Goal: Information Seeking & Learning: Learn about a topic

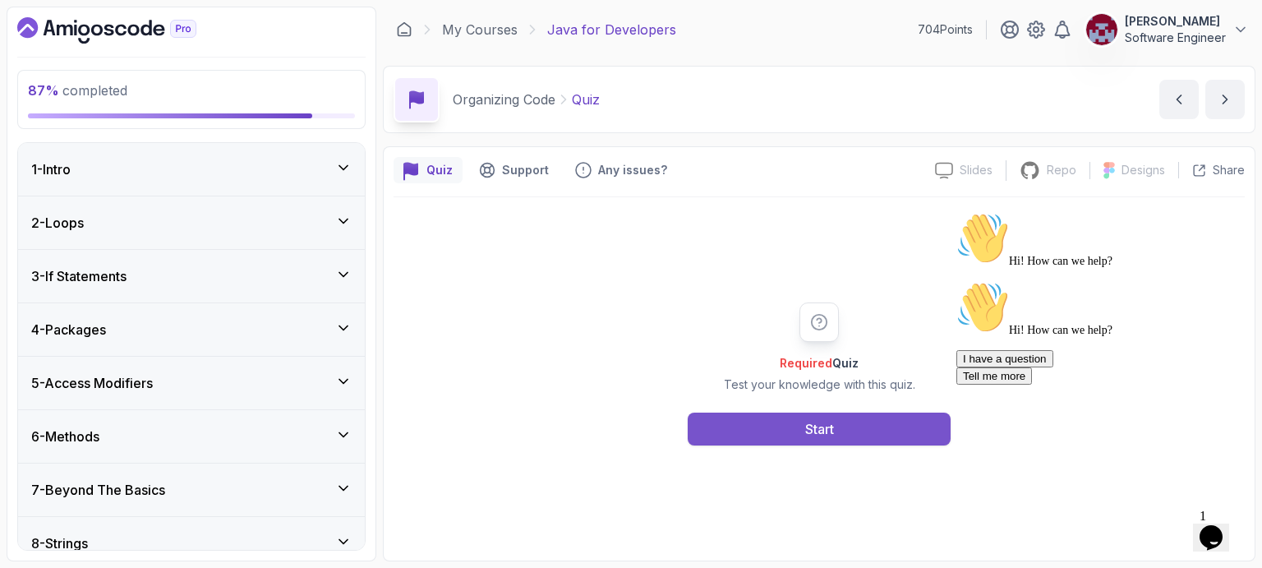
scroll to position [1096, 0]
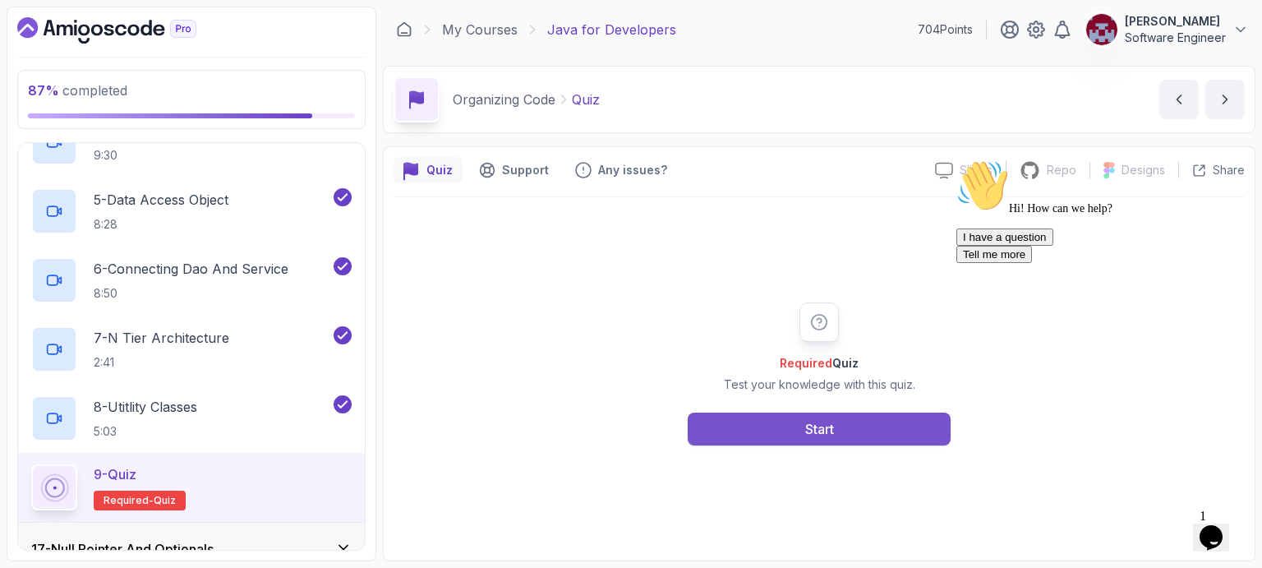
click at [785, 434] on button "Start" at bounding box center [819, 428] width 263 height 33
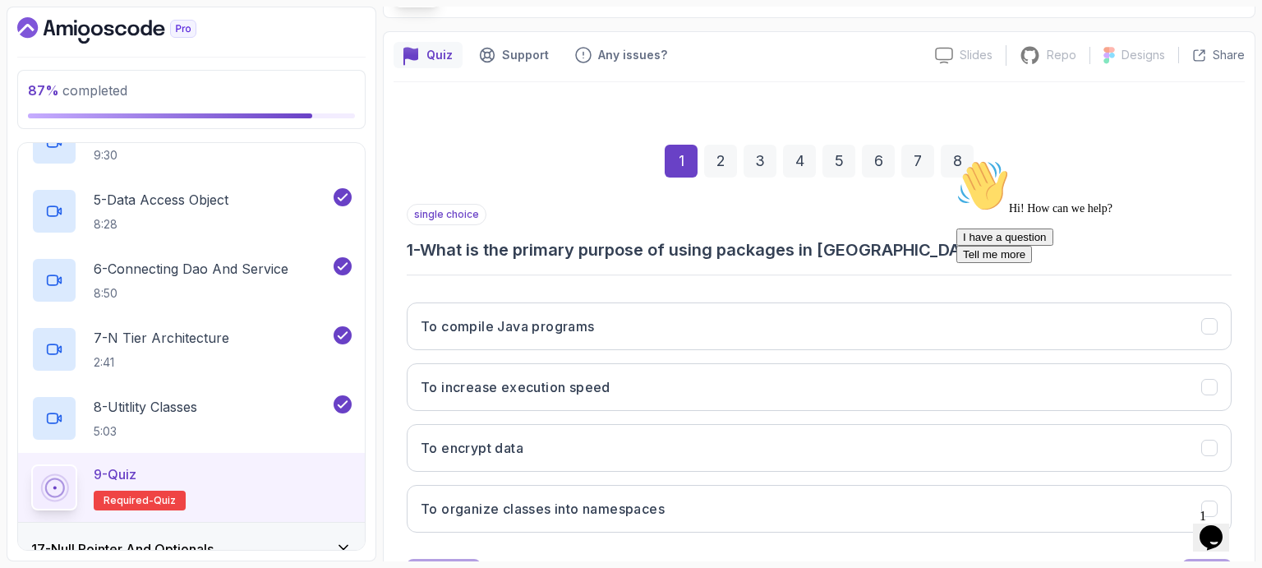
scroll to position [190, 0]
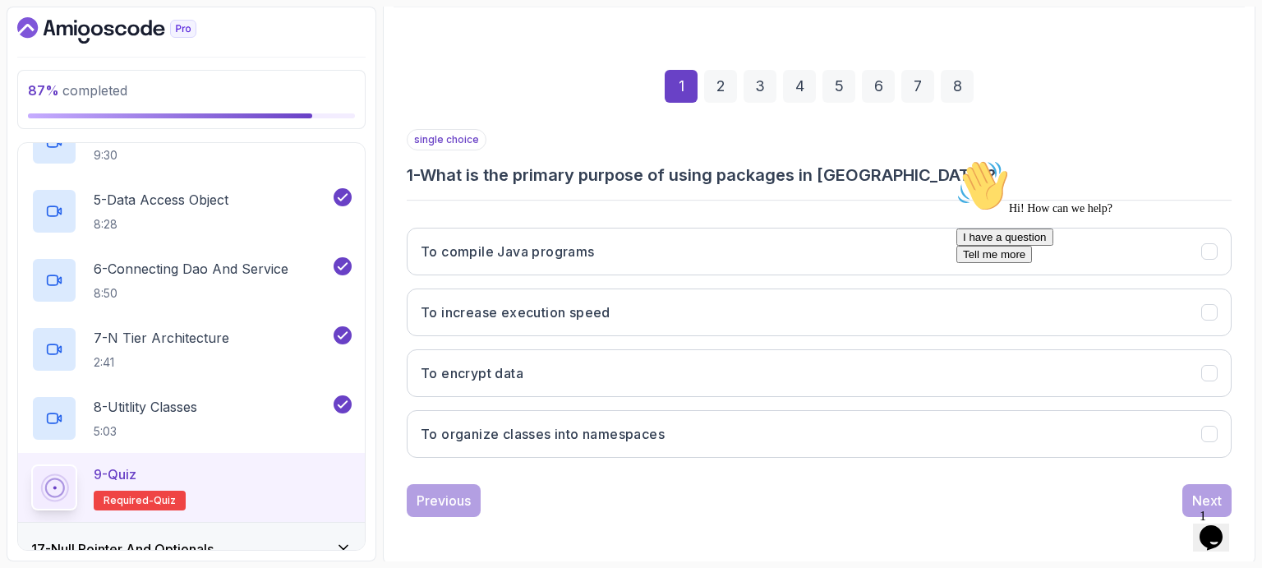
click at [956, 159] on icon "Chat attention grabber" at bounding box center [956, 159] width 0 height 0
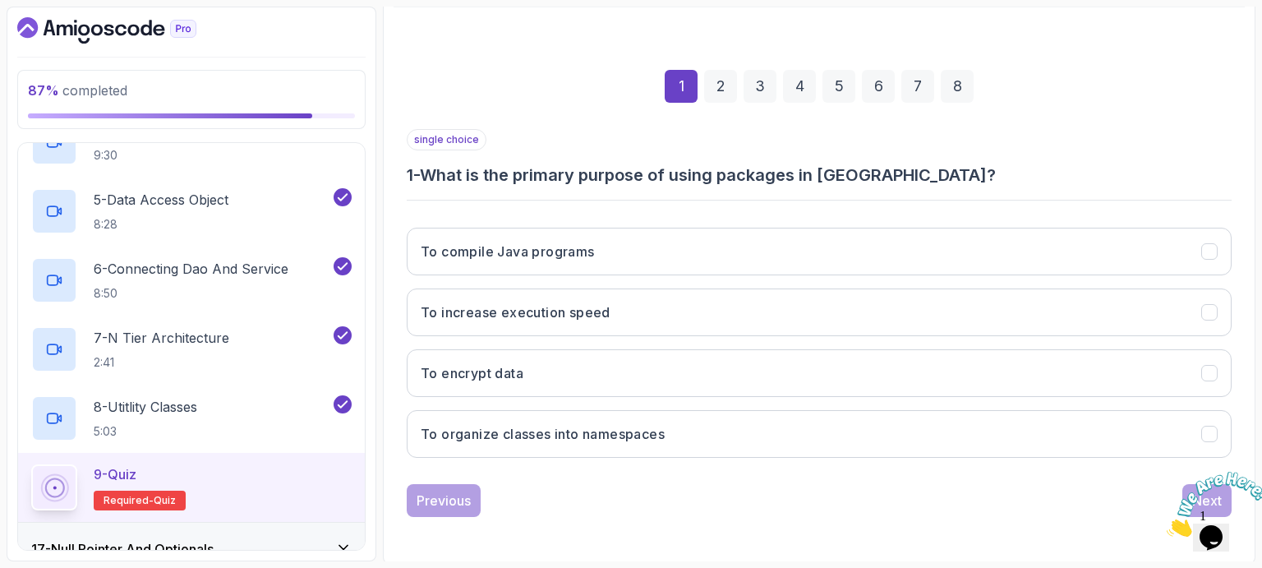
click at [1167, 525] on icon "Close" at bounding box center [1167, 532] width 0 height 14
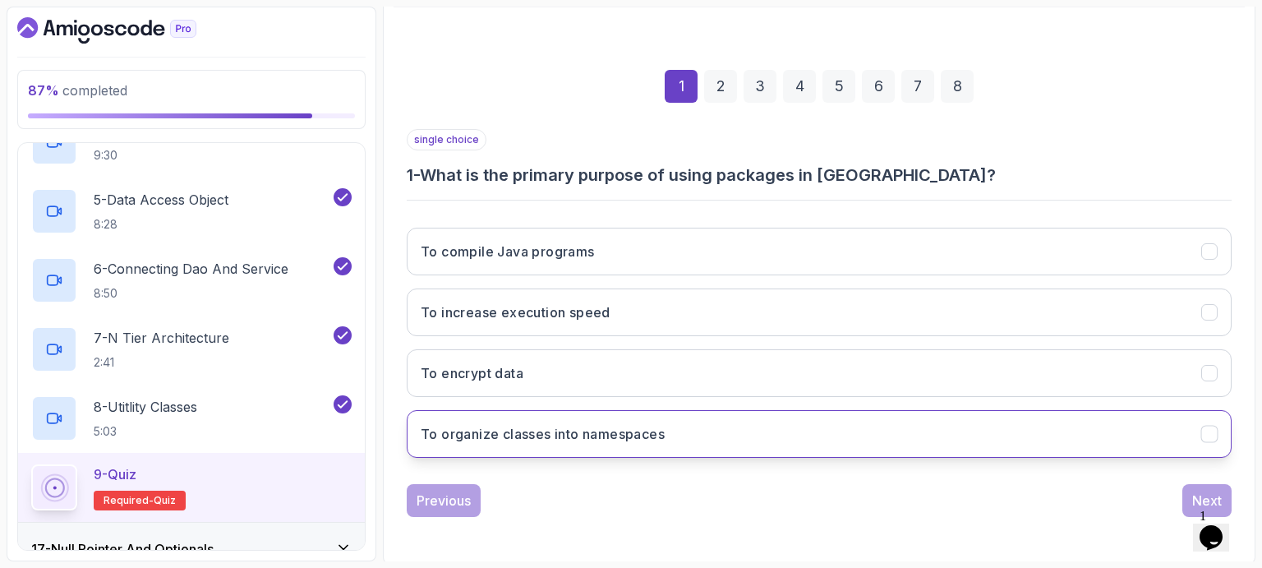
click at [569, 437] on h3 "To organize classes into namespaces" at bounding box center [543, 434] width 244 height 20
click at [1205, 493] on div "Next" at bounding box center [1207, 500] width 30 height 20
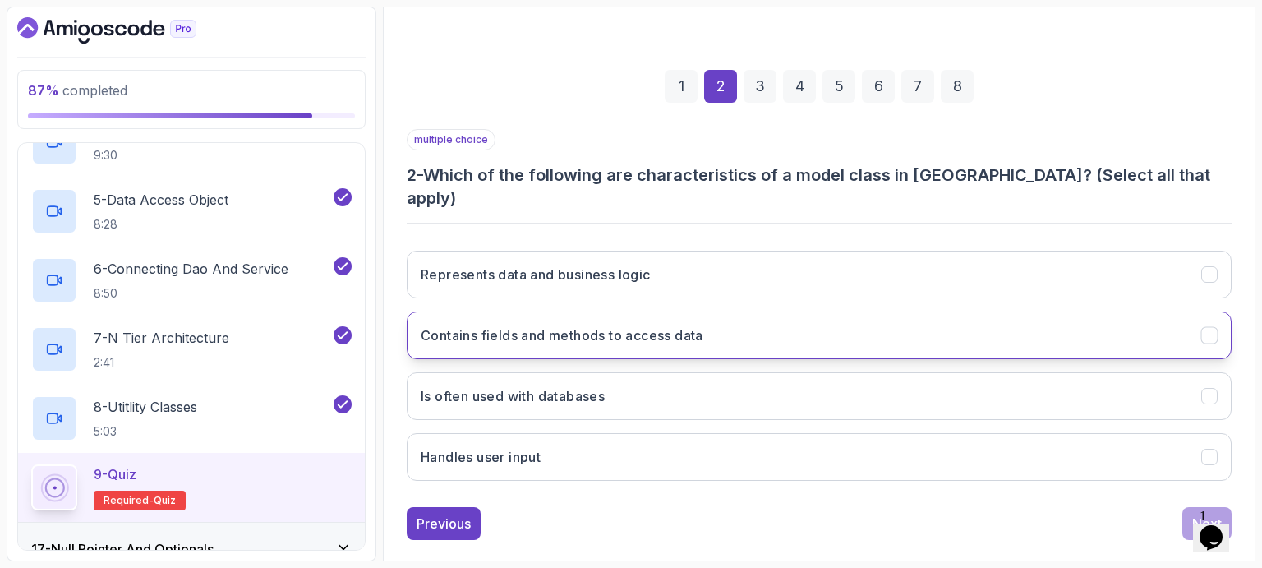
click at [577, 325] on h3 "Contains fields and methods to access data" at bounding box center [562, 335] width 283 height 20
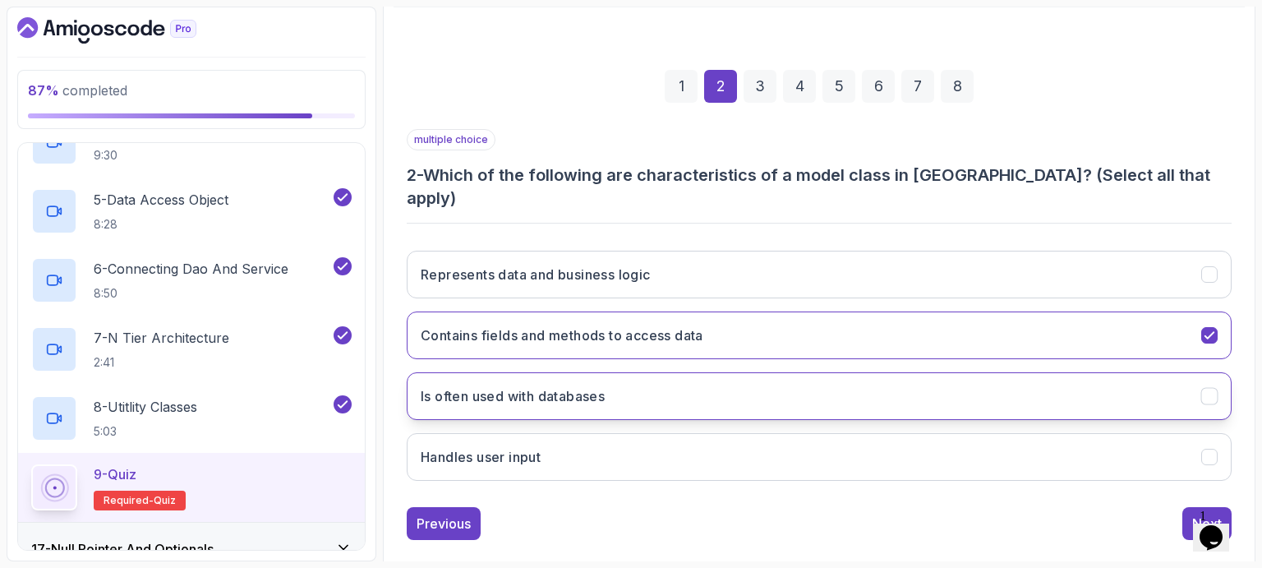
click at [575, 386] on h3 "Is often used with databases" at bounding box center [513, 396] width 184 height 20
click at [1190, 507] on button "Next" at bounding box center [1206, 523] width 49 height 33
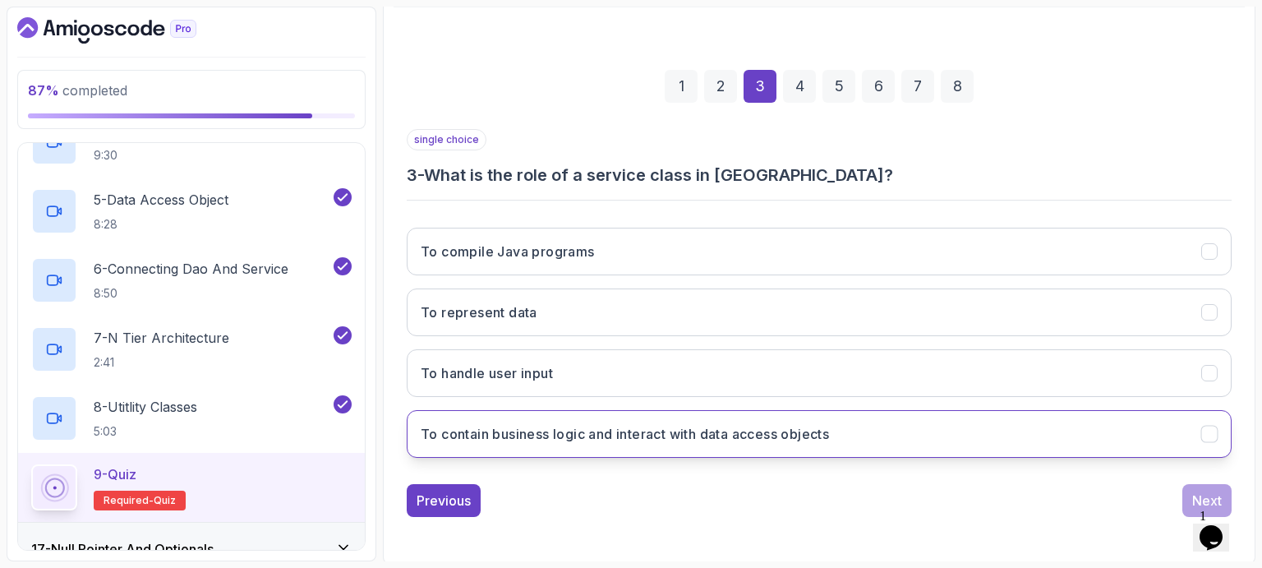
click at [675, 430] on h3 "To contain business logic and interact with data access objects" at bounding box center [625, 434] width 408 height 20
click at [1204, 493] on div "Next" at bounding box center [1207, 500] width 30 height 20
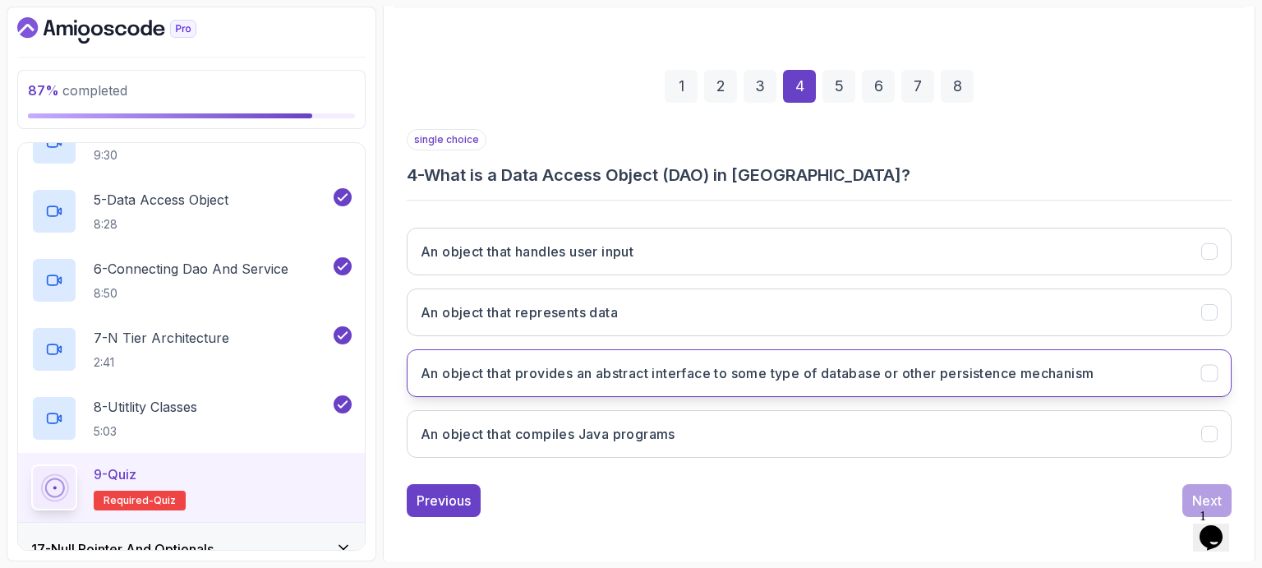
click at [776, 372] on h3 "An object that provides an abstract interface to some type of database or other…" at bounding box center [757, 373] width 673 height 20
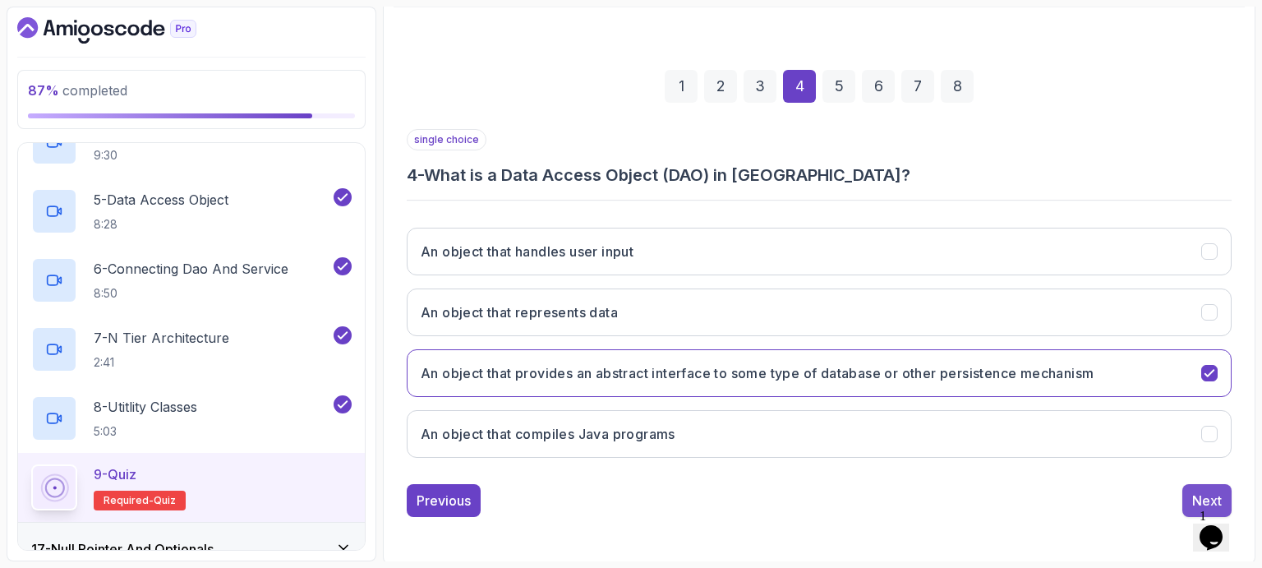
click at [1198, 490] on div "Next" at bounding box center [1207, 500] width 30 height 20
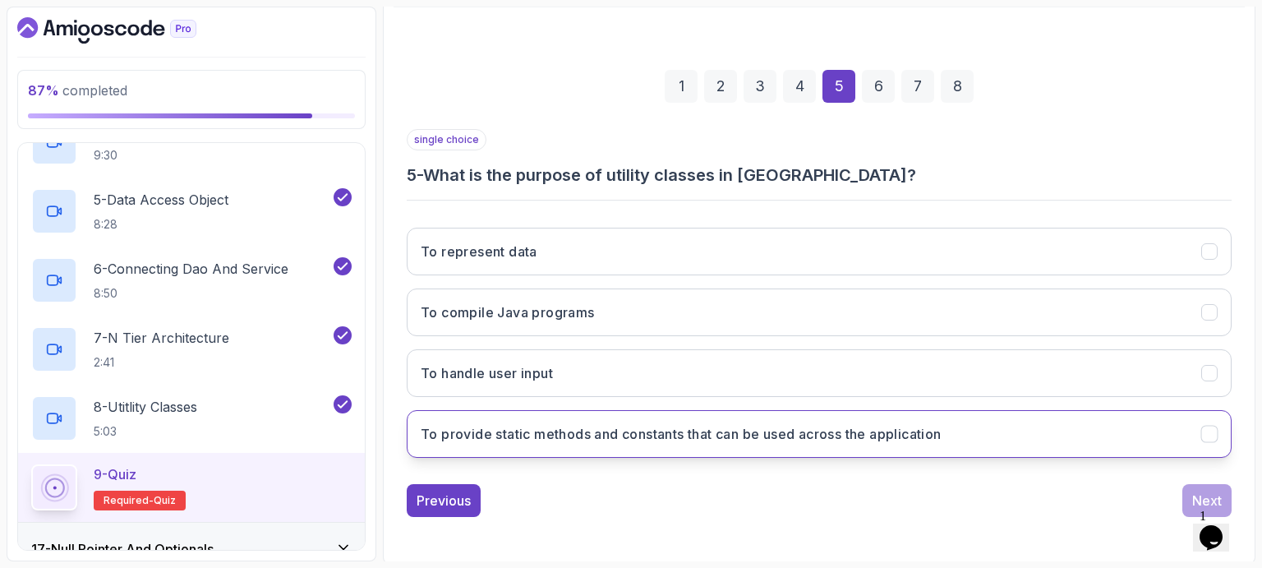
click at [688, 427] on h3 "To provide static methods and constants that can be used across the application" at bounding box center [681, 434] width 521 height 20
click at [1205, 486] on button "Next" at bounding box center [1206, 500] width 49 height 33
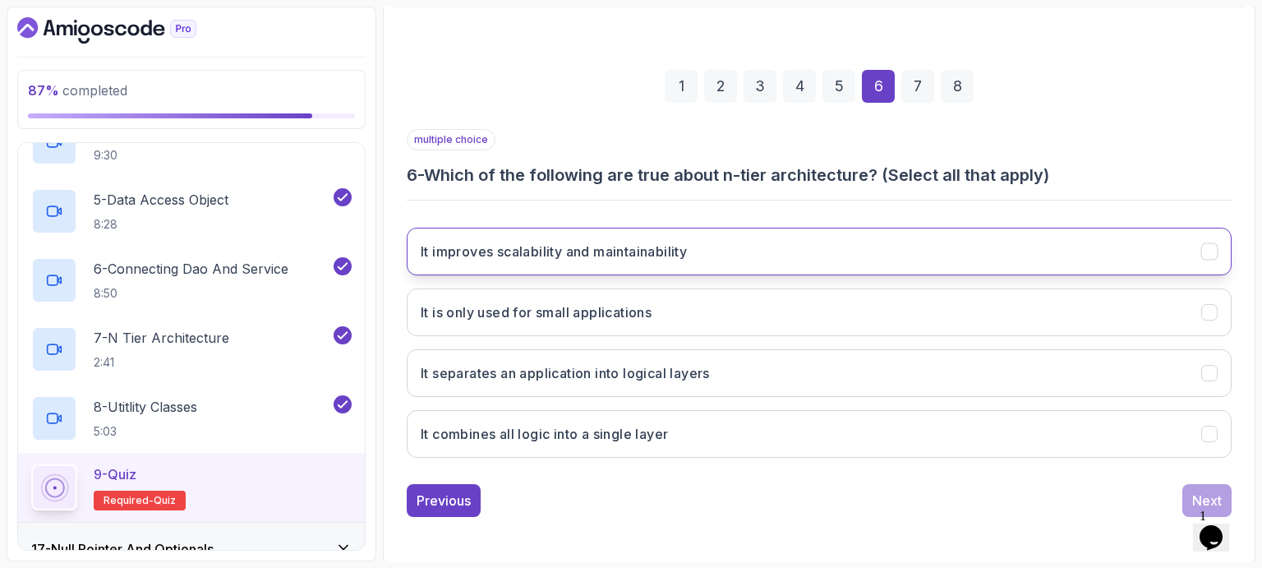
click at [624, 254] on h3 "It improves scalability and maintainability" at bounding box center [554, 252] width 266 height 20
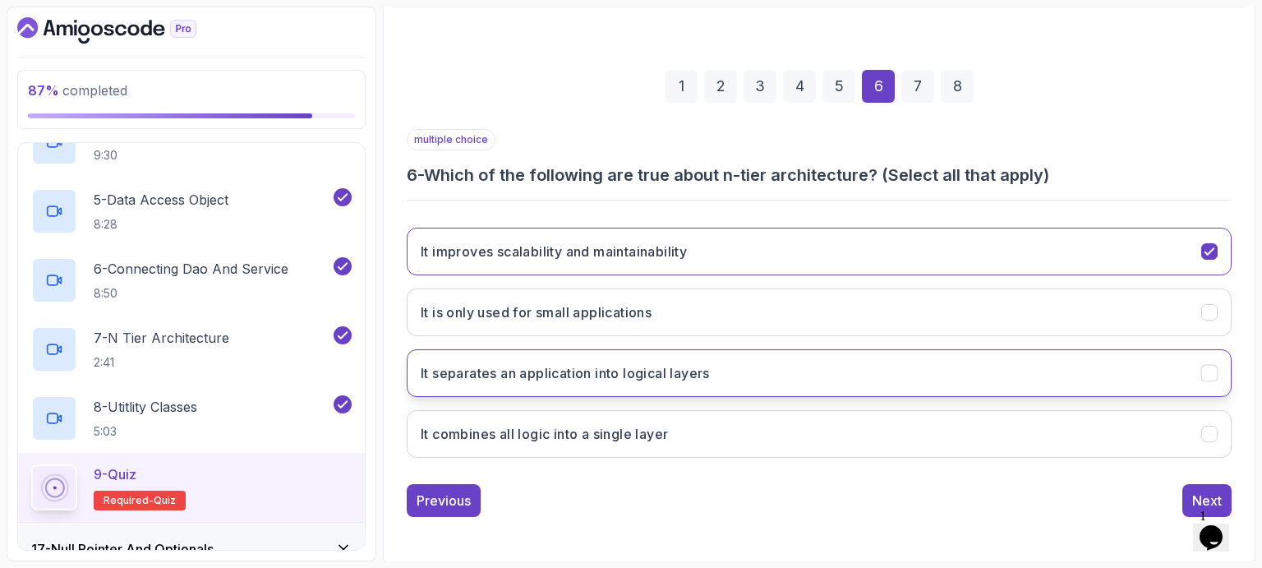
click at [637, 376] on h3 "It separates an application into logical layers" at bounding box center [565, 373] width 289 height 20
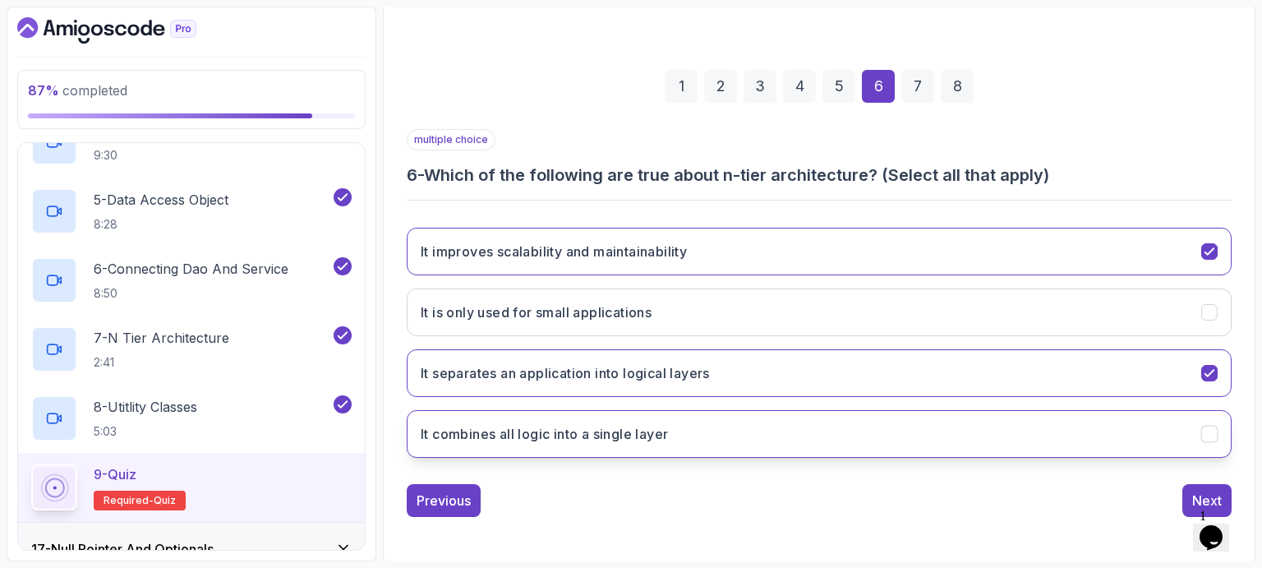
click at [614, 438] on h3 "It combines all logic into a single layer" at bounding box center [544, 434] width 247 height 20
click at [1201, 490] on div "Next" at bounding box center [1207, 500] width 30 height 20
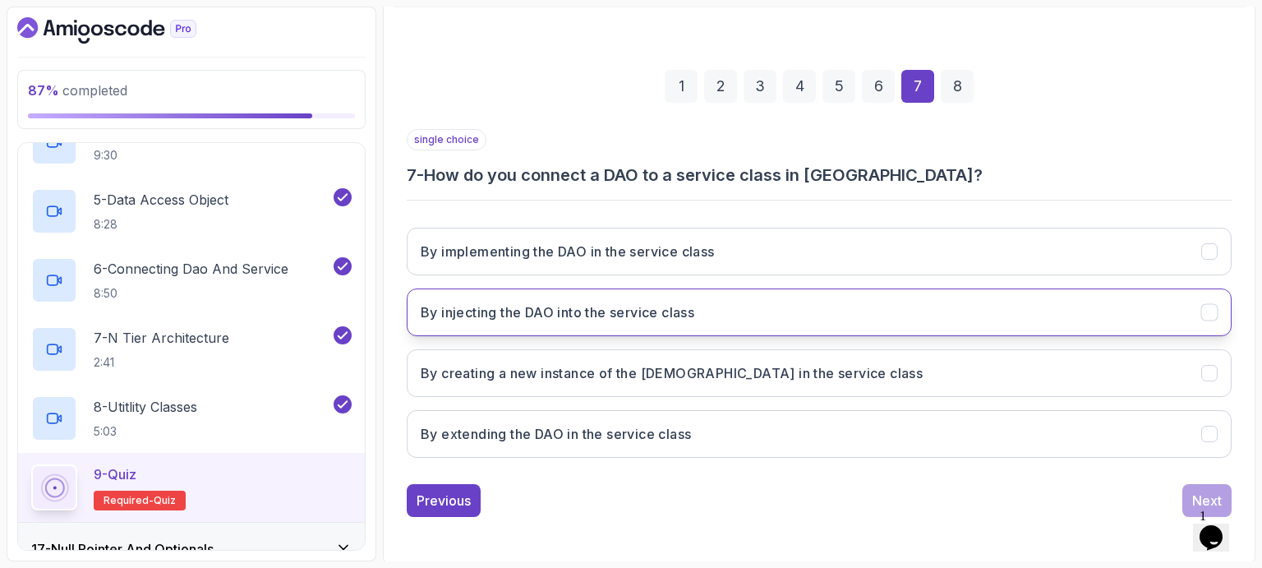
click at [624, 321] on button "By injecting the DAO into the service class" at bounding box center [819, 312] width 825 height 48
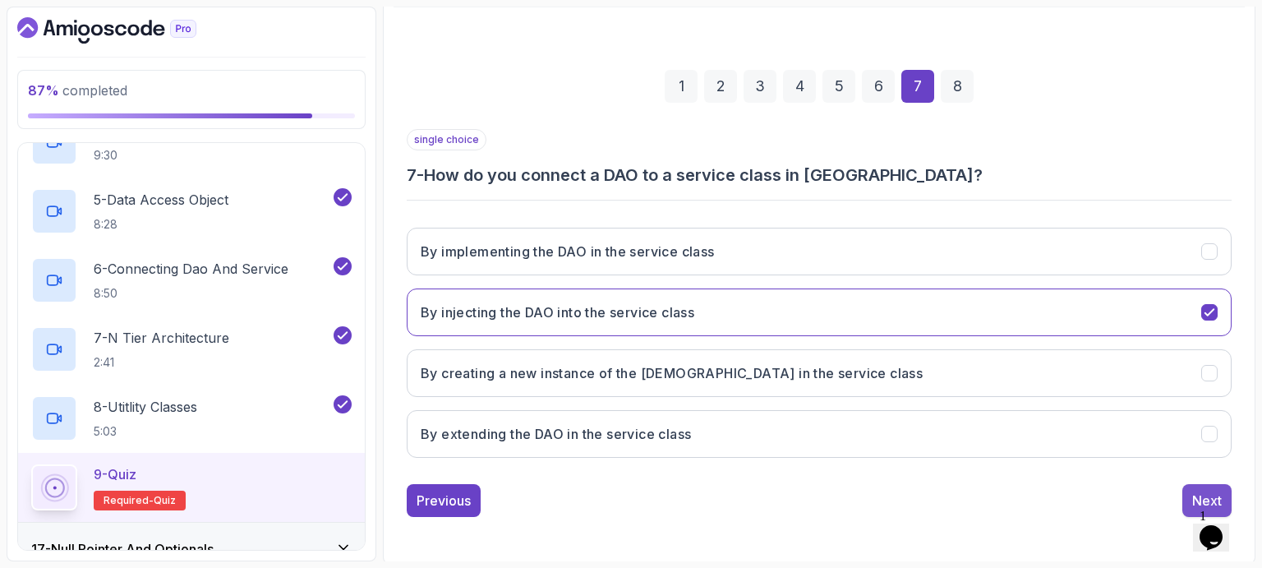
click at [1195, 486] on button "Next" at bounding box center [1206, 500] width 49 height 33
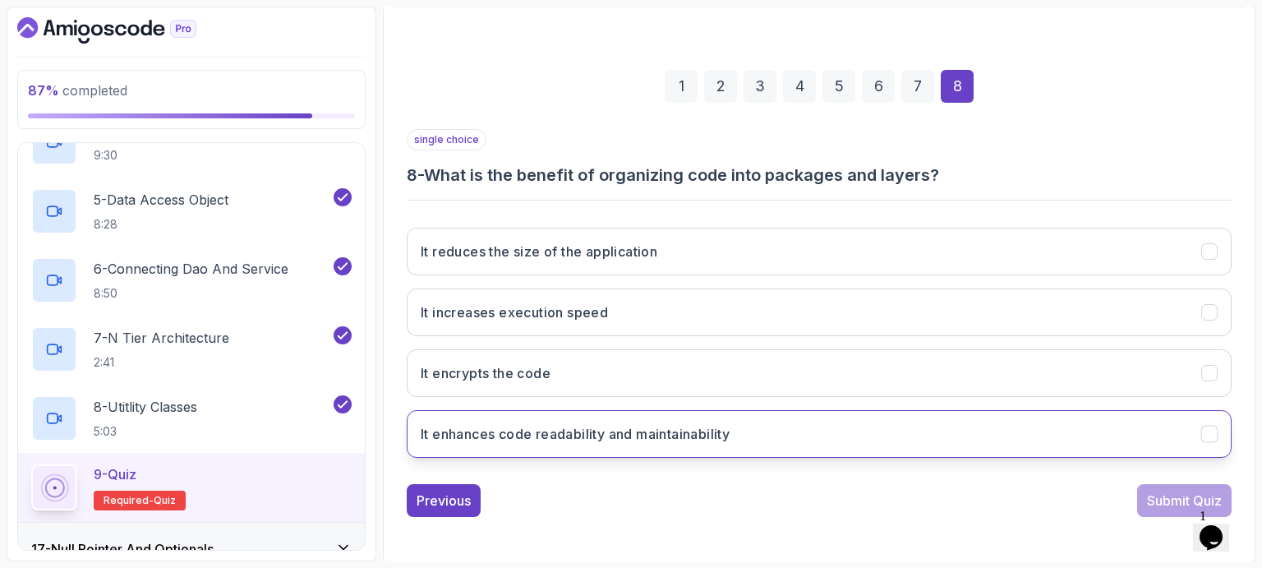
click at [598, 436] on h3 "It enhances code readability and maintainability" at bounding box center [575, 434] width 309 height 20
click at [1161, 496] on div "Submit Quiz" at bounding box center [1184, 500] width 75 height 20
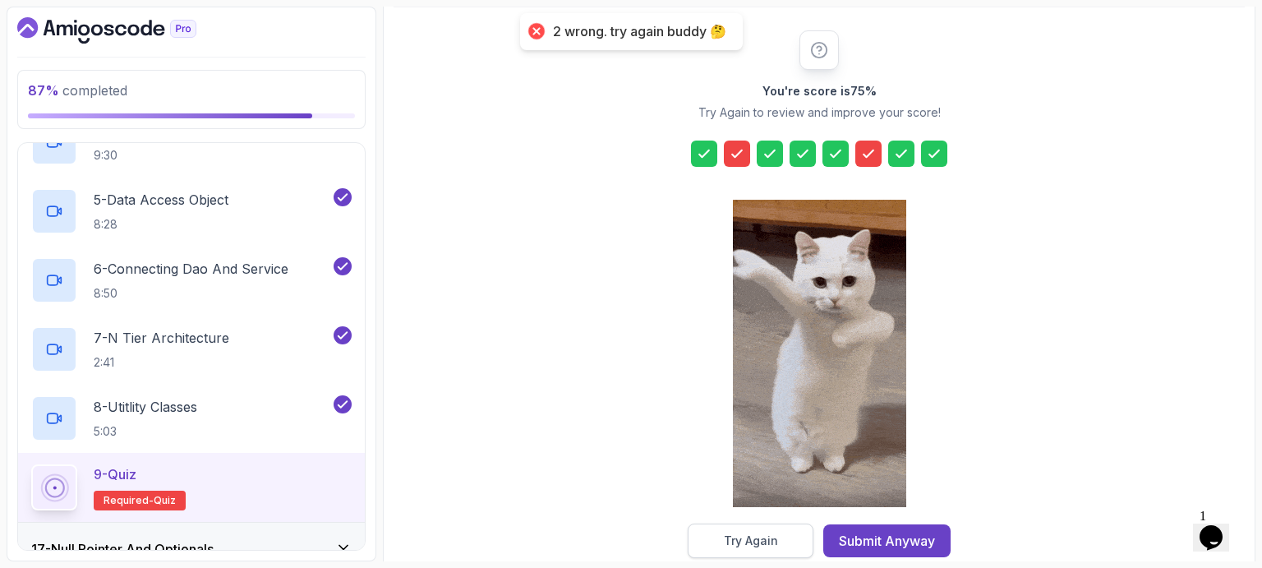
click at [753, 541] on div "Try Again" at bounding box center [751, 540] width 54 height 16
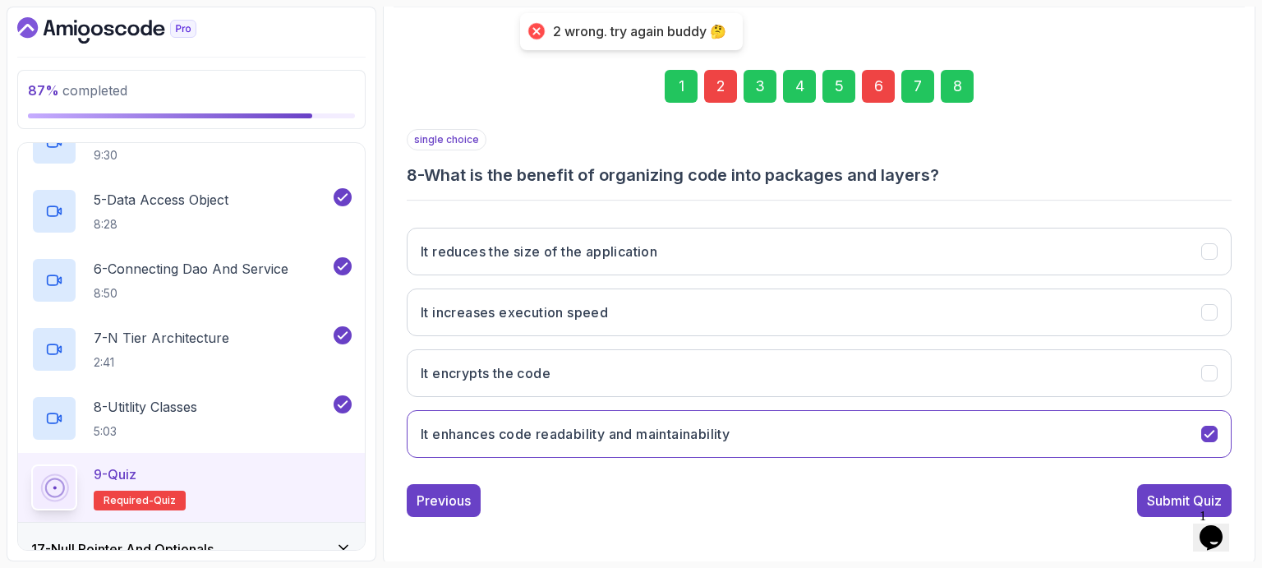
click at [716, 84] on div "2" at bounding box center [720, 86] width 33 height 33
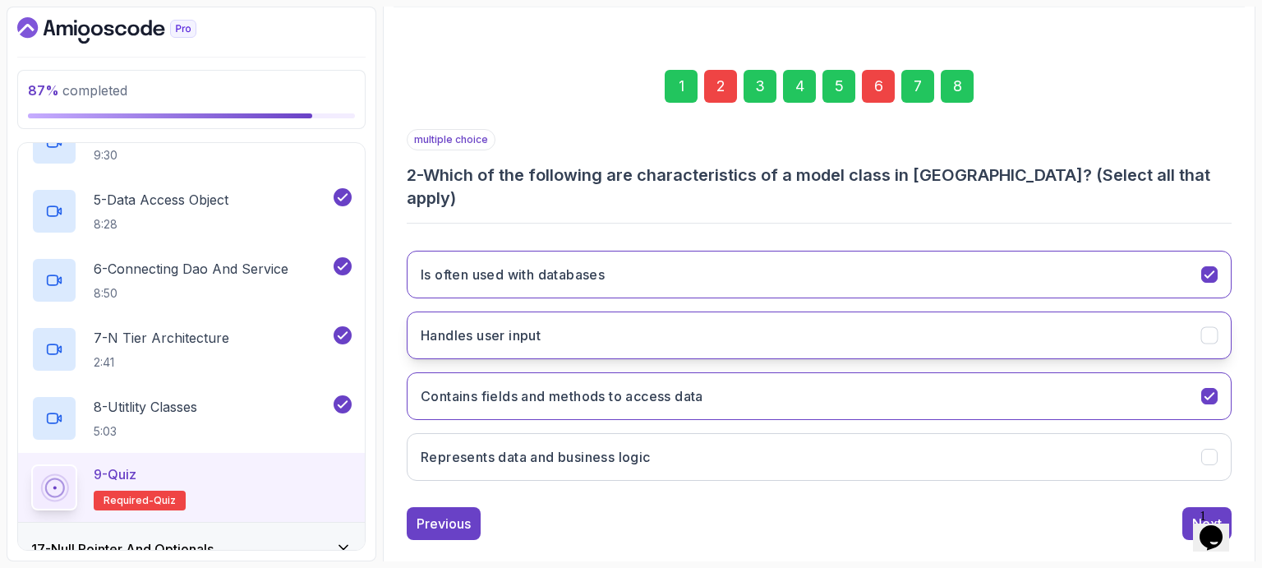
click at [551, 313] on button "Handles user input" at bounding box center [819, 335] width 825 height 48
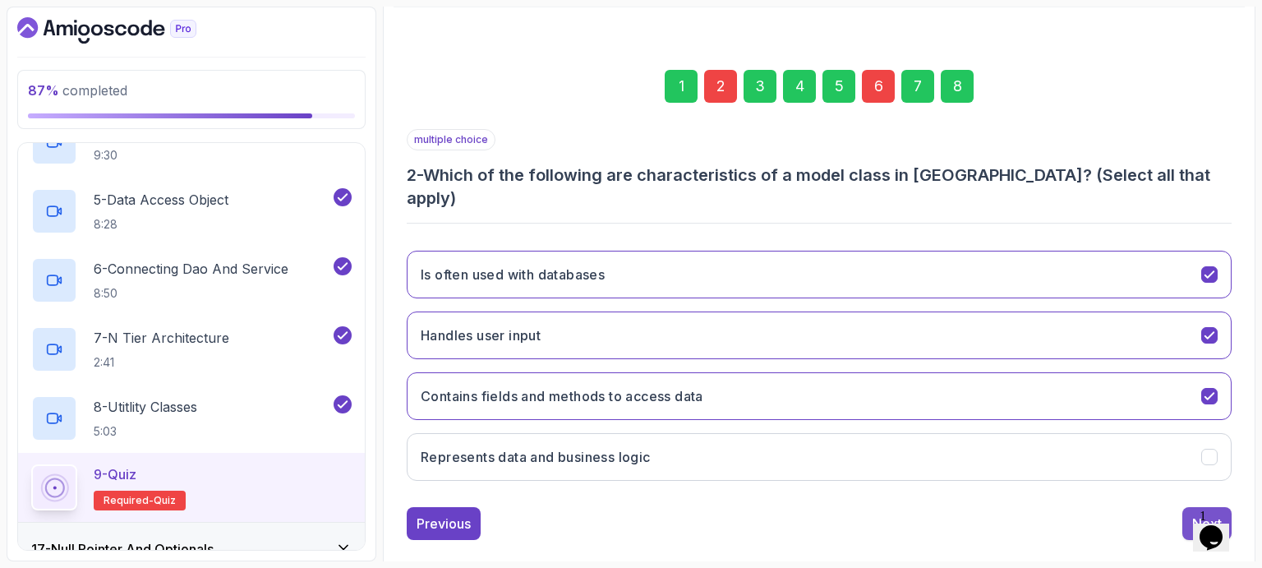
click at [1184, 507] on button "Next" at bounding box center [1206, 523] width 49 height 33
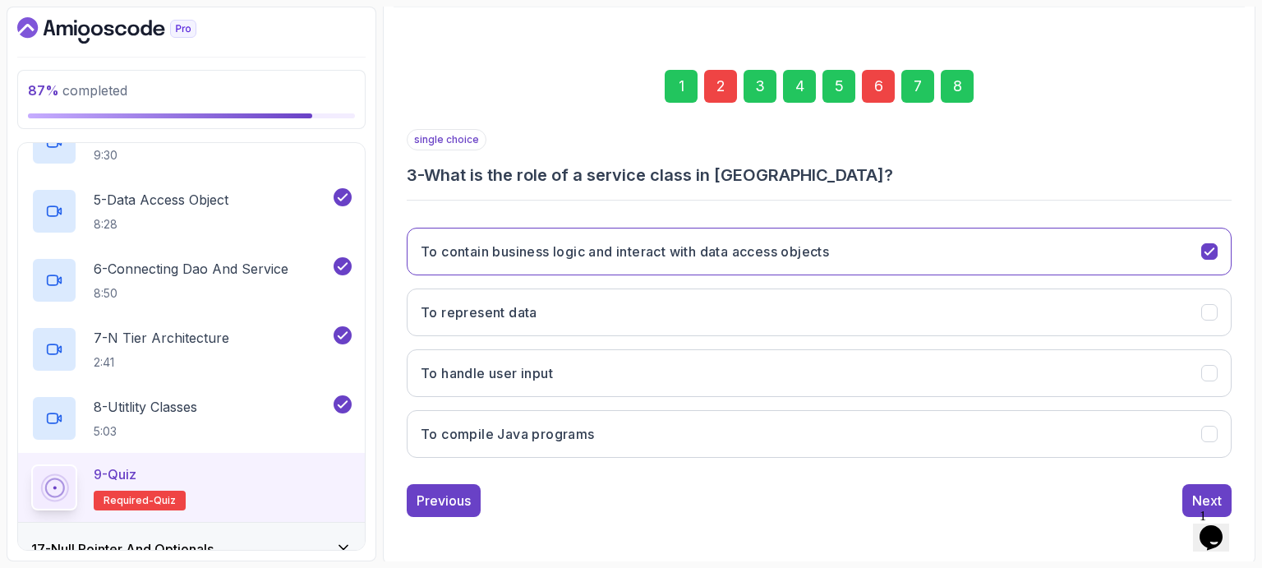
click at [877, 88] on div "6" at bounding box center [878, 86] width 33 height 33
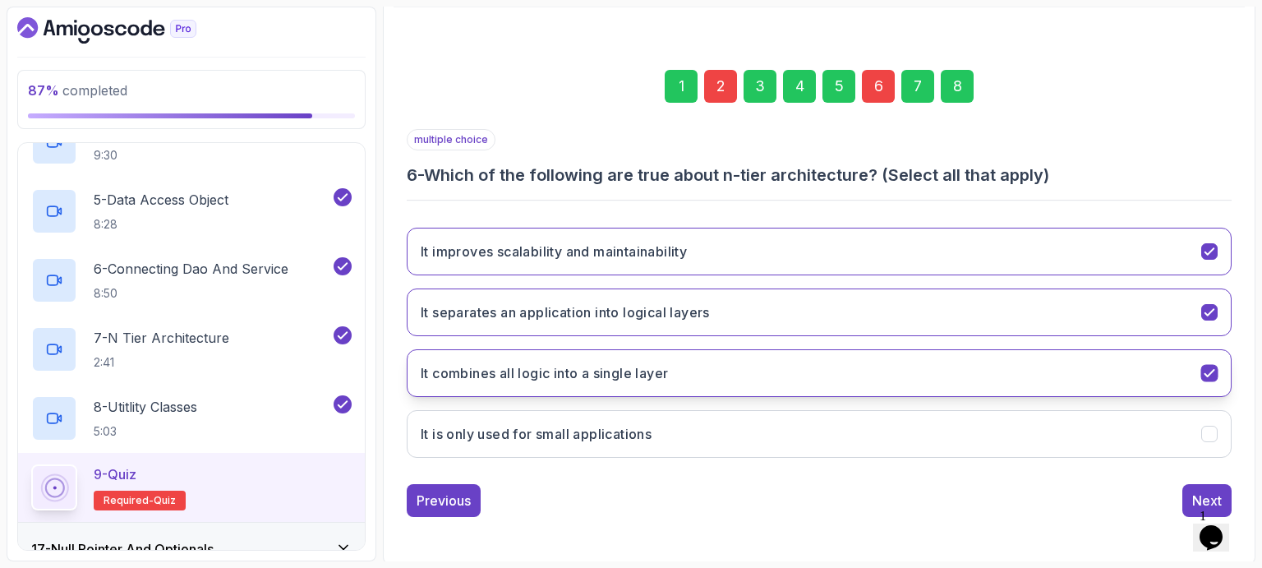
click at [684, 371] on button "It combines all logic into a single layer" at bounding box center [819, 373] width 825 height 48
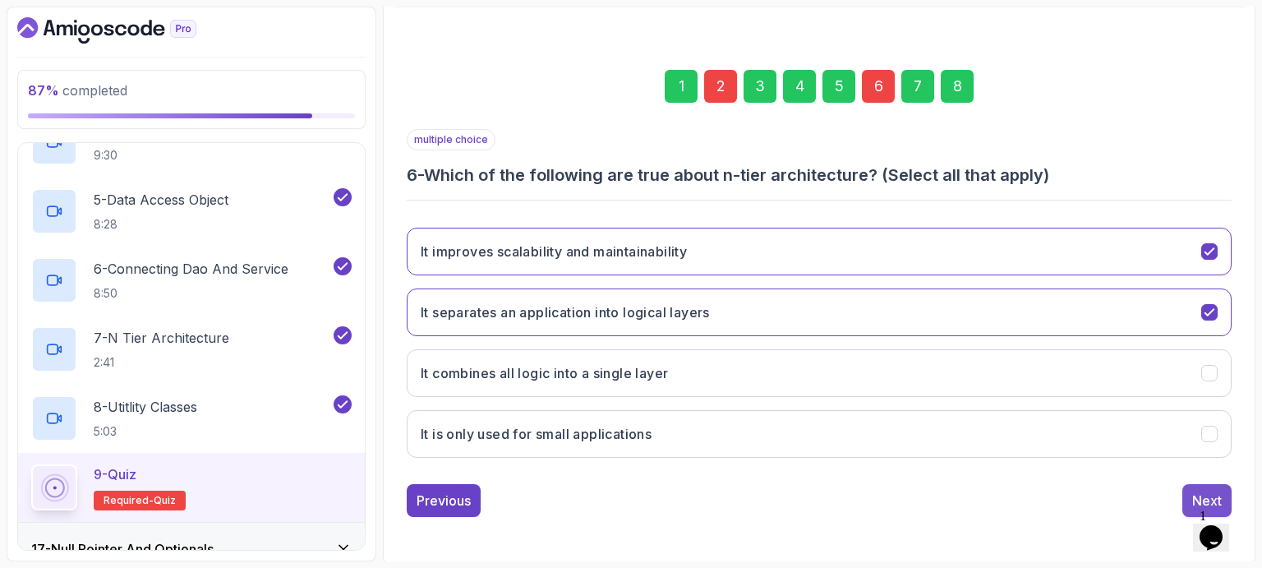
click at [1193, 491] on div "Next" at bounding box center [1207, 500] width 30 height 20
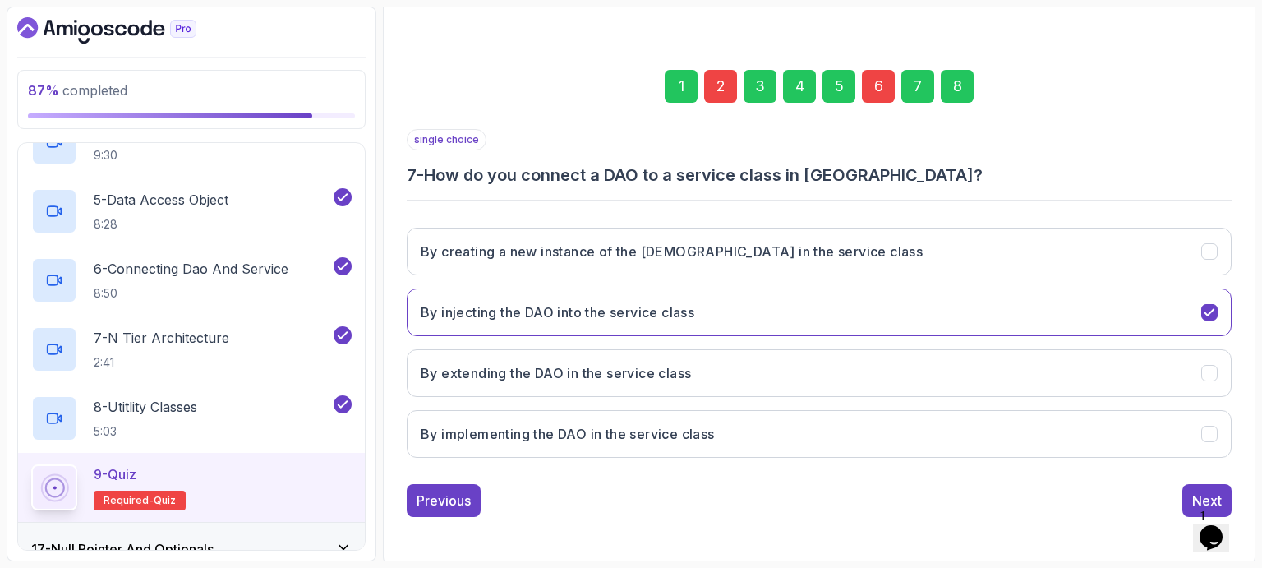
click at [960, 81] on div "8" at bounding box center [957, 86] width 33 height 33
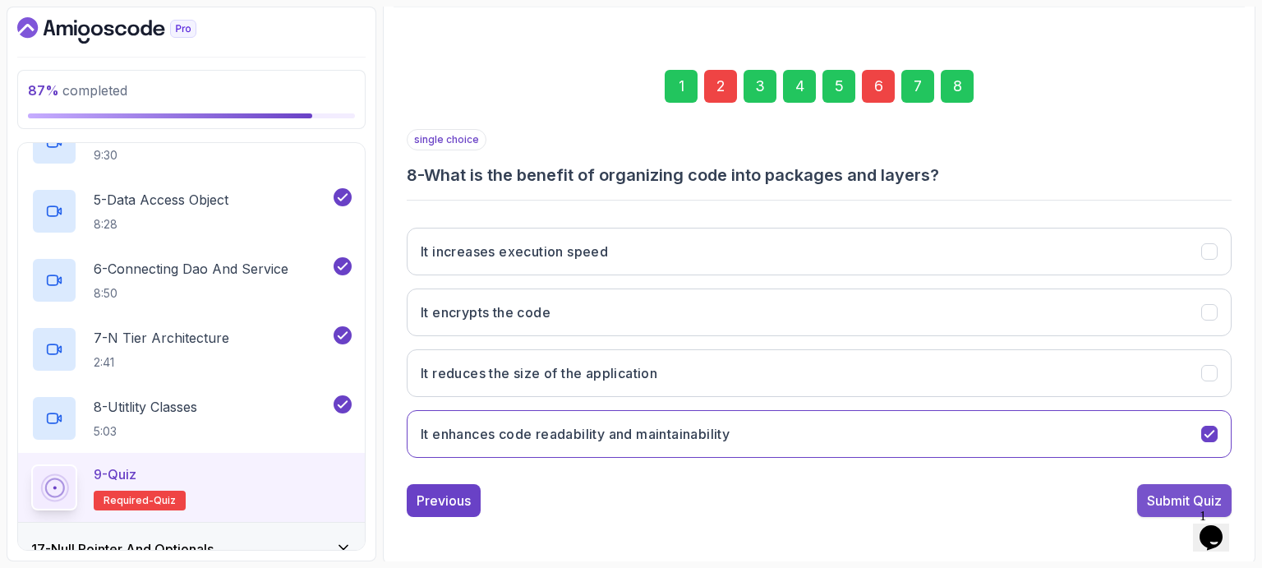
click at [1172, 500] on div "Submit Quiz" at bounding box center [1184, 500] width 75 height 20
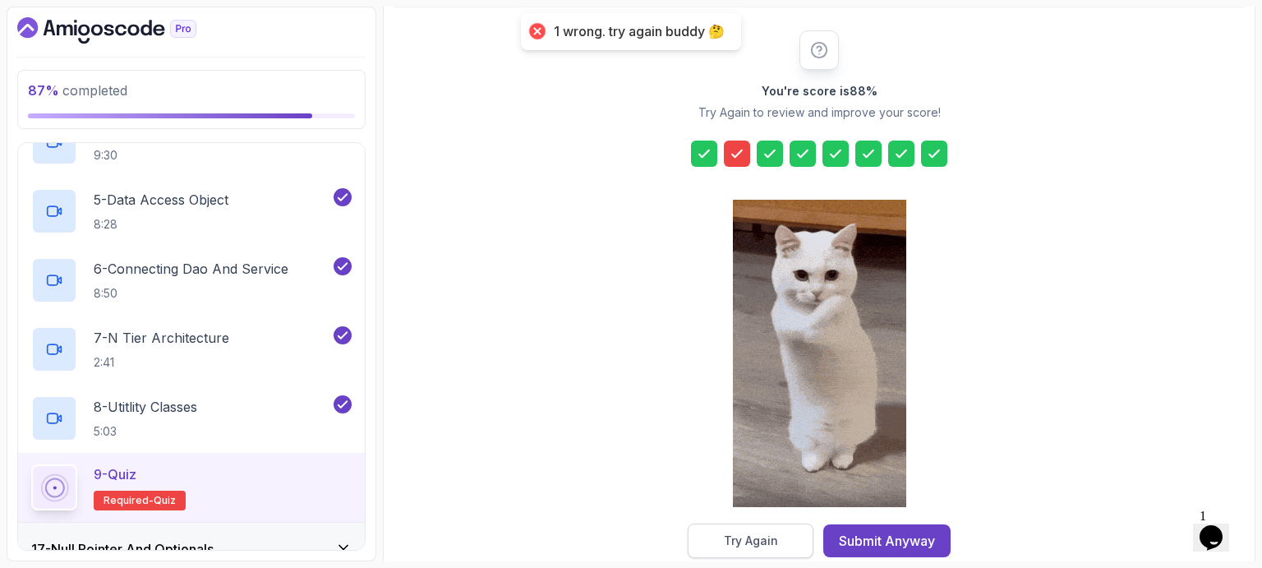
click at [740, 544] on div "Try Again" at bounding box center [751, 540] width 54 height 16
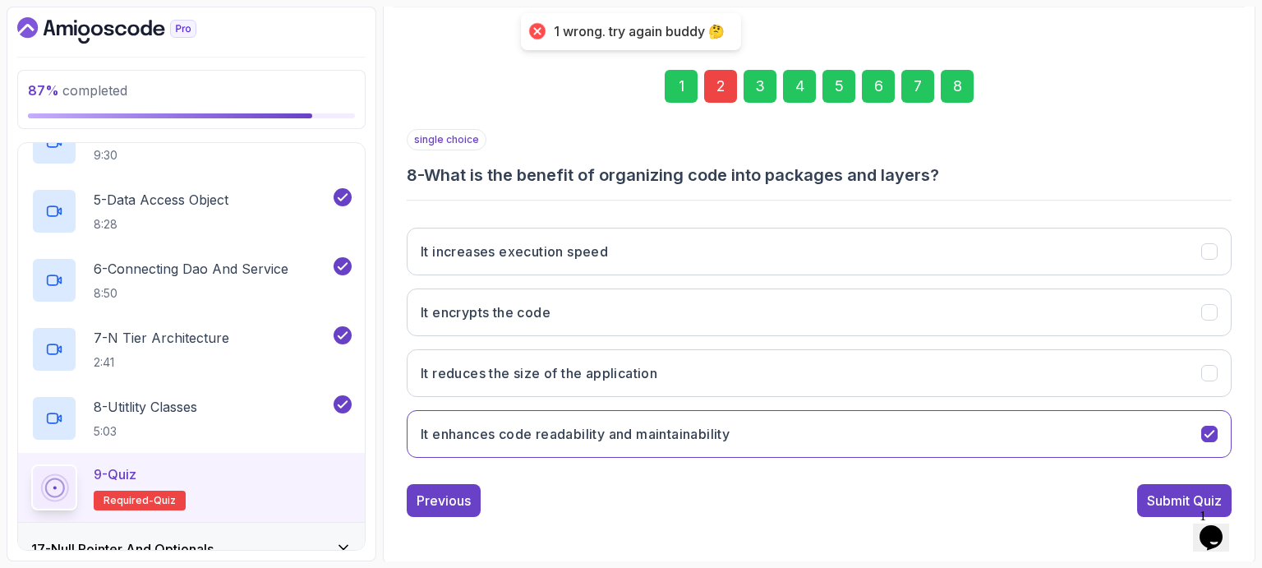
click at [717, 86] on div "2" at bounding box center [720, 86] width 33 height 33
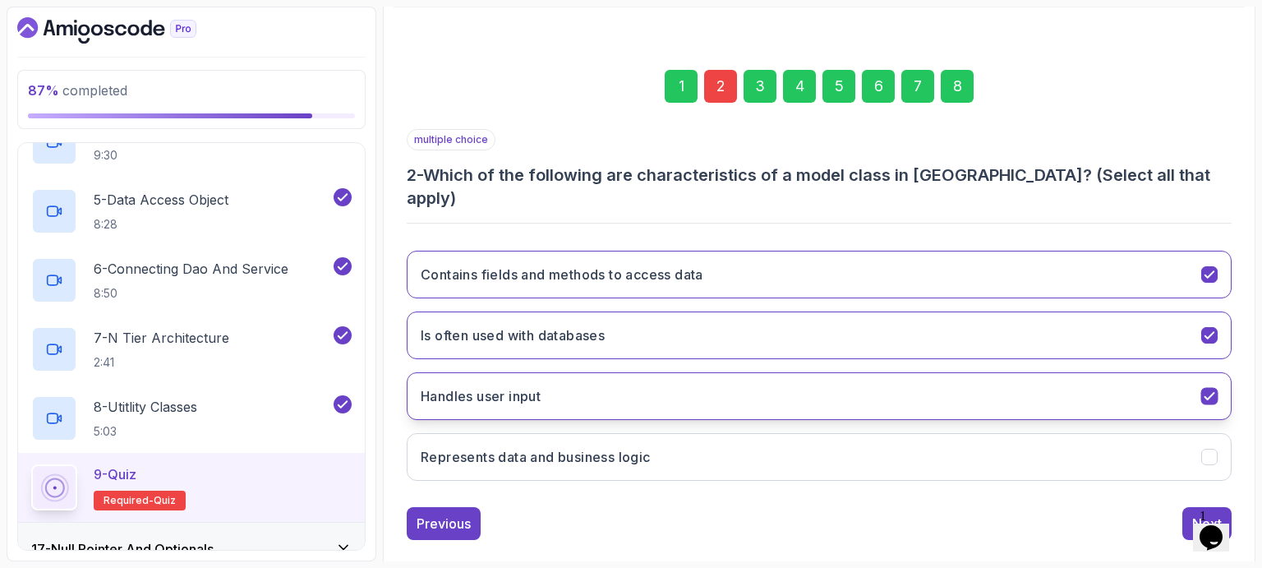
click at [1206, 393] on icon "Handles user input" at bounding box center [1208, 396] width 9 height 7
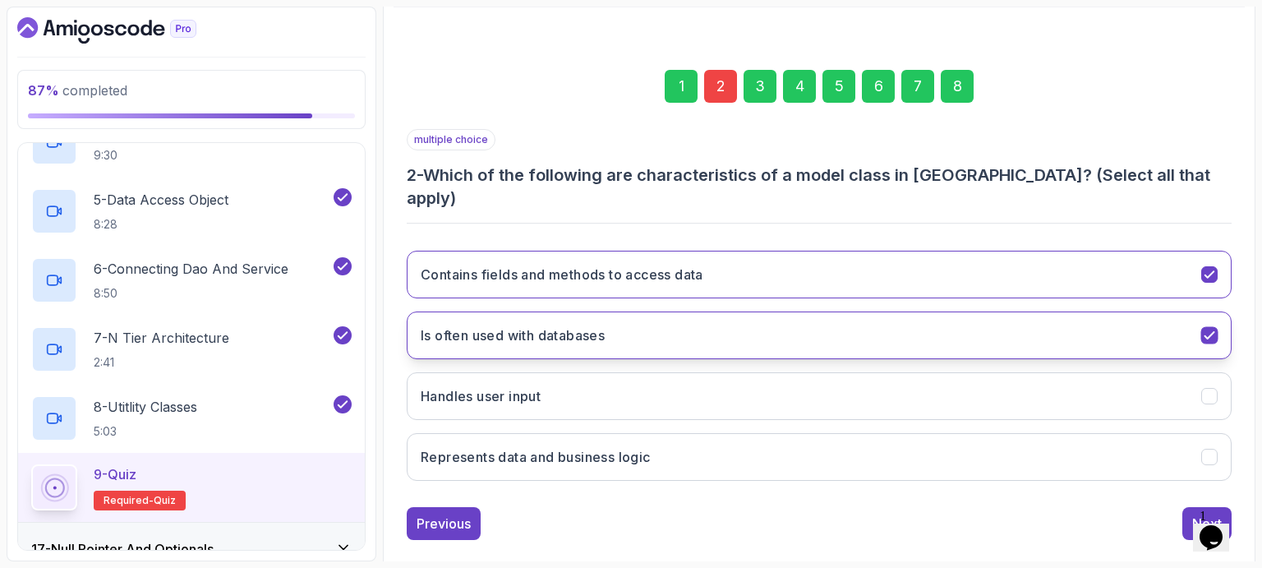
click at [1206, 328] on icon "Is often used with databases" at bounding box center [1210, 336] width 16 height 16
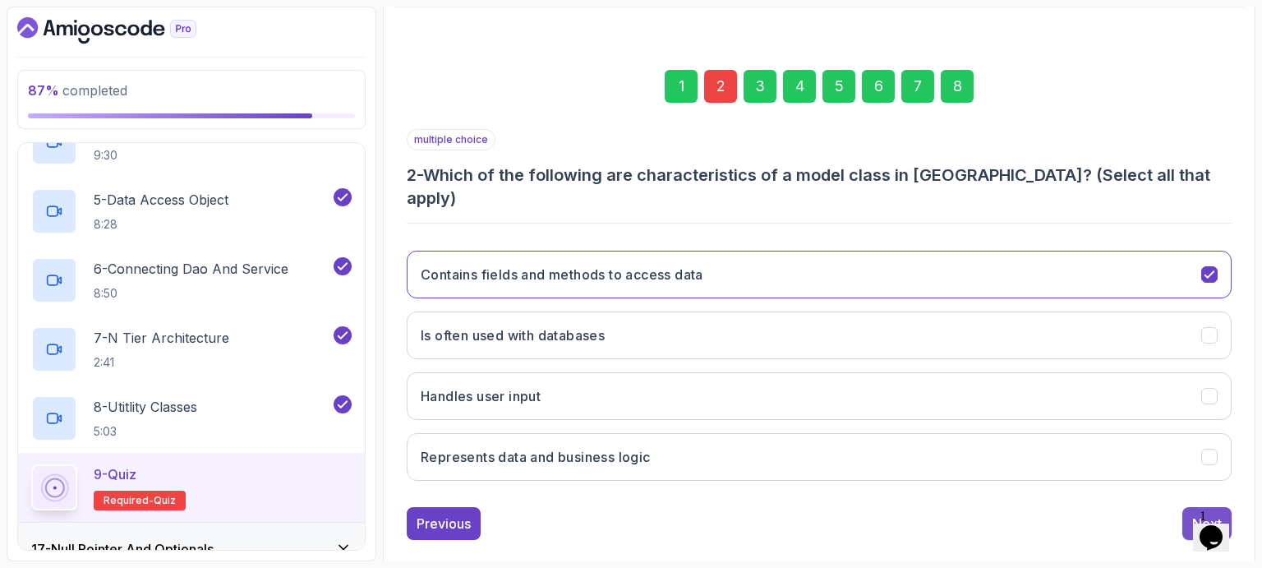
click at [1195, 513] on div "Next" at bounding box center [1207, 523] width 30 height 20
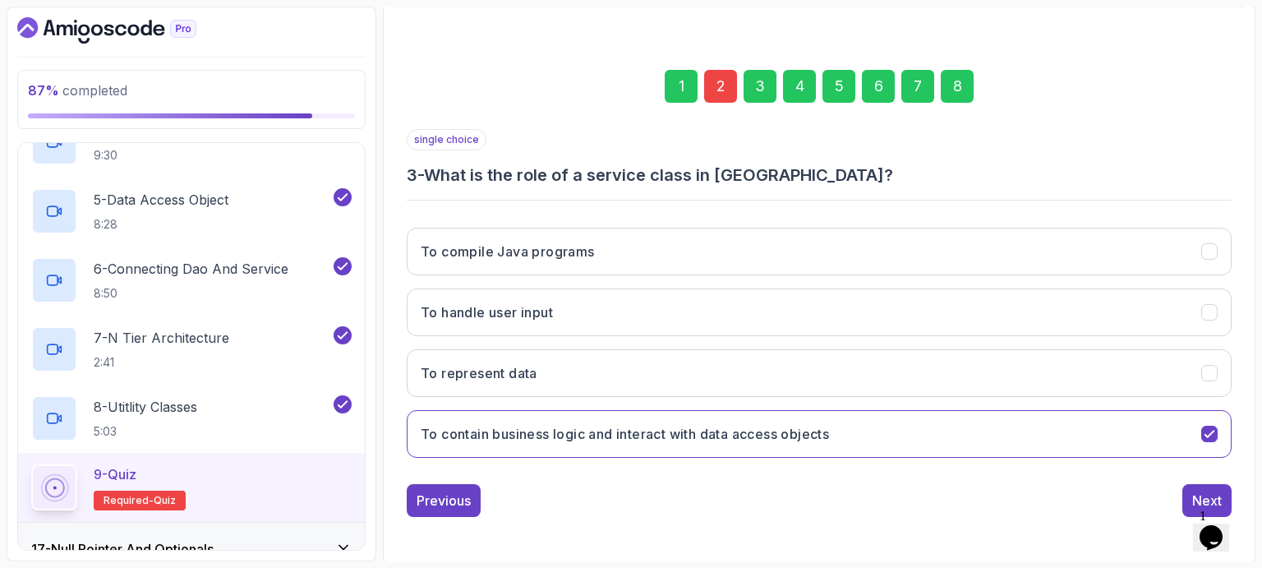
click at [958, 88] on div "8" at bounding box center [957, 86] width 33 height 33
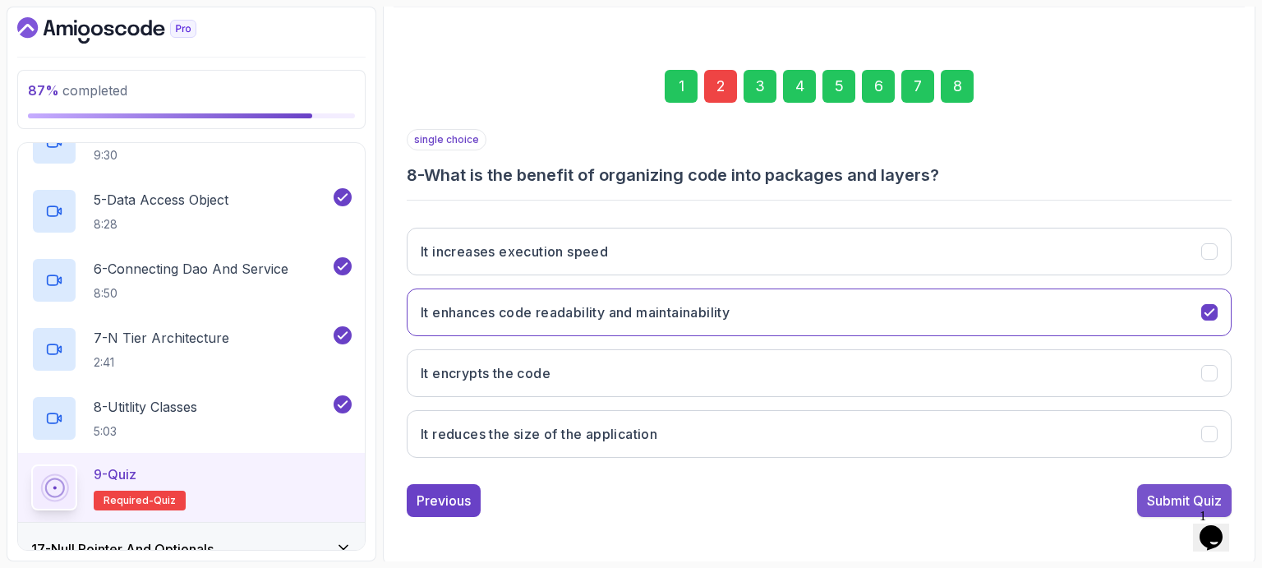
click at [1172, 496] on div "Submit Quiz" at bounding box center [1184, 500] width 75 height 20
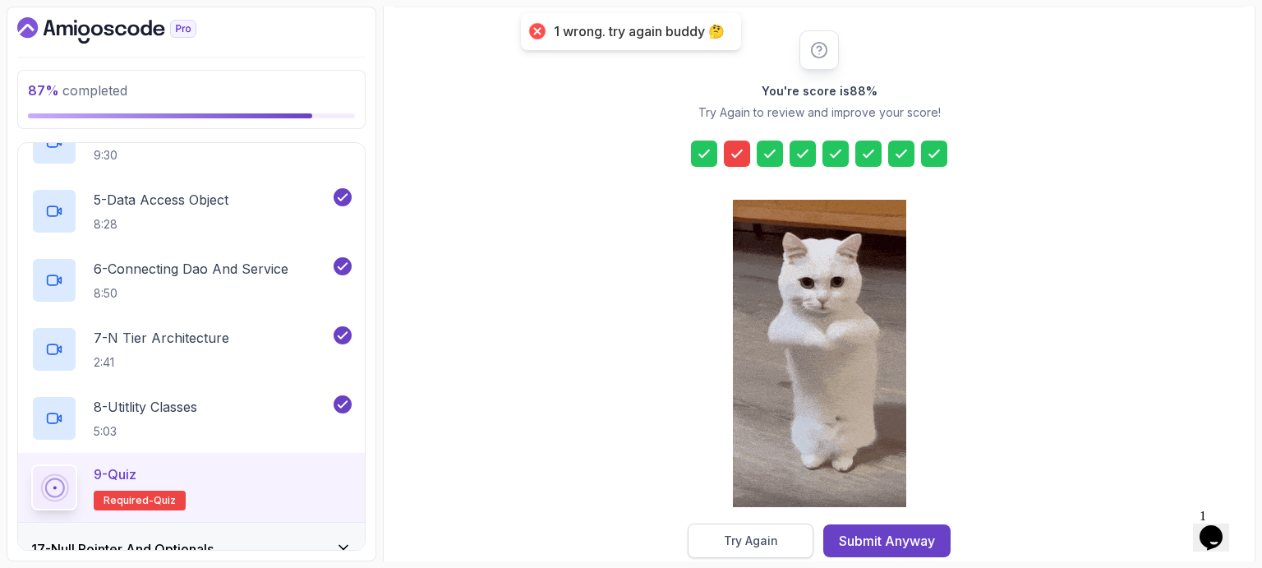
click at [748, 541] on div "Try Again" at bounding box center [751, 540] width 54 height 16
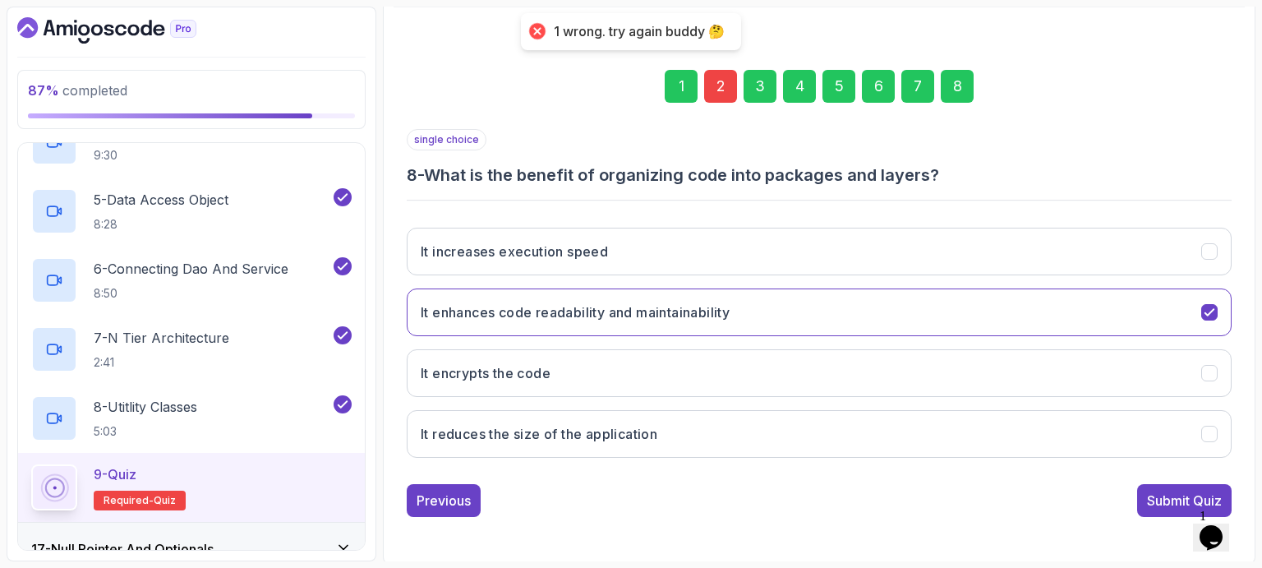
click at [714, 85] on div "2" at bounding box center [720, 86] width 33 height 33
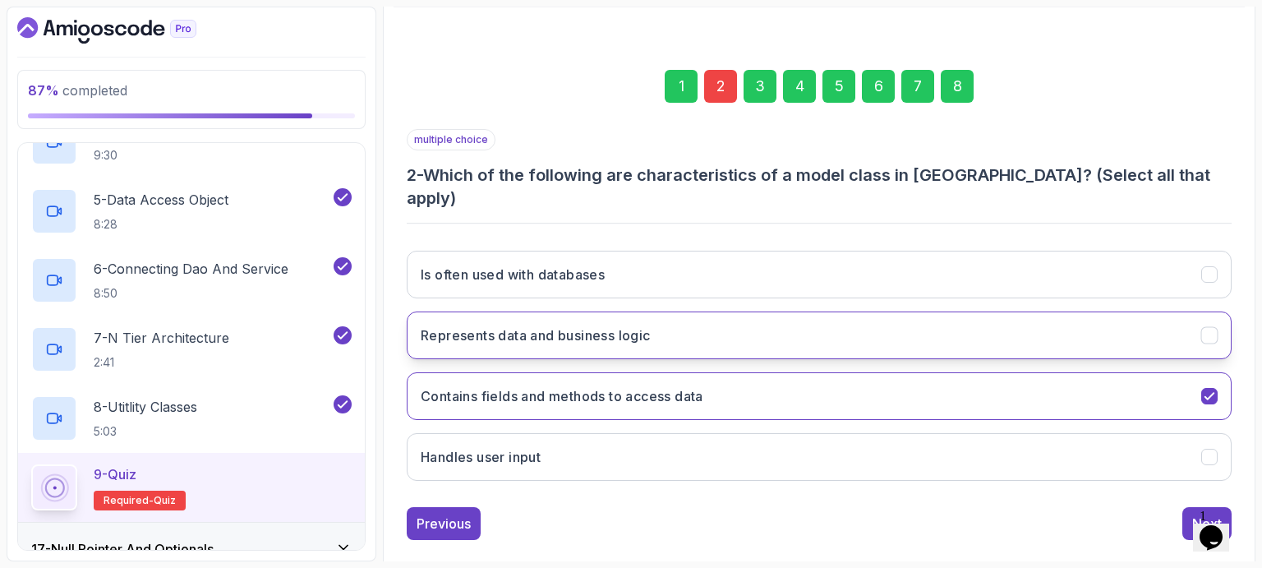
click at [642, 325] on h3 "Represents data and business logic" at bounding box center [536, 335] width 230 height 20
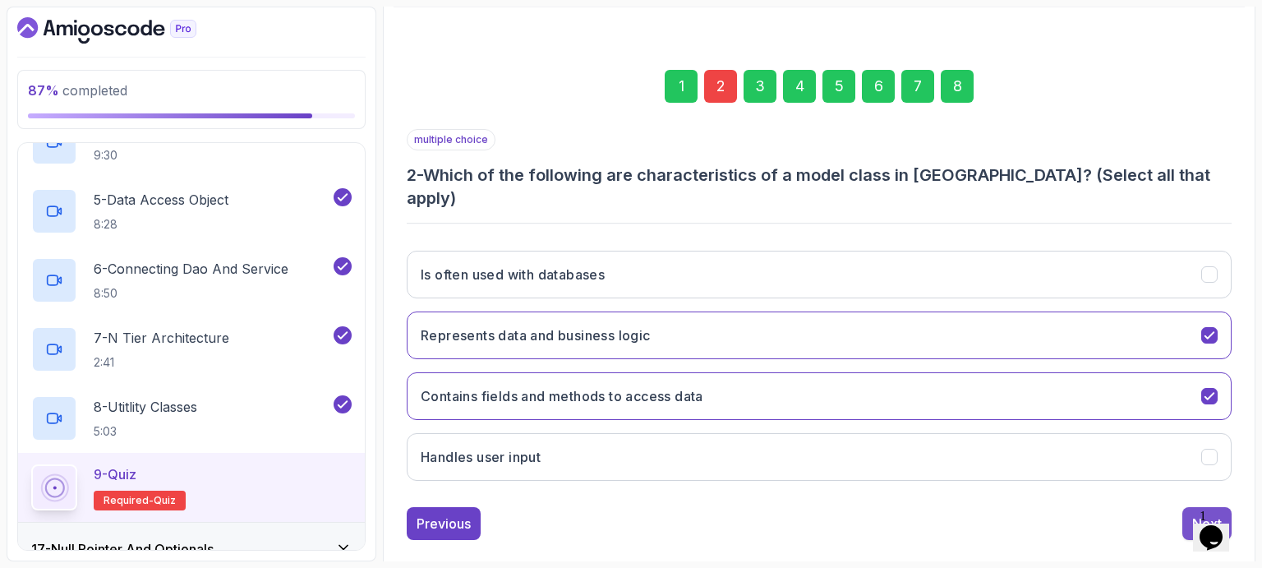
click at [1200, 513] on div "Next" at bounding box center [1207, 523] width 30 height 20
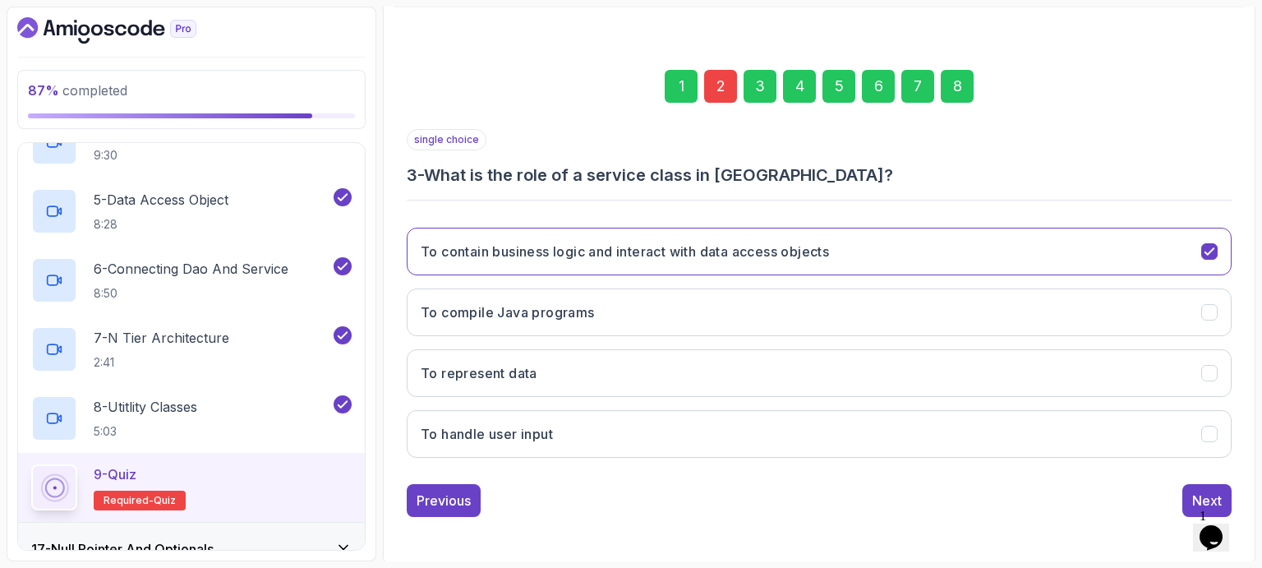
click at [958, 85] on div "8" at bounding box center [957, 86] width 33 height 33
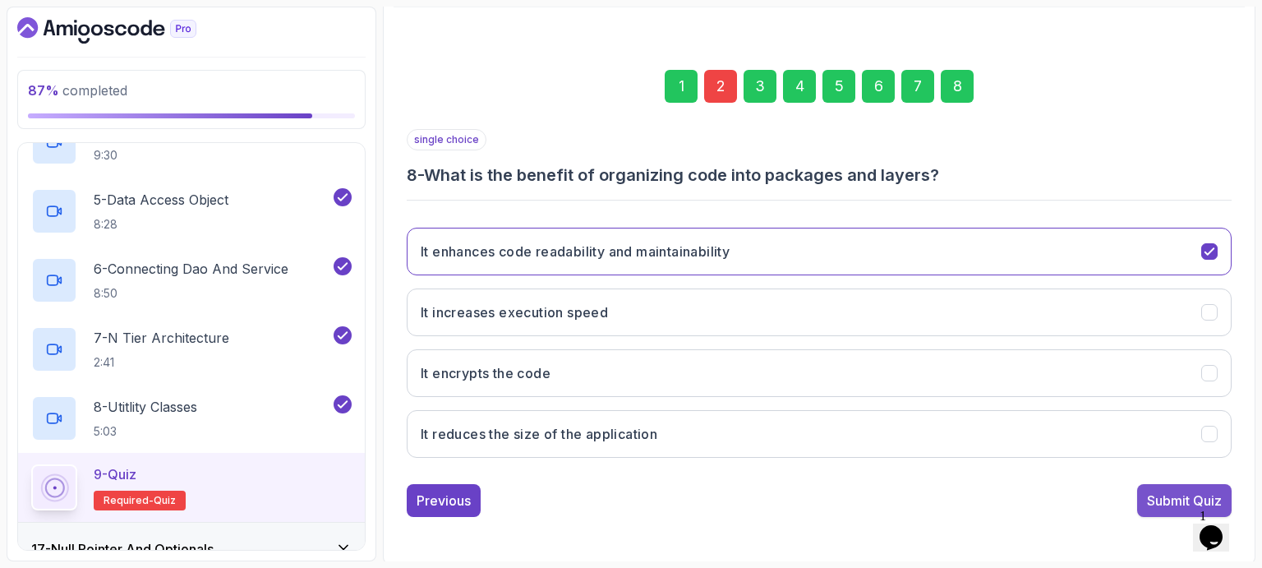
click at [1163, 498] on div "Submit Quiz" at bounding box center [1184, 500] width 75 height 20
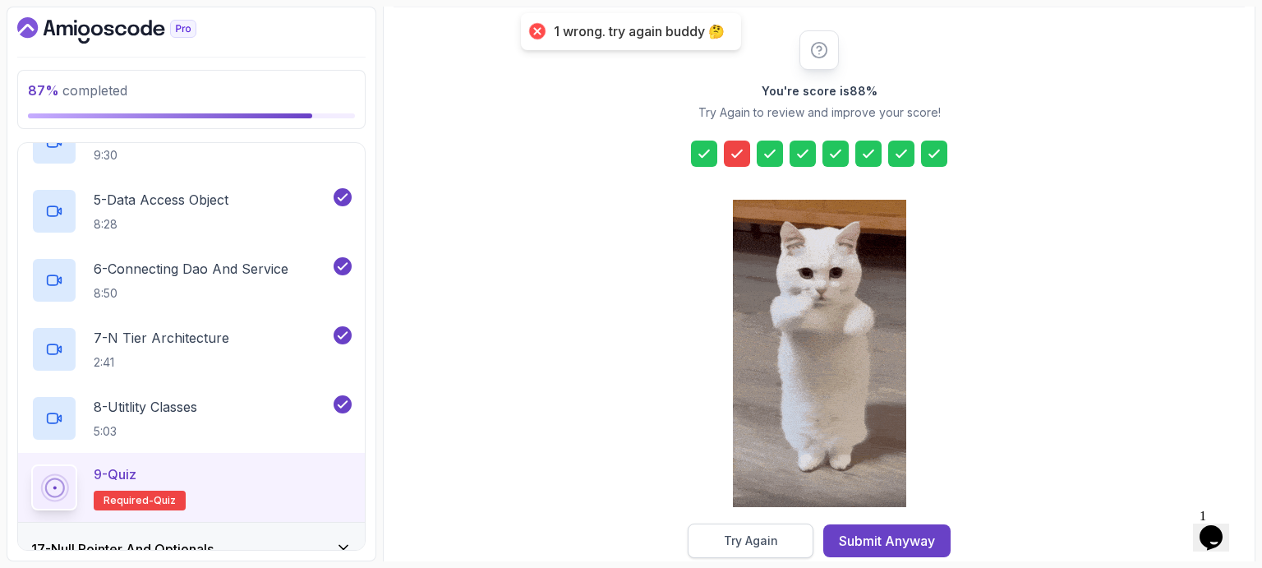
click at [753, 546] on div "Try Again" at bounding box center [751, 540] width 54 height 16
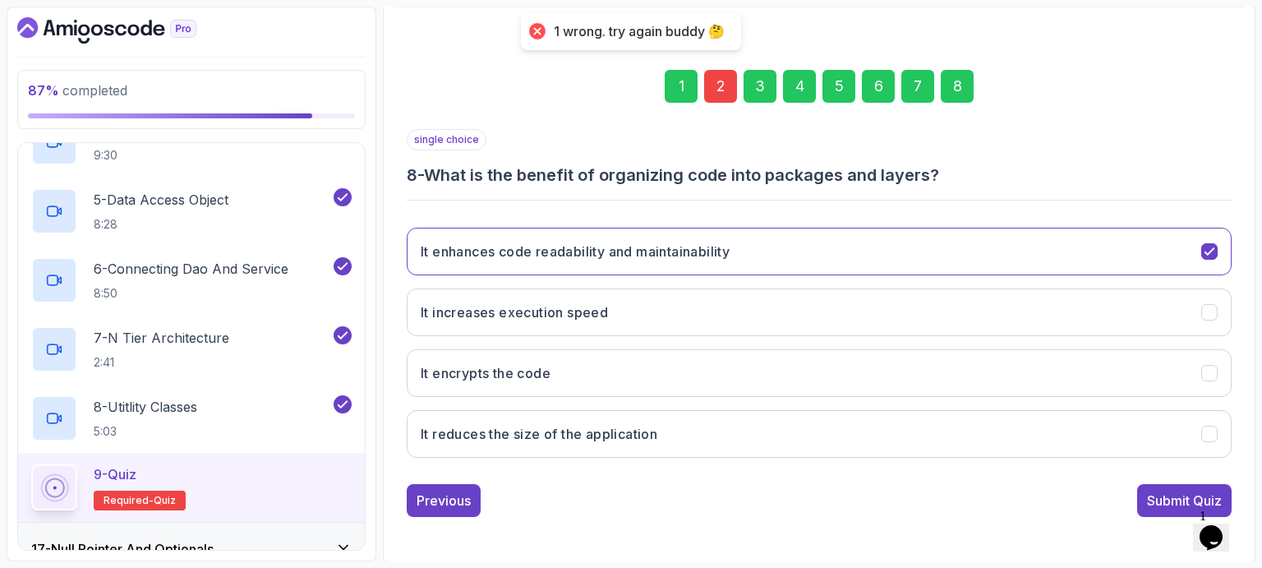
click at [719, 85] on div "2" at bounding box center [720, 86] width 33 height 33
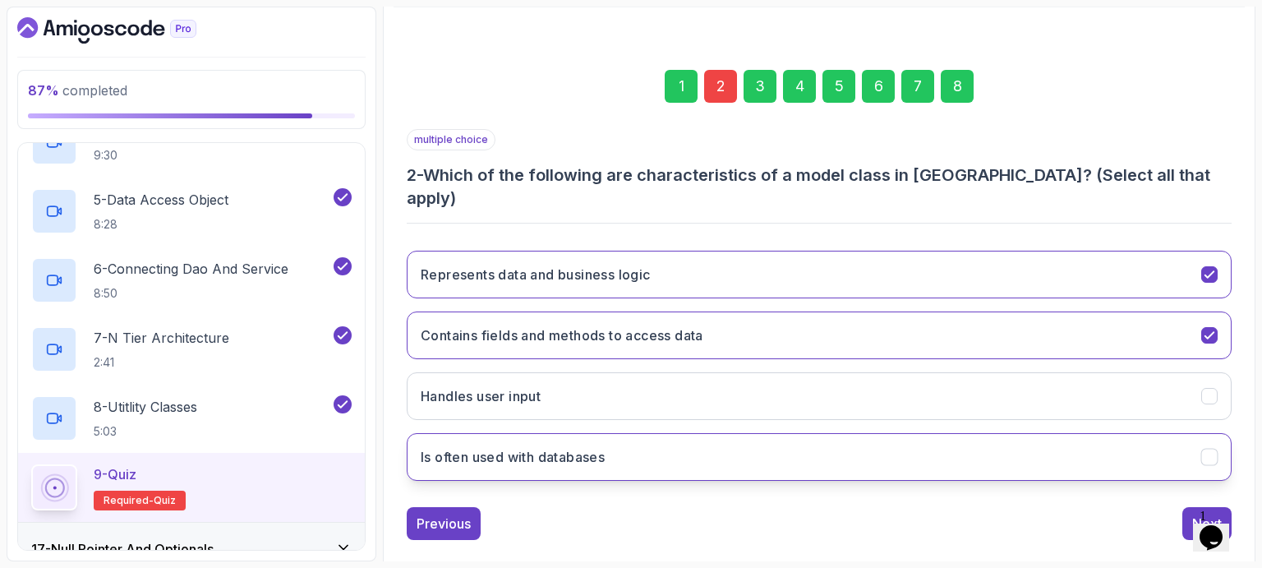
click at [493, 447] on h3 "Is often used with databases" at bounding box center [513, 457] width 184 height 20
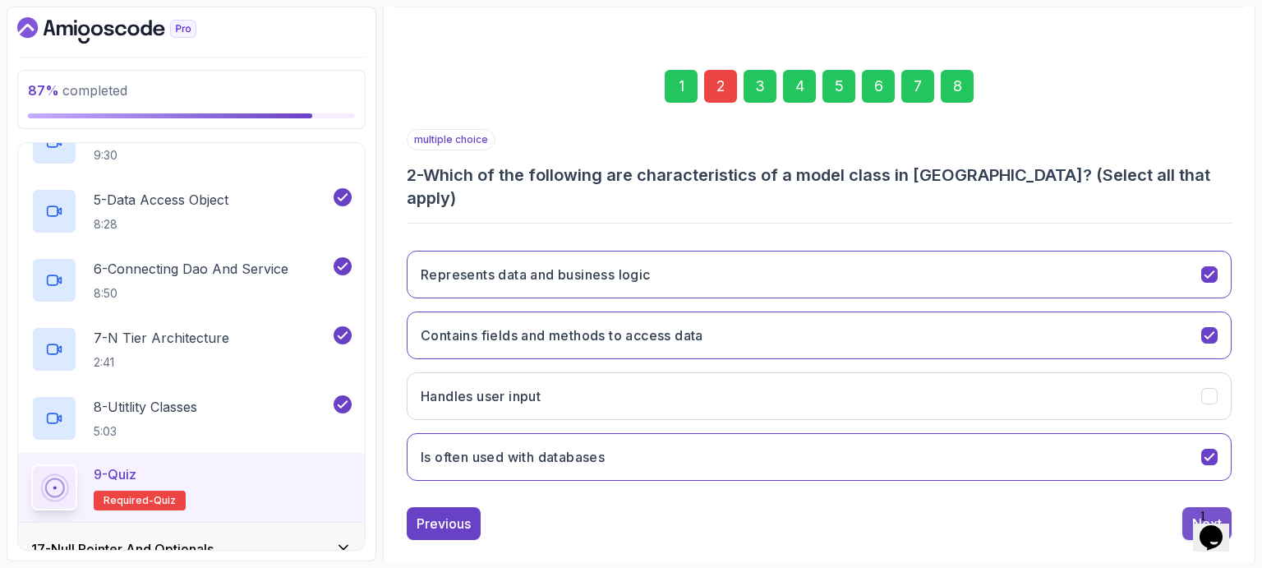
click at [1199, 513] on div "Next" at bounding box center [1207, 523] width 30 height 20
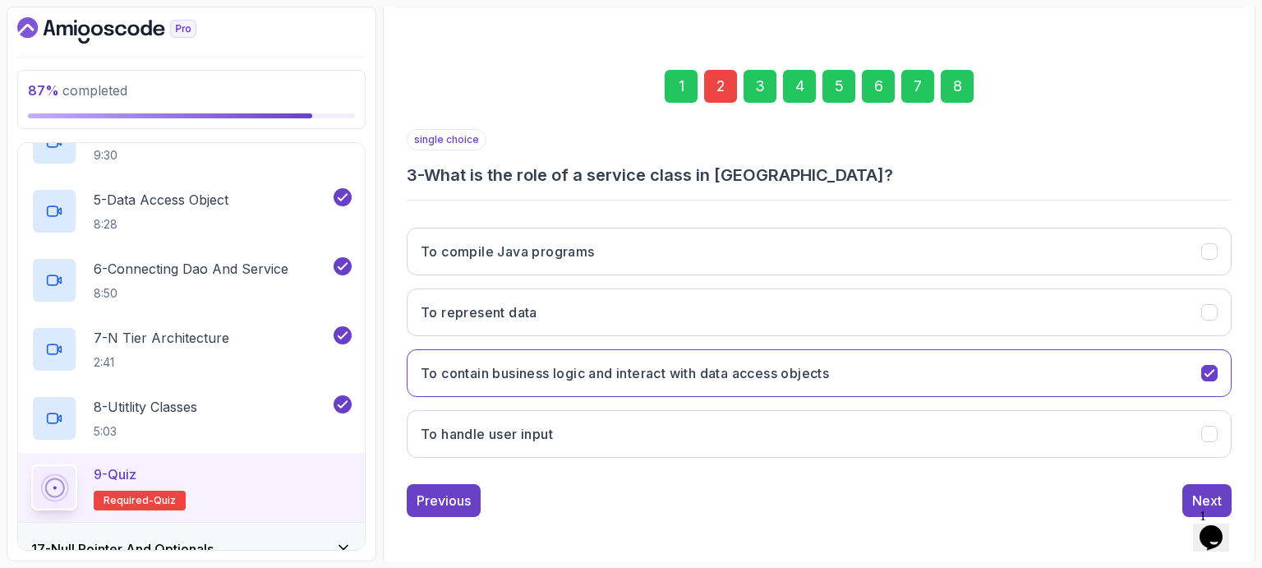
click at [961, 88] on div "8" at bounding box center [957, 86] width 33 height 33
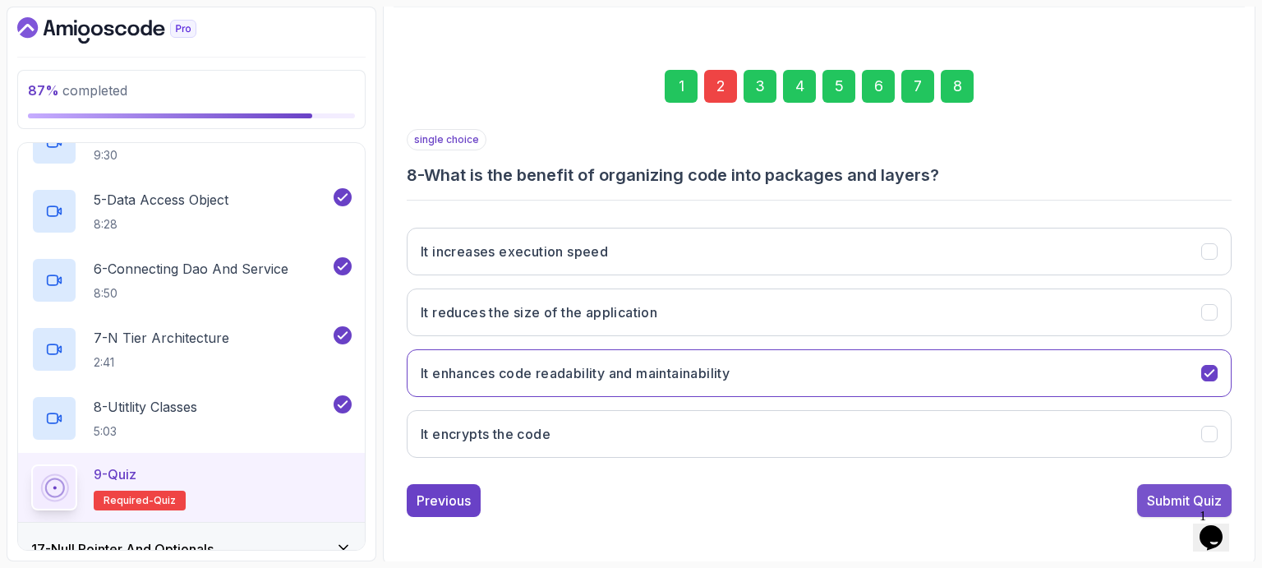
click at [1160, 492] on div "Submit Quiz" at bounding box center [1184, 500] width 75 height 20
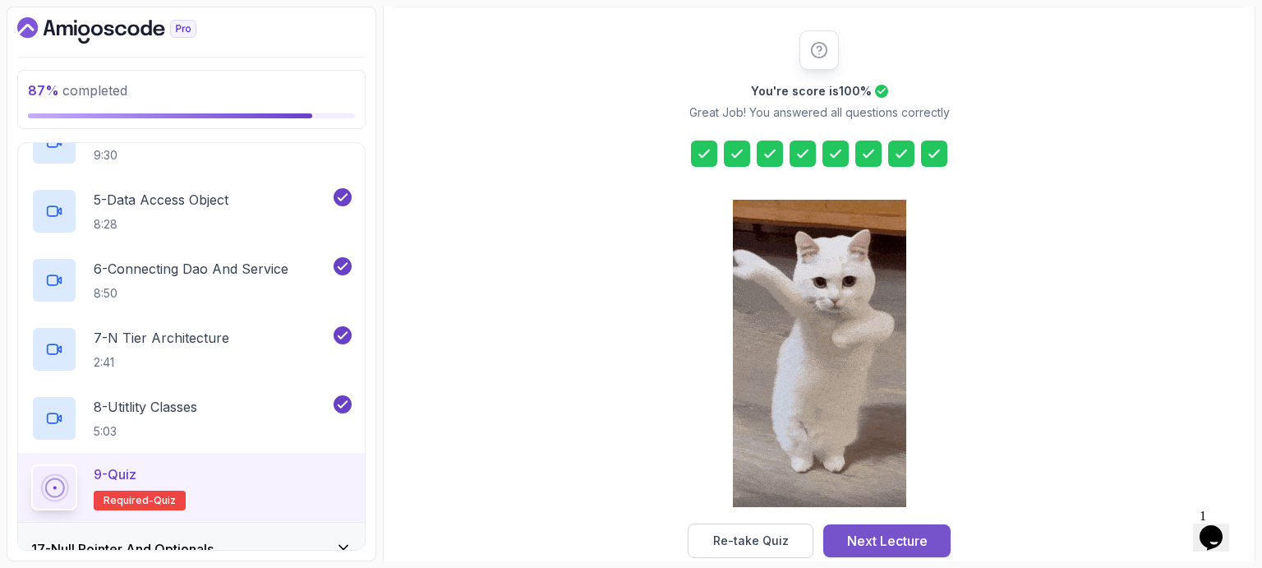
click at [893, 539] on div "Next Lecture" at bounding box center [887, 541] width 81 height 20
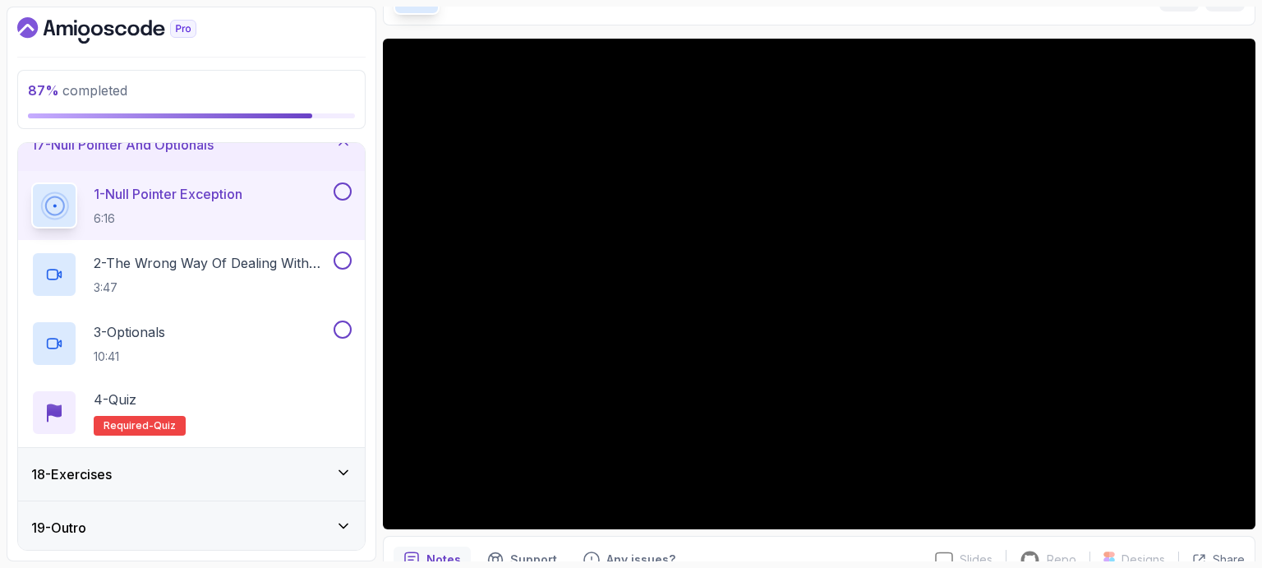
scroll to position [108, 0]
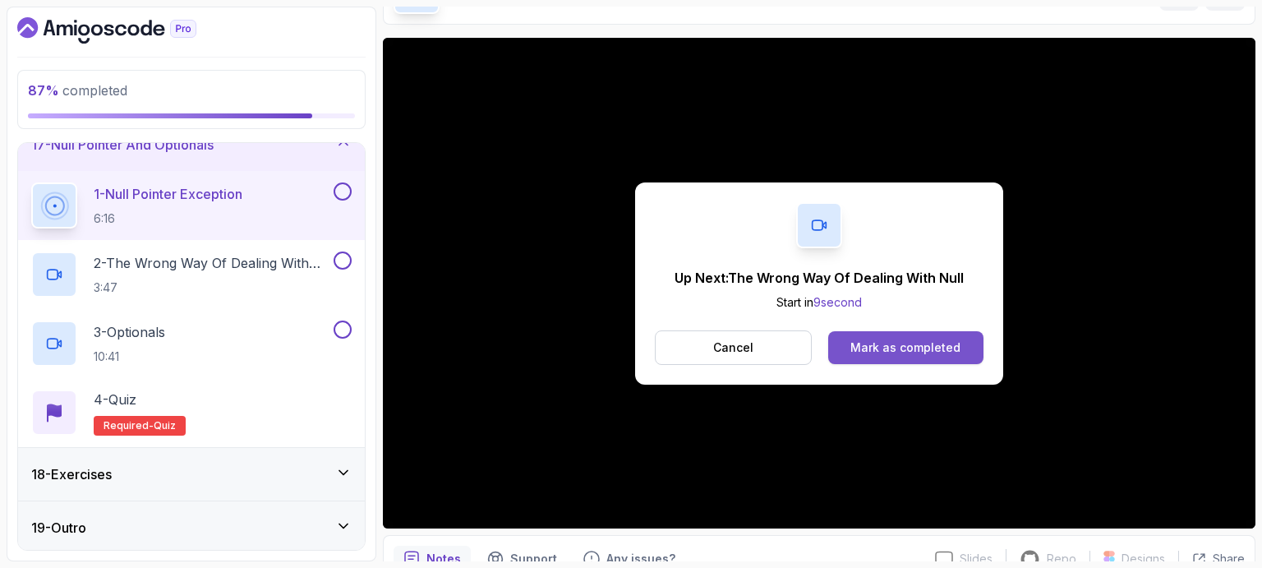
click at [916, 342] on div "Mark as completed" at bounding box center [905, 347] width 110 height 16
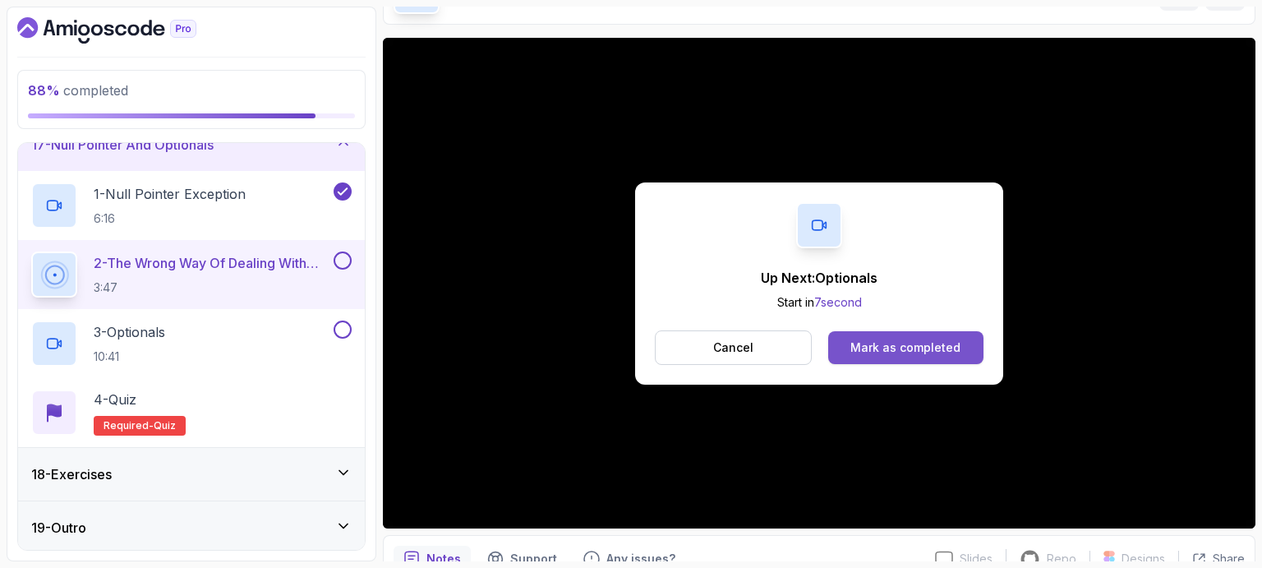
click at [920, 350] on div "Mark as completed" at bounding box center [905, 347] width 110 height 16
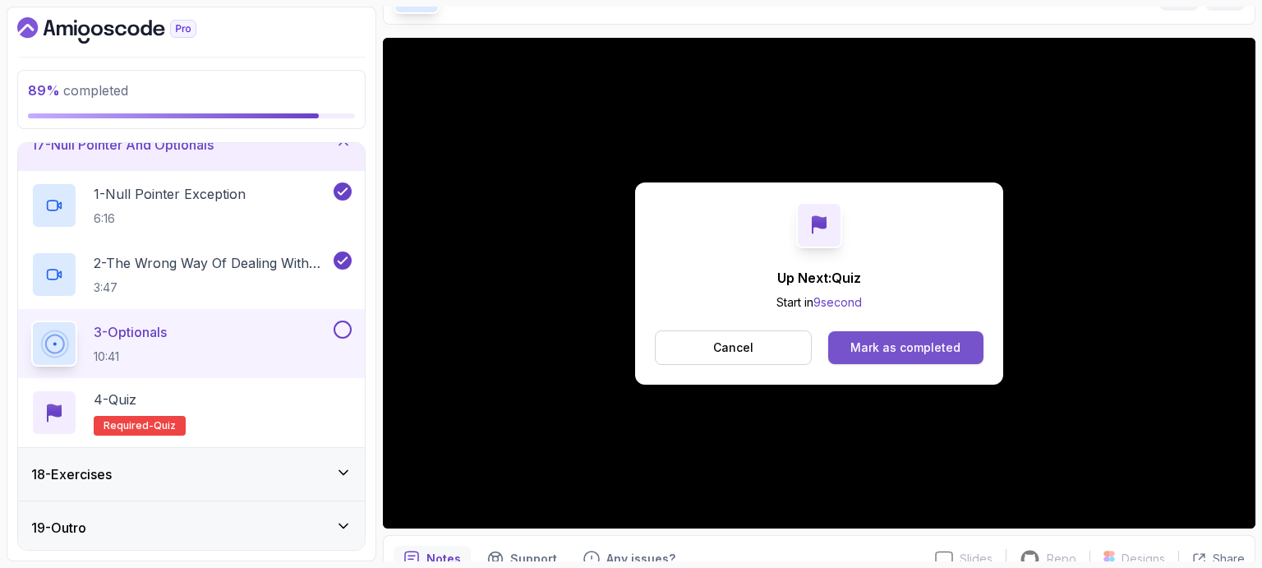
click at [897, 344] on div "Mark as completed" at bounding box center [905, 347] width 110 height 16
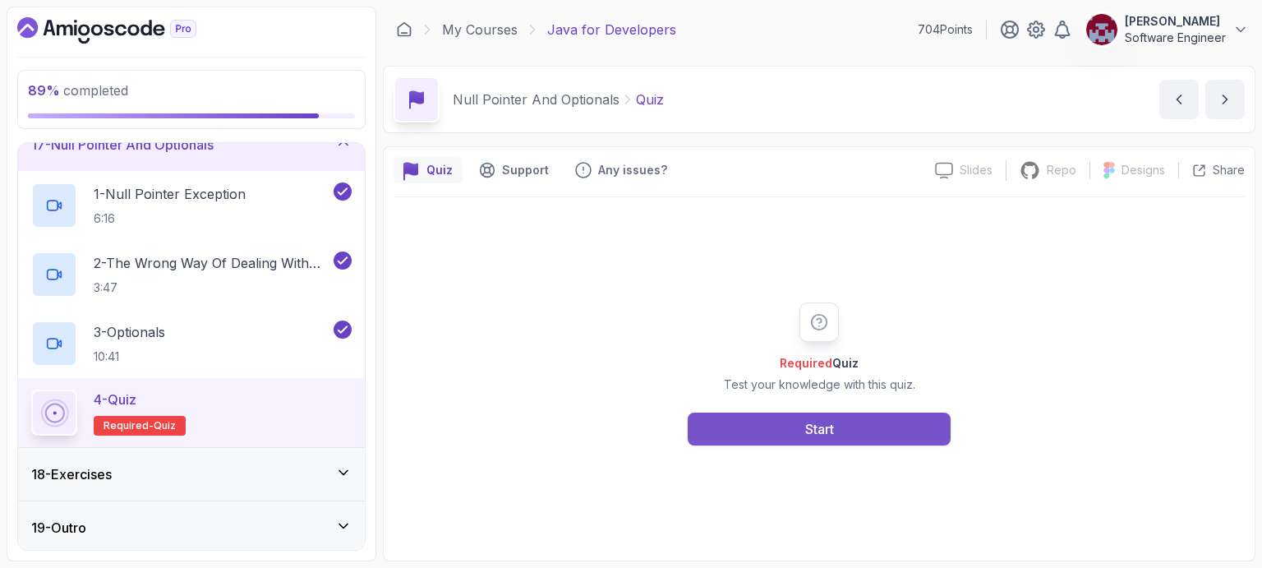
click at [815, 427] on div "Start" at bounding box center [819, 429] width 29 height 20
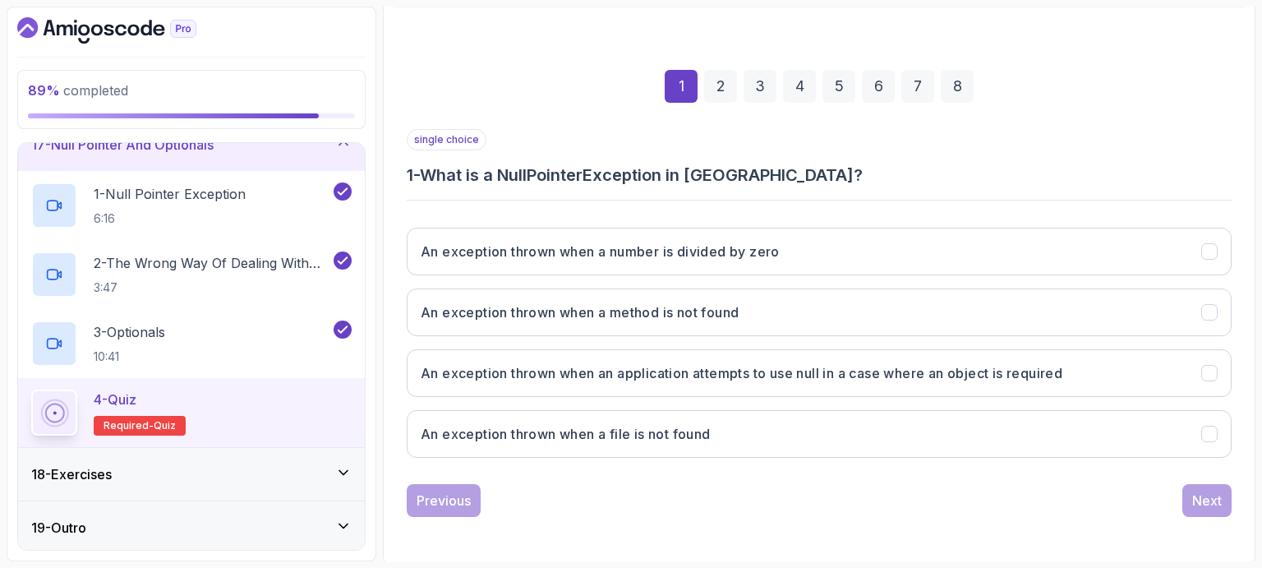
scroll to position [189, 0]
click at [789, 485] on div "Previous Next" at bounding box center [819, 501] width 825 height 33
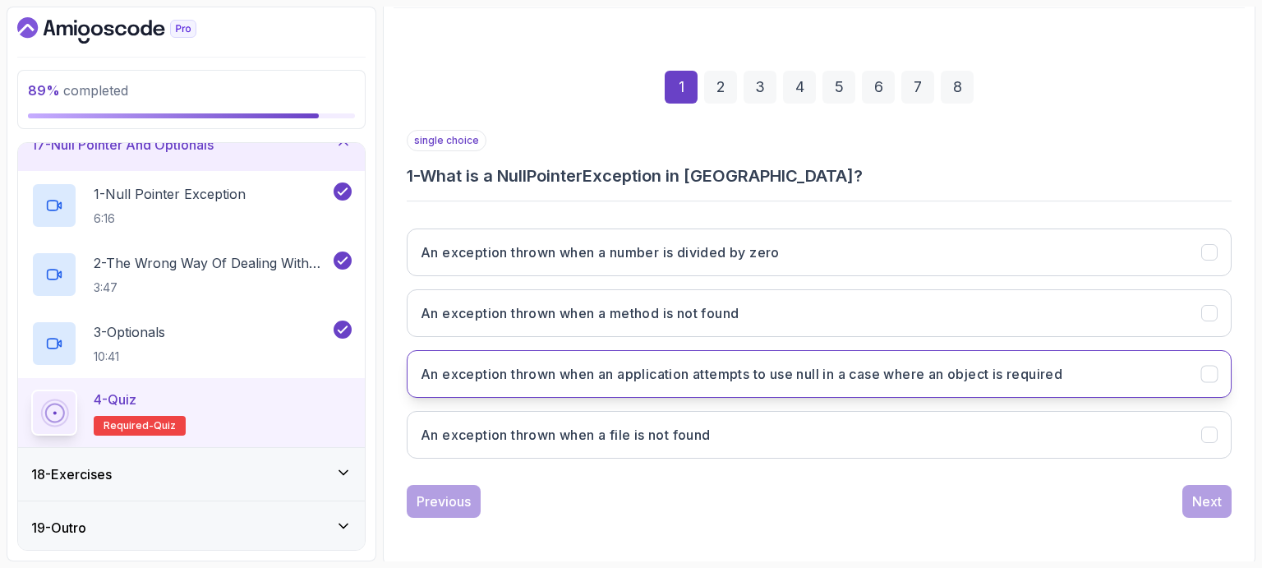
click at [891, 371] on h3 "An exception thrown when an application attempts to use null in a case where an…" at bounding box center [742, 374] width 642 height 20
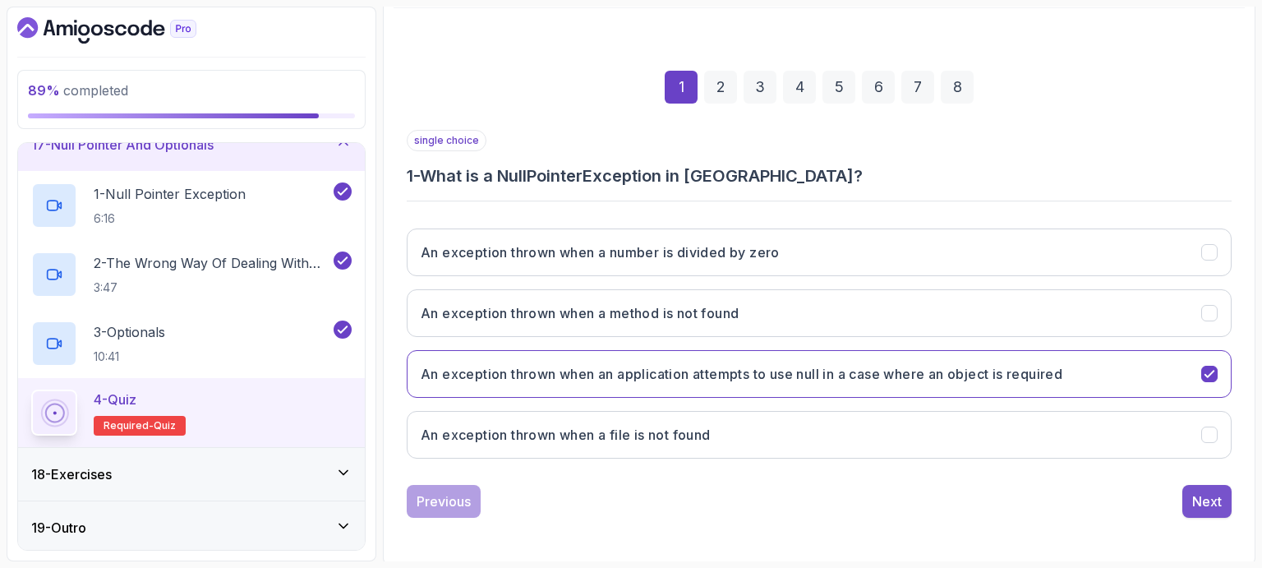
click at [1210, 500] on div "Next" at bounding box center [1207, 501] width 30 height 20
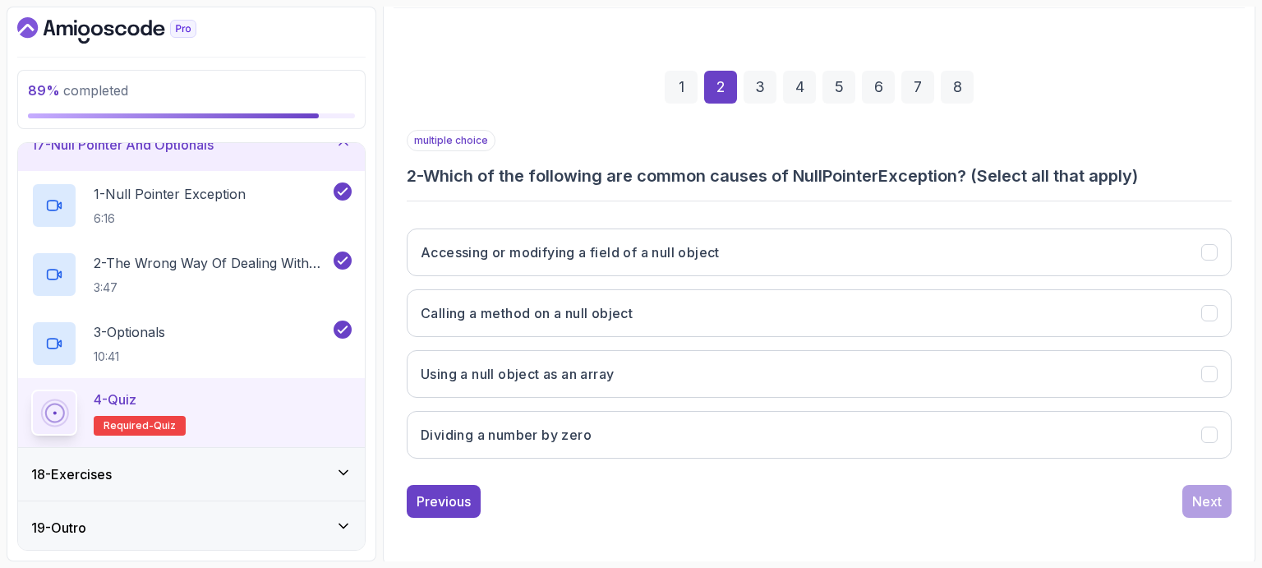
scroll to position [188, 0]
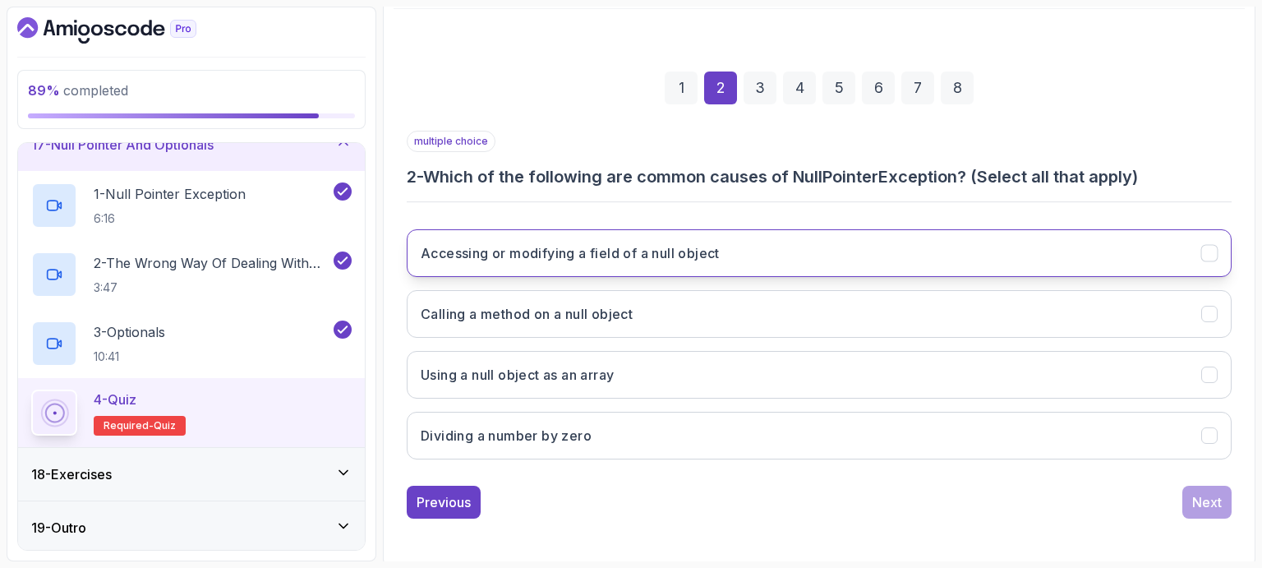
click at [799, 249] on button "Accessing or modifying a field of a null object" at bounding box center [819, 253] width 825 height 48
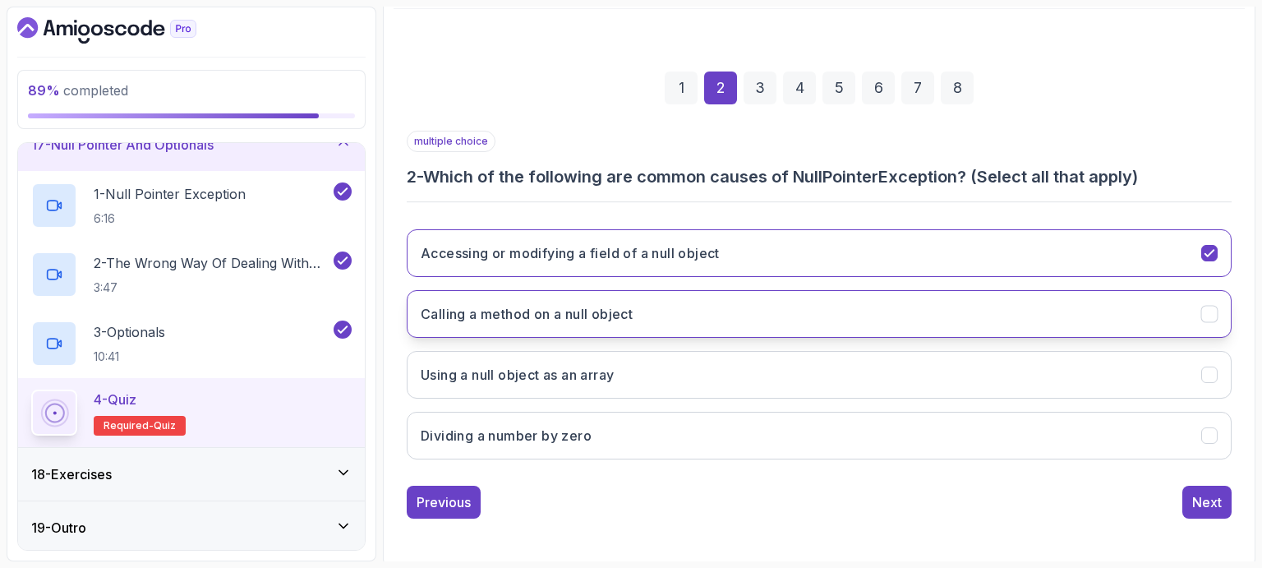
click at [767, 302] on button "Calling a method on a null object" at bounding box center [819, 314] width 825 height 48
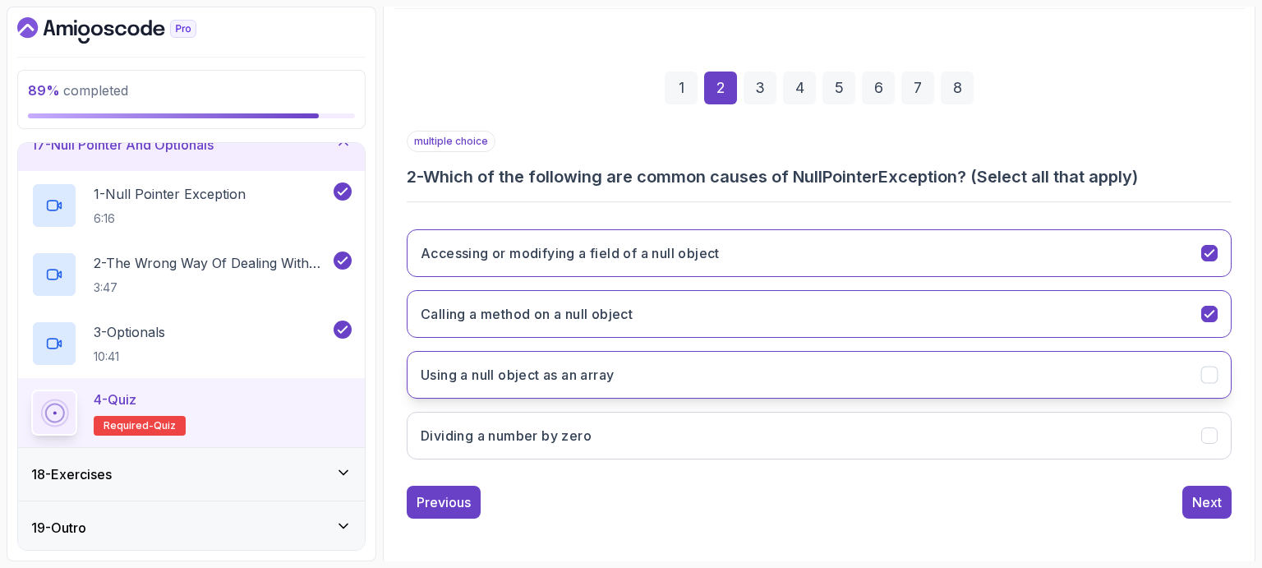
click at [720, 367] on button "Using a null object as an array" at bounding box center [819, 375] width 825 height 48
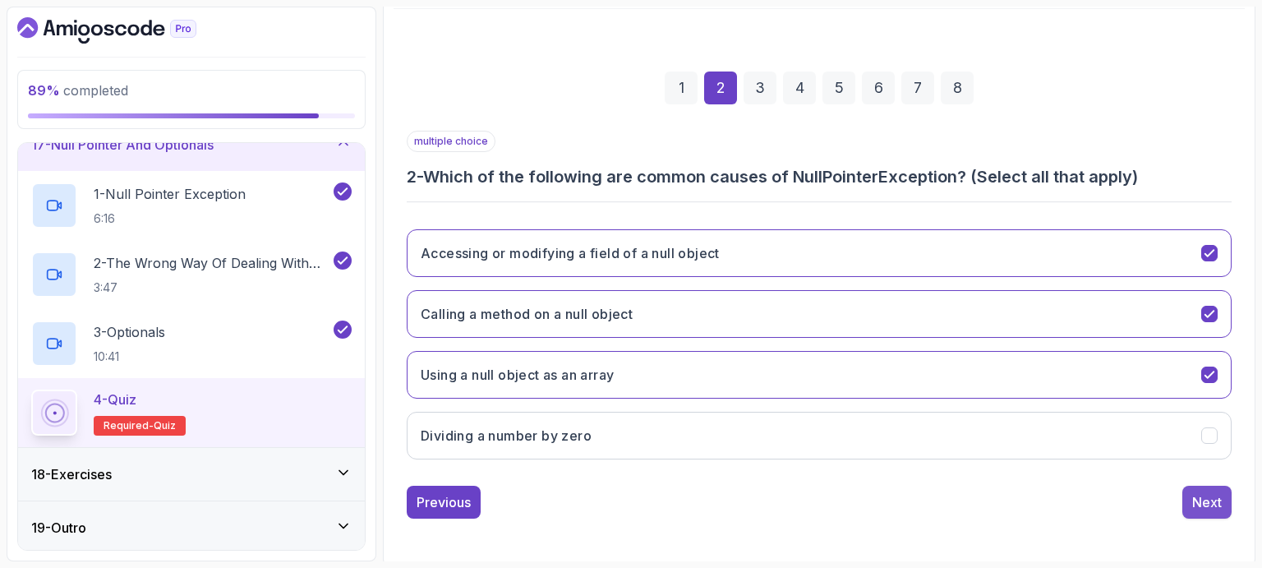
click at [1204, 500] on div "Next" at bounding box center [1207, 502] width 30 height 20
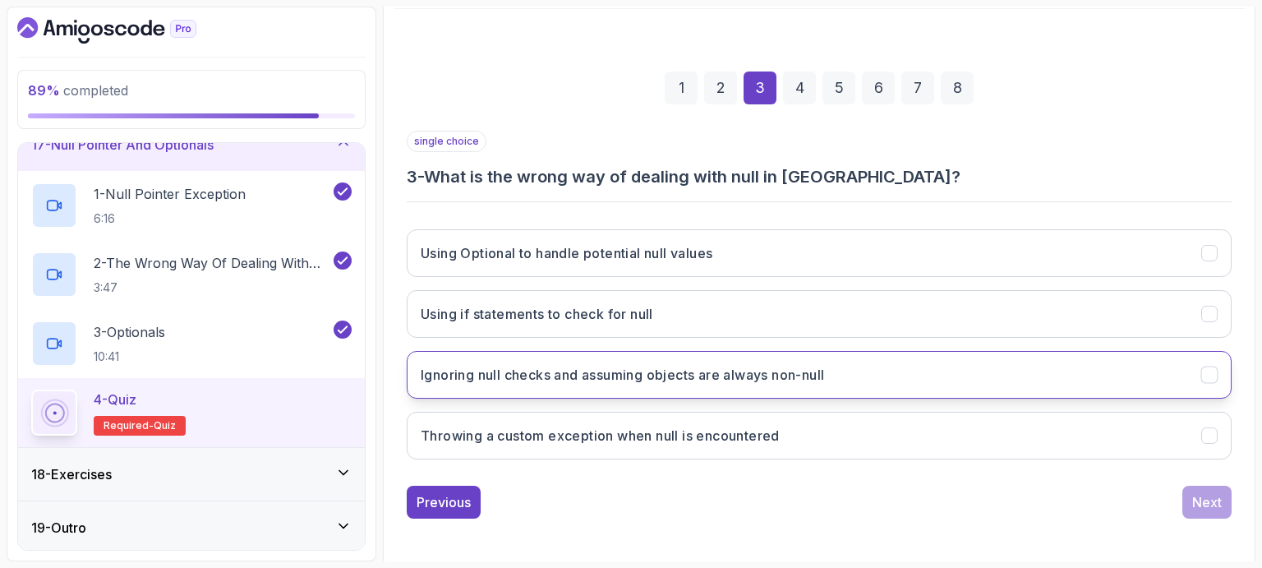
click at [723, 377] on h3 "Ignoring null checks and assuming objects are always non-null" at bounding box center [622, 375] width 403 height 20
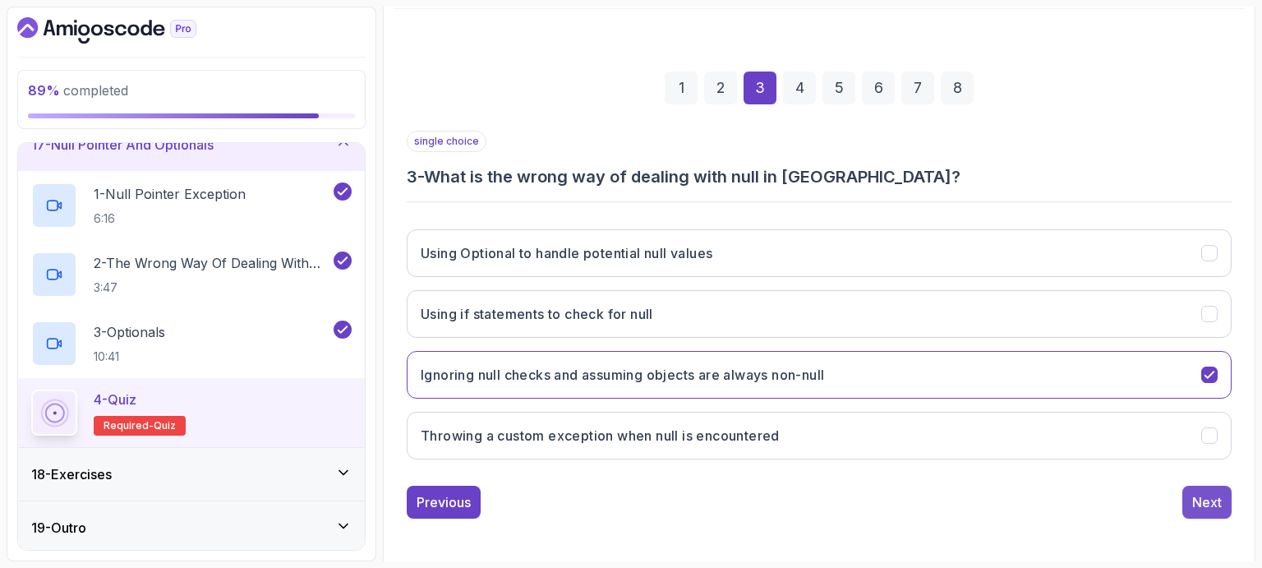
click at [1213, 502] on div "Next" at bounding box center [1207, 502] width 30 height 20
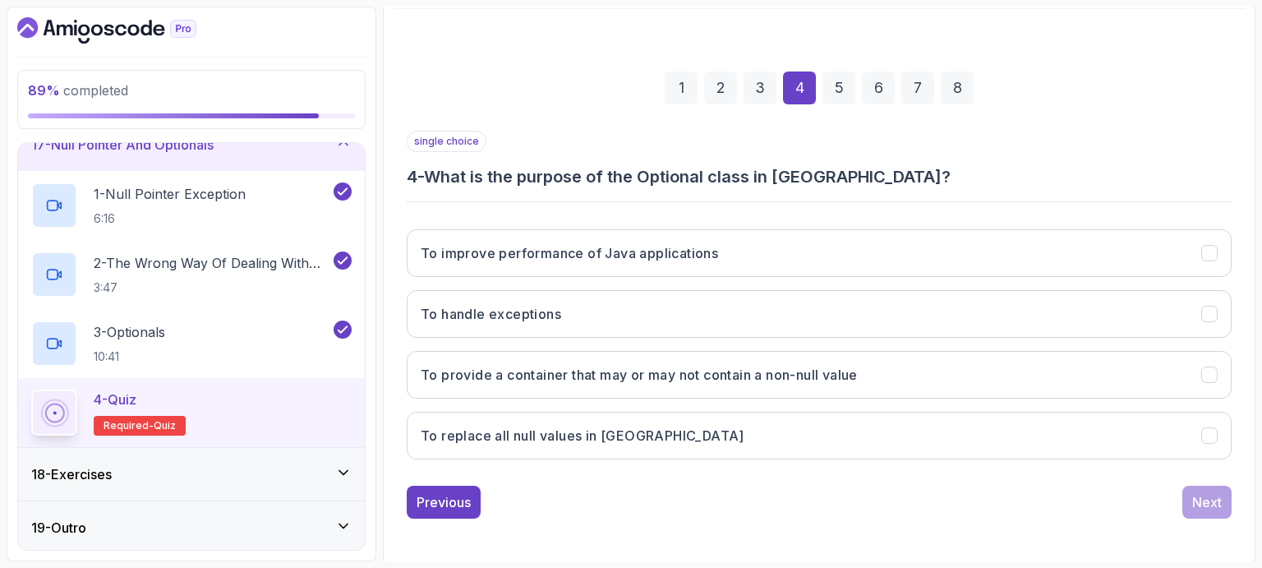
scroll to position [190, 0]
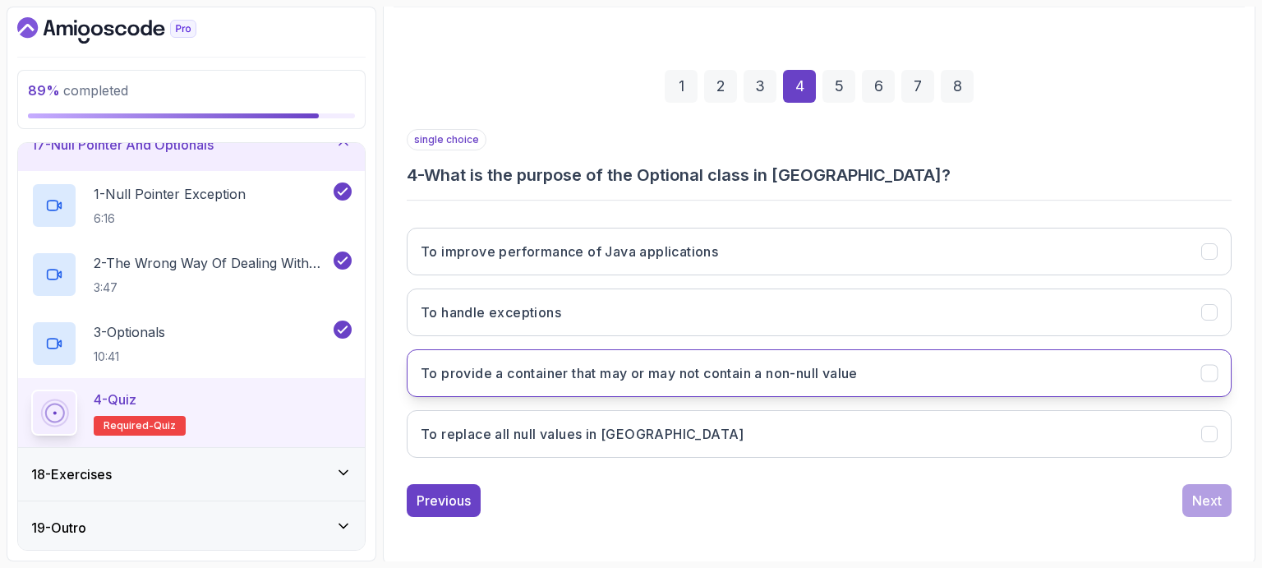
click at [766, 371] on h3 "To provide a container that may or may not contain a non-null value" at bounding box center [639, 373] width 437 height 20
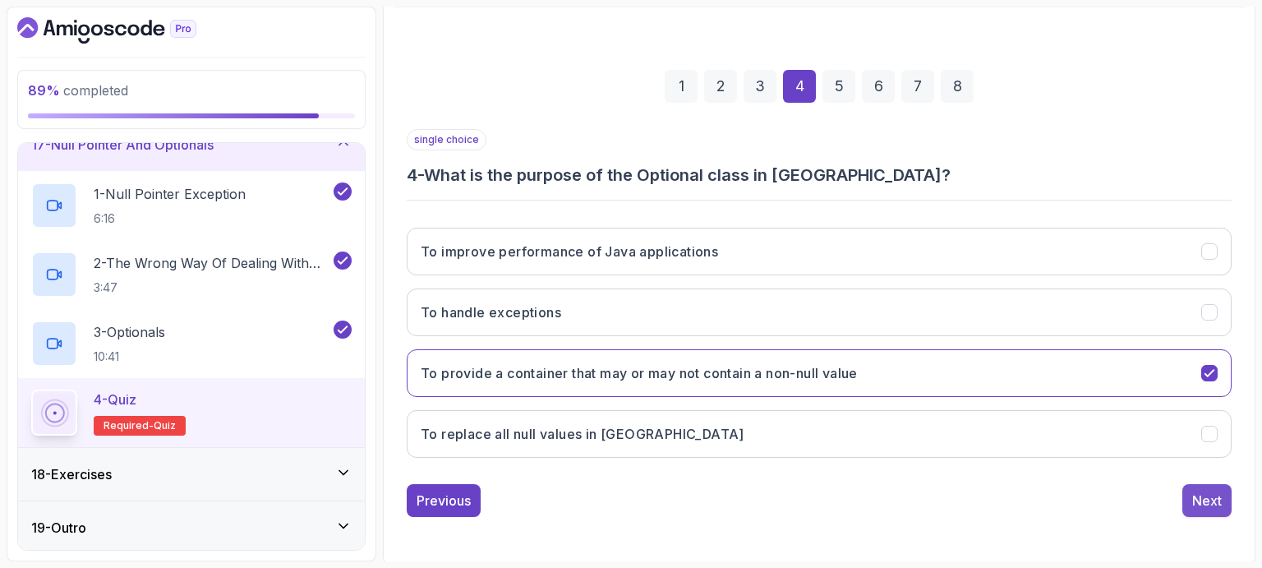
click at [1206, 495] on div "Next" at bounding box center [1207, 500] width 30 height 20
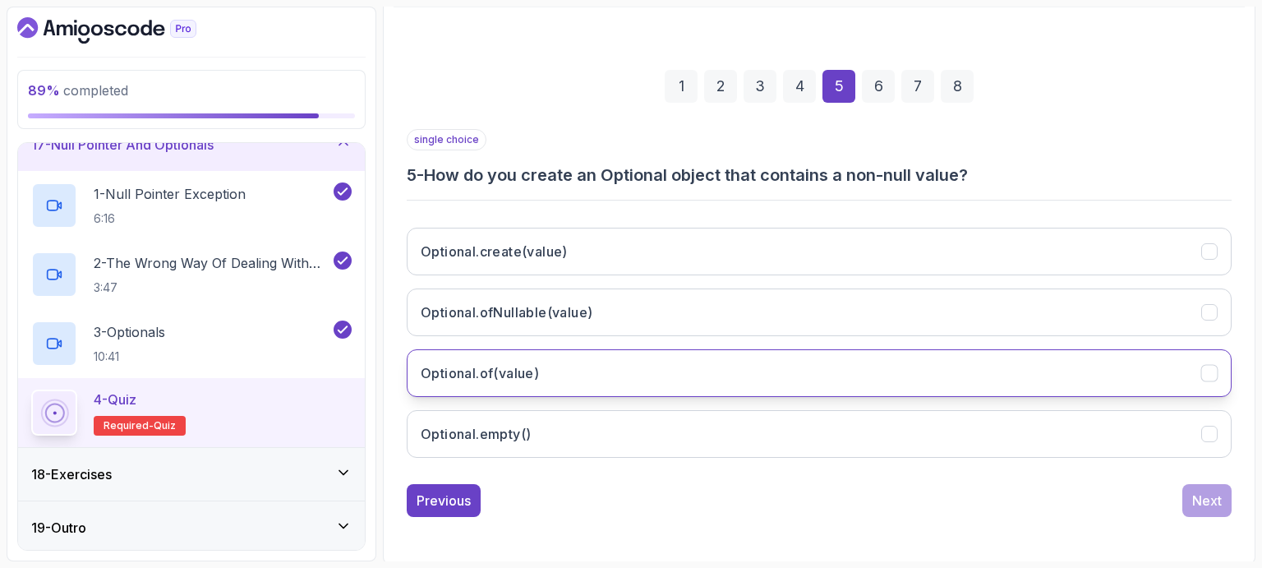
click at [506, 367] on h3 "Optional.of(value)" at bounding box center [480, 373] width 118 height 20
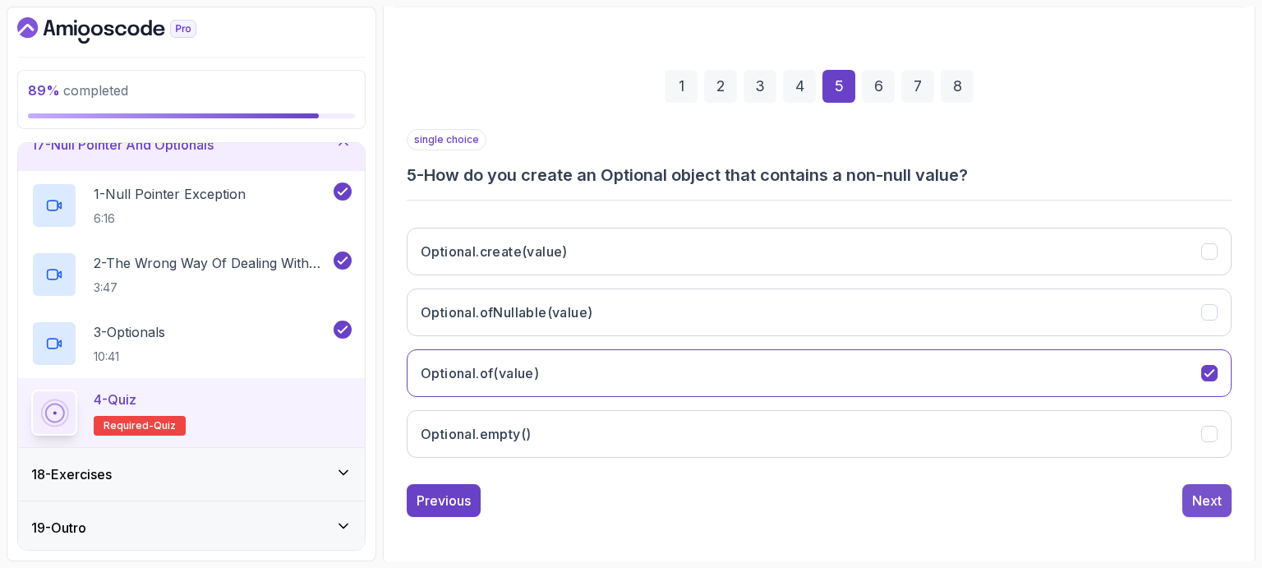
click at [1207, 495] on div "Next" at bounding box center [1207, 500] width 30 height 20
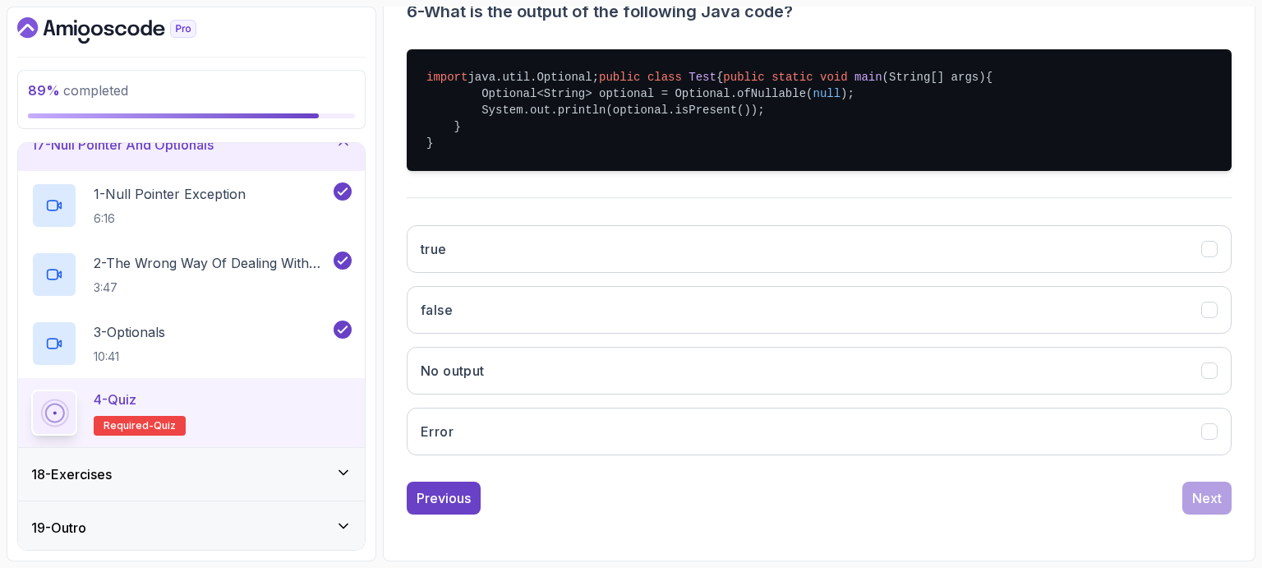
scroll to position [375, 0]
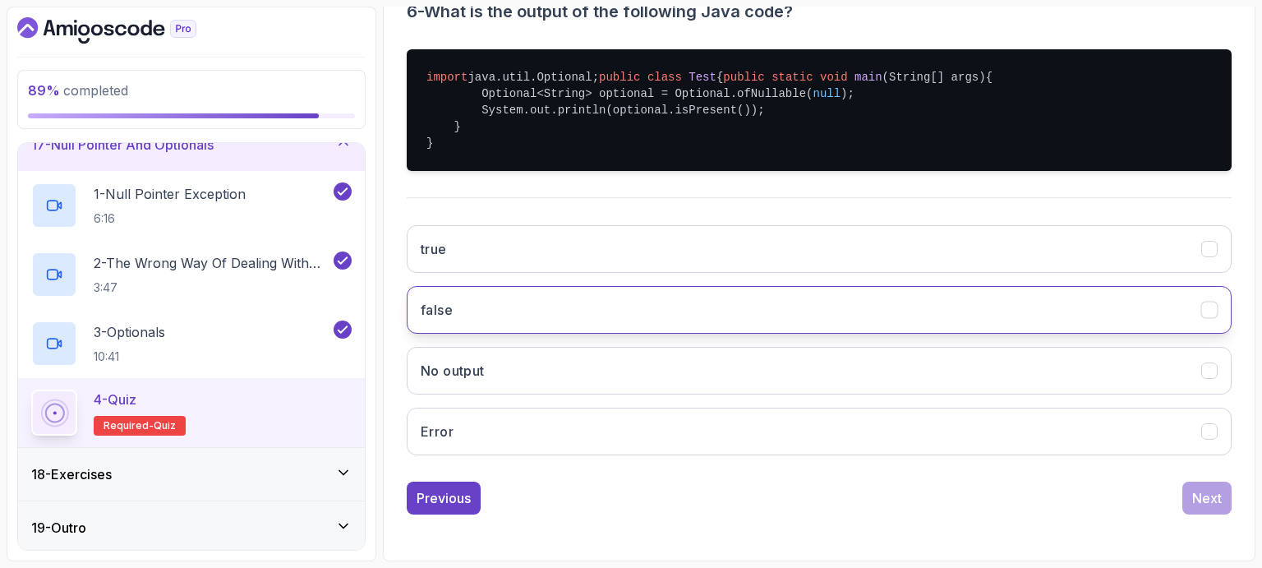
click at [743, 313] on button "false" at bounding box center [819, 310] width 825 height 48
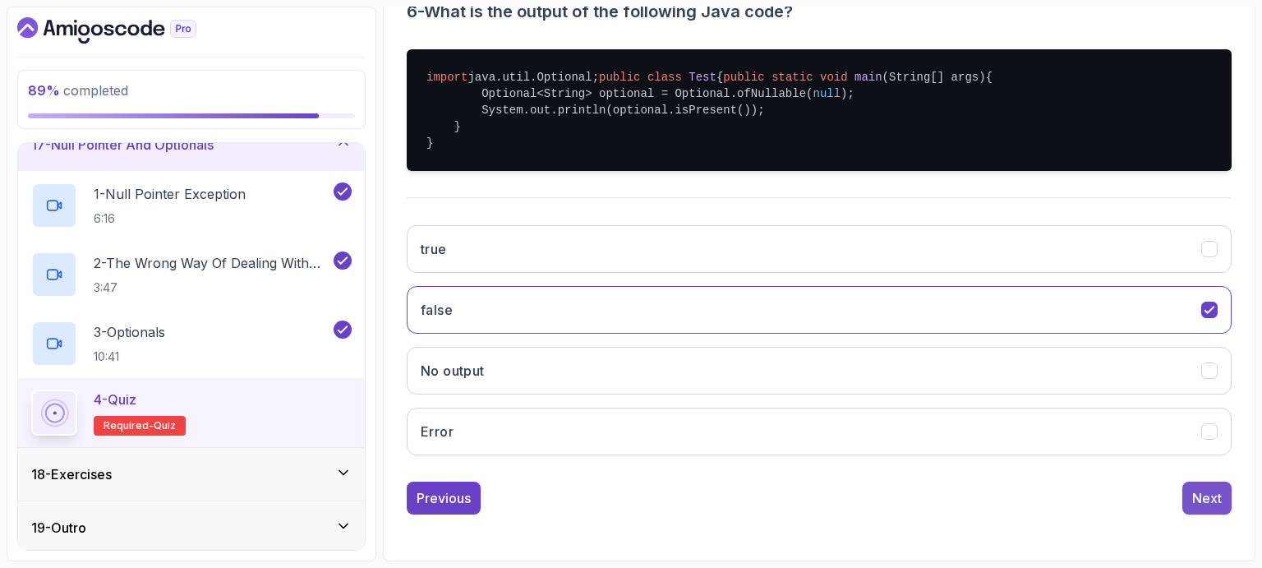
click at [1203, 508] on div "Next" at bounding box center [1207, 498] width 30 height 20
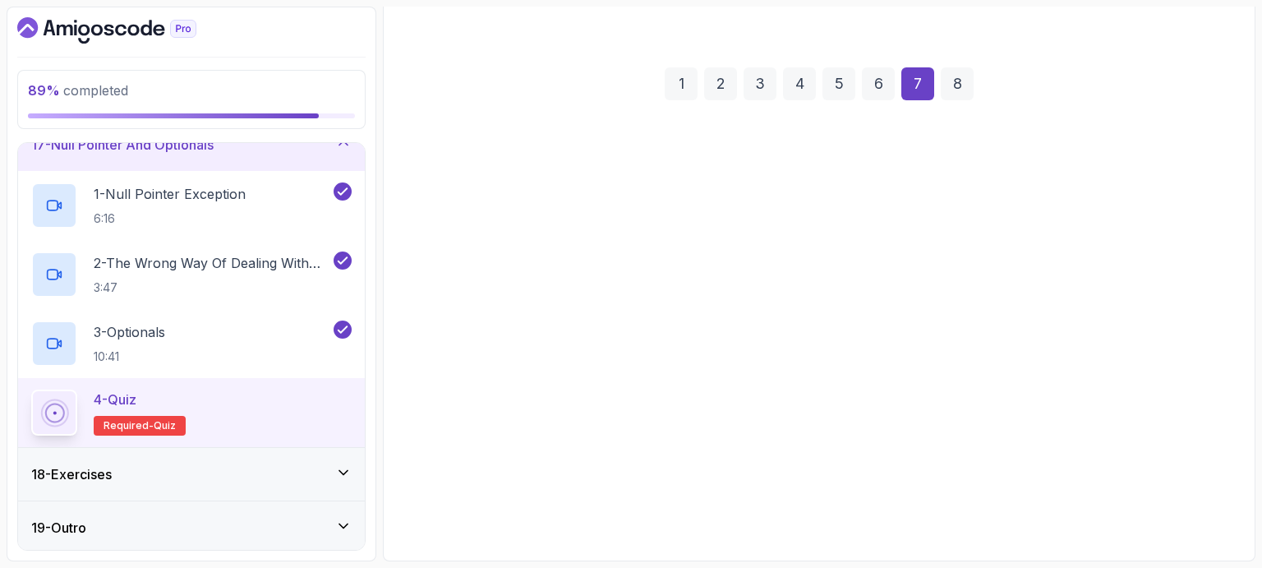
scroll to position [190, 0]
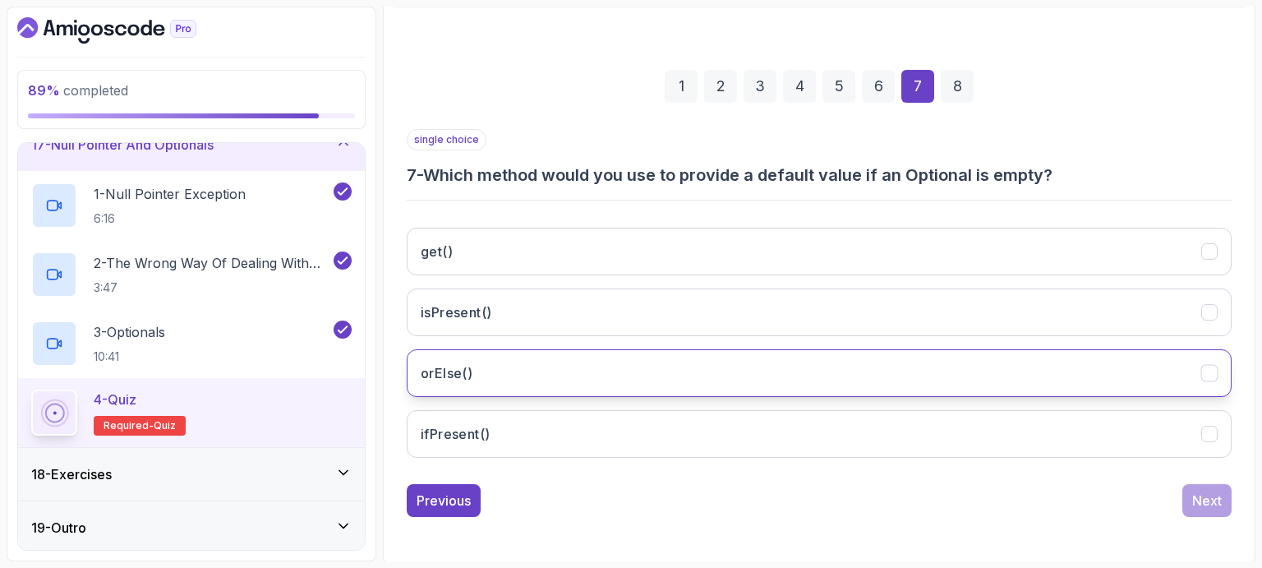
click at [473, 368] on button "orElse()" at bounding box center [819, 373] width 825 height 48
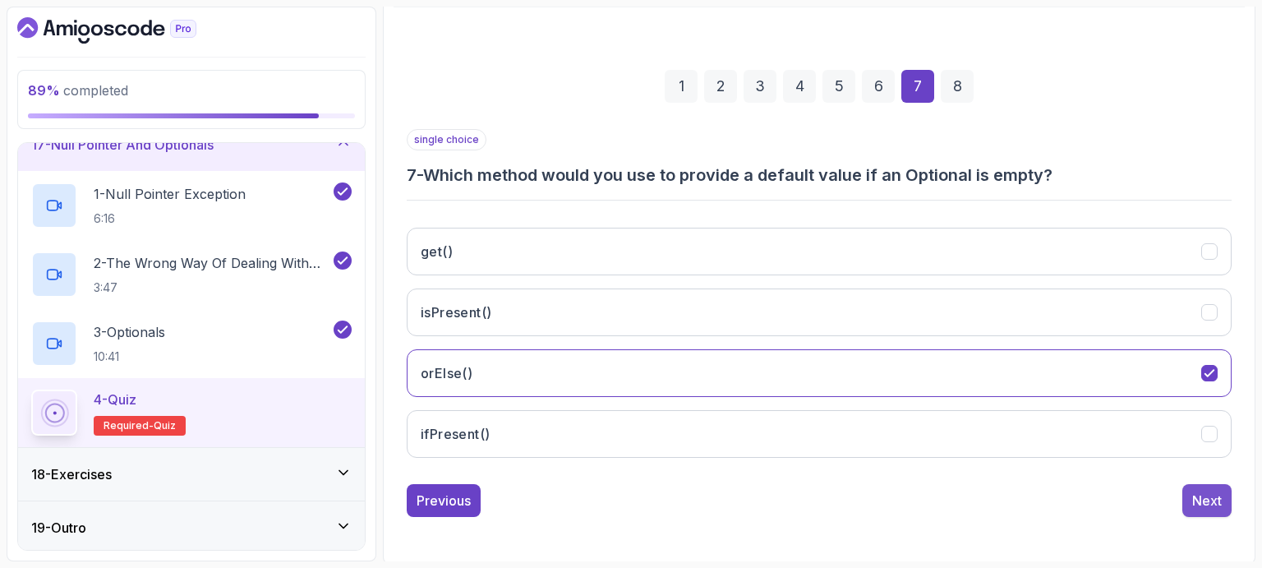
click at [1212, 504] on div "Next" at bounding box center [1207, 500] width 30 height 20
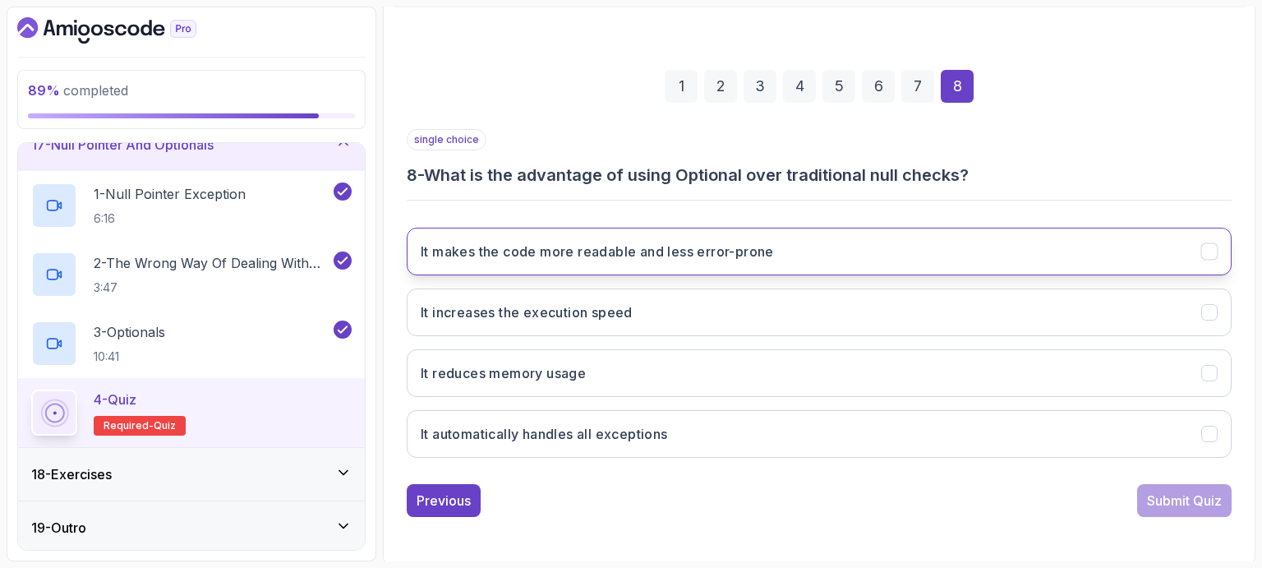
click at [704, 239] on button "It makes the code more readable and less error-prone" at bounding box center [819, 252] width 825 height 48
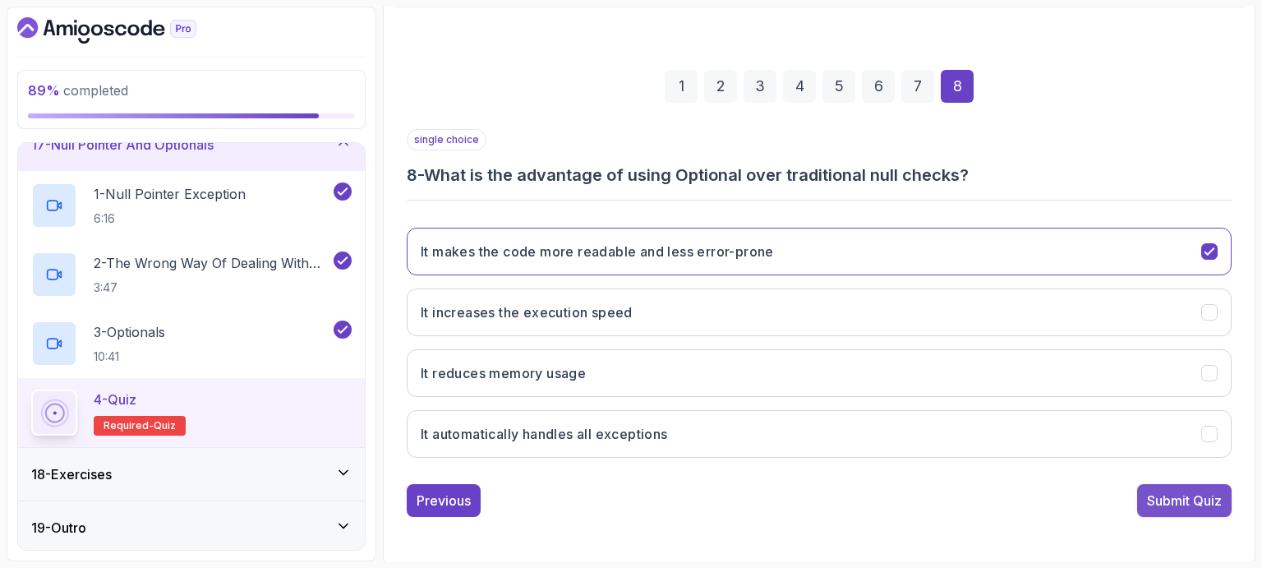
click at [1153, 494] on div "Submit Quiz" at bounding box center [1184, 500] width 75 height 20
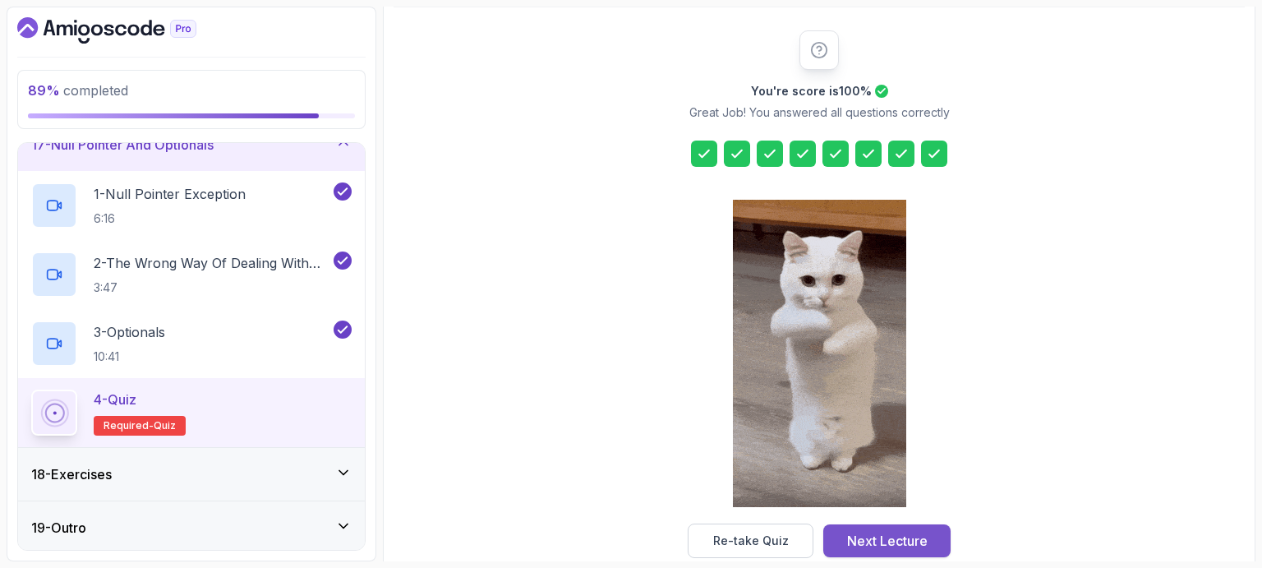
click at [900, 533] on div "Next Lecture" at bounding box center [887, 541] width 81 height 20
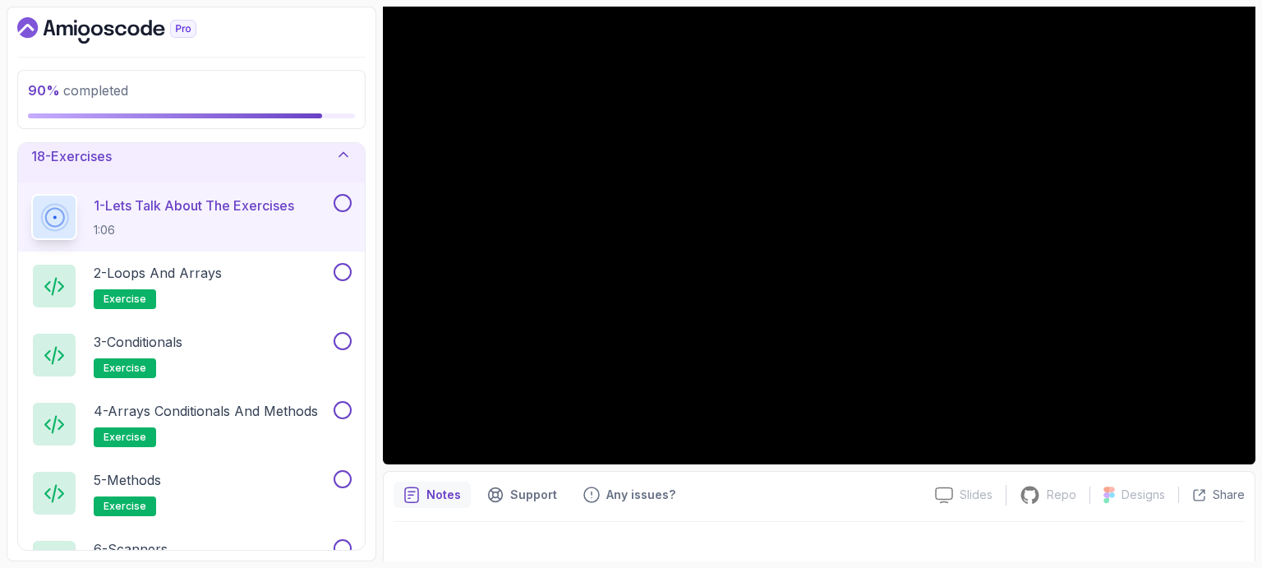
scroll to position [173, 0]
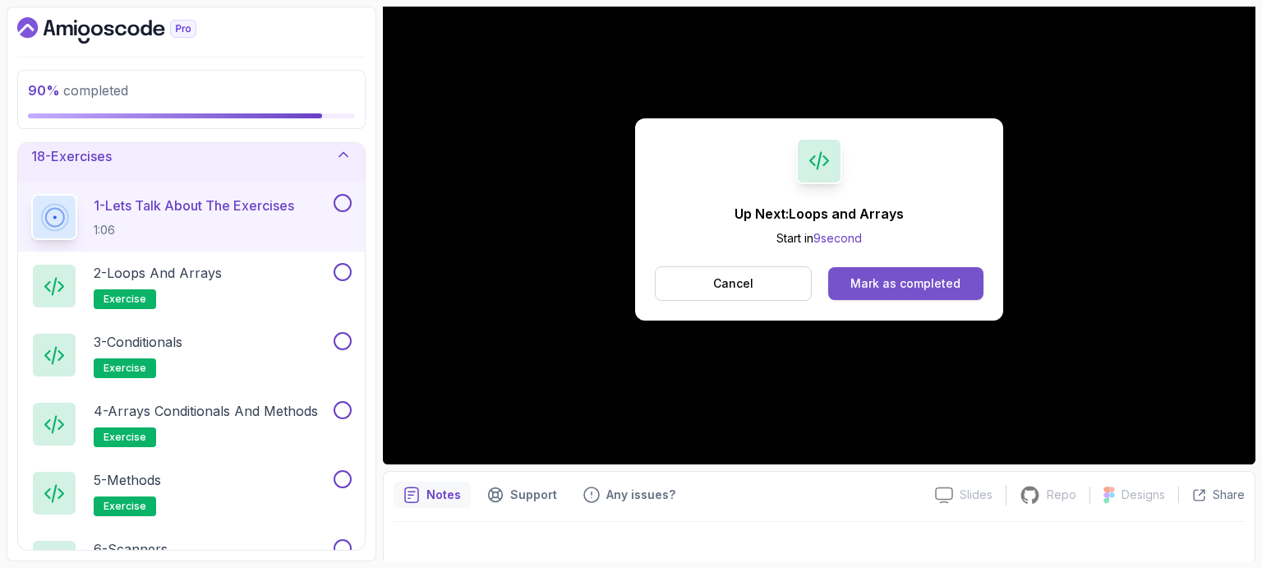
click at [925, 280] on div "Mark as completed" at bounding box center [905, 283] width 110 height 16
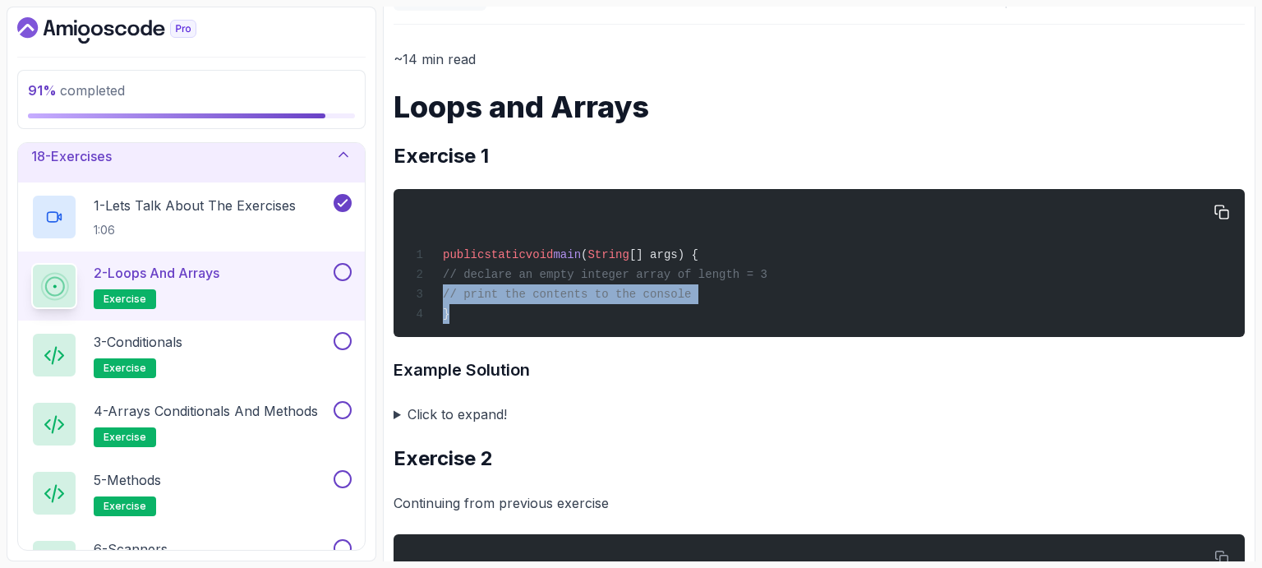
drag, startPoint x: 454, startPoint y: 312, endPoint x: 450, endPoint y: 302, distance: 11.2
click at [440, 297] on div "public static void main ( String [] args) { // declare an empty integer array o…" at bounding box center [819, 263] width 825 height 128
click at [1230, 209] on button "button" at bounding box center [1222, 212] width 26 height 26
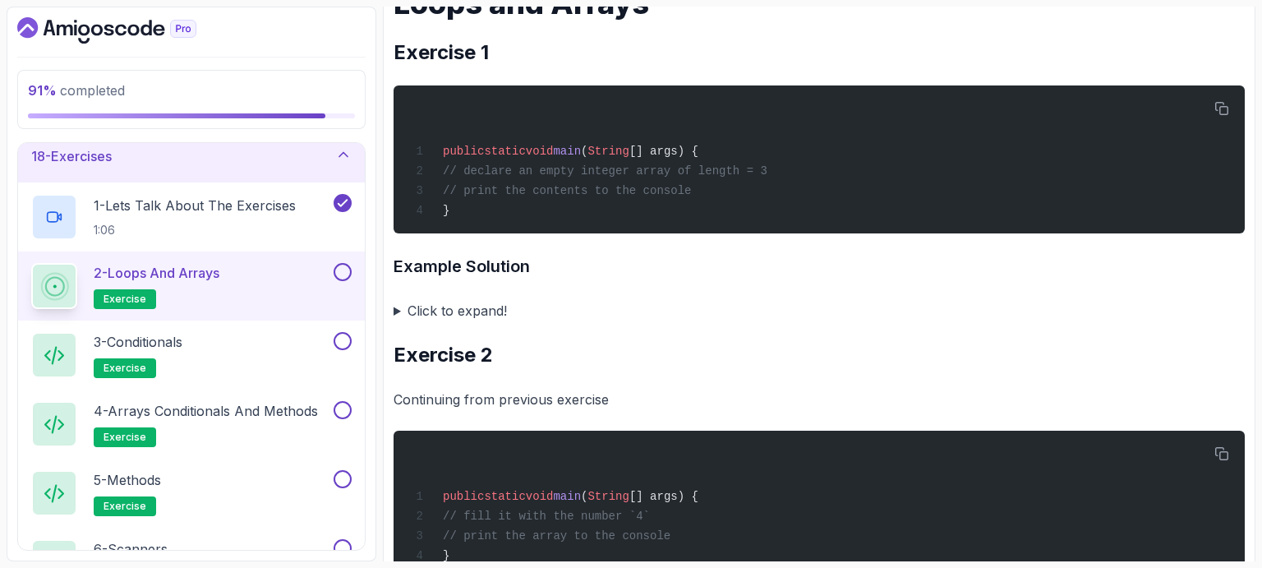
click at [398, 309] on summary "Click to expand!" at bounding box center [819, 310] width 851 height 23
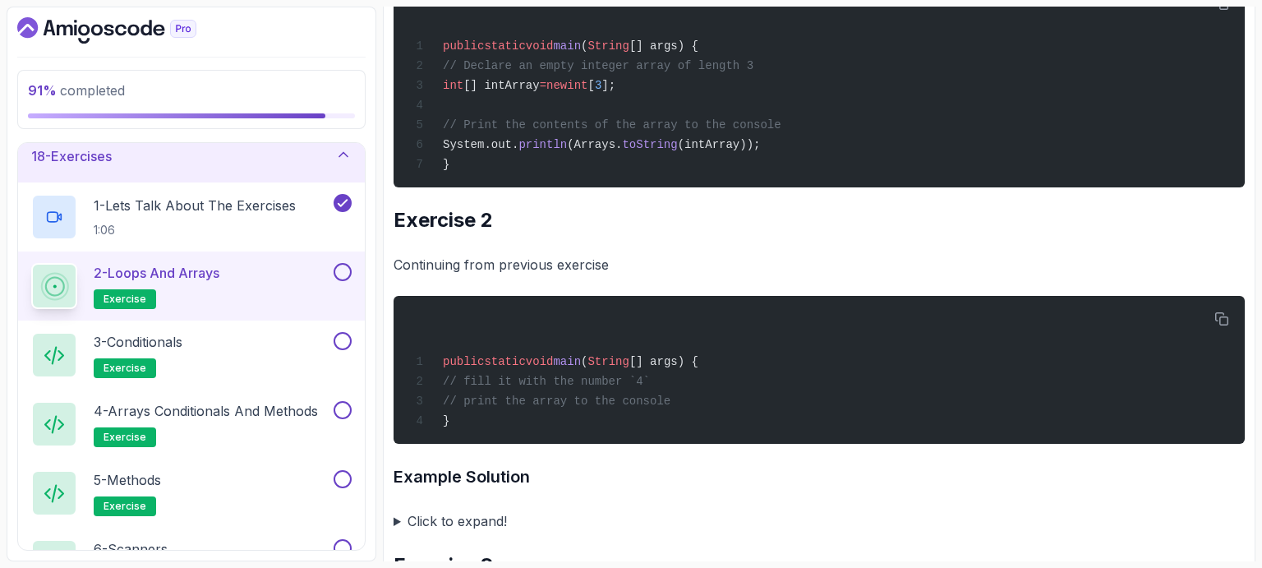
scroll to position [904, 0]
click at [1223, 314] on icon "button" at bounding box center [1221, 318] width 15 height 15
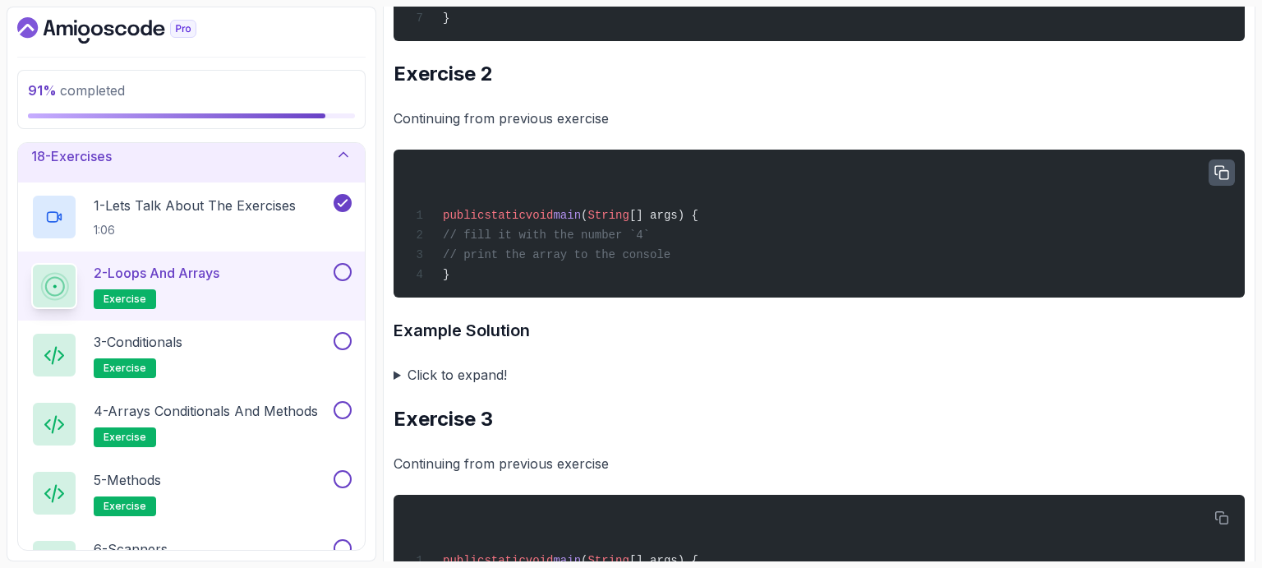
scroll to position [1054, 0]
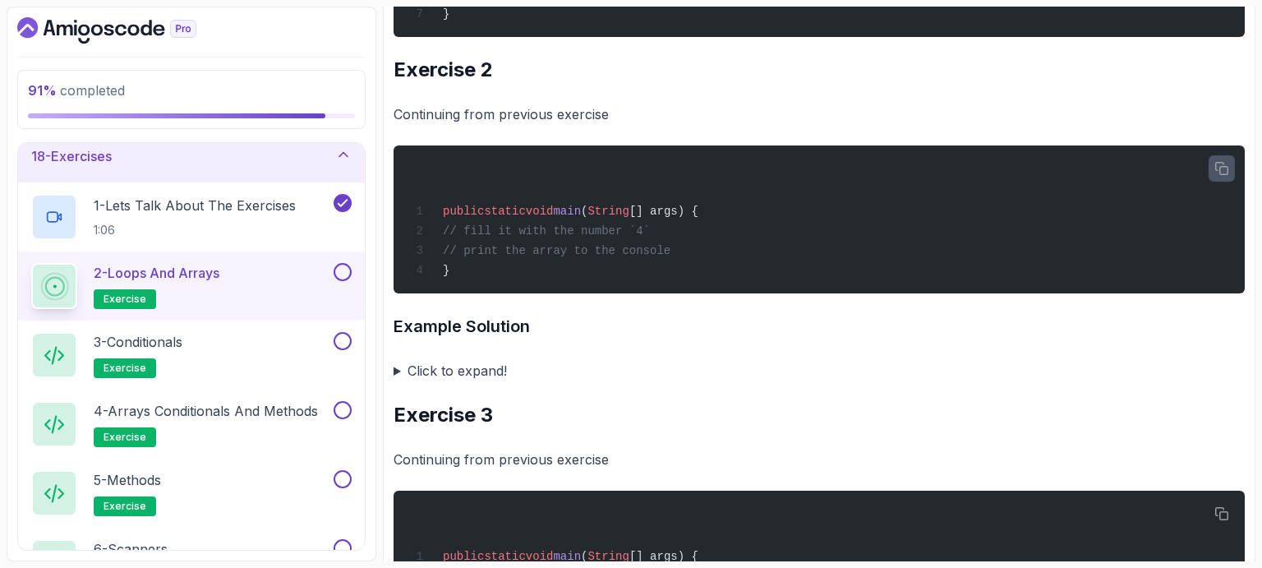
click at [397, 366] on summary "Click to expand!" at bounding box center [819, 370] width 851 height 23
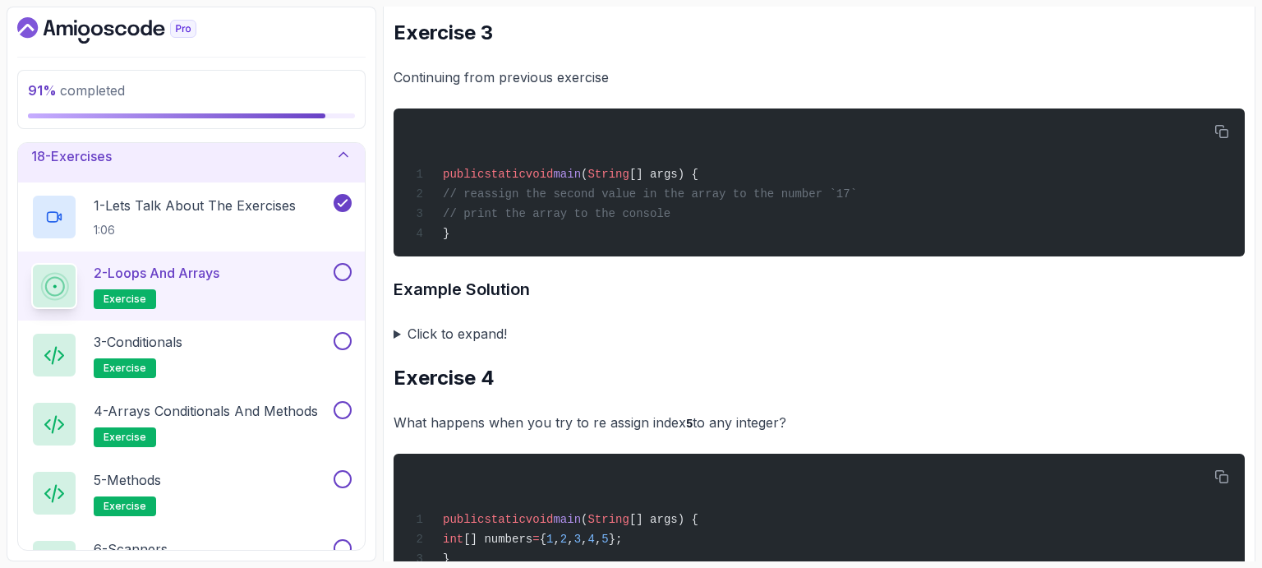
scroll to position [1801, 0]
click at [395, 334] on summary "Click to expand!" at bounding box center [819, 333] width 851 height 23
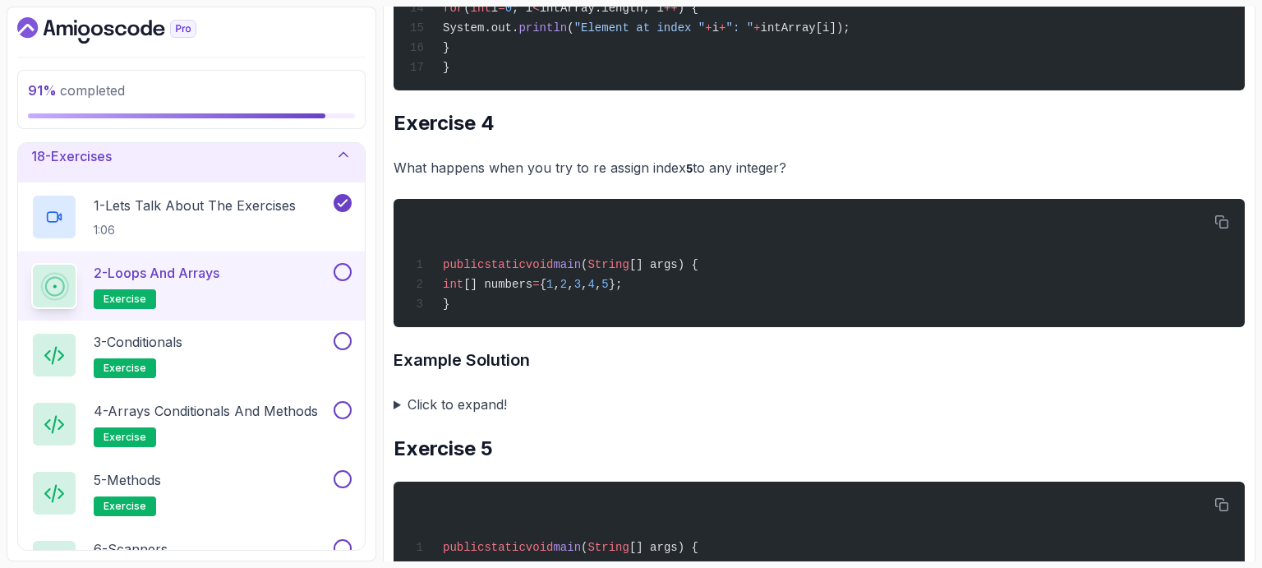
scroll to position [2480, 0]
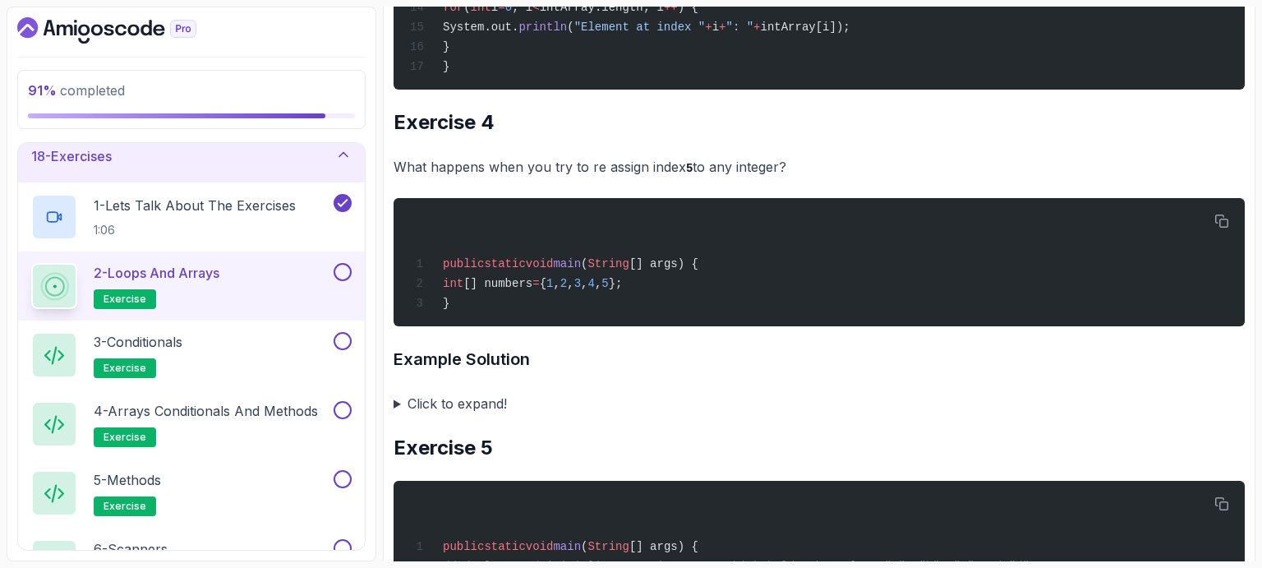
click at [397, 403] on summary "Click to expand!" at bounding box center [819, 403] width 851 height 23
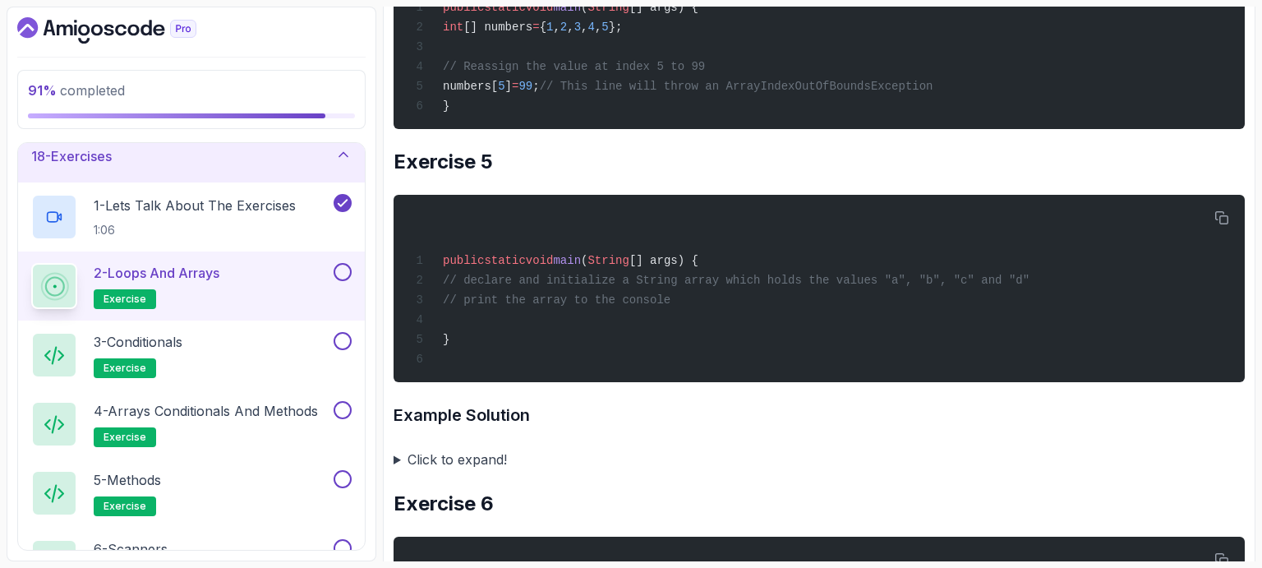
scroll to position [3082, 0]
click at [398, 455] on summary "Click to expand!" at bounding box center [819, 459] width 851 height 23
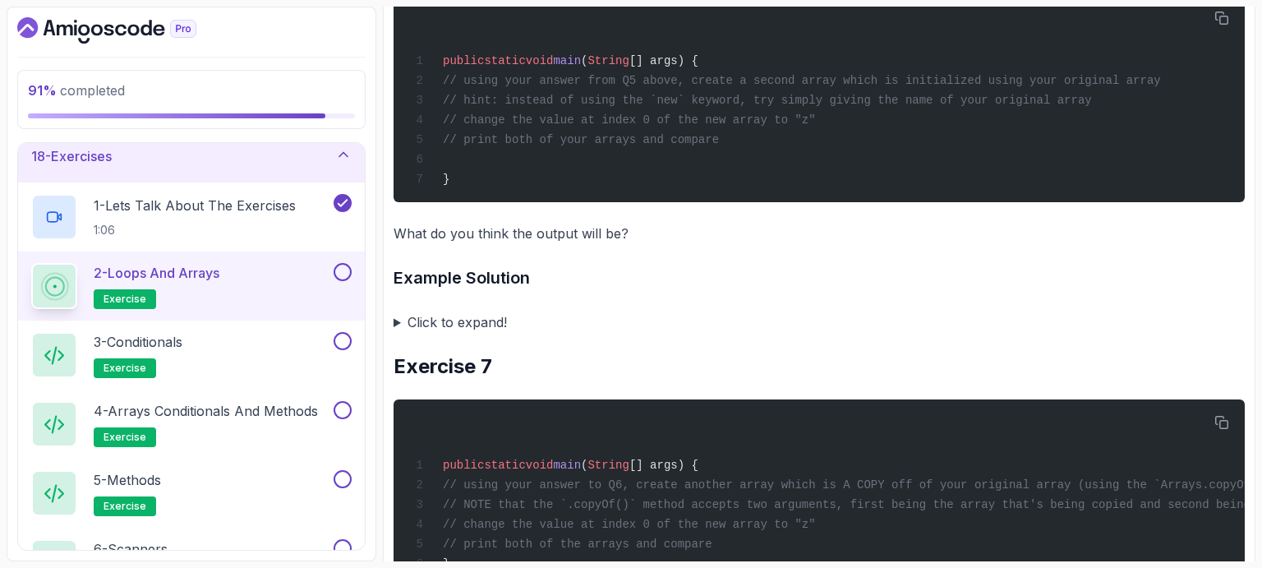
scroll to position [3927, 0]
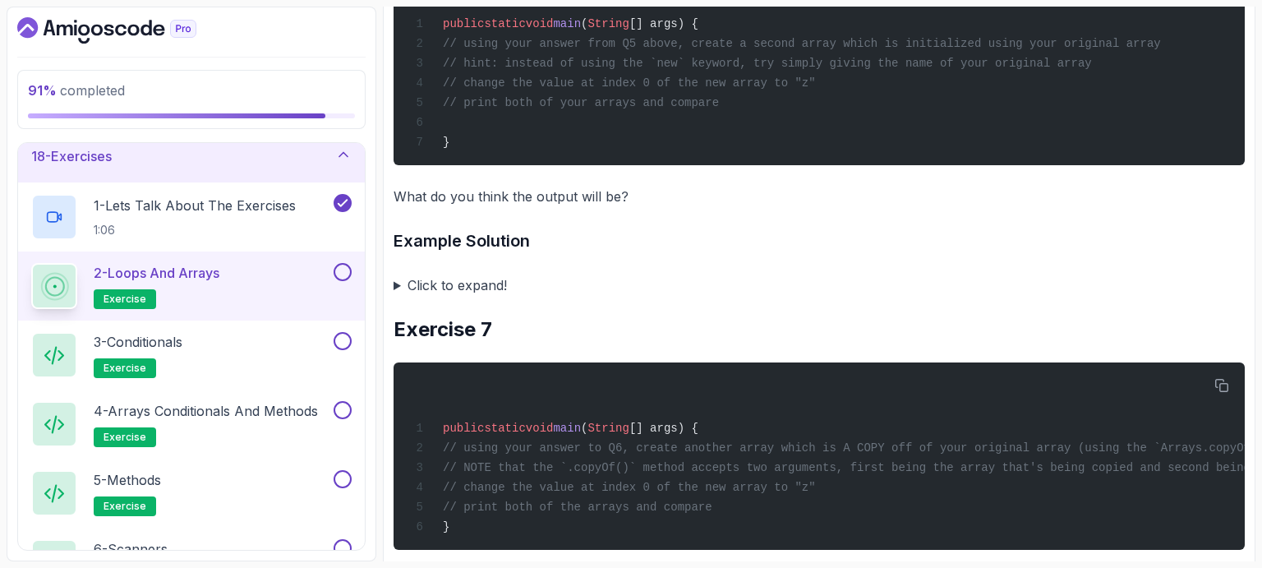
click at [398, 281] on summary "Click to expand!" at bounding box center [819, 285] width 851 height 23
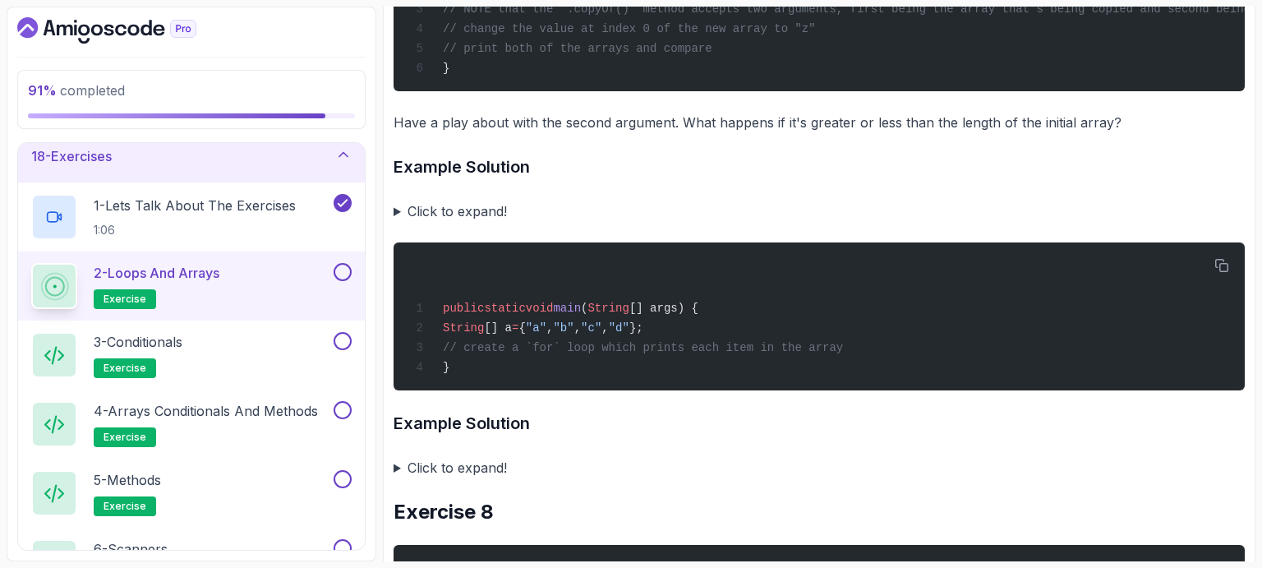
scroll to position [4908, 0]
click at [398, 221] on summary "Click to expand!" at bounding box center [819, 211] width 851 height 23
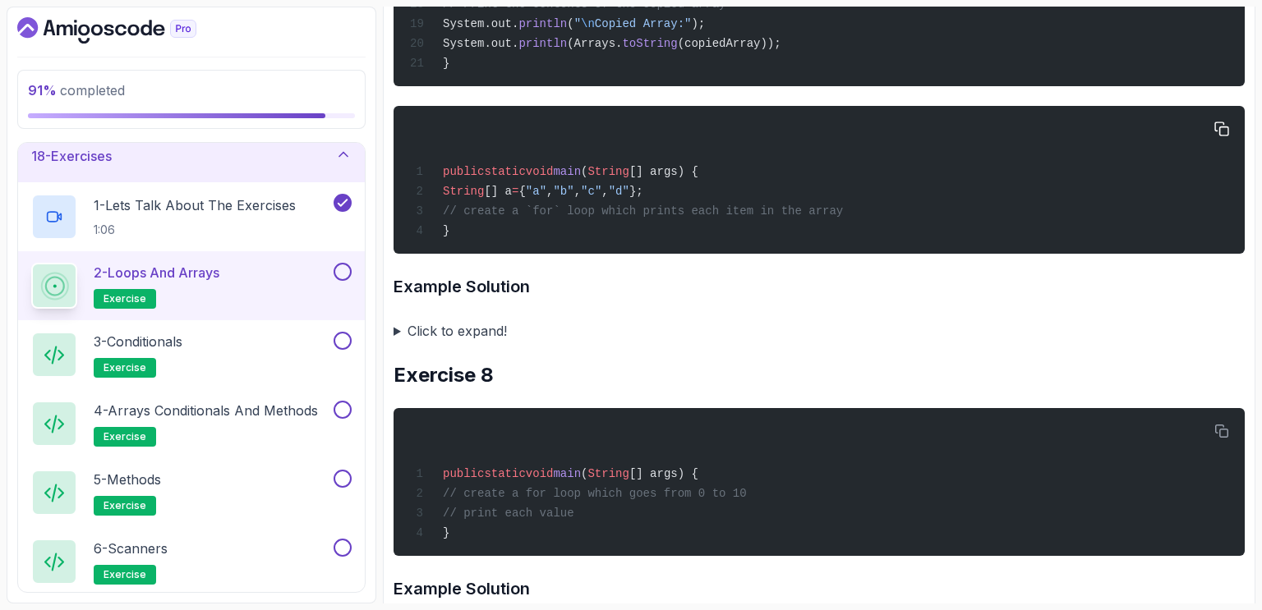
scroll to position [5567, 0]
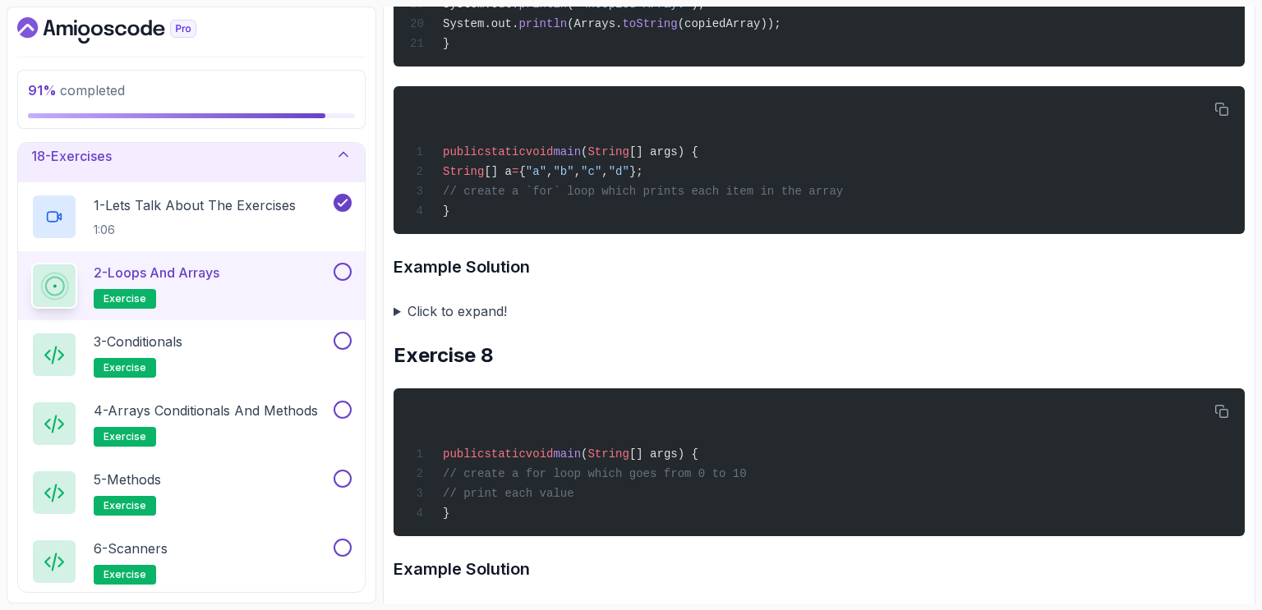
click at [400, 319] on summary "Click to expand!" at bounding box center [819, 311] width 851 height 23
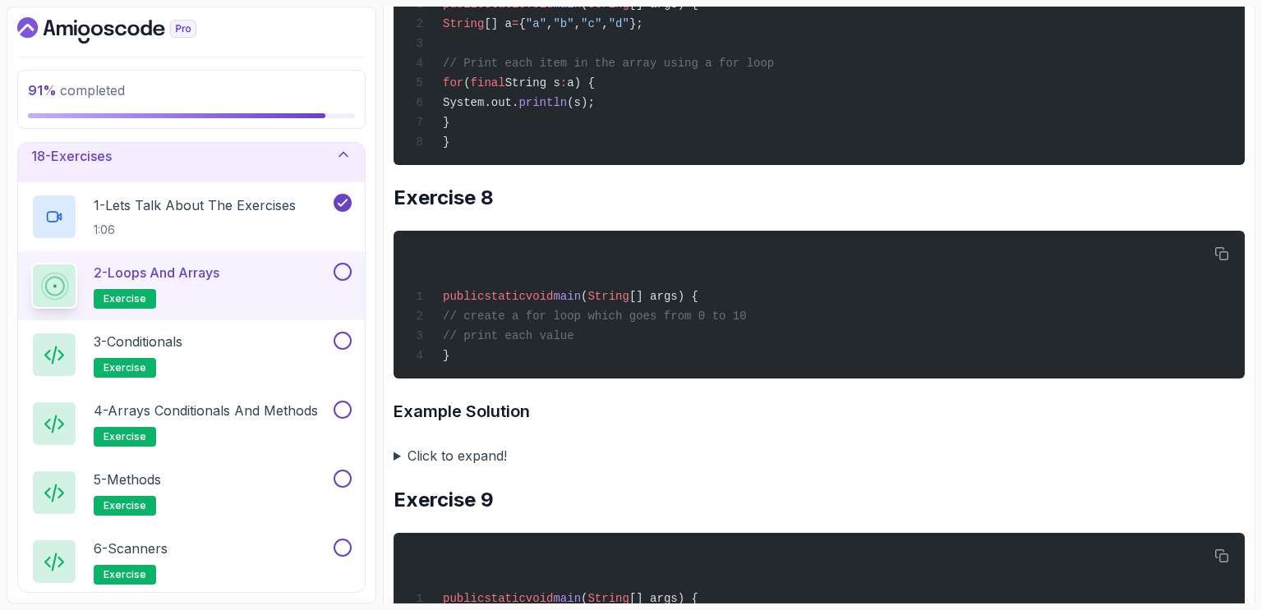
scroll to position [6290, 0]
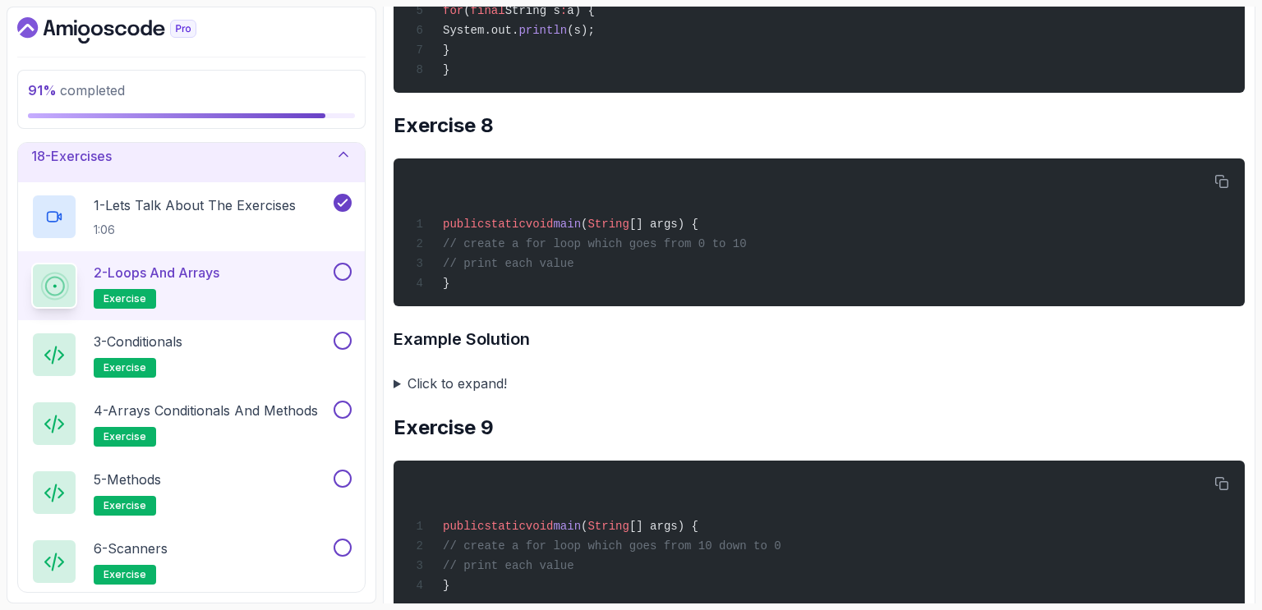
click at [398, 394] on summary "Click to expand!" at bounding box center [819, 383] width 851 height 23
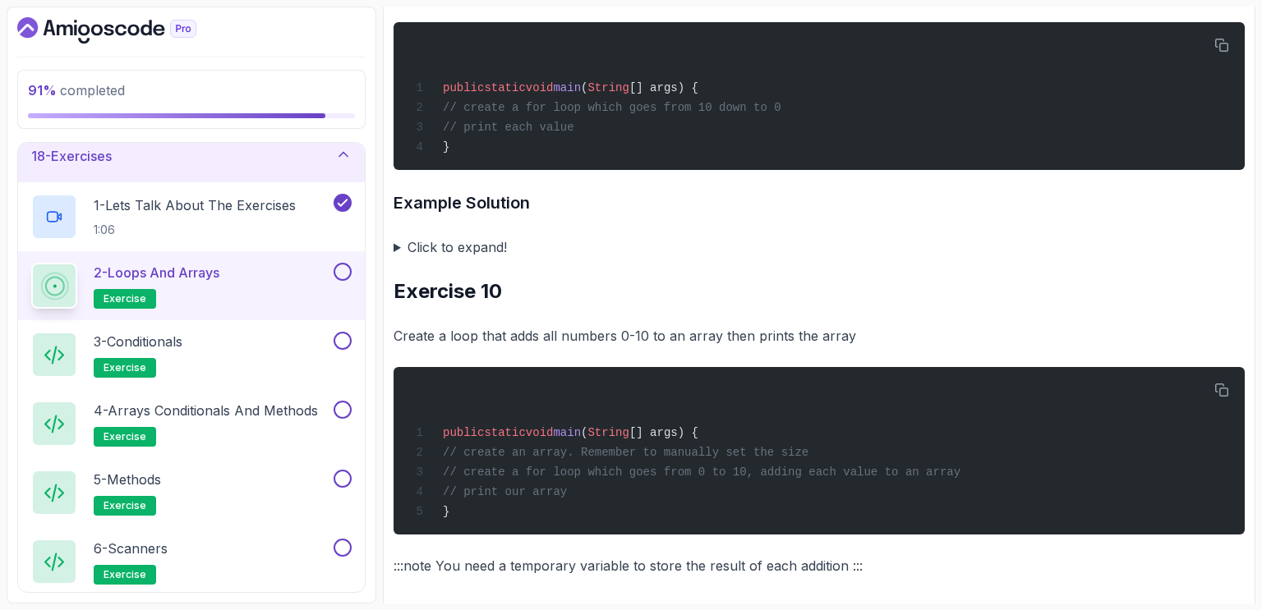
scroll to position [6934, 0]
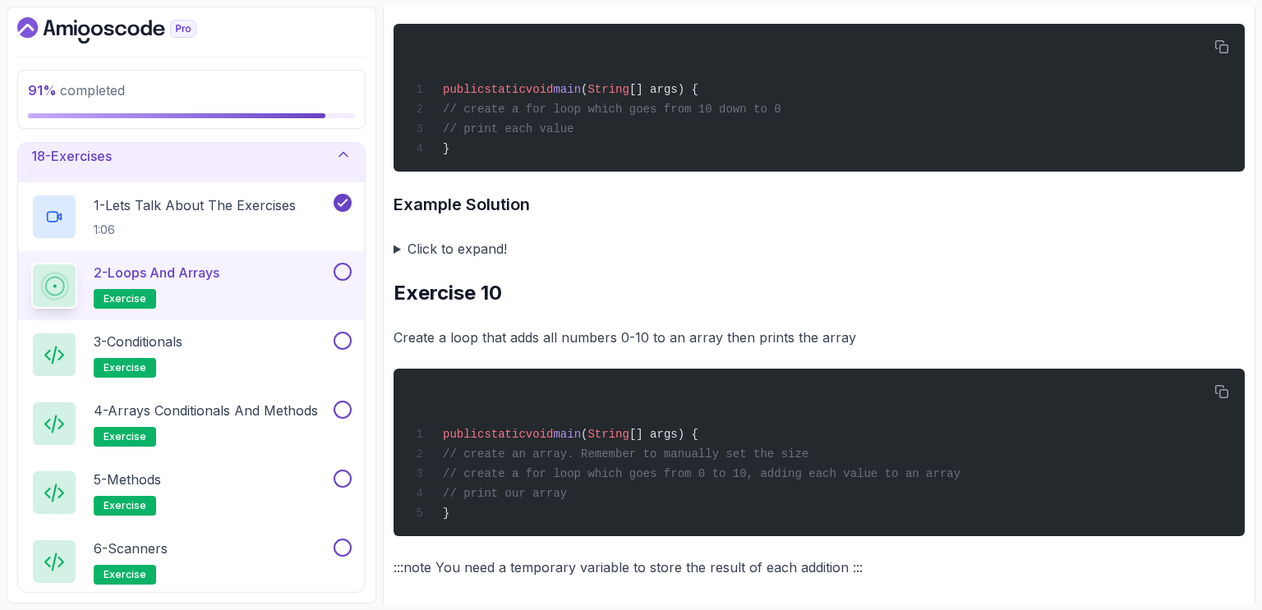
click at [397, 259] on summary "Click to expand!" at bounding box center [819, 248] width 851 height 23
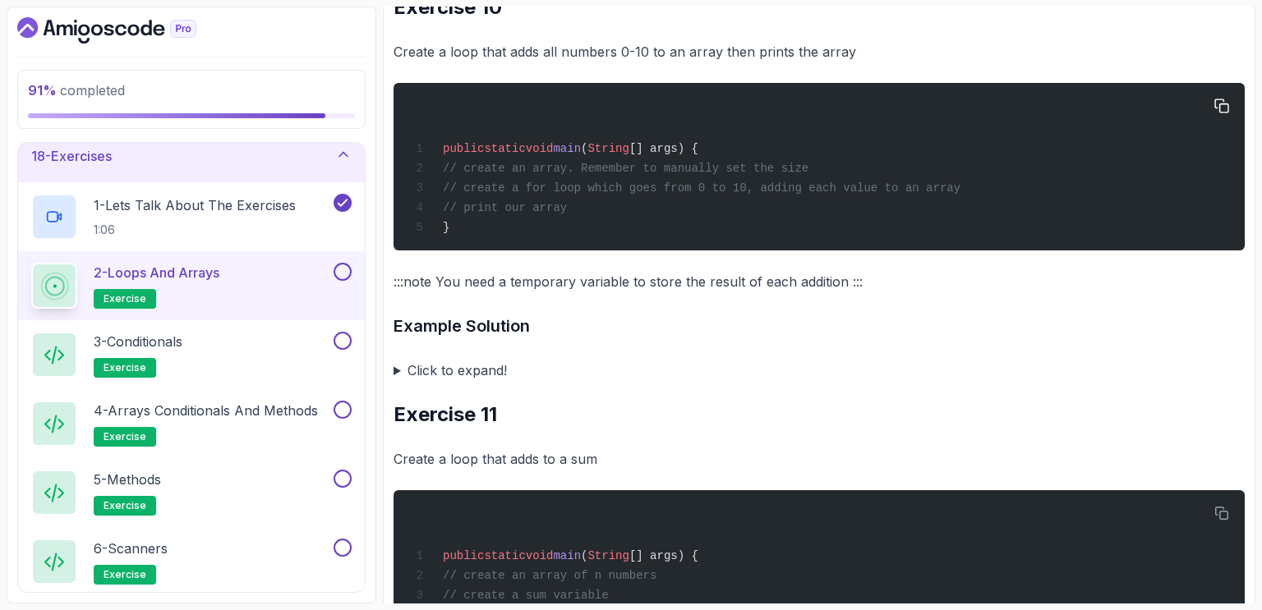
scroll to position [7426, 0]
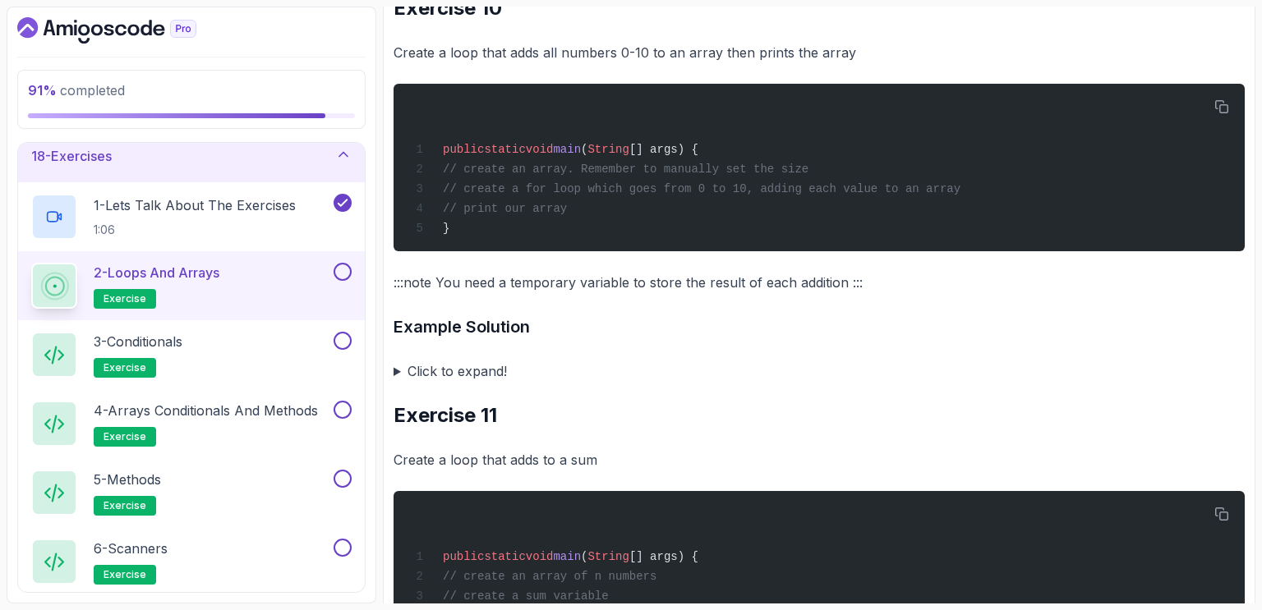
click at [401, 383] on summary "Click to expand!" at bounding box center [819, 371] width 851 height 23
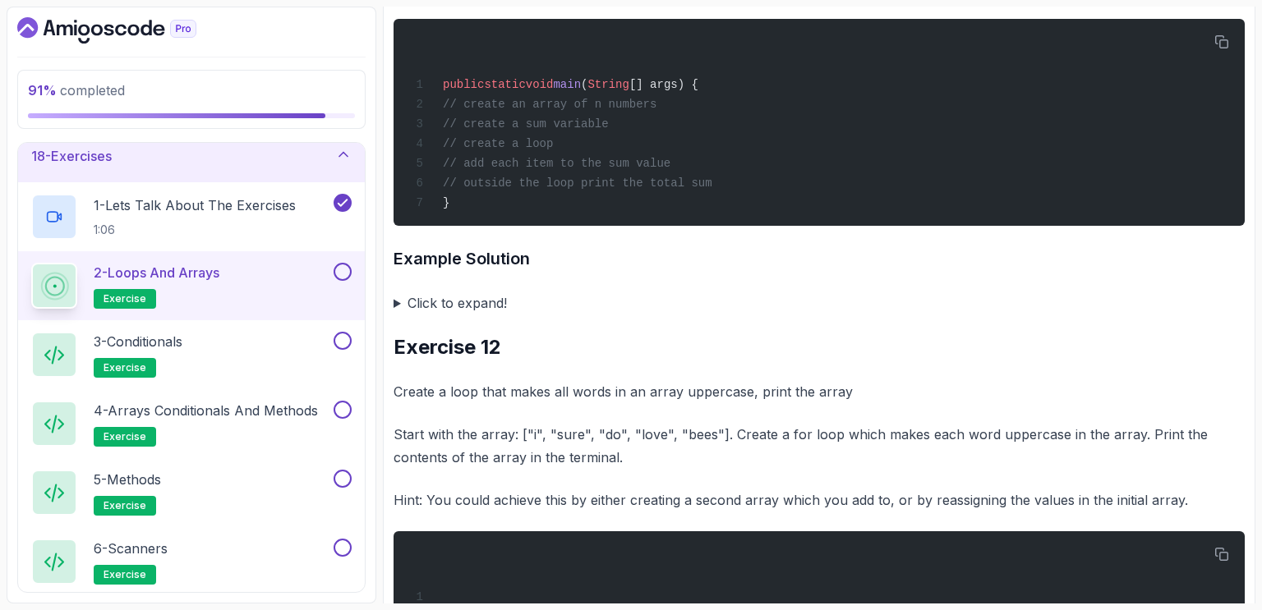
scroll to position [8285, 0]
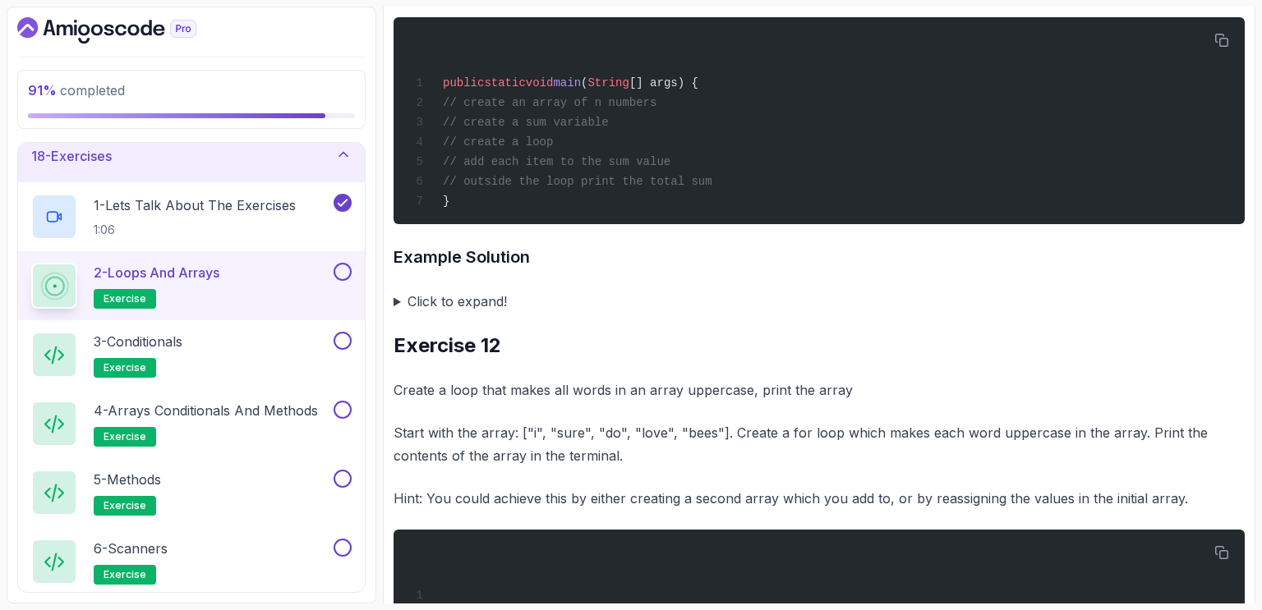
click at [398, 313] on summary "Click to expand!" at bounding box center [819, 301] width 851 height 23
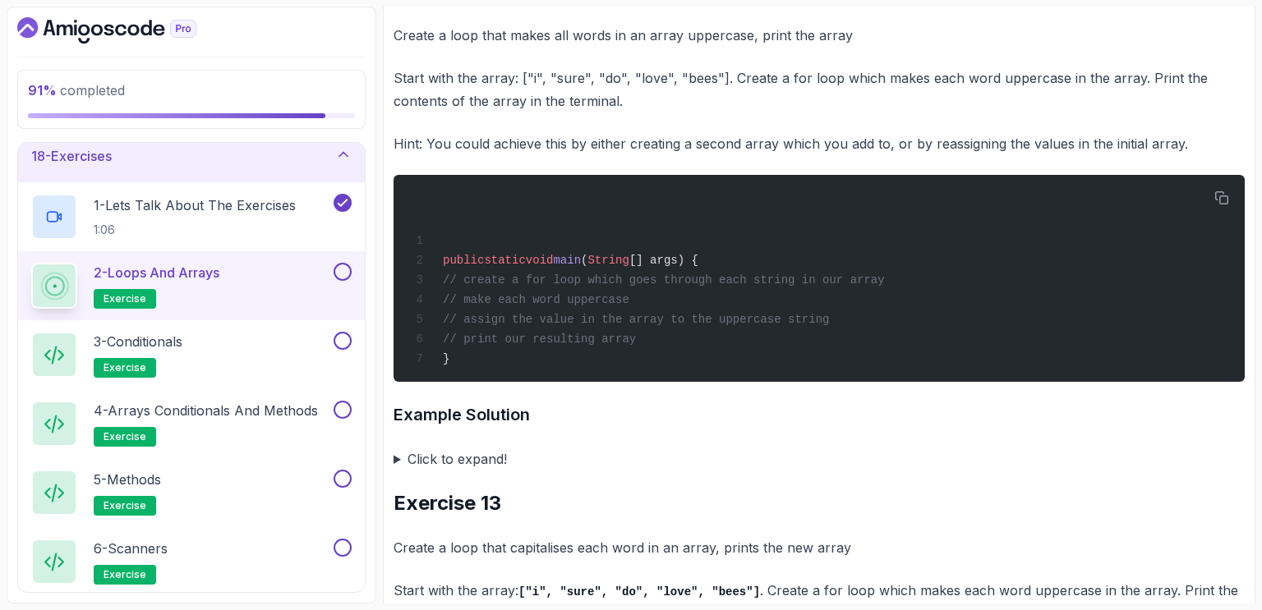
scroll to position [9024, 0]
click at [395, 467] on summary "Click to expand!" at bounding box center [819, 459] width 851 height 23
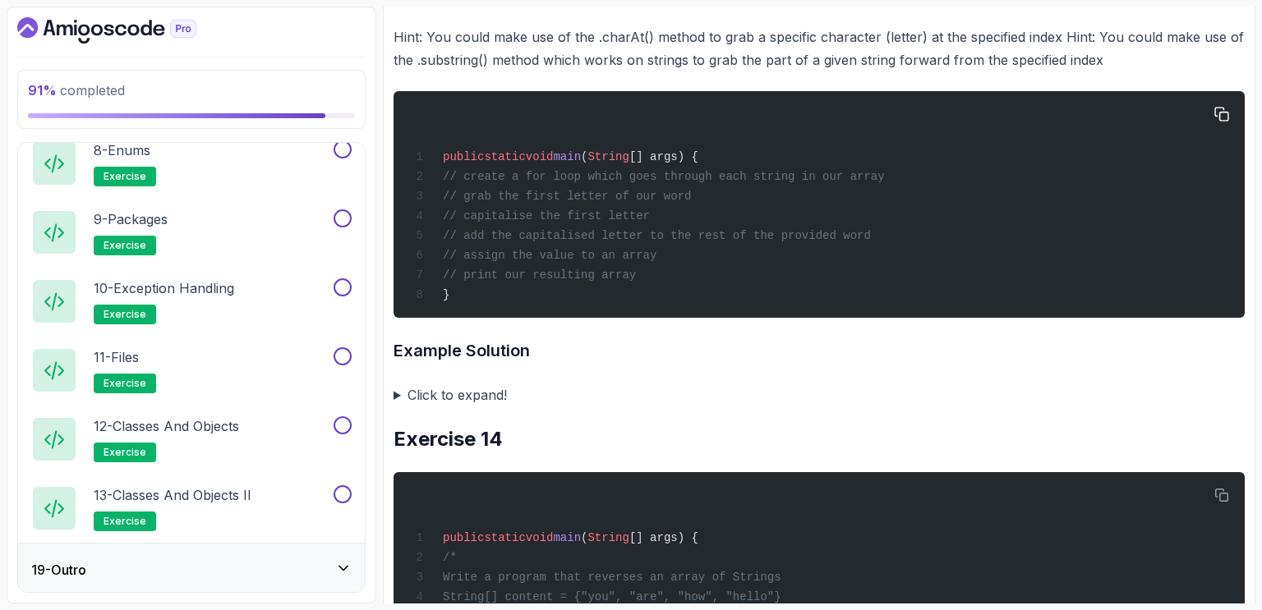
scroll to position [10028, 0]
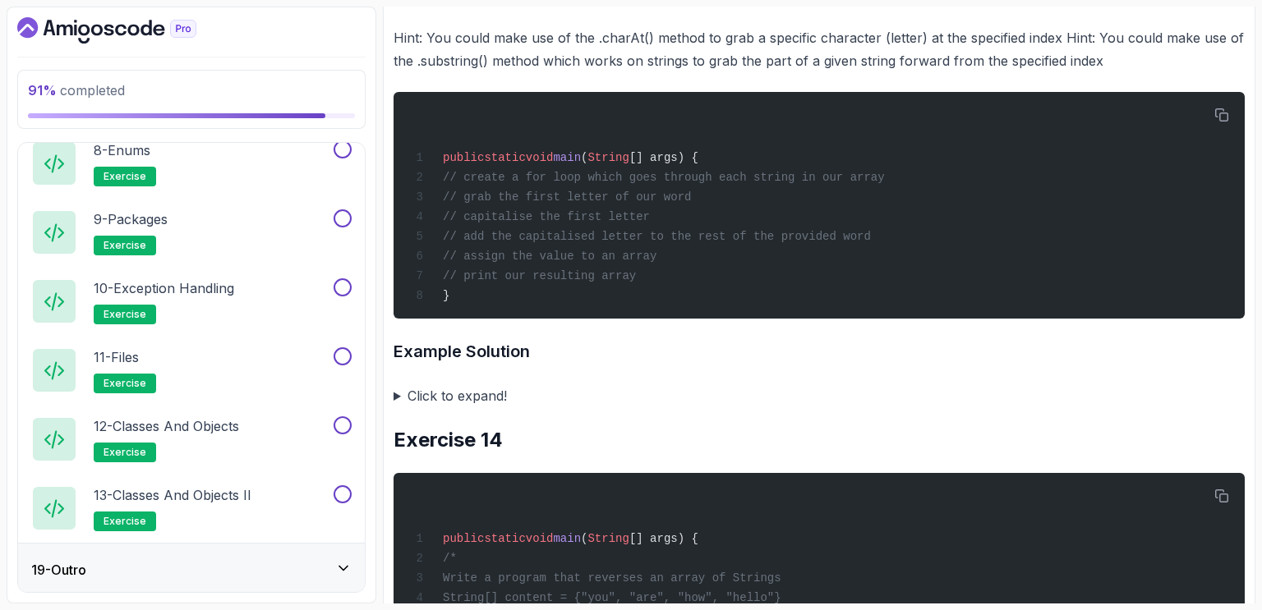
click at [404, 407] on summary "Click to expand!" at bounding box center [819, 395] width 851 height 23
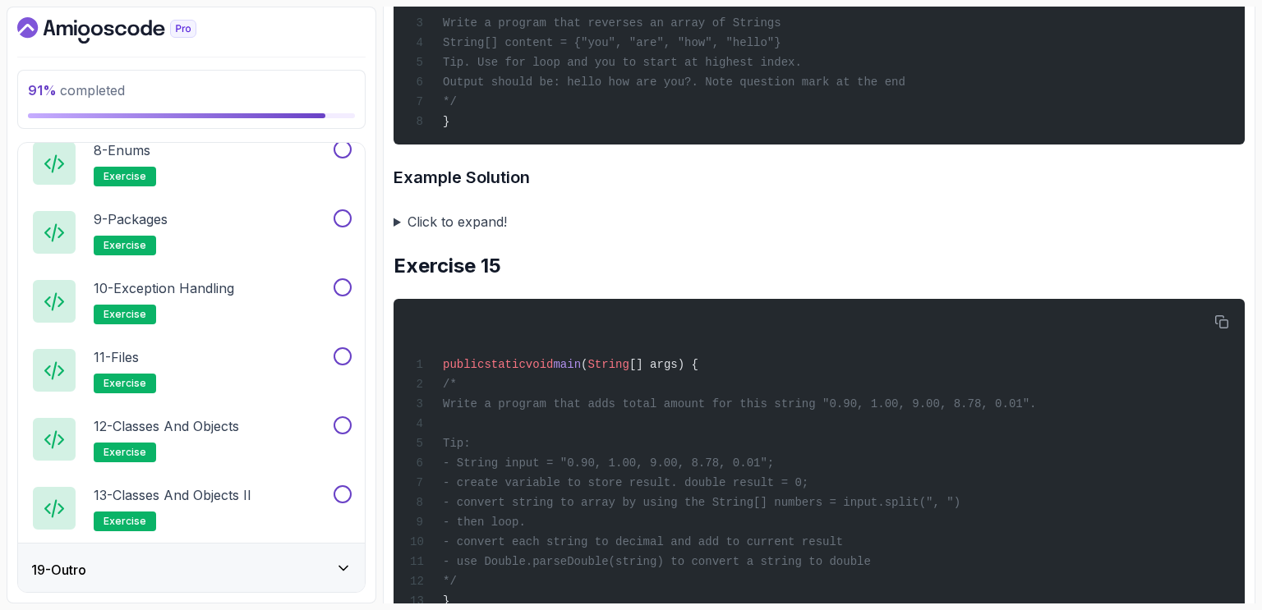
scroll to position [11009, 0]
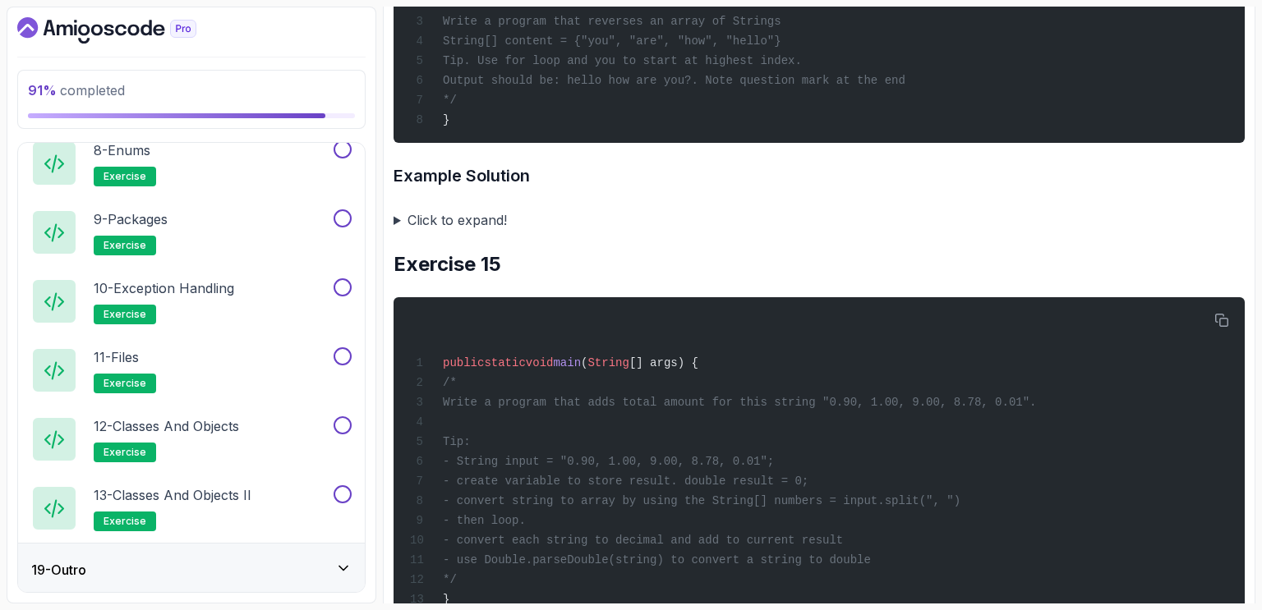
click at [398, 227] on summary "Click to expand!" at bounding box center [819, 220] width 851 height 23
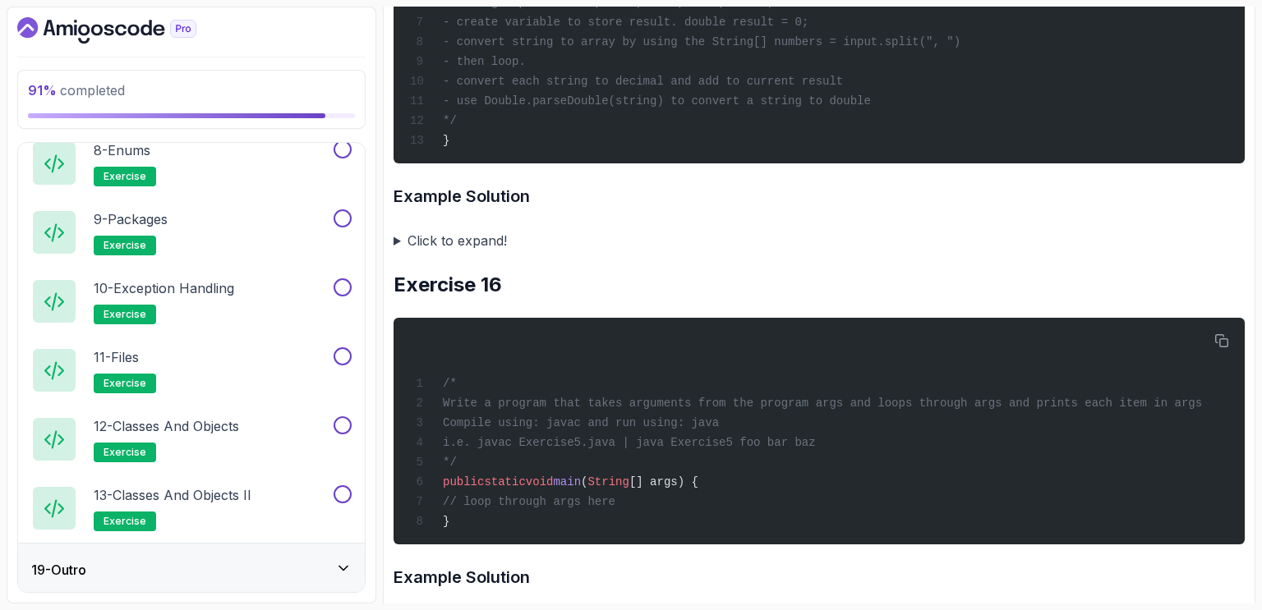
scroll to position [11844, 0]
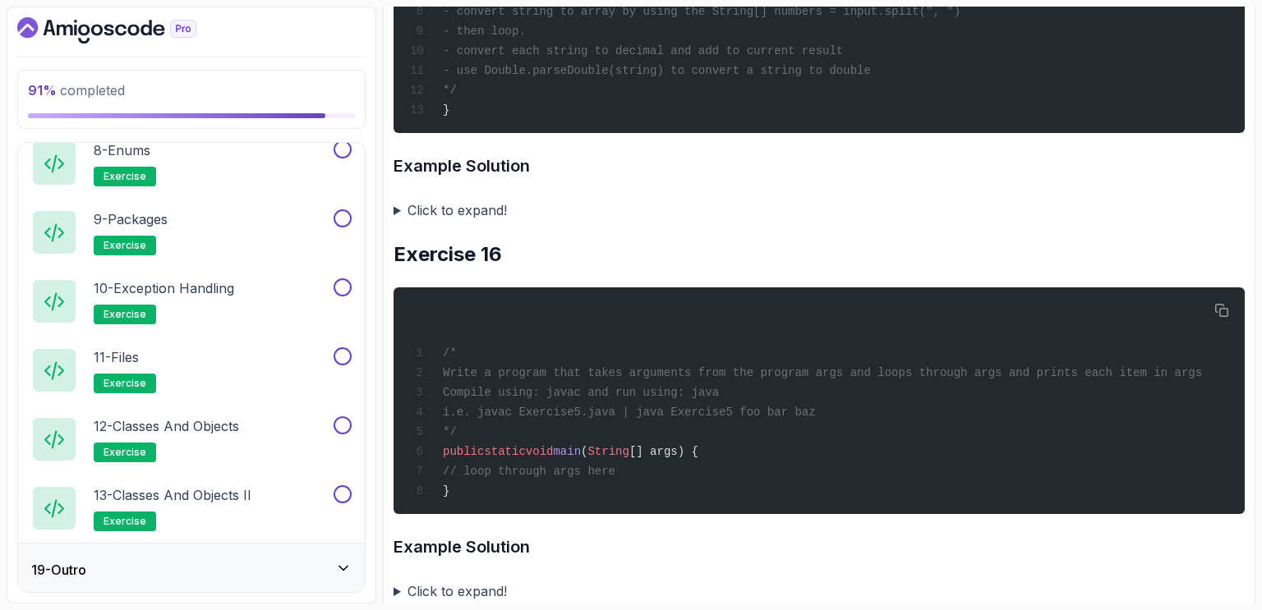
click at [398, 219] on summary "Click to expand!" at bounding box center [819, 210] width 851 height 23
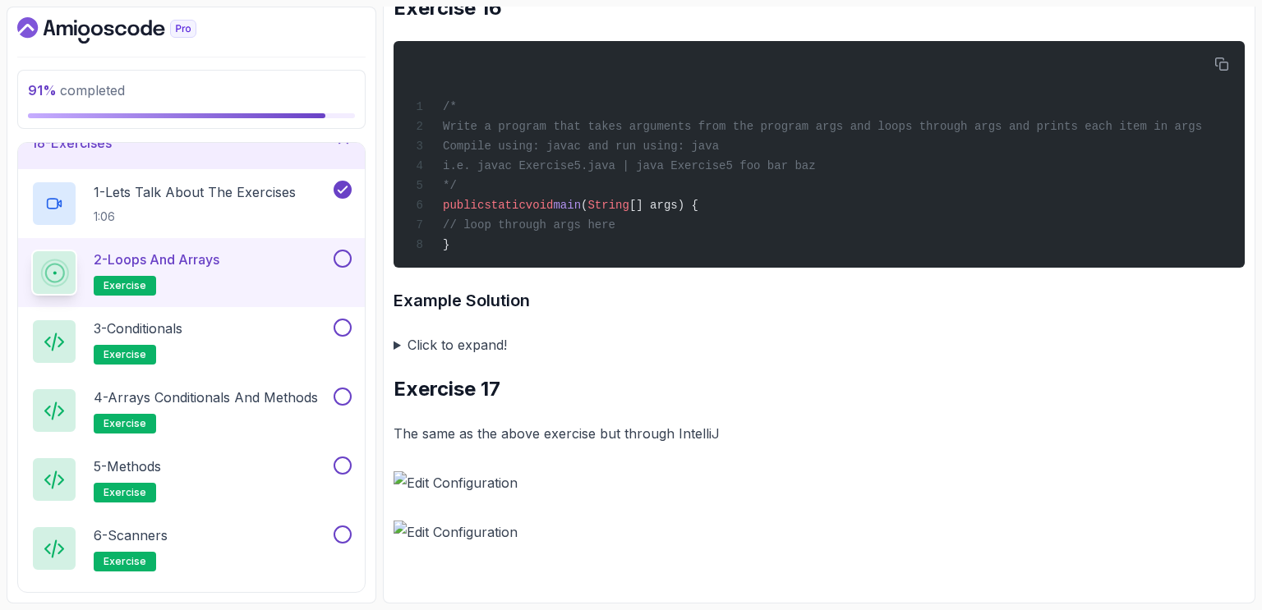
scroll to position [933, 0]
click at [342, 255] on button at bounding box center [343, 260] width 18 height 18
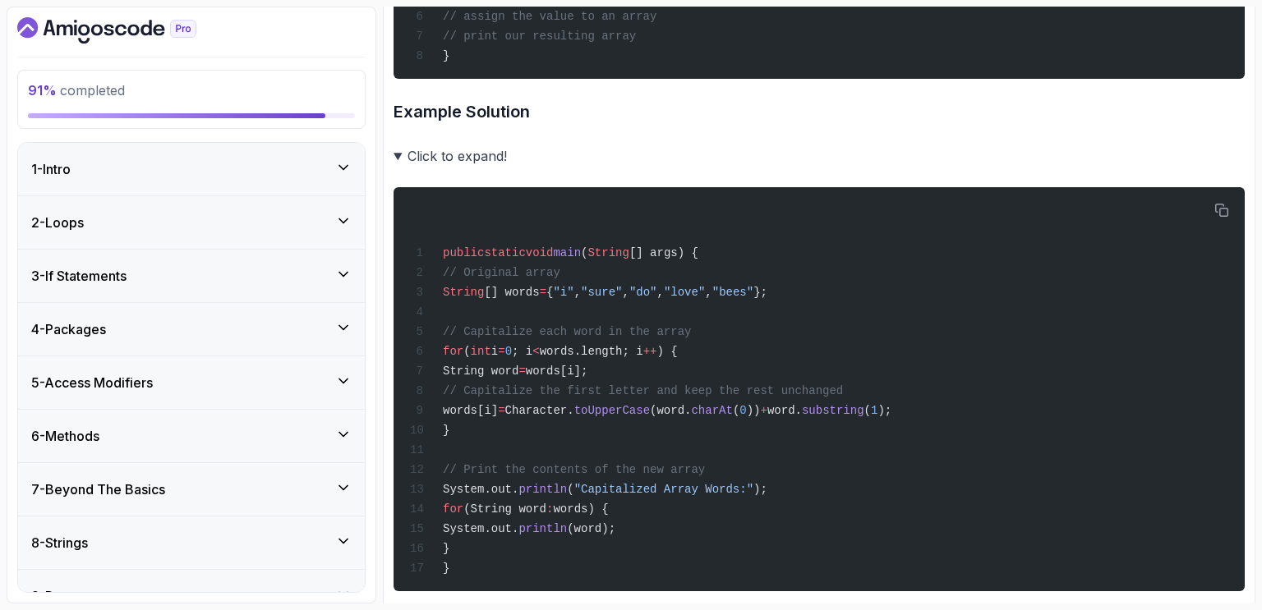
scroll to position [10266, 0]
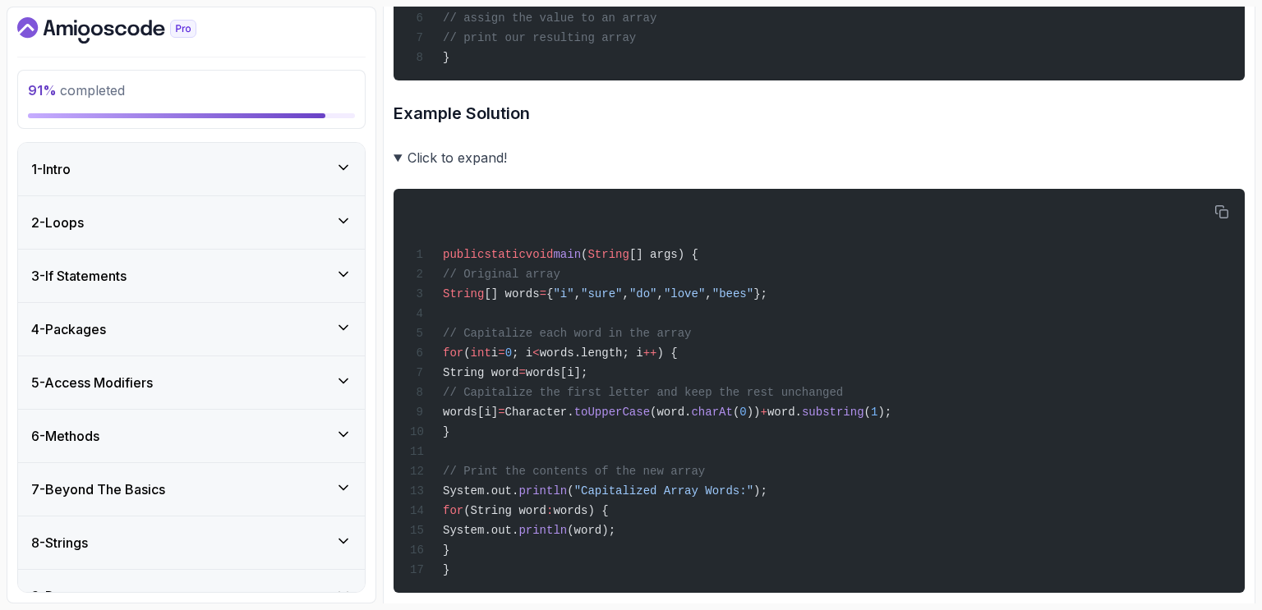
click at [1043, 258] on div "public static void main ( String [] args) { // Original array String [] words =…" at bounding box center [819, 391] width 825 height 384
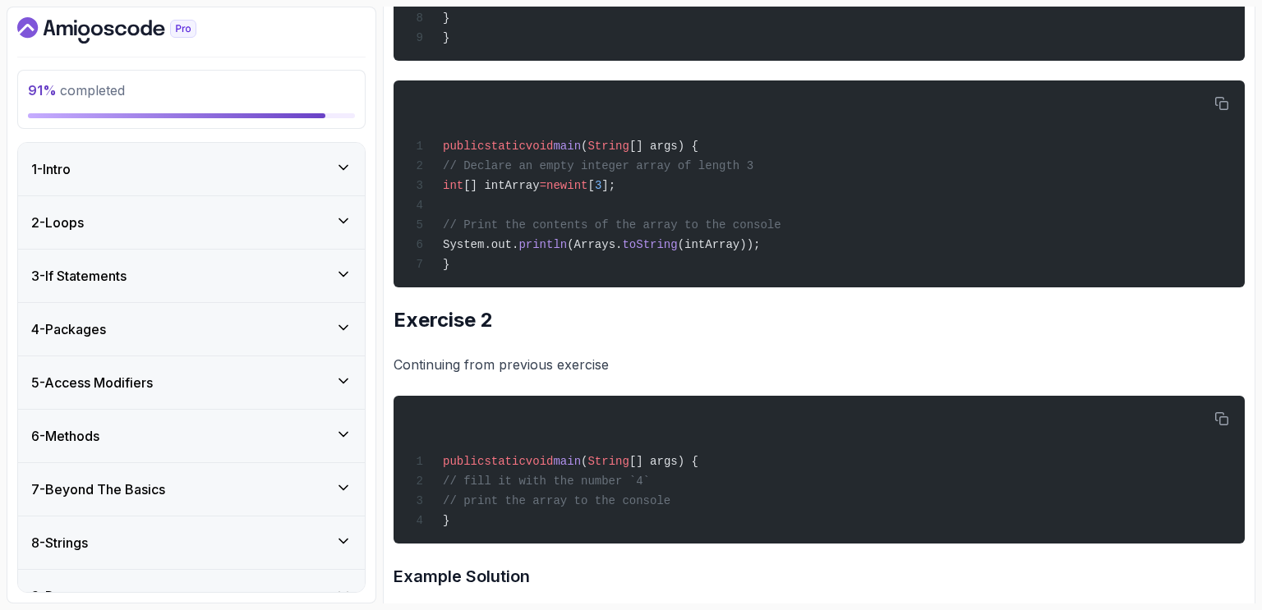
scroll to position [0, 0]
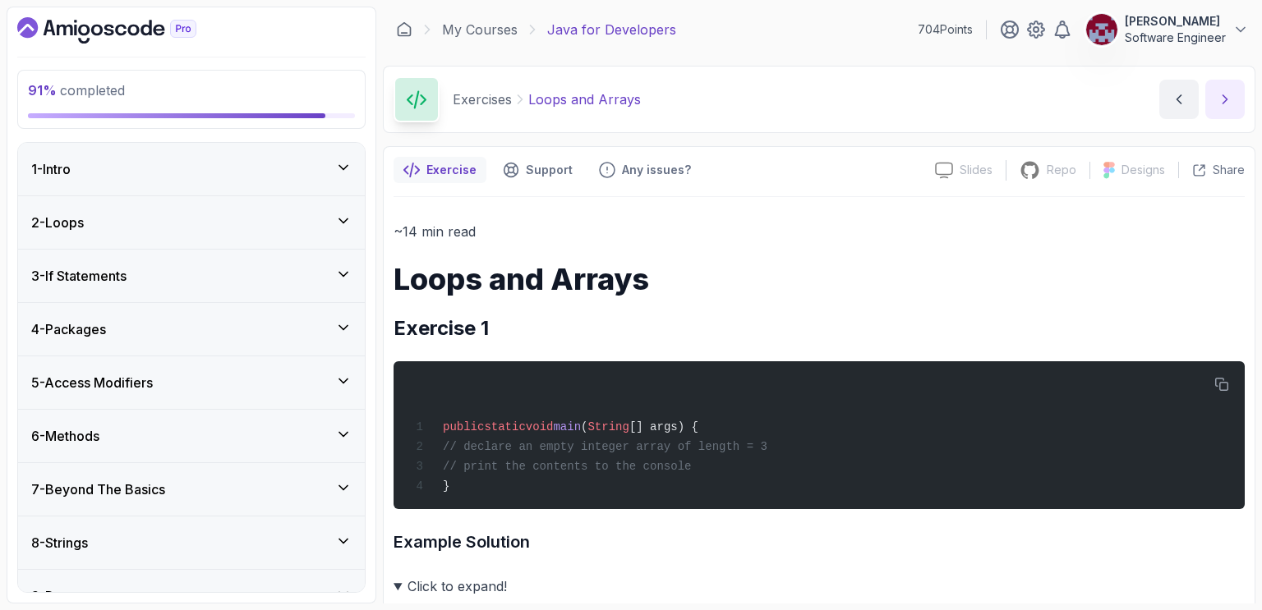
click at [1226, 100] on icon "next content" at bounding box center [1225, 99] width 4 height 8
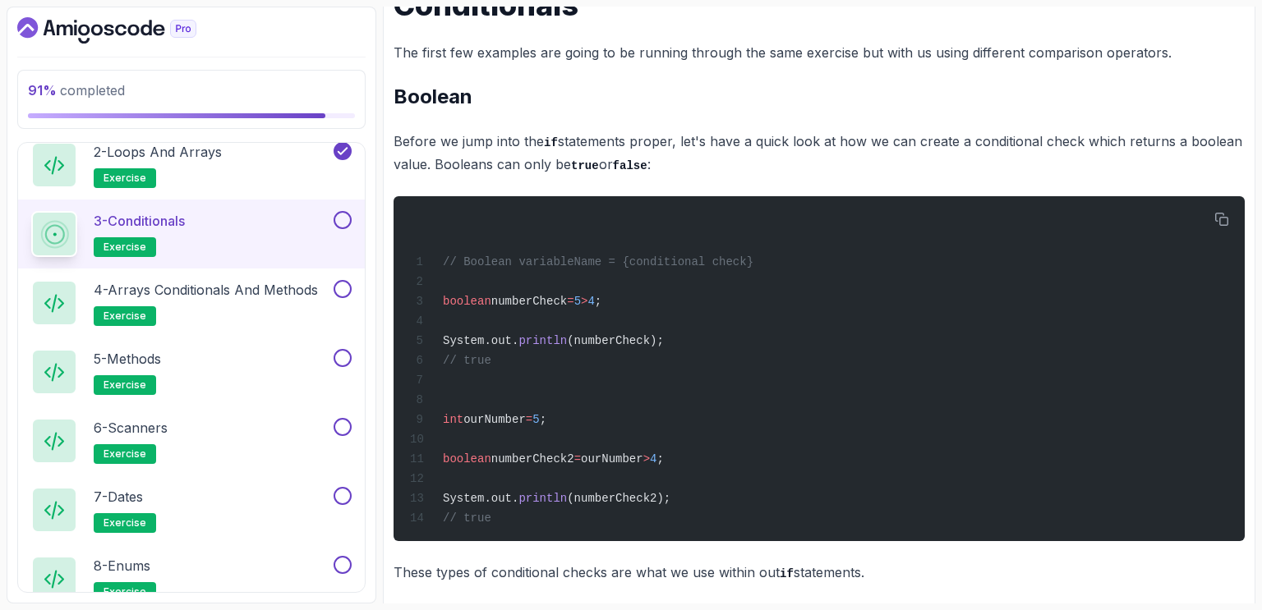
scroll to position [980, 0]
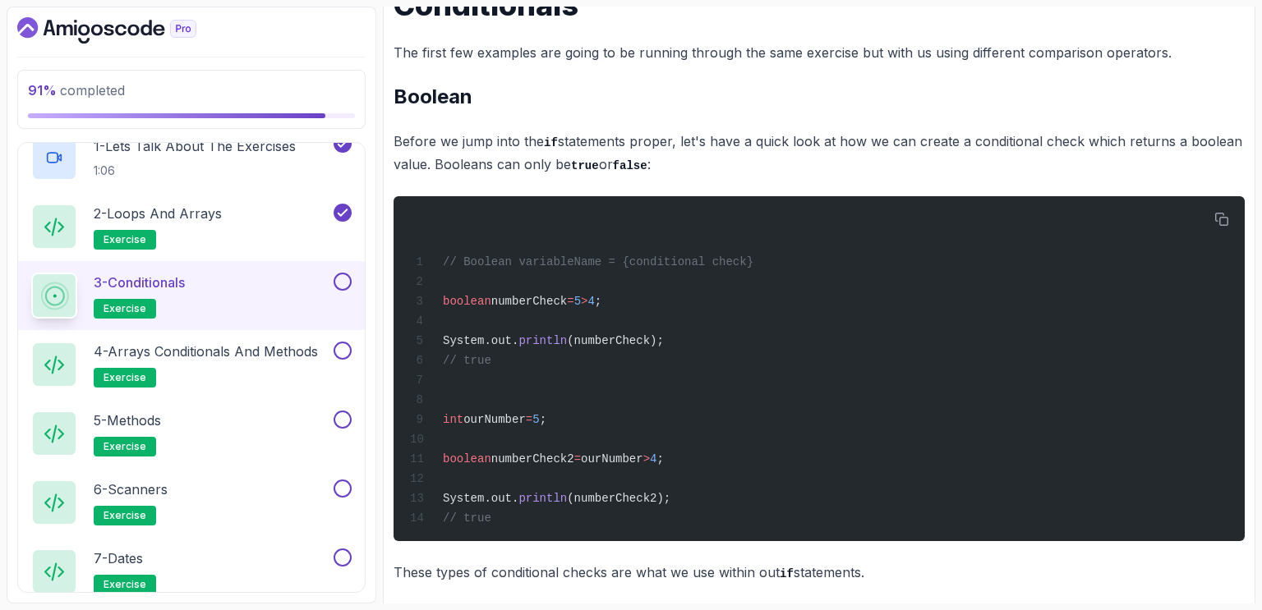
click at [343, 279] on button at bounding box center [343, 282] width 18 height 18
click at [346, 278] on icon at bounding box center [342, 282] width 15 height 16
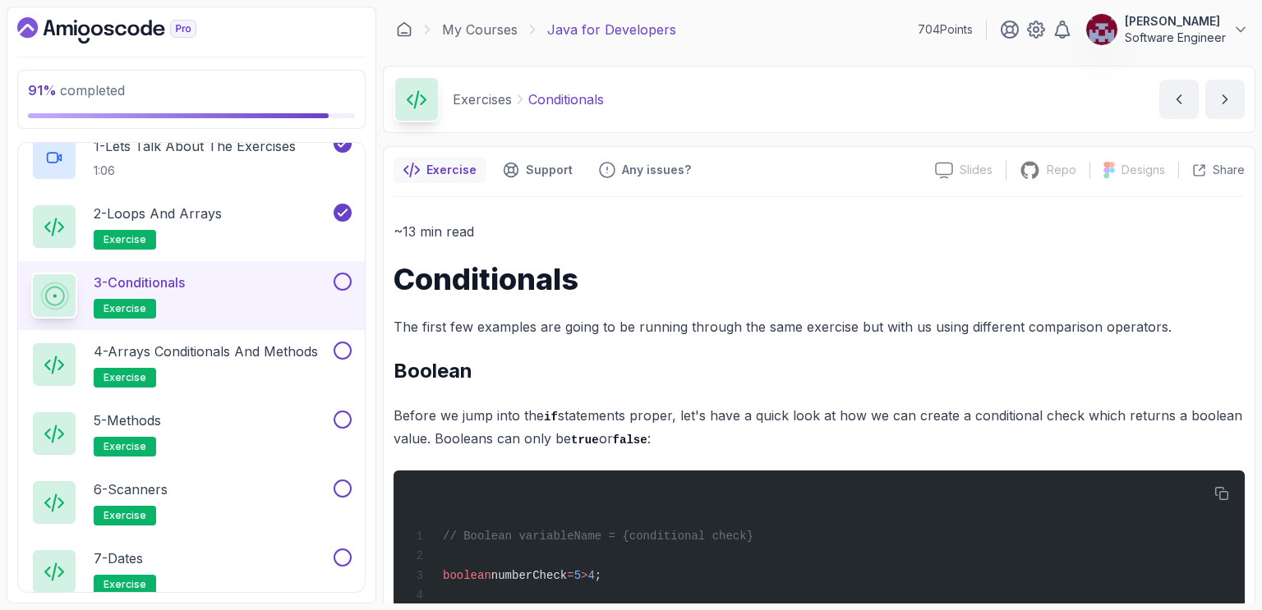
scroll to position [1457, 0]
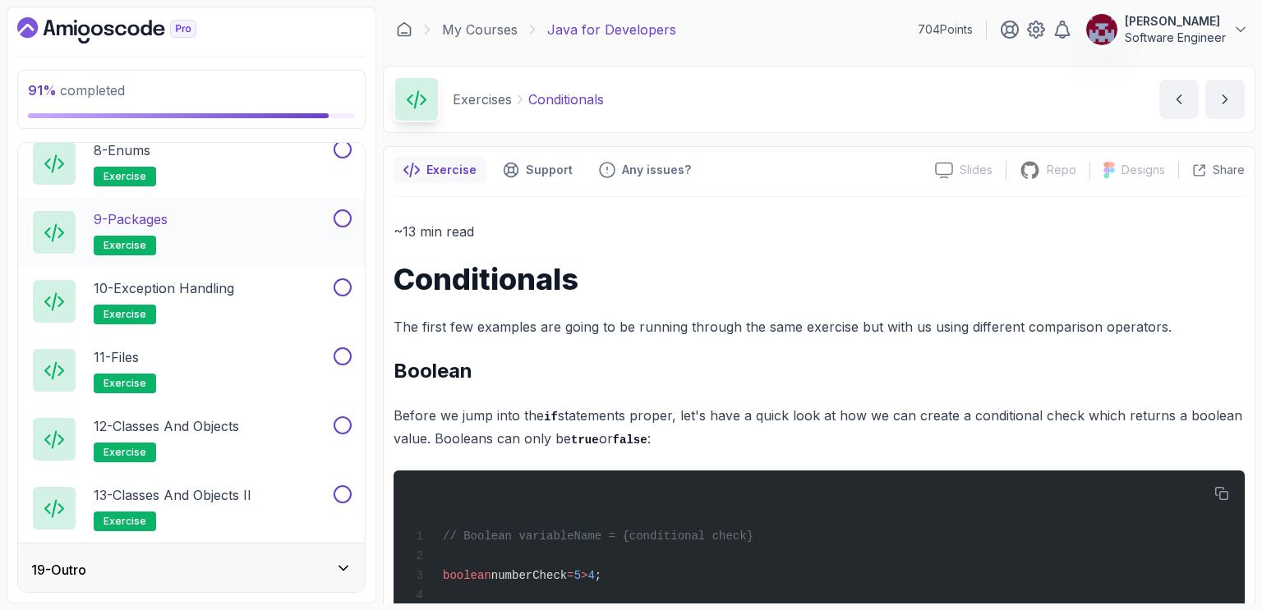
click at [350, 566] on div "1 - Intro 2 - Loops 3 - If Statements 4 - Packages 5 - Access Modifiers 6 - Met…" at bounding box center [191, 367] width 347 height 449
click at [341, 561] on icon at bounding box center [343, 568] width 16 height 16
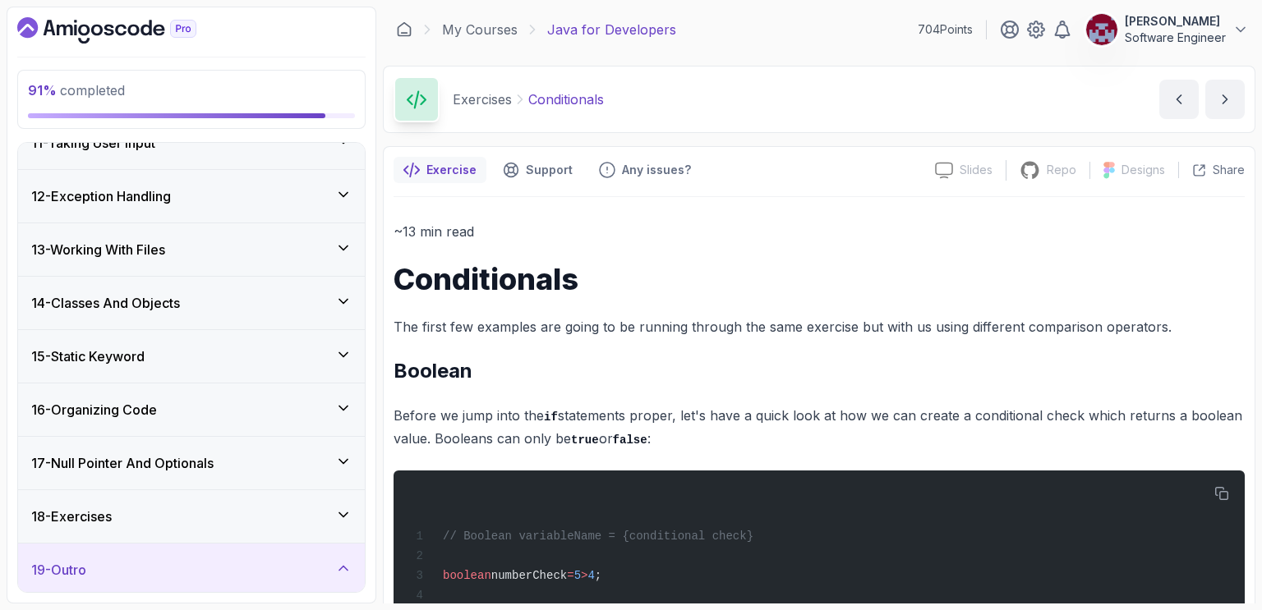
scroll to position [767, 0]
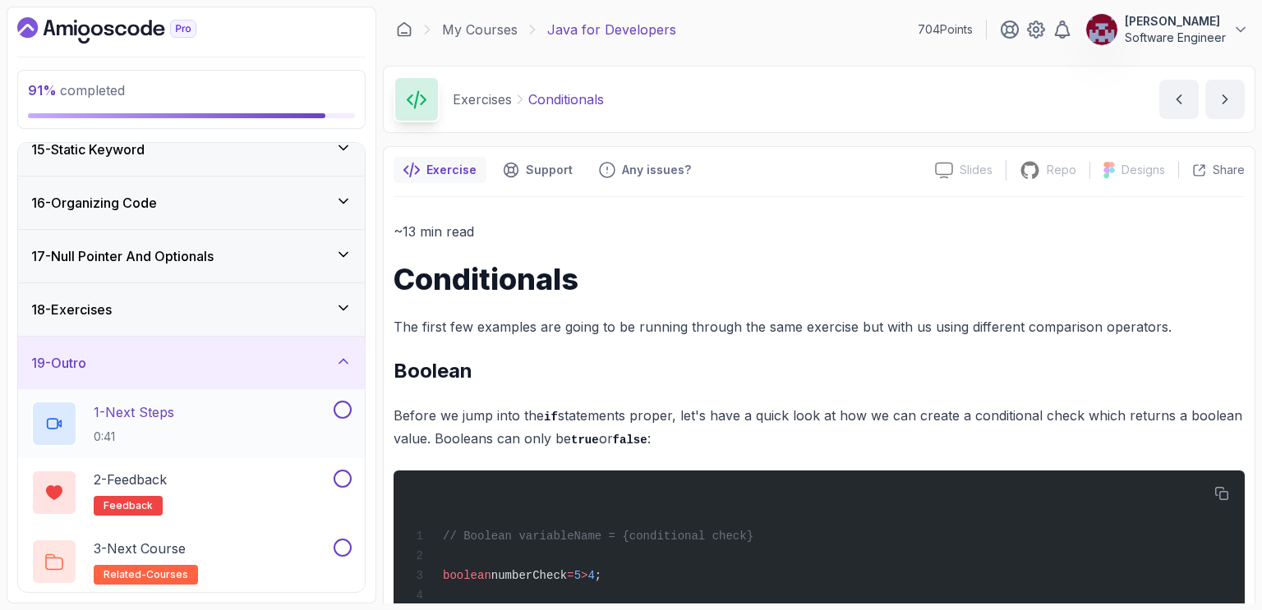
click at [210, 410] on div "1 - Next Steps 0:41" at bounding box center [180, 424] width 299 height 46
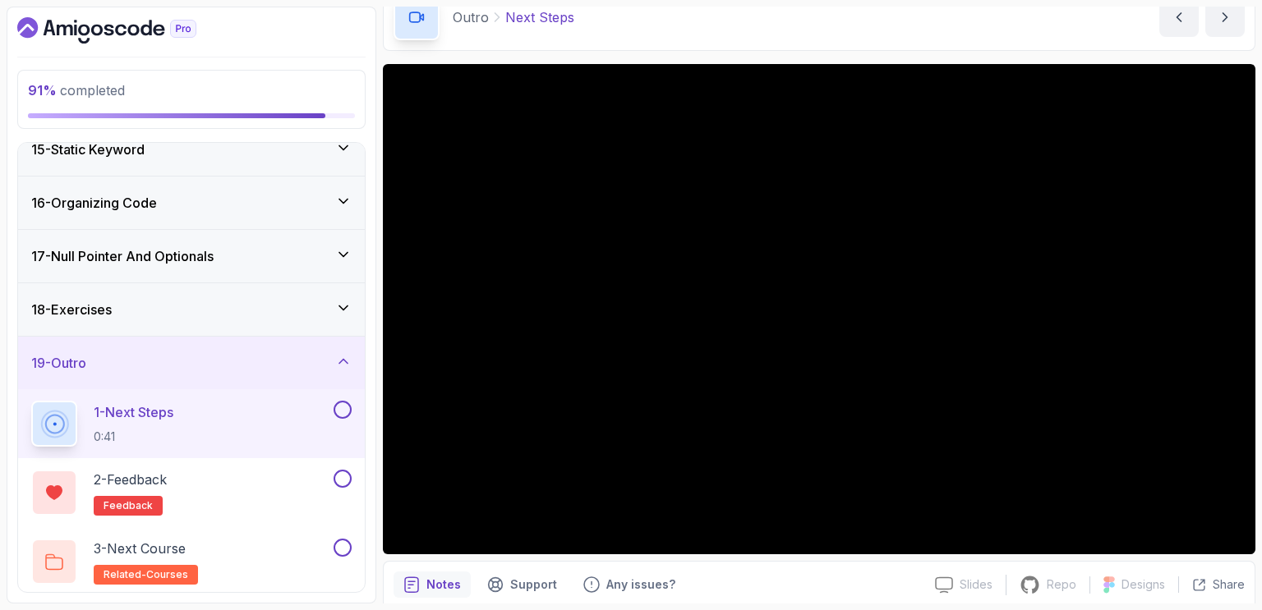
scroll to position [87, 0]
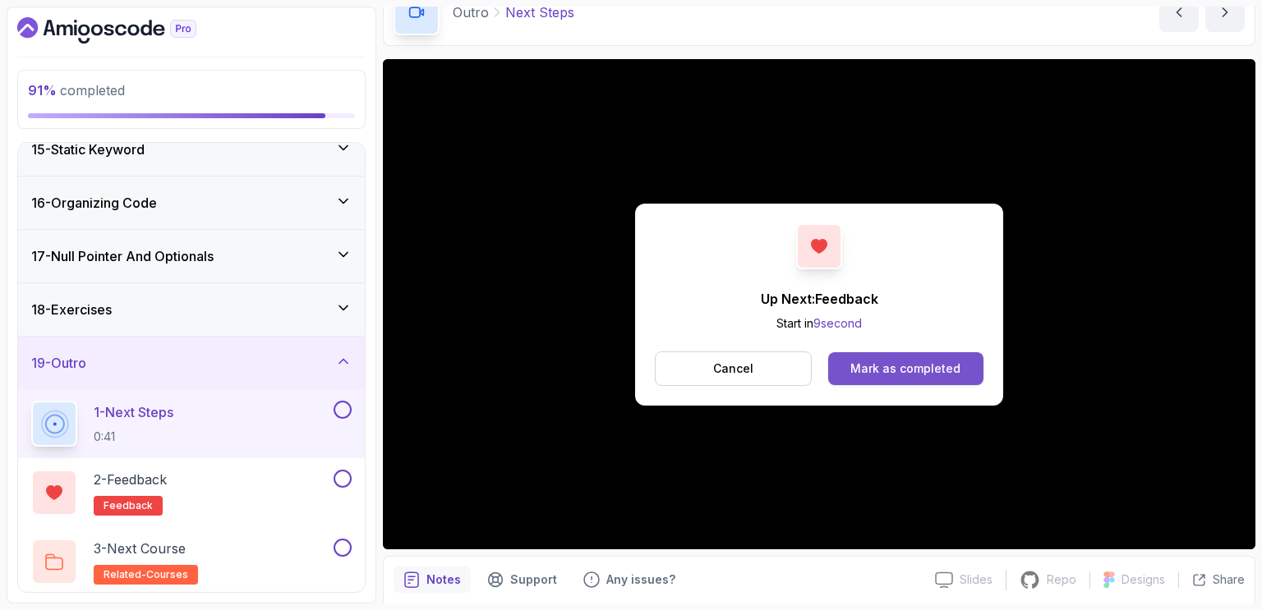
click at [902, 361] on div "Mark as completed" at bounding box center [905, 369] width 110 height 16
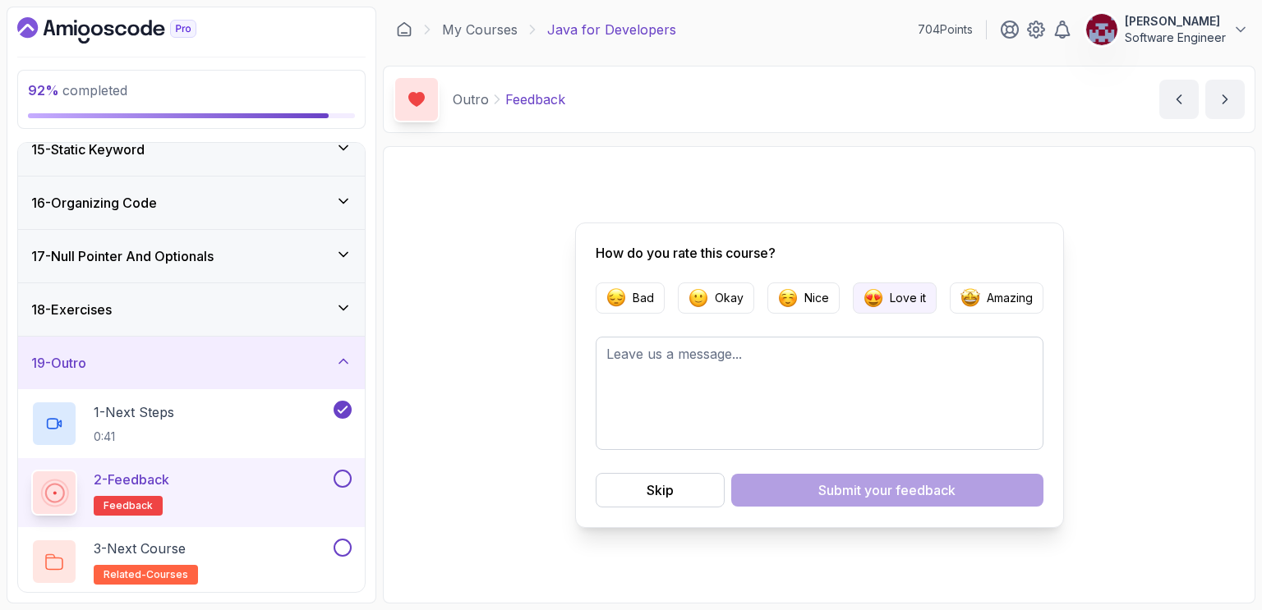
click at [872, 290] on img "button" at bounding box center [873, 298] width 20 height 20
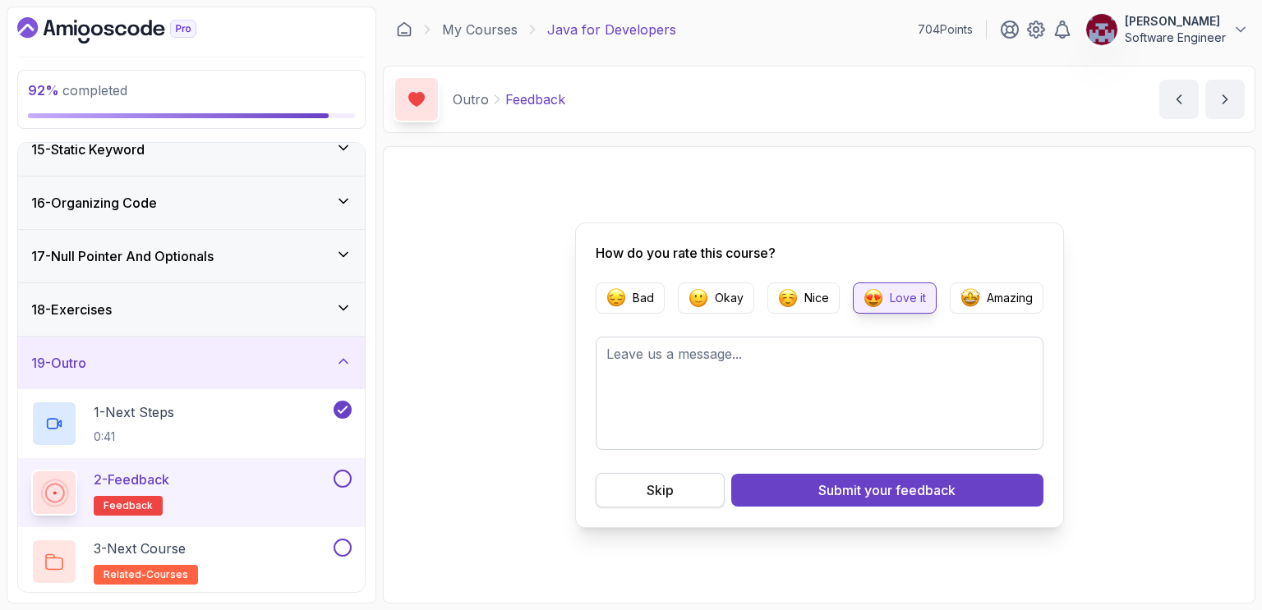
click at [656, 486] on div "Skip" at bounding box center [660, 491] width 27 height 20
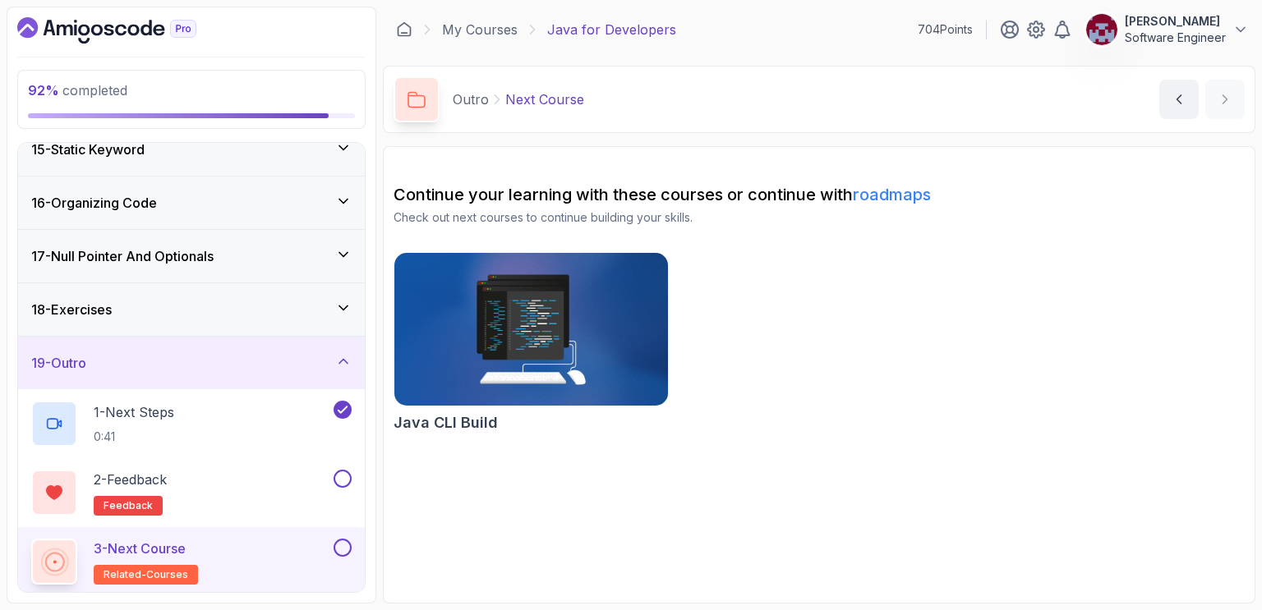
click at [564, 306] on img at bounding box center [531, 329] width 287 height 161
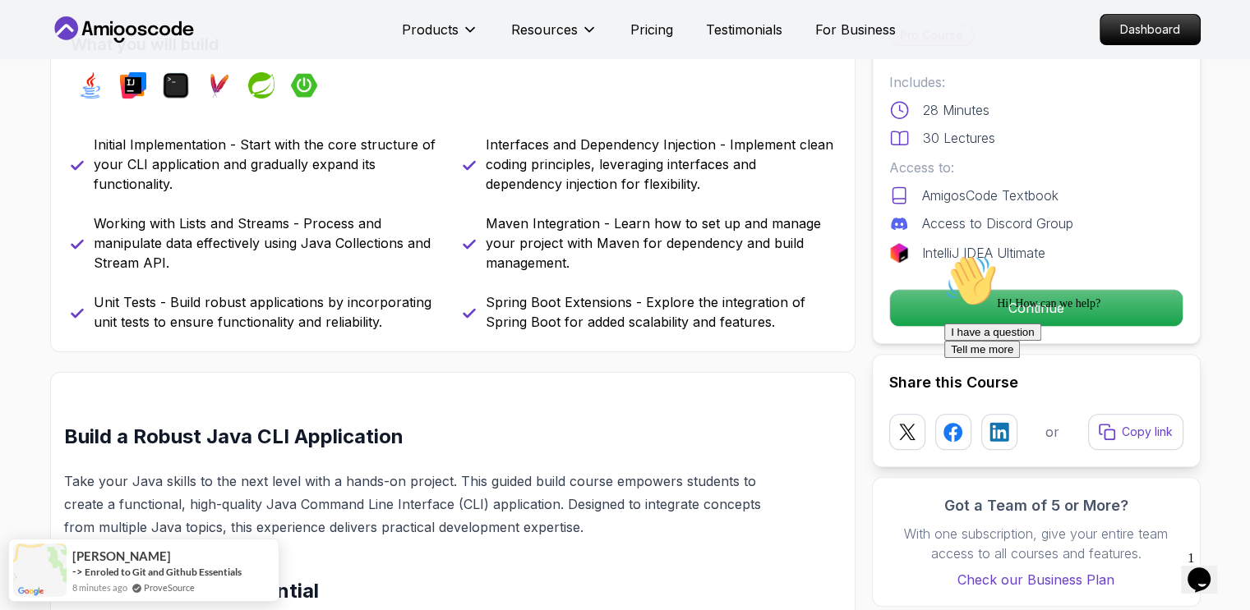
scroll to position [659, 0]
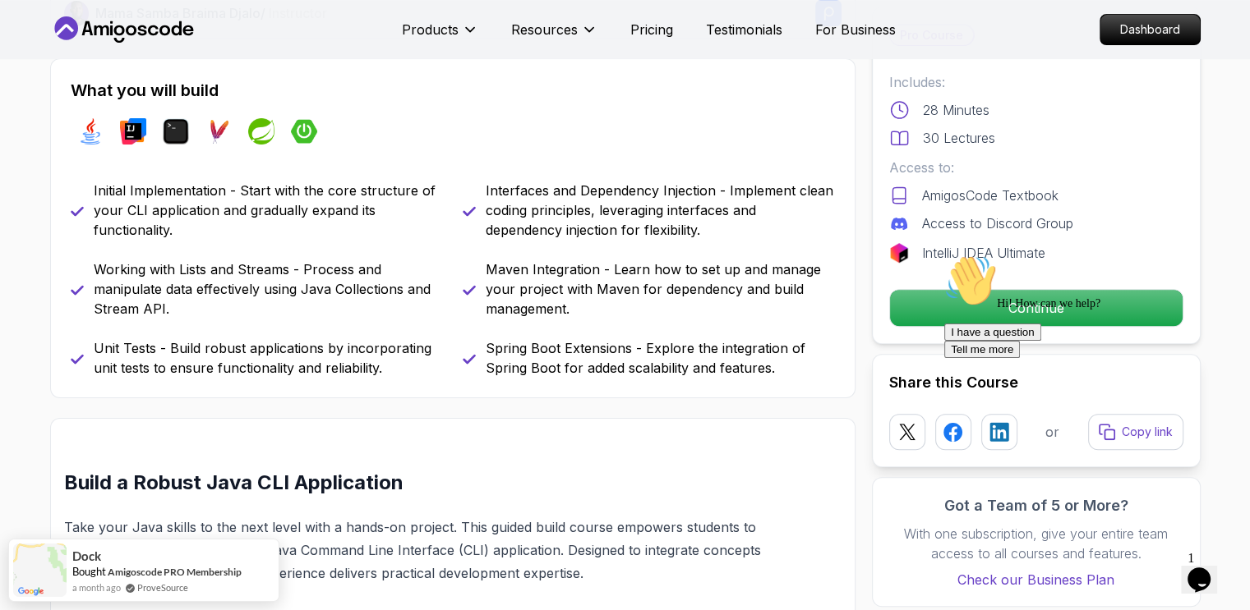
click at [1040, 311] on div "Hi! How can we help? I have a question Tell me more" at bounding box center [1092, 307] width 296 height 104
click at [851, 273] on div "What you will build java intellij terminal maven spring spring-boot Initial Imp…" at bounding box center [452, 228] width 805 height 340
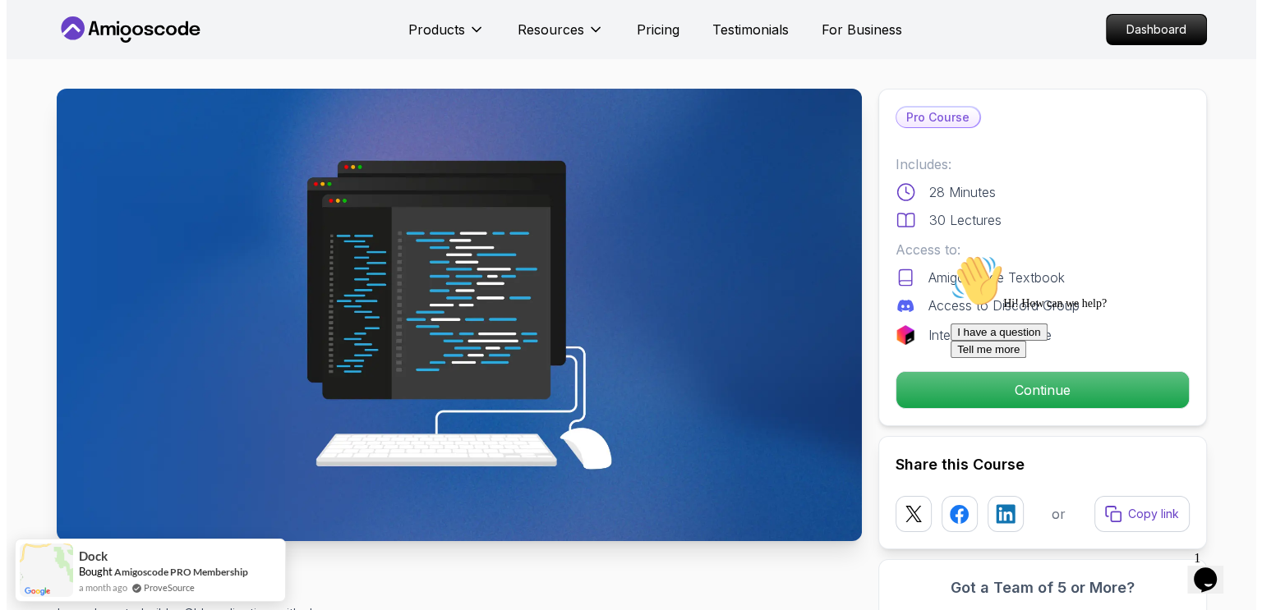
scroll to position [0, 0]
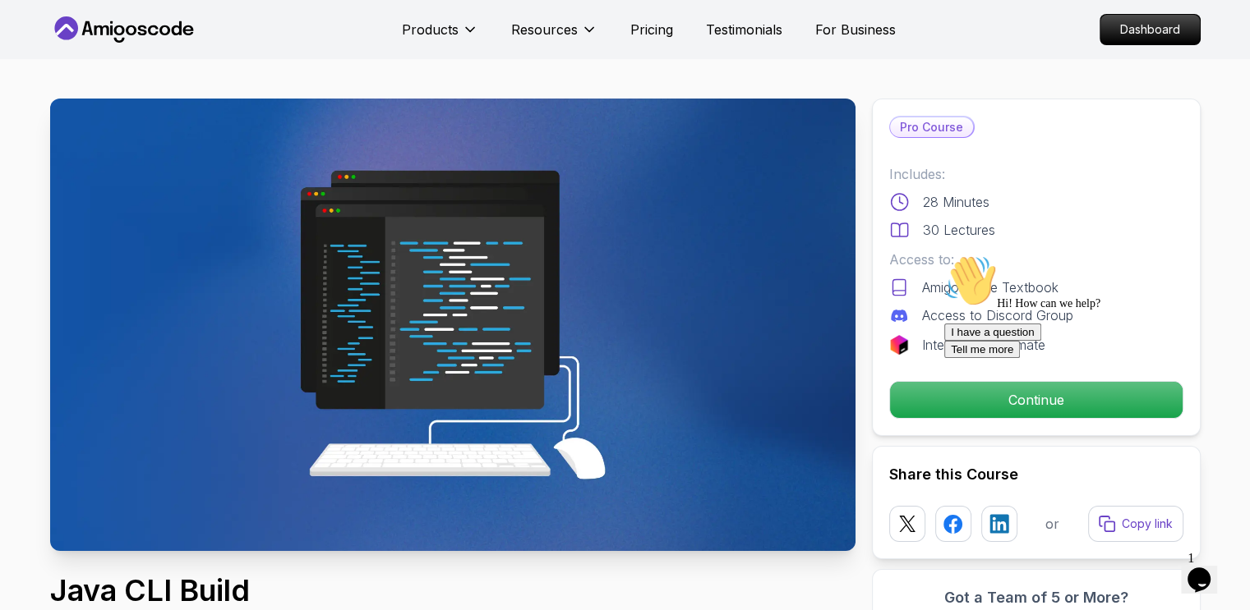
click at [955, 311] on div "Hi! How can we help?" at bounding box center [1092, 283] width 296 height 56
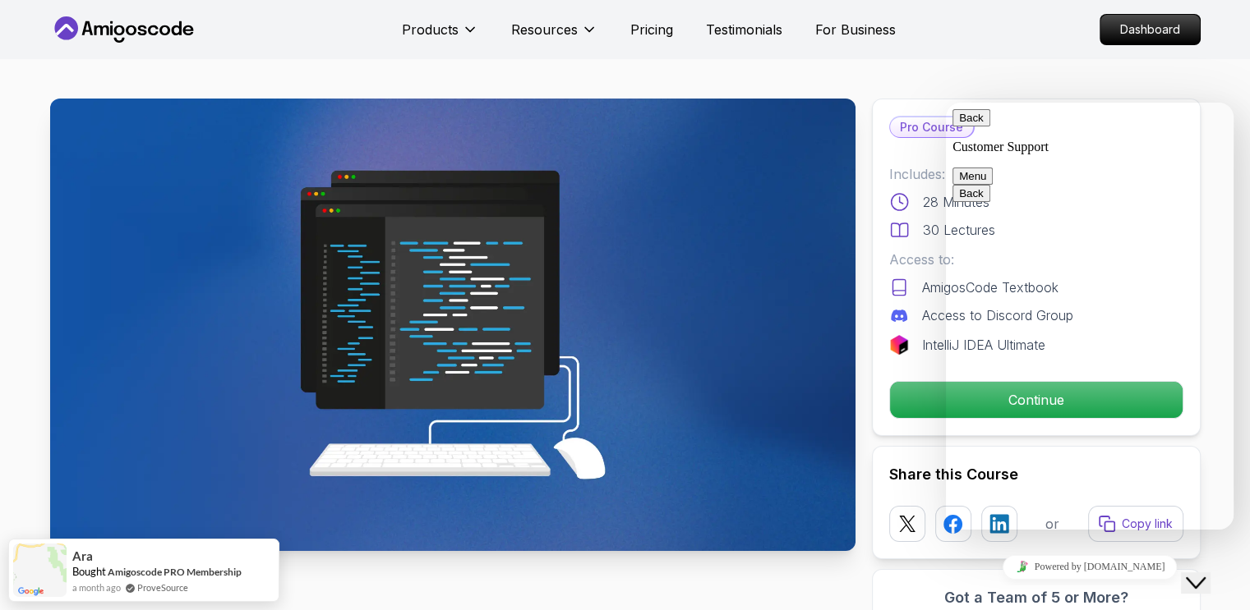
click at [974, 120] on button "Back" at bounding box center [971, 117] width 38 height 17
click at [1201, 573] on button "Close Chat This icon closes the chat window." at bounding box center [1196, 583] width 30 height 21
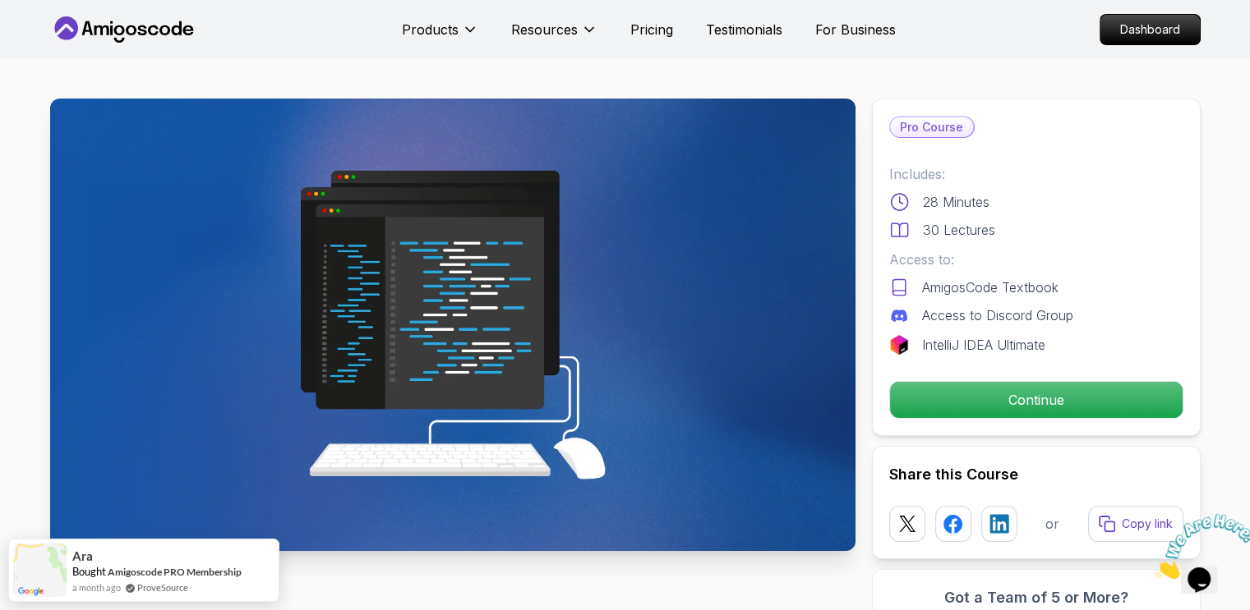
click at [1154, 568] on icon "Close" at bounding box center [1154, 575] width 0 height 14
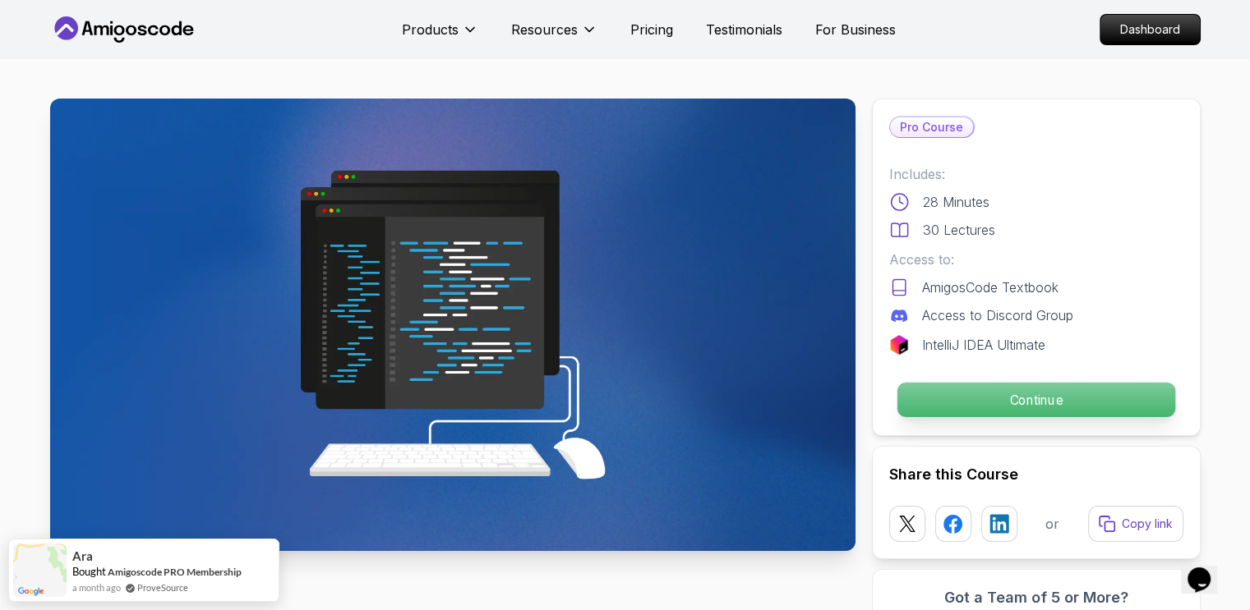
click at [1153, 408] on p "Continue" at bounding box center [1035, 400] width 278 height 35
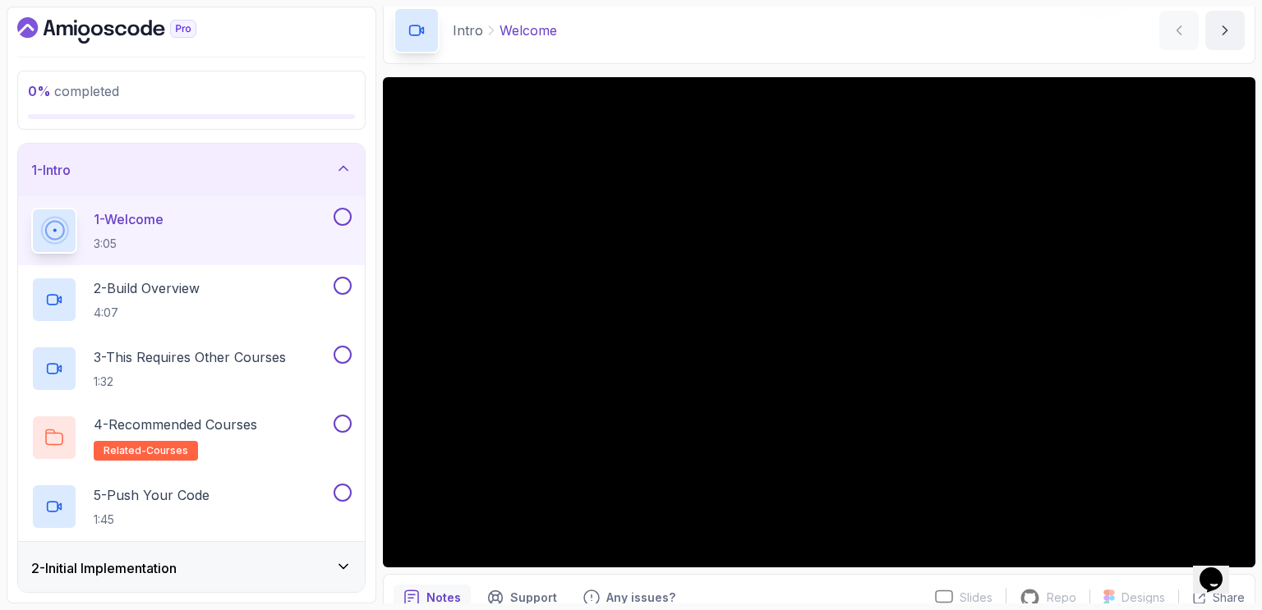
scroll to position [69, 0]
click at [1004, 43] on div "Intro Welcome Welcome by [PERSON_NAME]" at bounding box center [819, 30] width 872 height 67
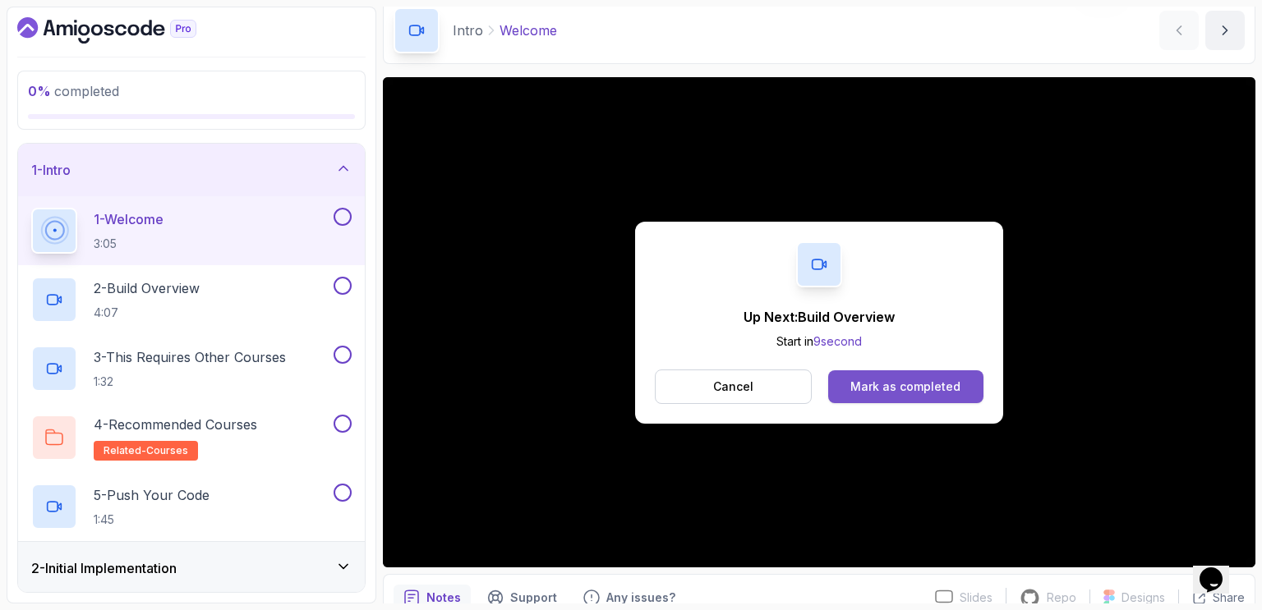
click at [937, 384] on div "Mark as completed" at bounding box center [905, 387] width 110 height 16
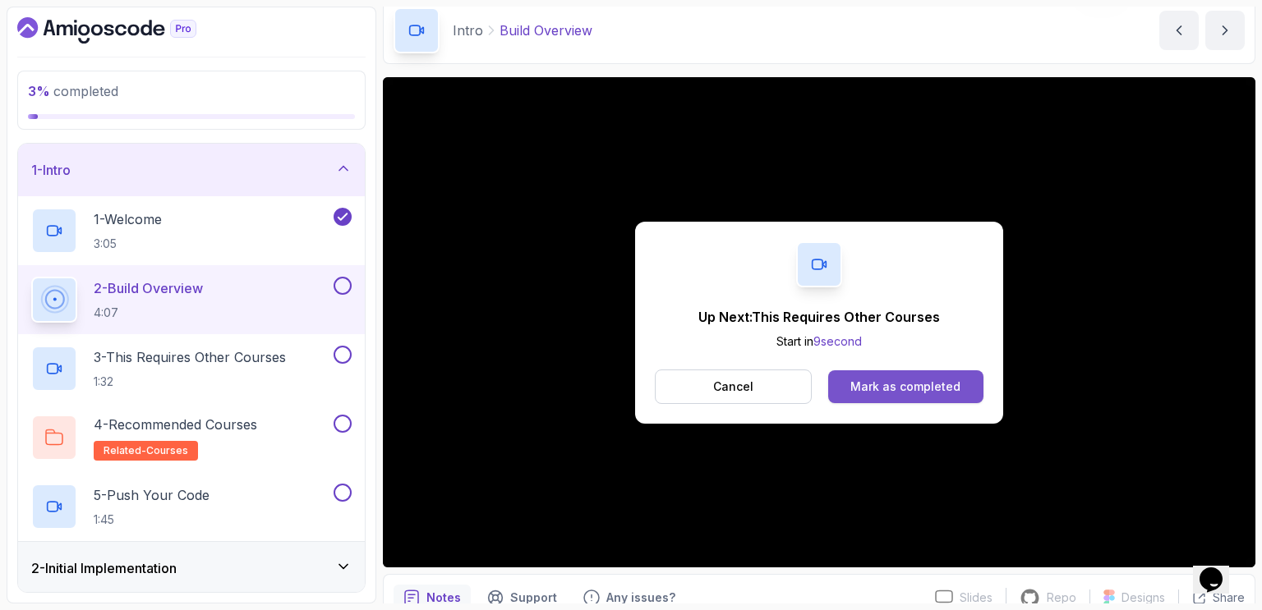
click at [918, 380] on div "Mark as completed" at bounding box center [905, 387] width 110 height 16
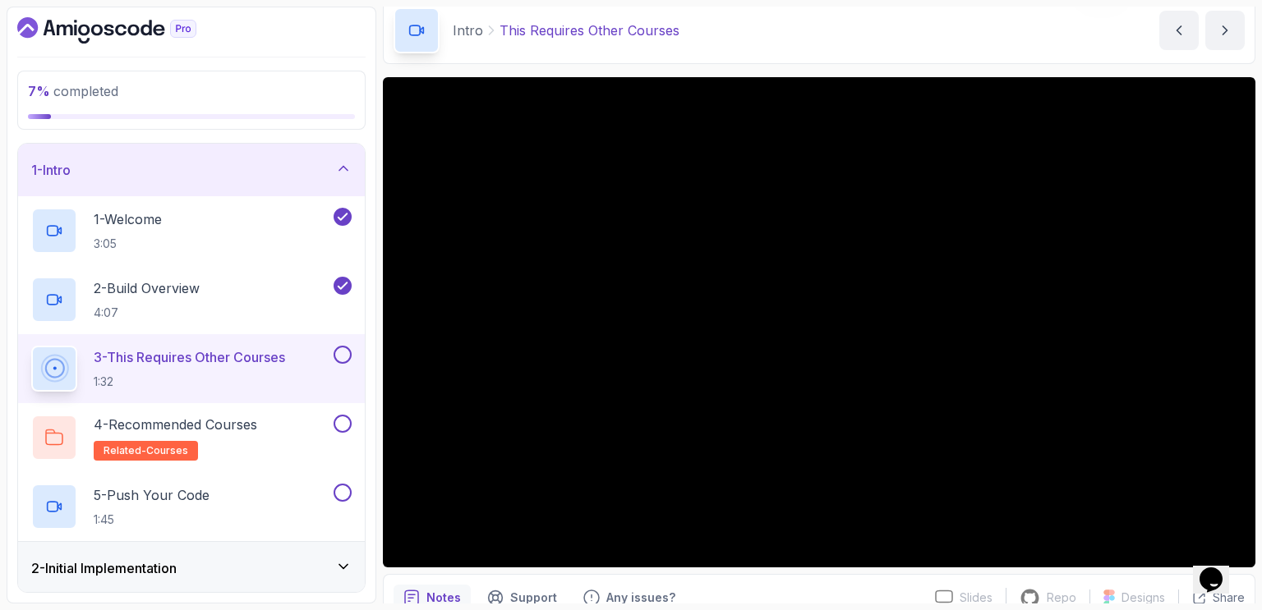
click at [965, 44] on div "Intro This Requires Other Courses This Requires Other Courses by [PERSON_NAME]" at bounding box center [819, 30] width 872 height 67
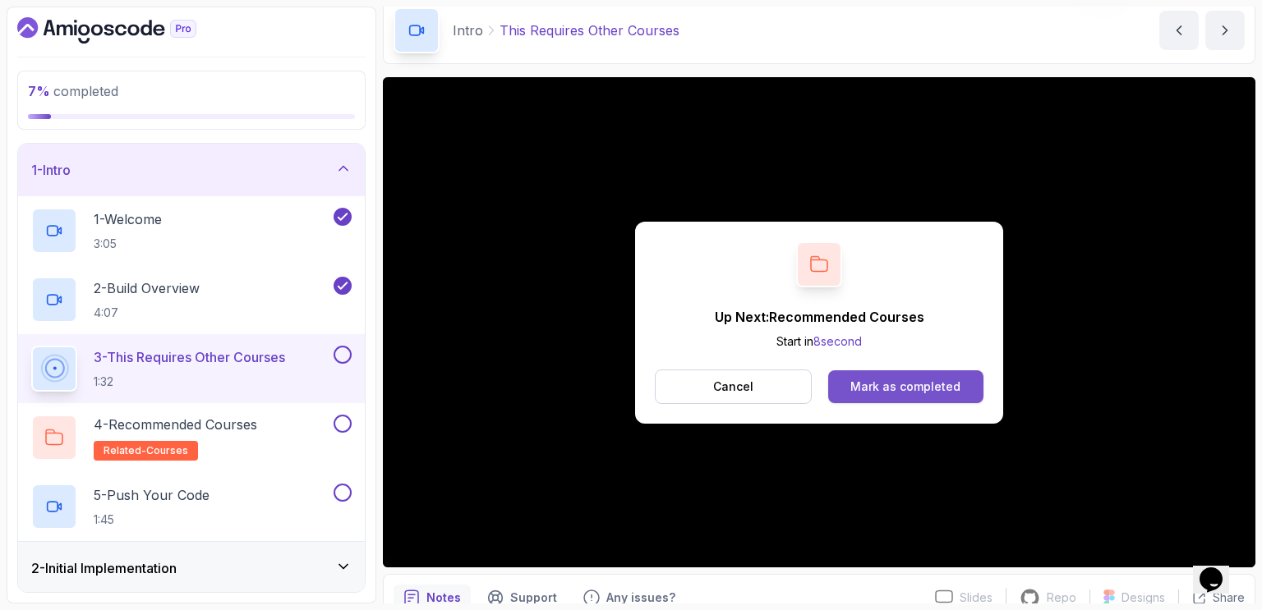
click at [884, 390] on div "Mark as completed" at bounding box center [905, 387] width 110 height 16
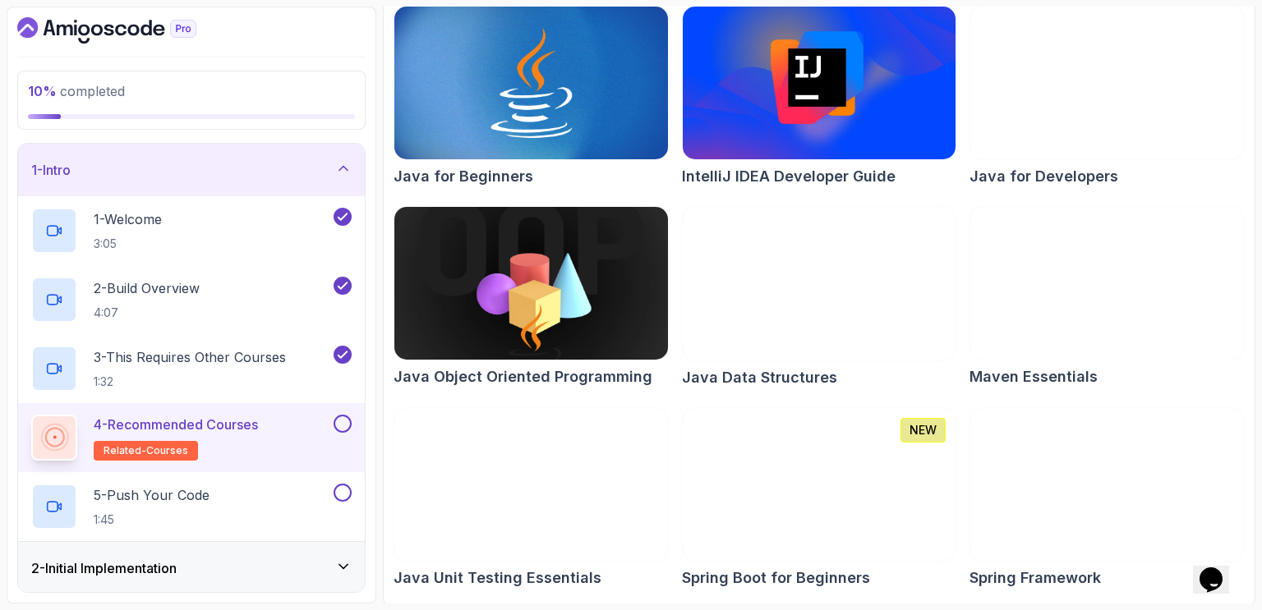
scroll to position [266, 0]
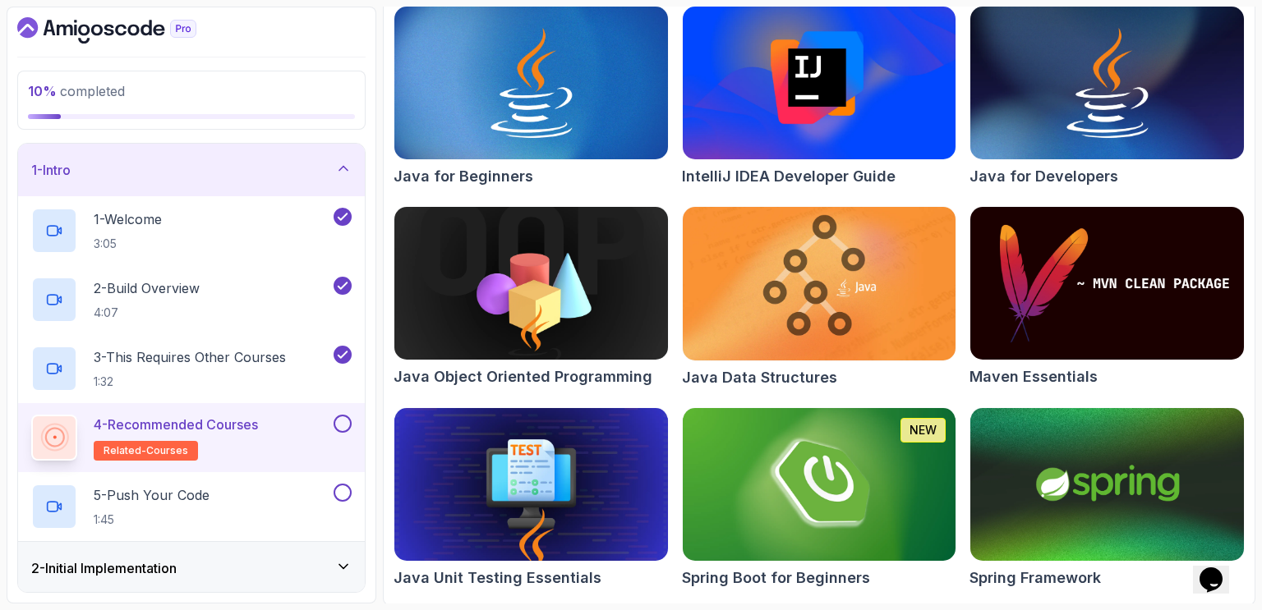
click at [375, 285] on div "10 % completed 1 - Intro 1 - Welcome 3:05 2 - Build Overview 4:07 3 - This Requ…" at bounding box center [192, 305] width 370 height 597
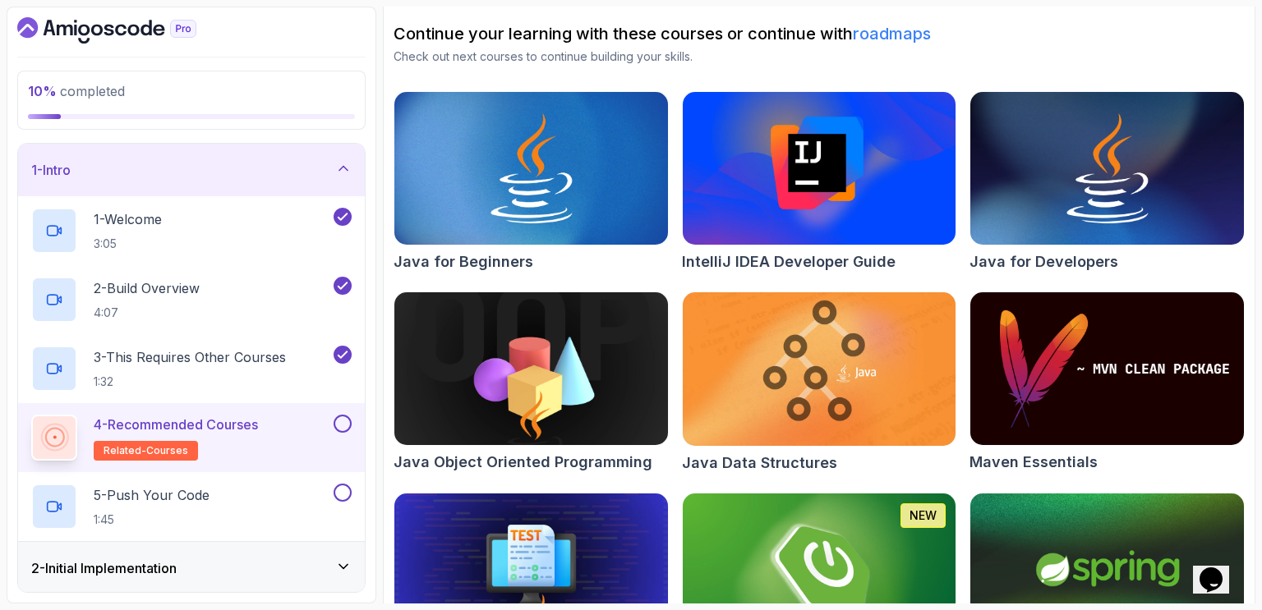
scroll to position [181, 0]
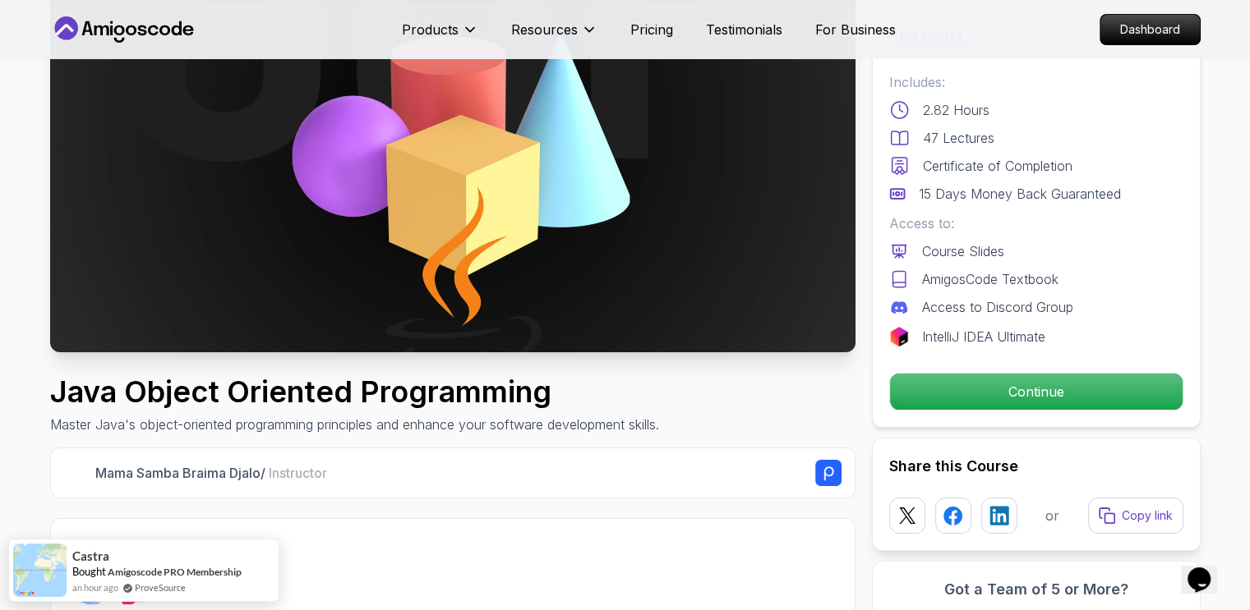
scroll to position [202, 0]
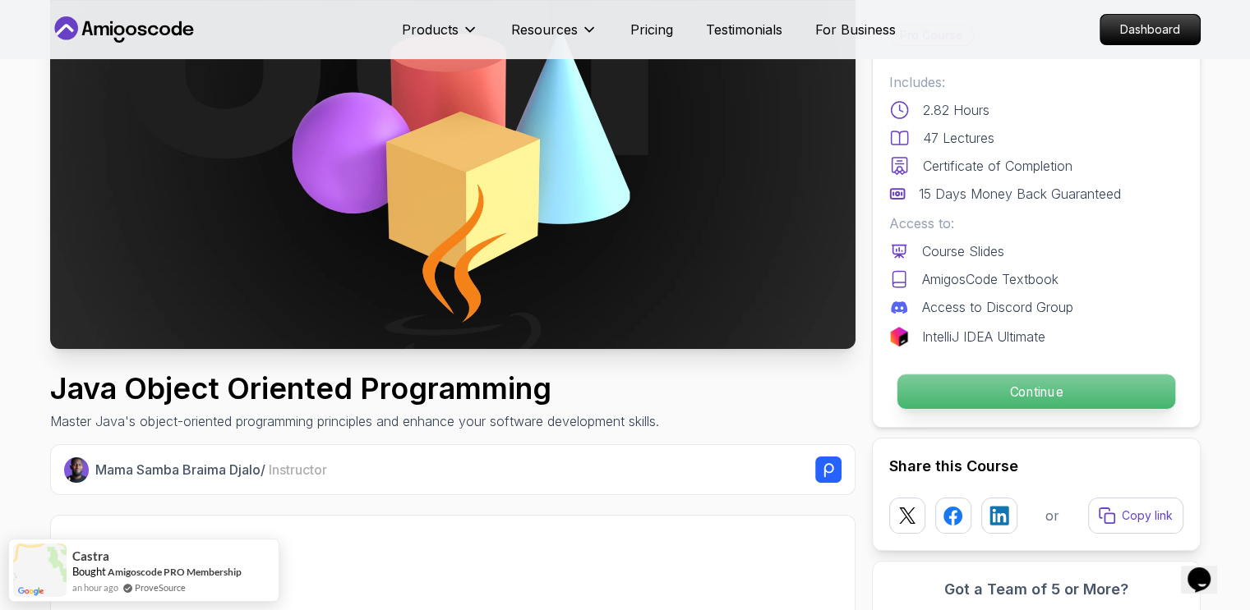
click at [989, 390] on p "Continue" at bounding box center [1035, 392] width 278 height 35
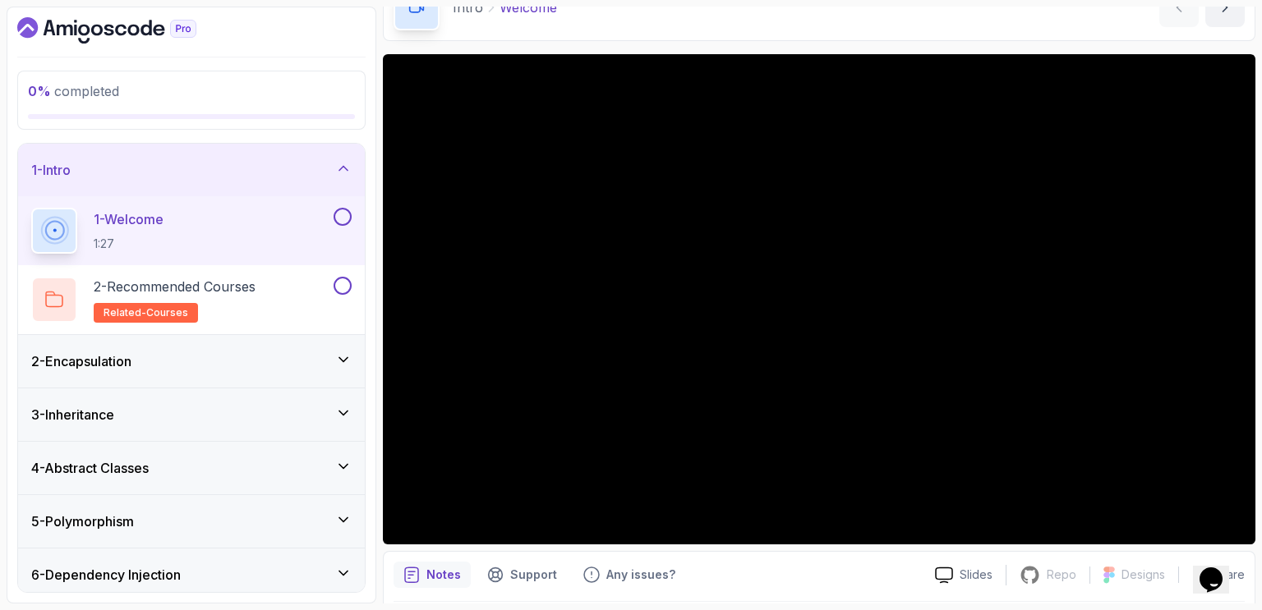
scroll to position [95, 0]
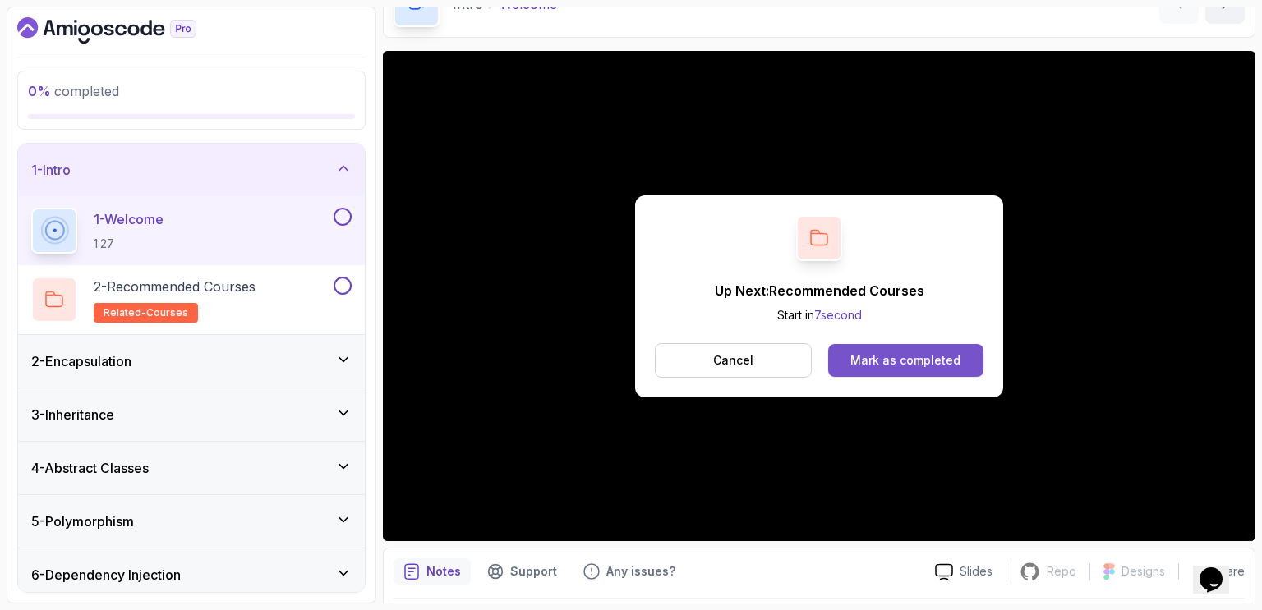
click at [923, 354] on div "Mark as completed" at bounding box center [905, 360] width 110 height 16
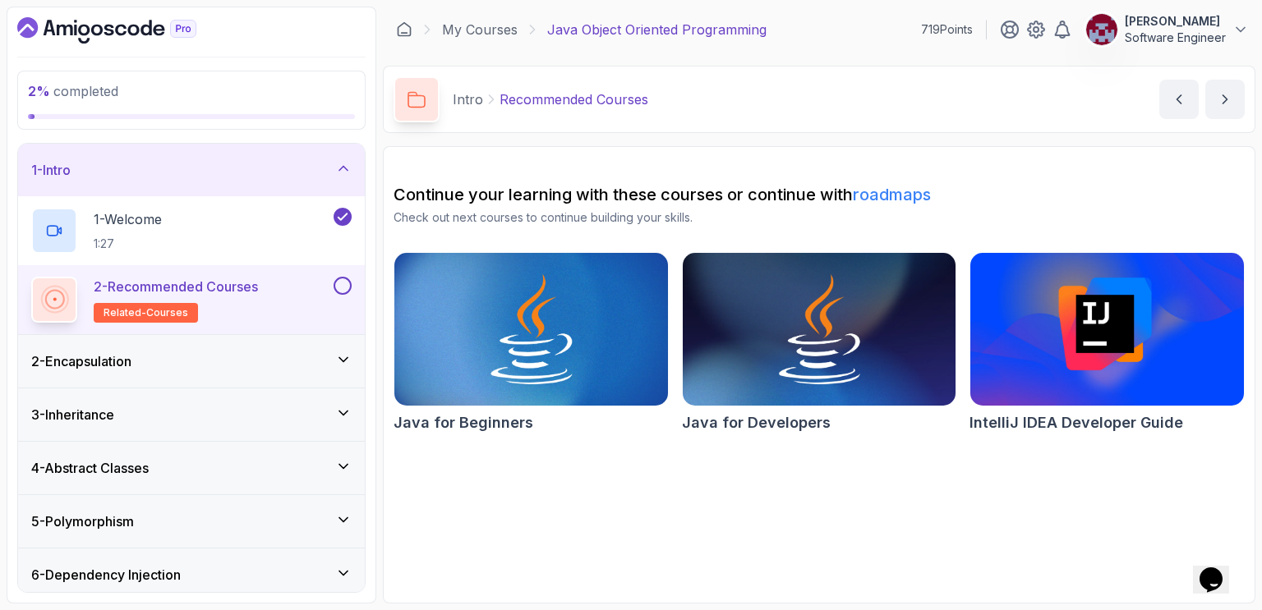
scroll to position [2, 0]
click at [342, 280] on button at bounding box center [343, 283] width 18 height 18
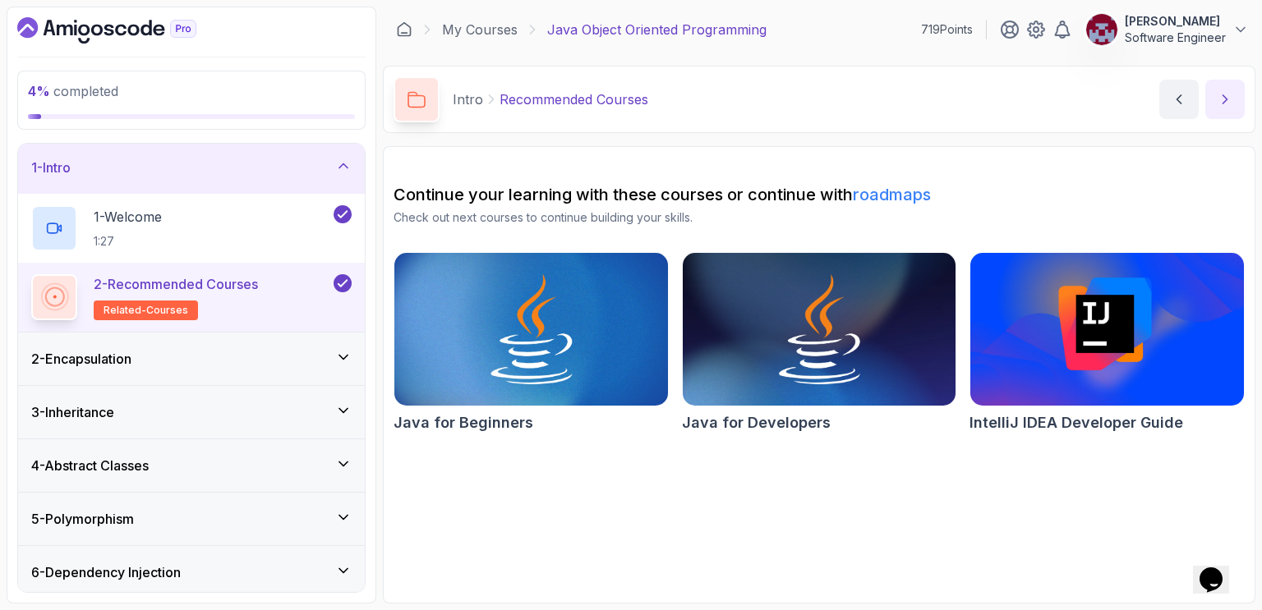
click at [1227, 100] on icon "next content" at bounding box center [1225, 99] width 16 height 16
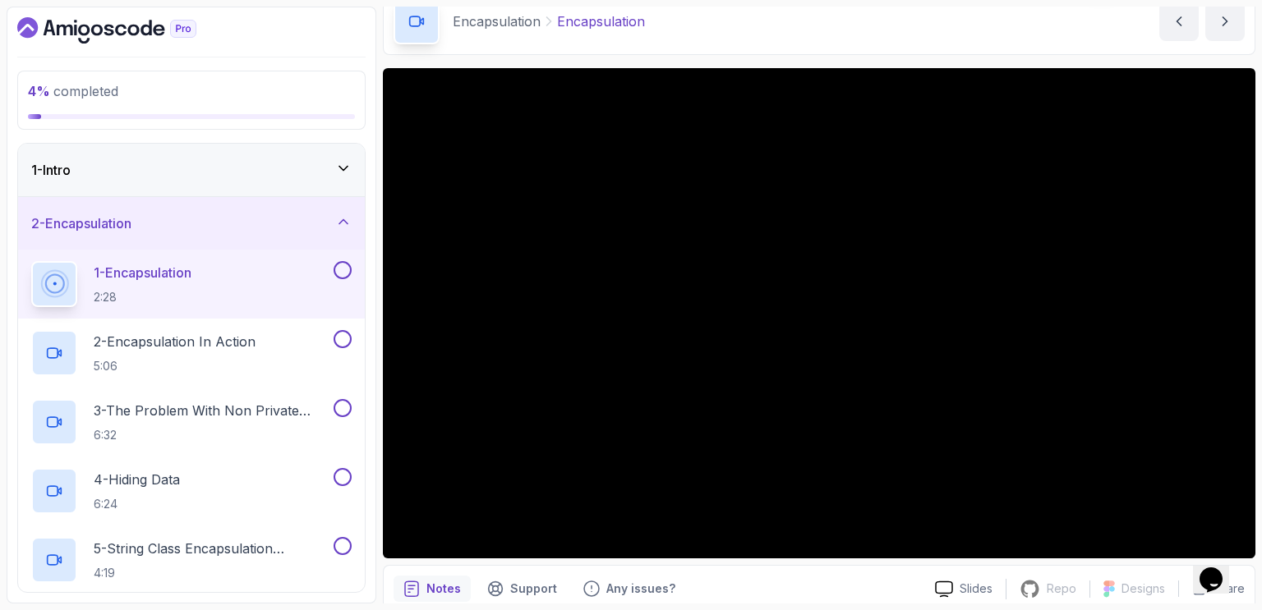
scroll to position [79, 0]
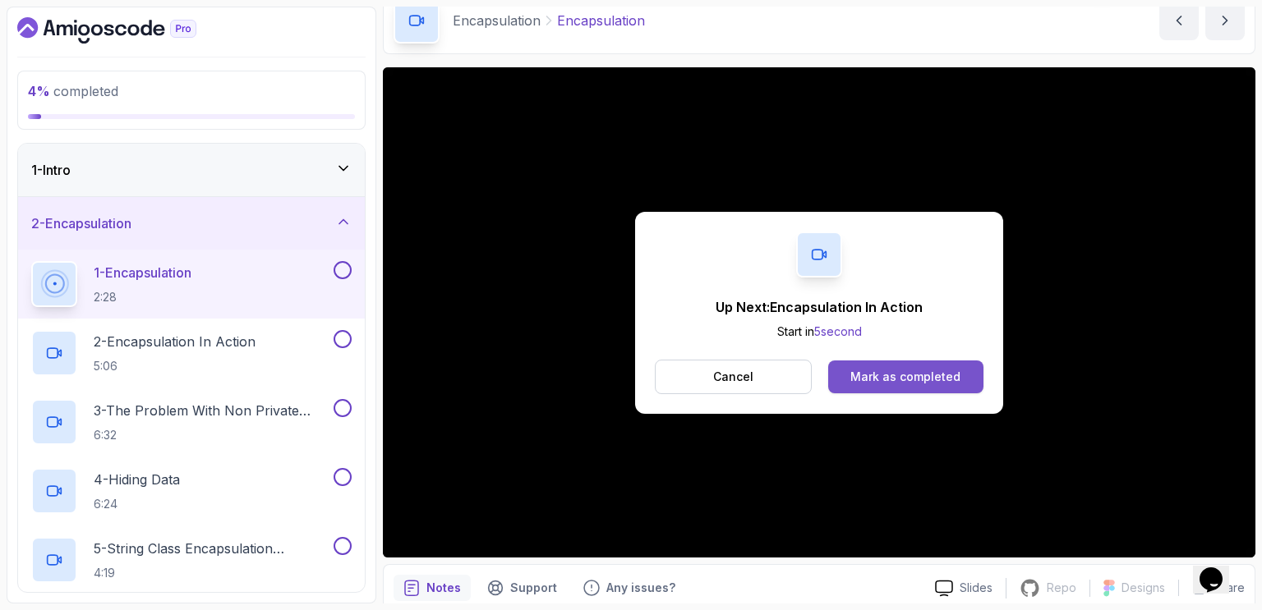
click at [894, 369] on div "Mark as completed" at bounding box center [905, 377] width 110 height 16
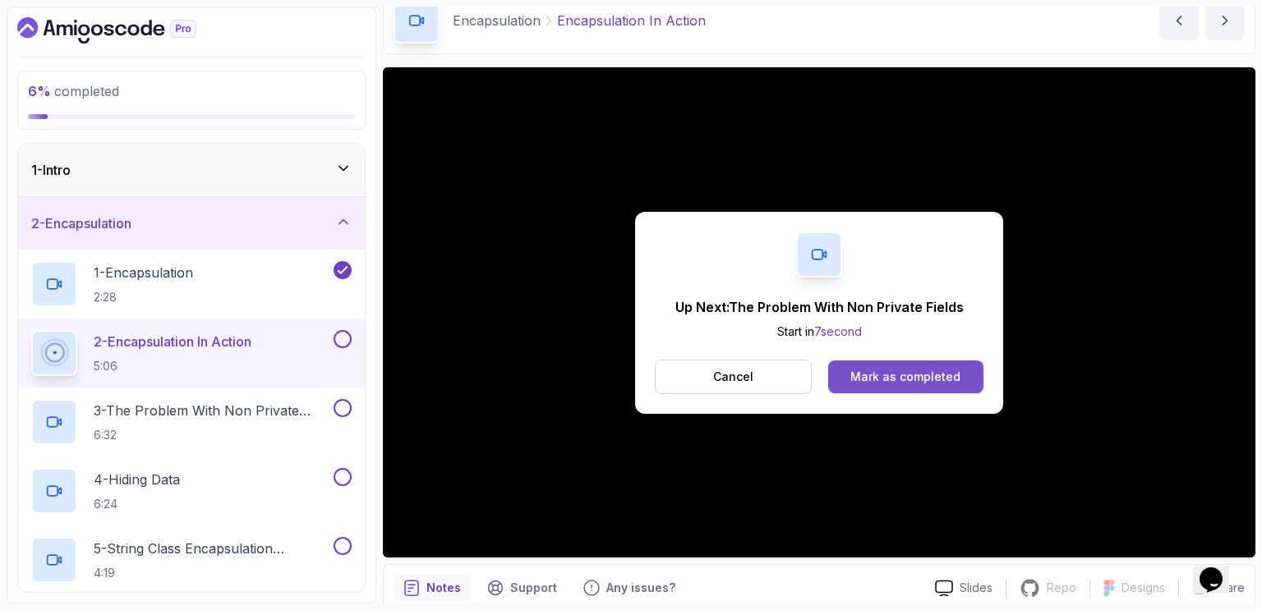
click at [886, 369] on div "Mark as completed" at bounding box center [905, 377] width 110 height 16
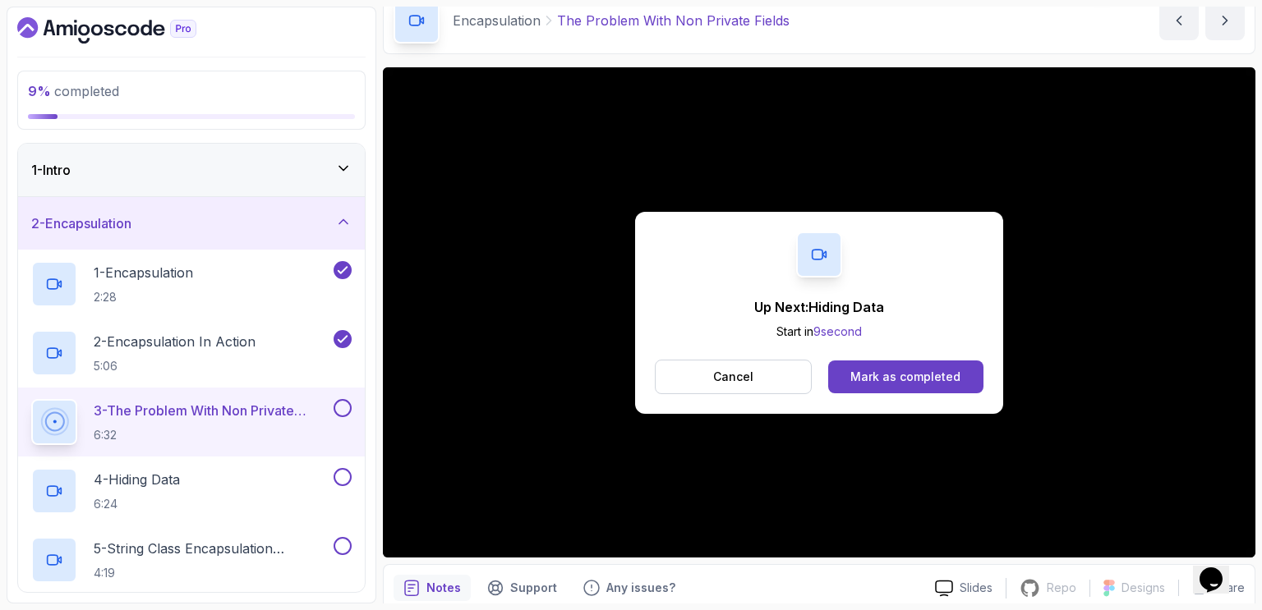
click at [878, 64] on main "My Courses Java Object Oriented Programming 719 Points Abdessamad EL OUARDI Sof…" at bounding box center [819, 305] width 872 height 597
click at [881, 372] on div "Mark as completed" at bounding box center [905, 377] width 110 height 16
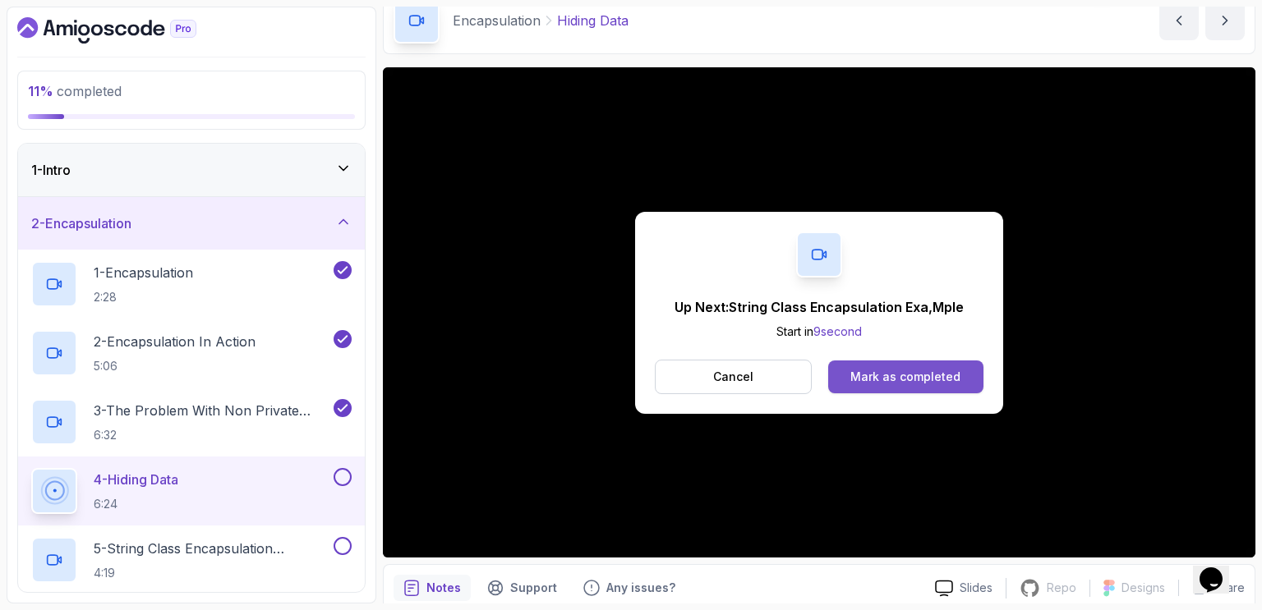
click at [955, 371] on div "Mark as completed" at bounding box center [905, 377] width 110 height 16
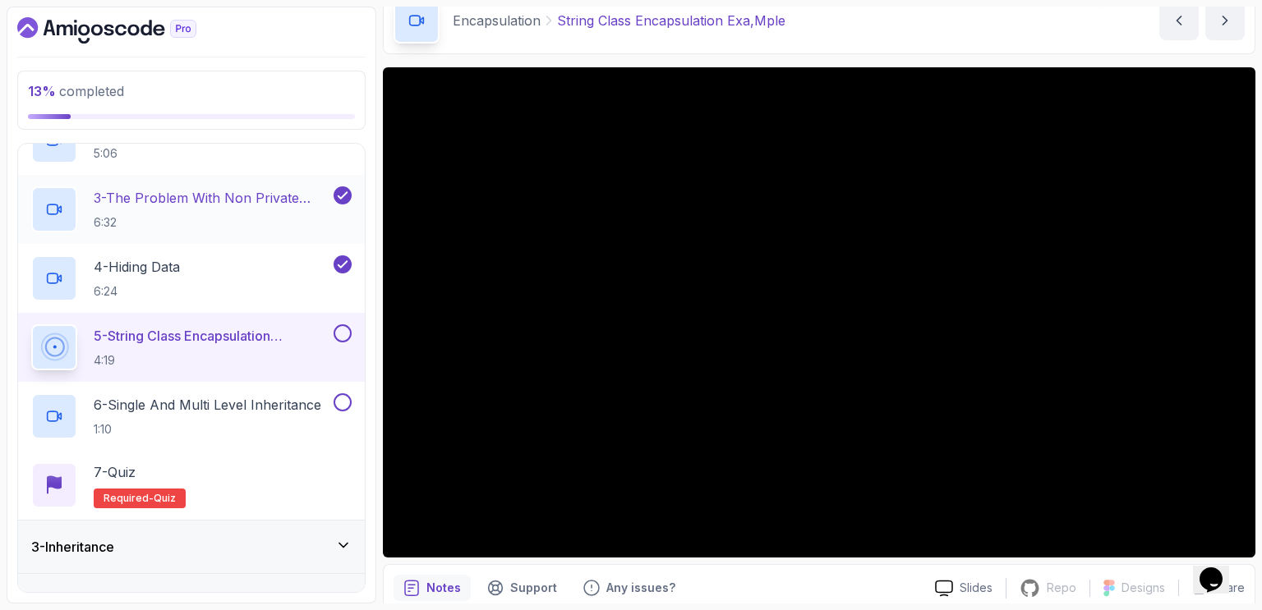
scroll to position [214, 0]
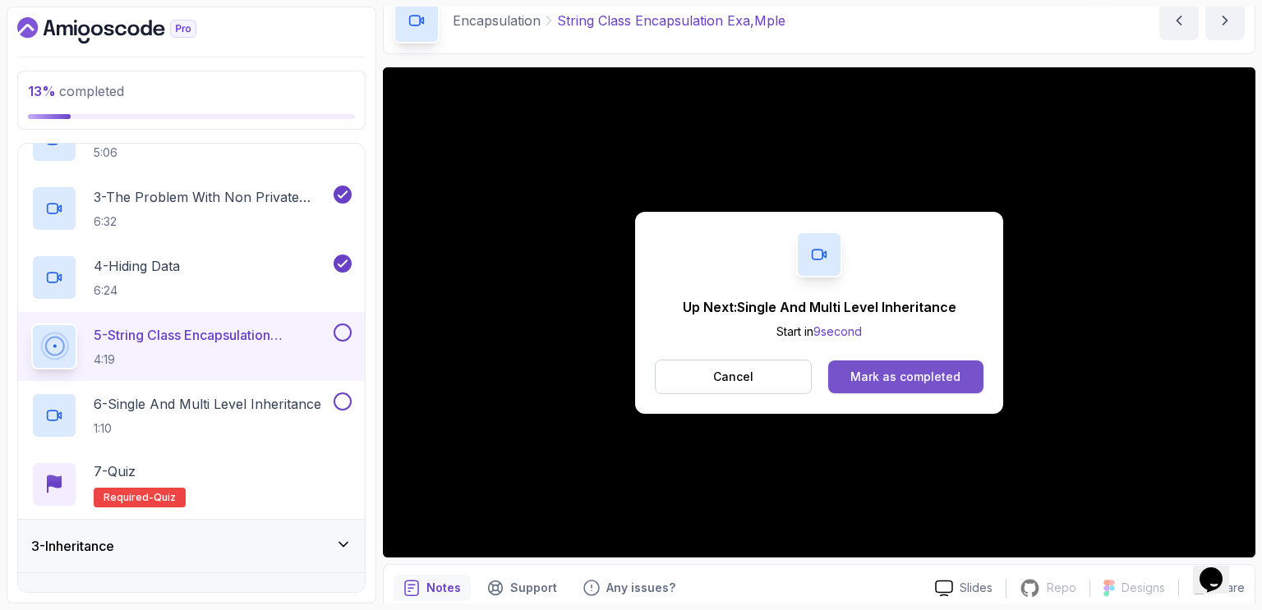
click at [900, 374] on div "Mark as completed" at bounding box center [905, 377] width 110 height 16
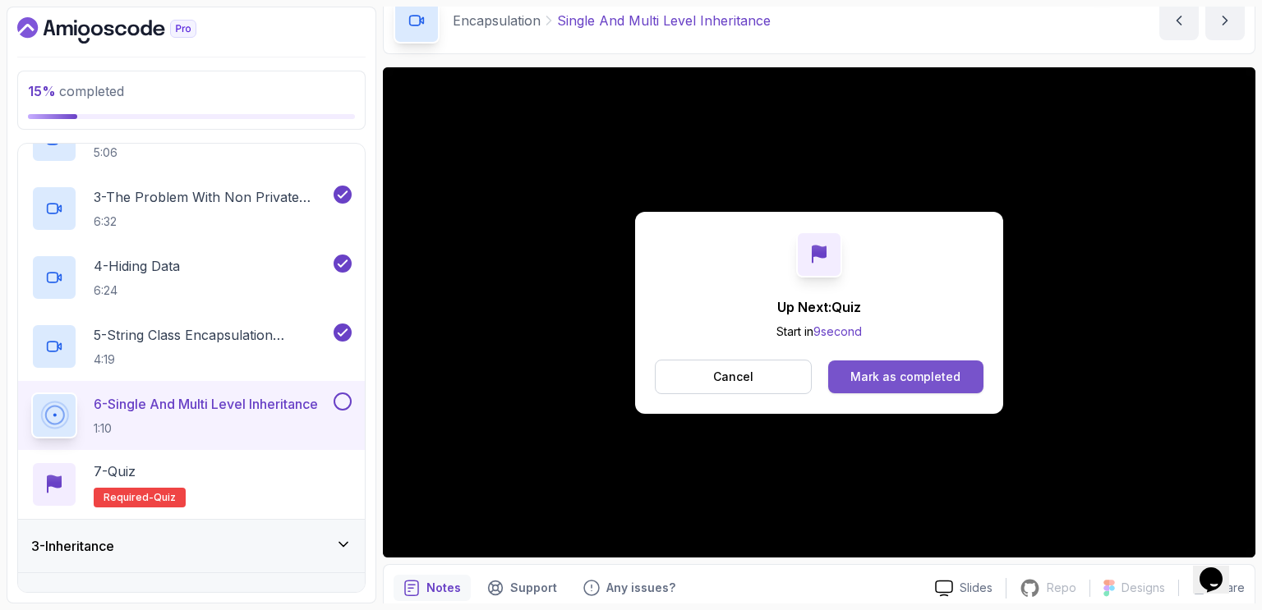
click at [914, 370] on div "Mark as completed" at bounding box center [905, 377] width 110 height 16
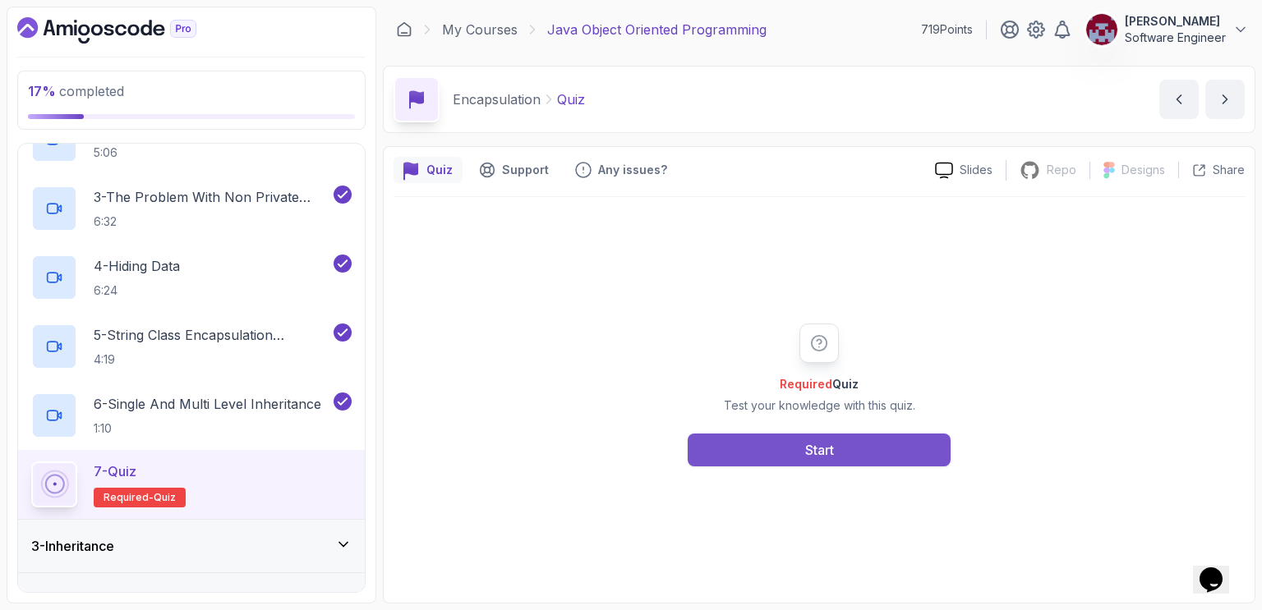
click at [831, 443] on div "Start" at bounding box center [819, 450] width 29 height 20
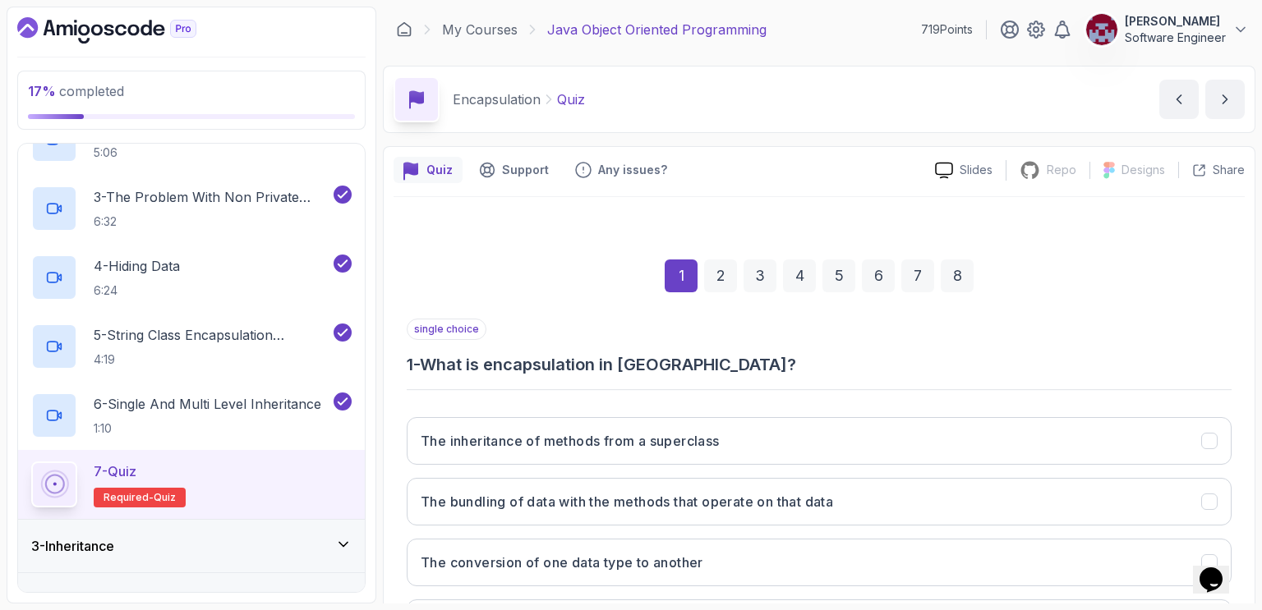
scroll to position [147, 0]
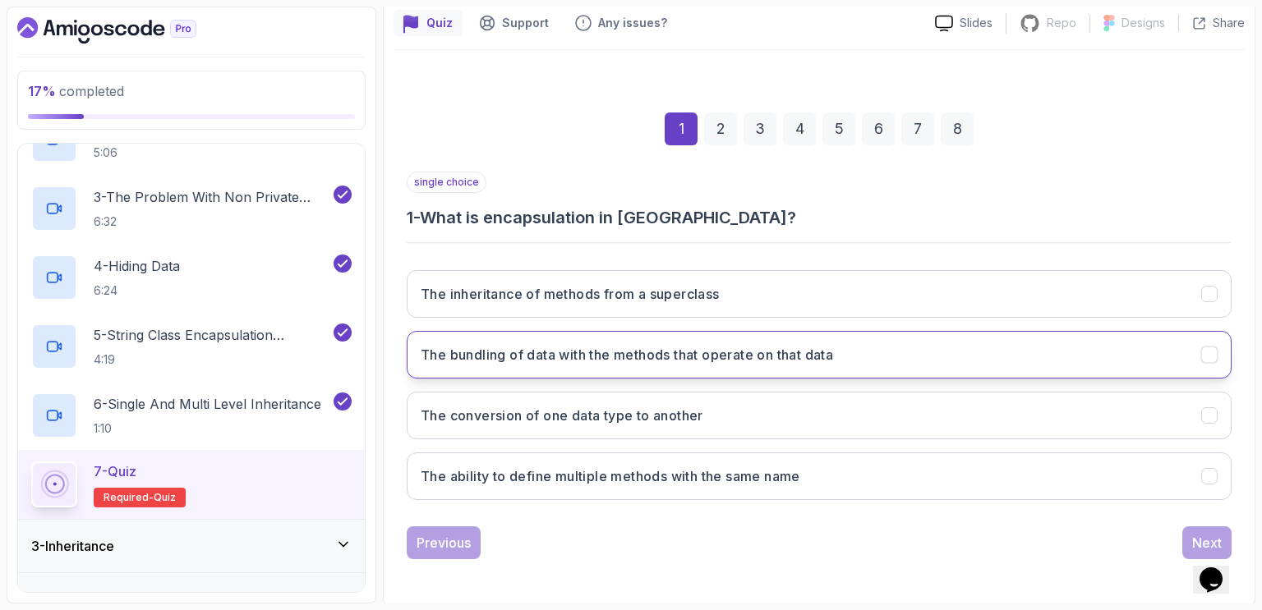
click at [844, 341] on button "The bundling of data with the methods that operate on that data" at bounding box center [819, 355] width 825 height 48
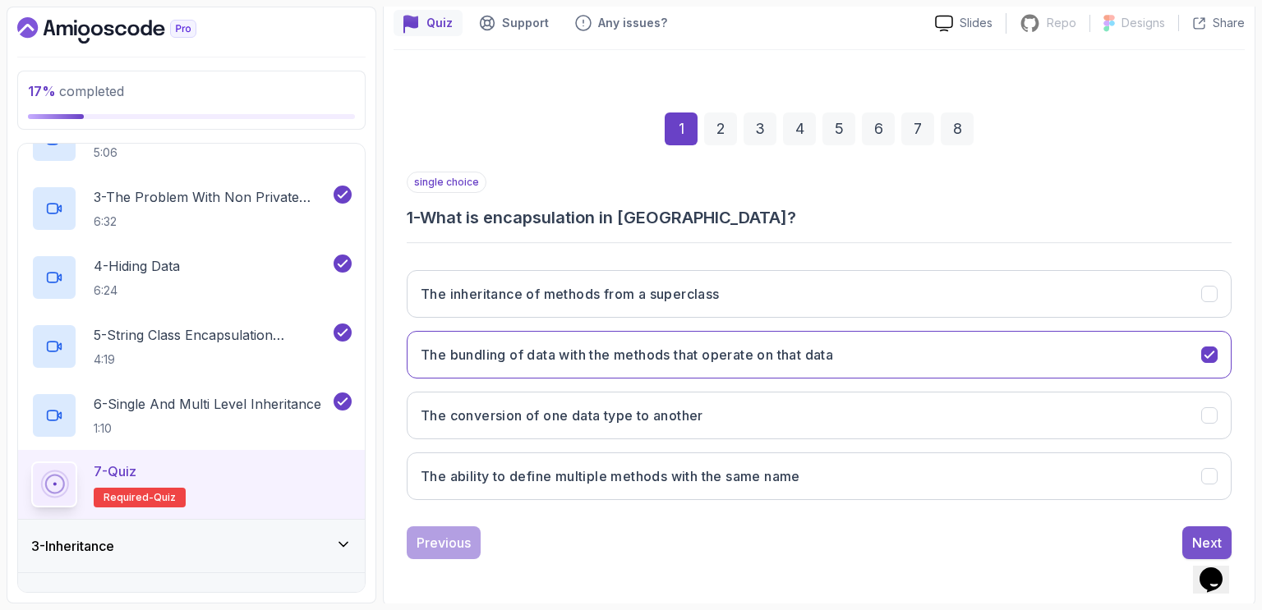
click at [1206, 530] on button "Next" at bounding box center [1206, 543] width 49 height 33
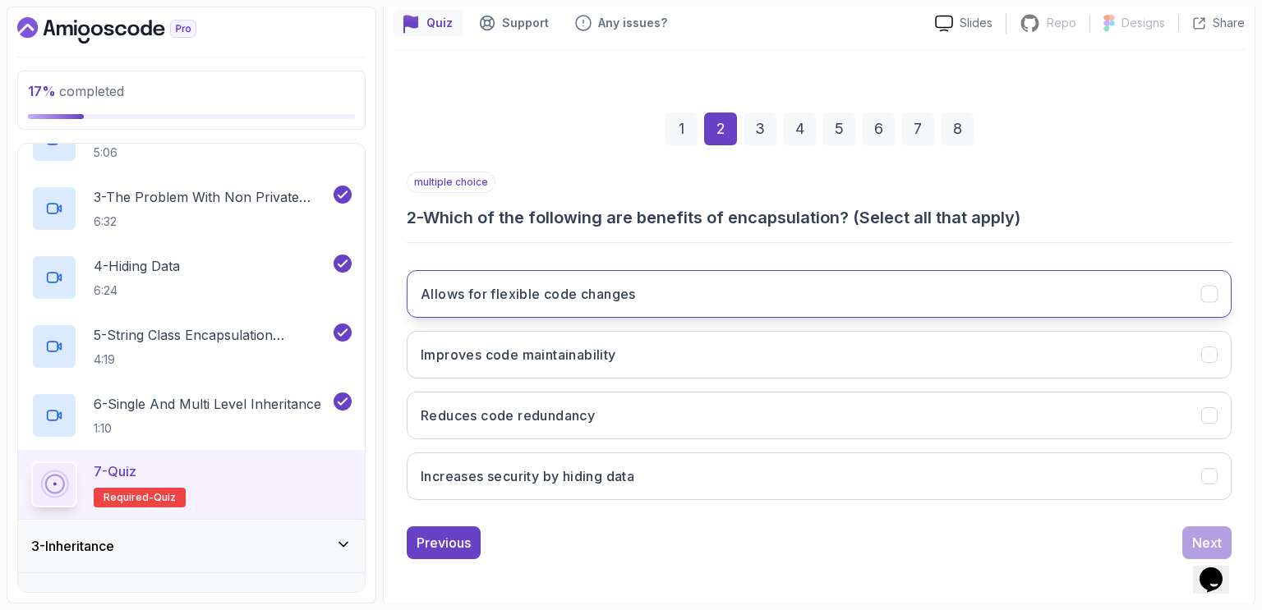
click at [771, 306] on button "Allows for flexible code changes" at bounding box center [819, 294] width 825 height 48
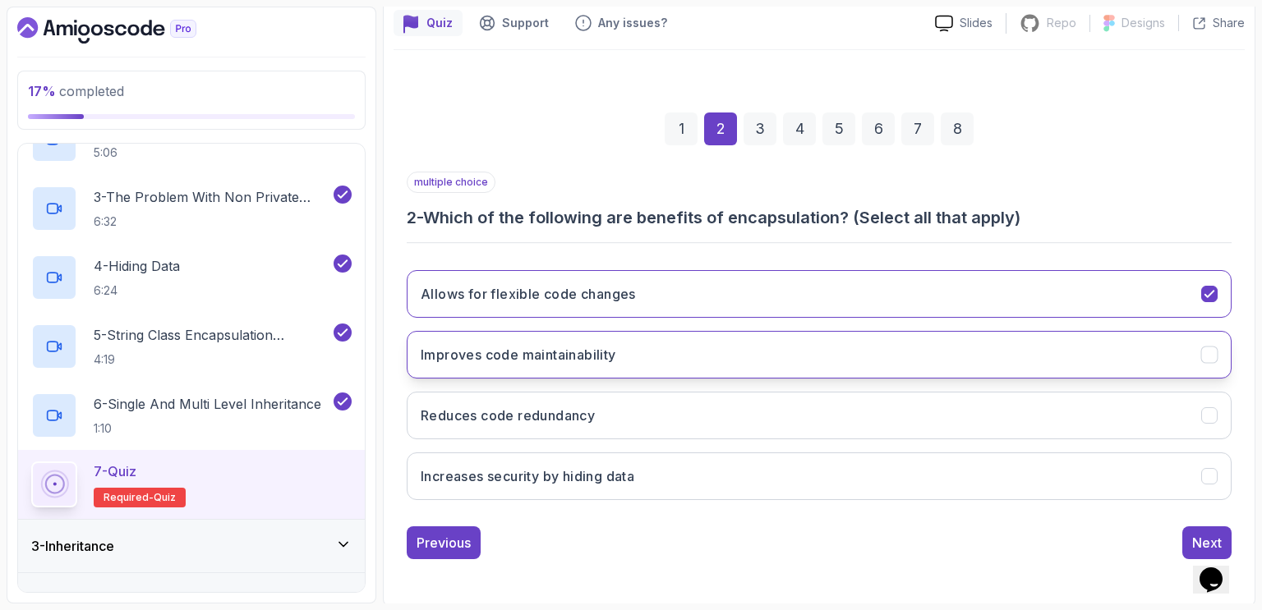
click at [720, 340] on button "Improves code maintainability" at bounding box center [819, 355] width 825 height 48
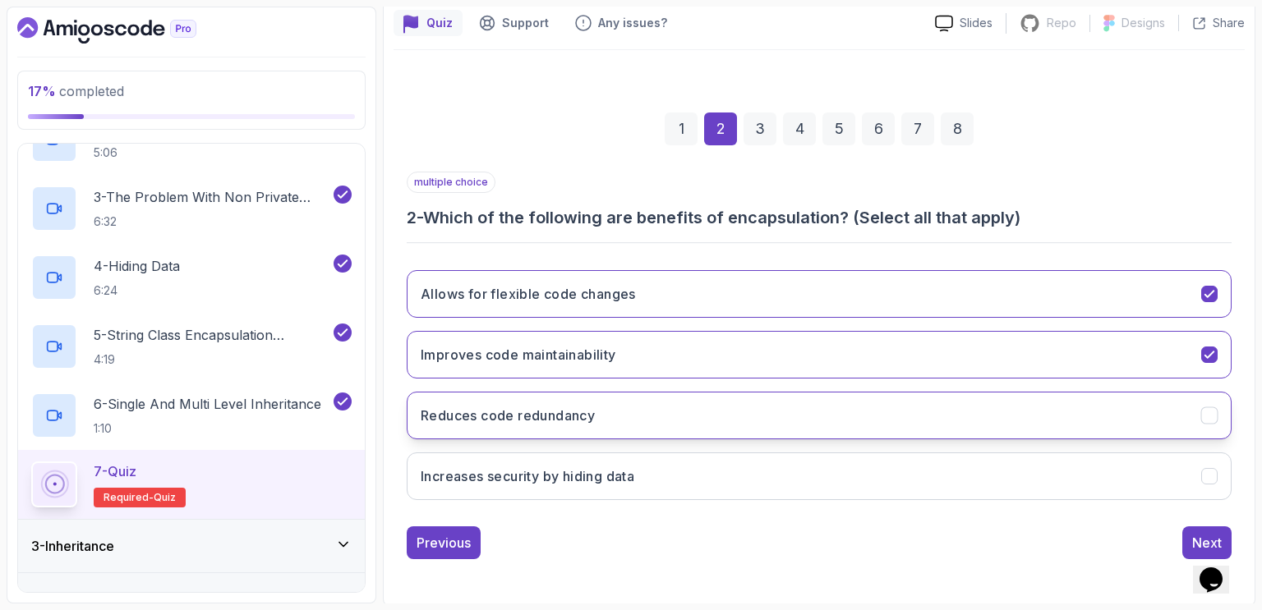
click at [669, 419] on button "Reduces code redundancy" at bounding box center [819, 416] width 825 height 48
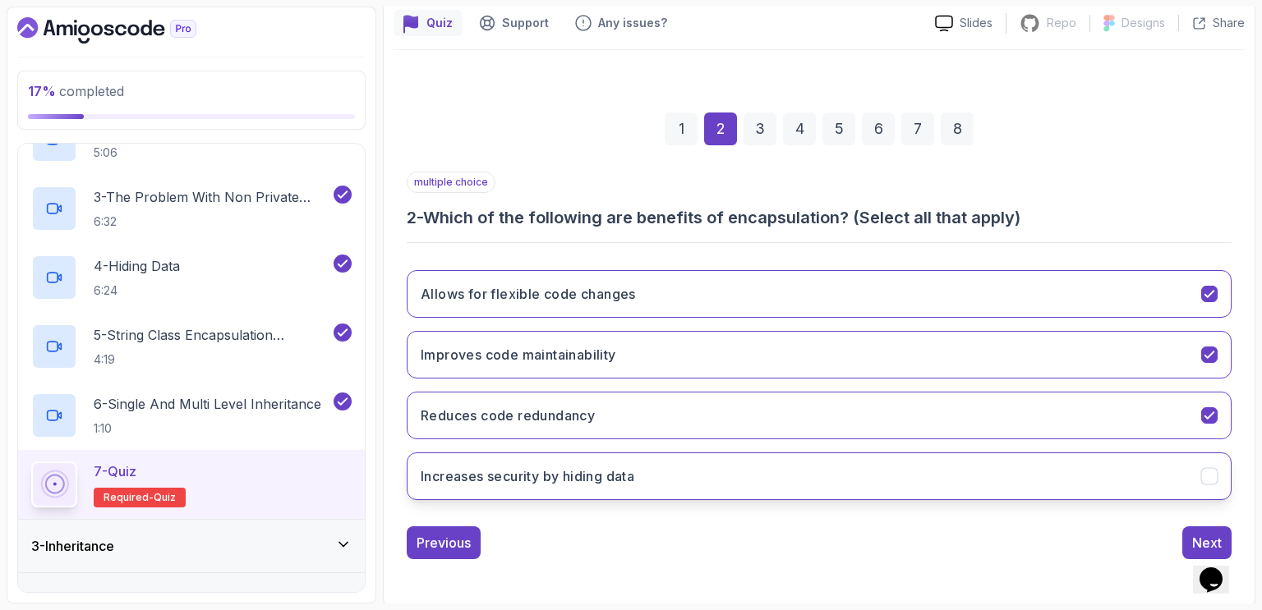
click at [648, 481] on button "Increases security by hiding data" at bounding box center [819, 477] width 825 height 48
click at [1199, 539] on div "Next" at bounding box center [1207, 543] width 30 height 20
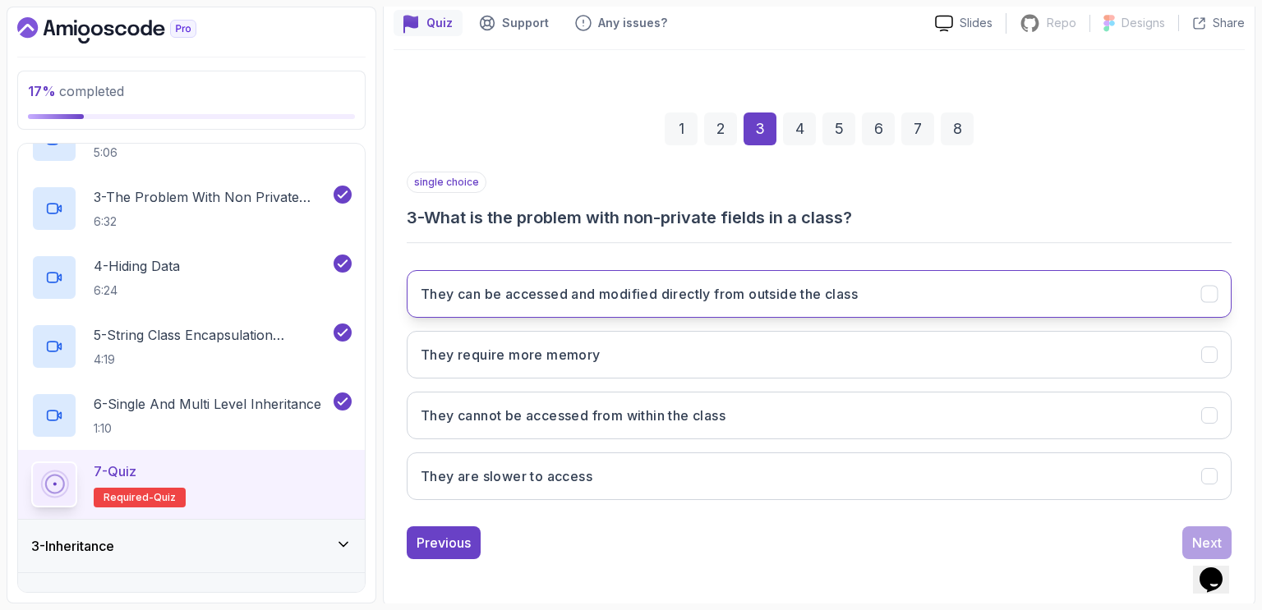
click at [743, 302] on button "They can be accessed and modified directly from outside the class" at bounding box center [819, 294] width 825 height 48
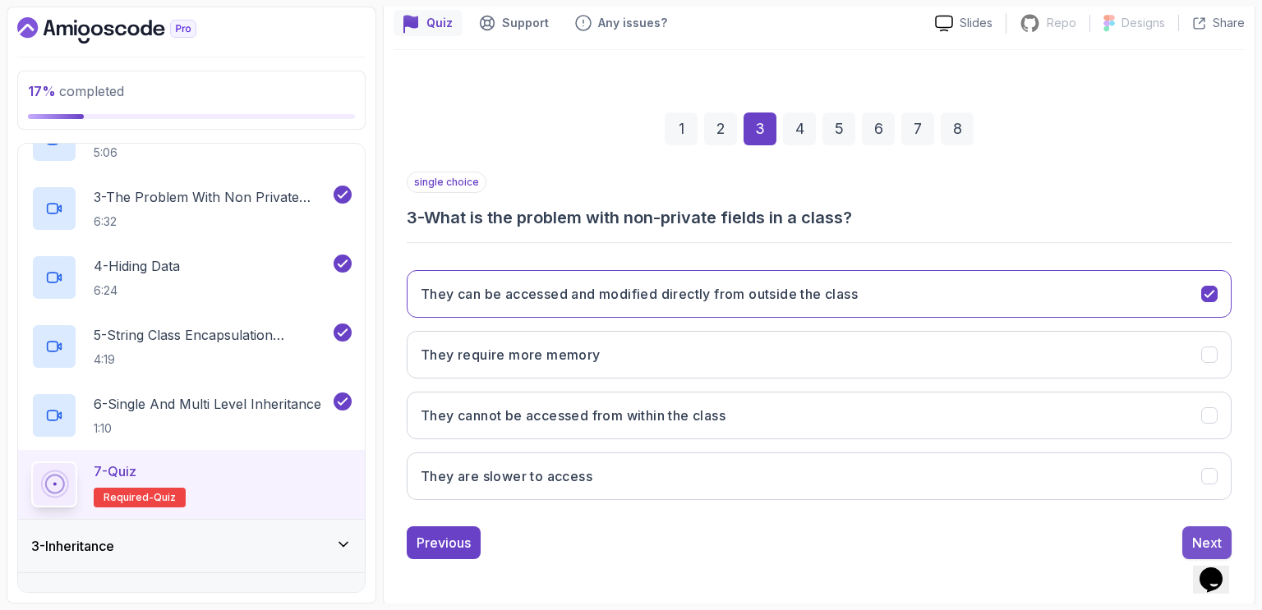
click at [1194, 533] on div "Next" at bounding box center [1207, 543] width 30 height 20
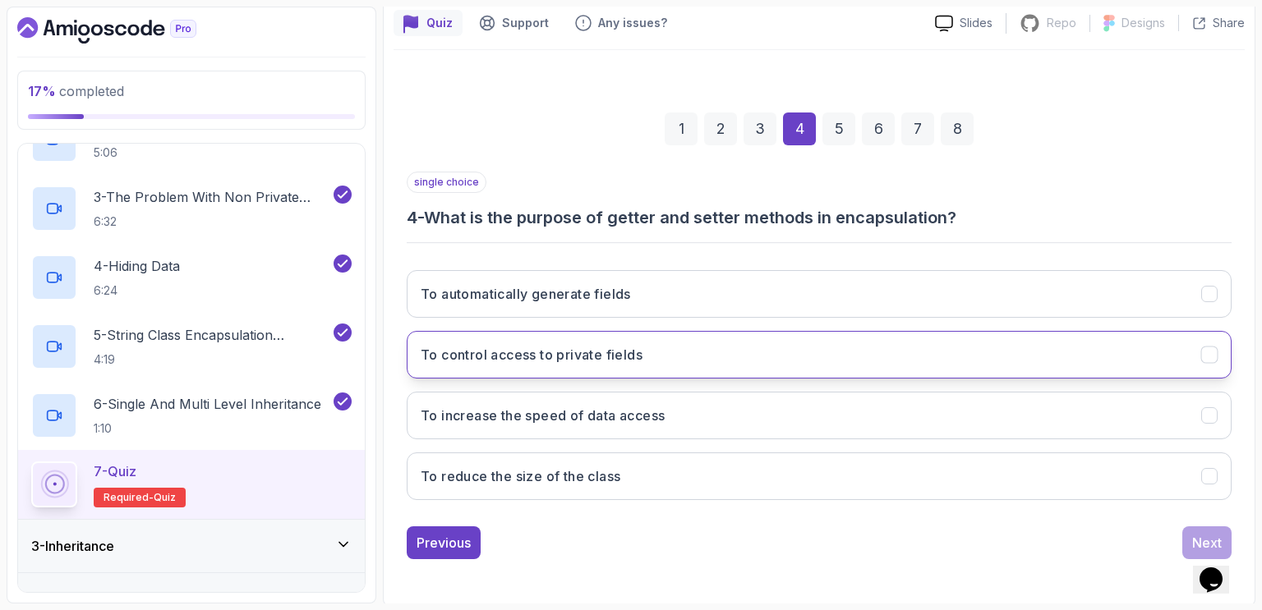
click at [796, 358] on button "To control access to private fields" at bounding box center [819, 355] width 825 height 48
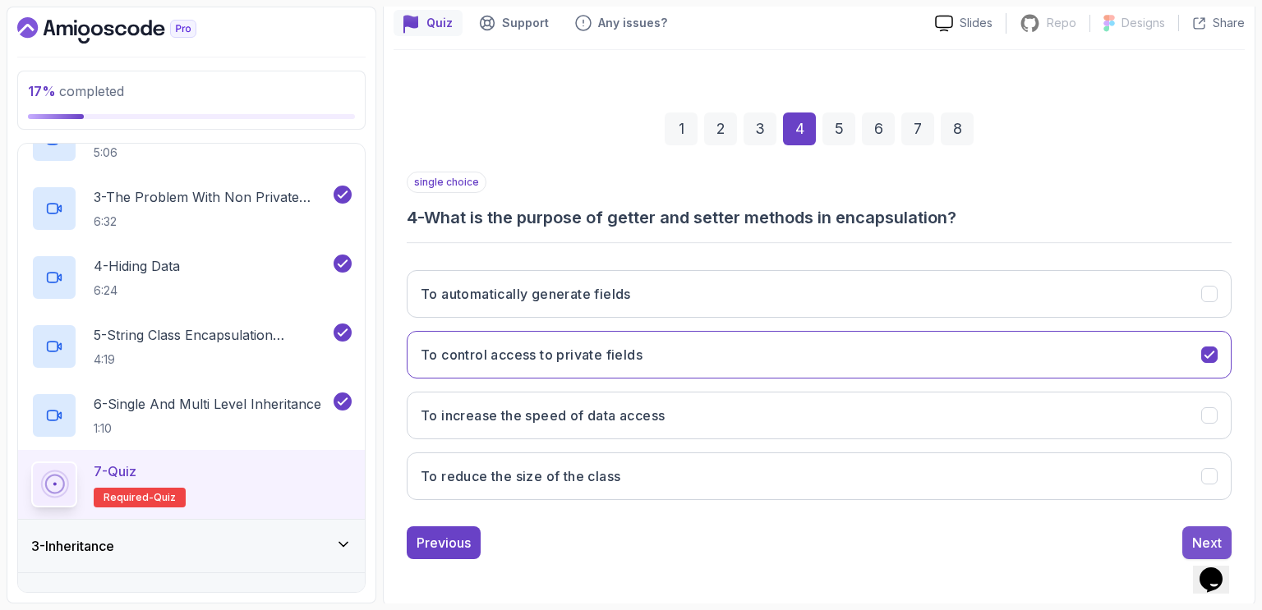
click at [1205, 536] on div "Next" at bounding box center [1207, 543] width 30 height 20
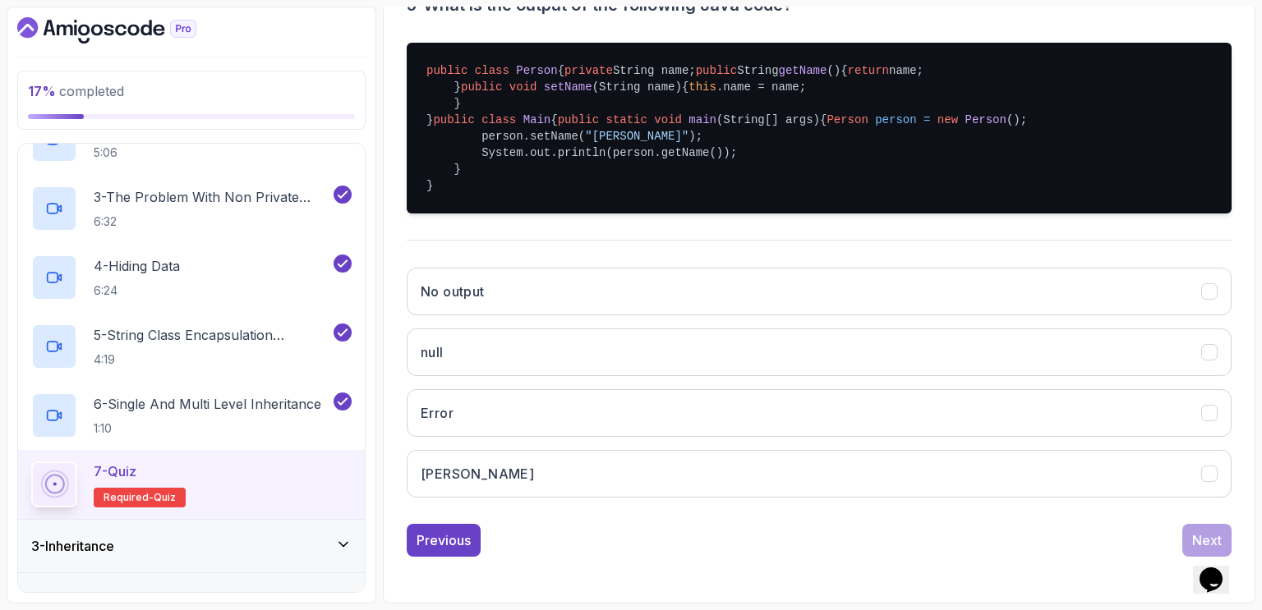
scroll to position [456, 0]
click at [815, 498] on button "John" at bounding box center [819, 474] width 825 height 48
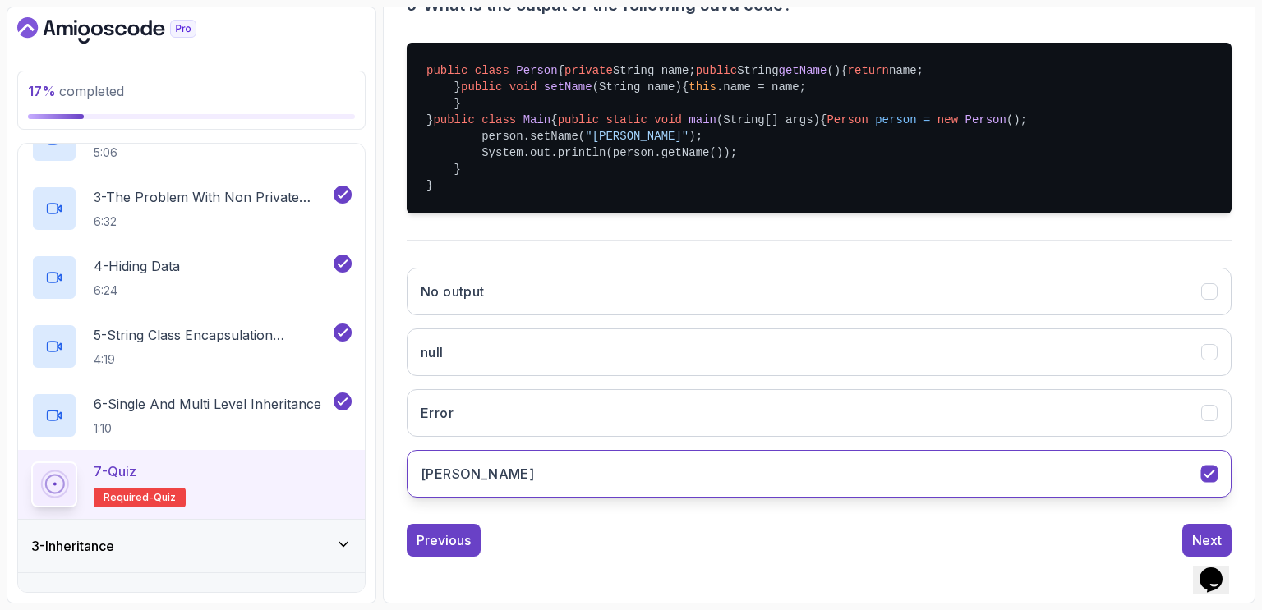
scroll to position [489, 0]
click at [1193, 535] on div "Next" at bounding box center [1207, 541] width 30 height 20
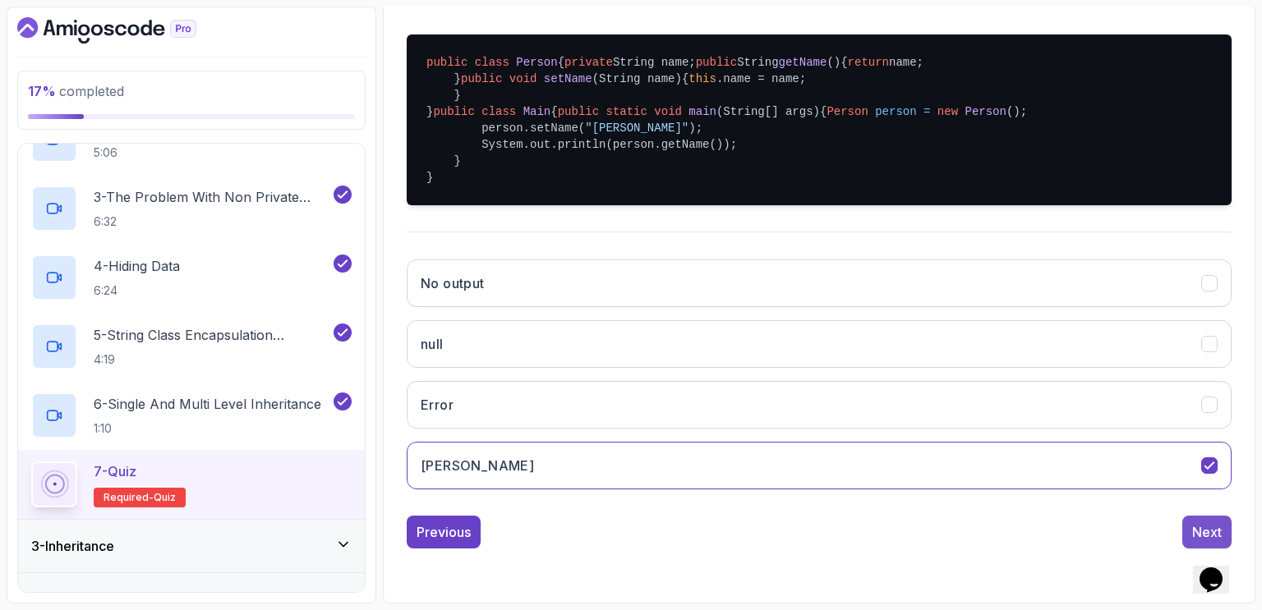
scroll to position [147, 0]
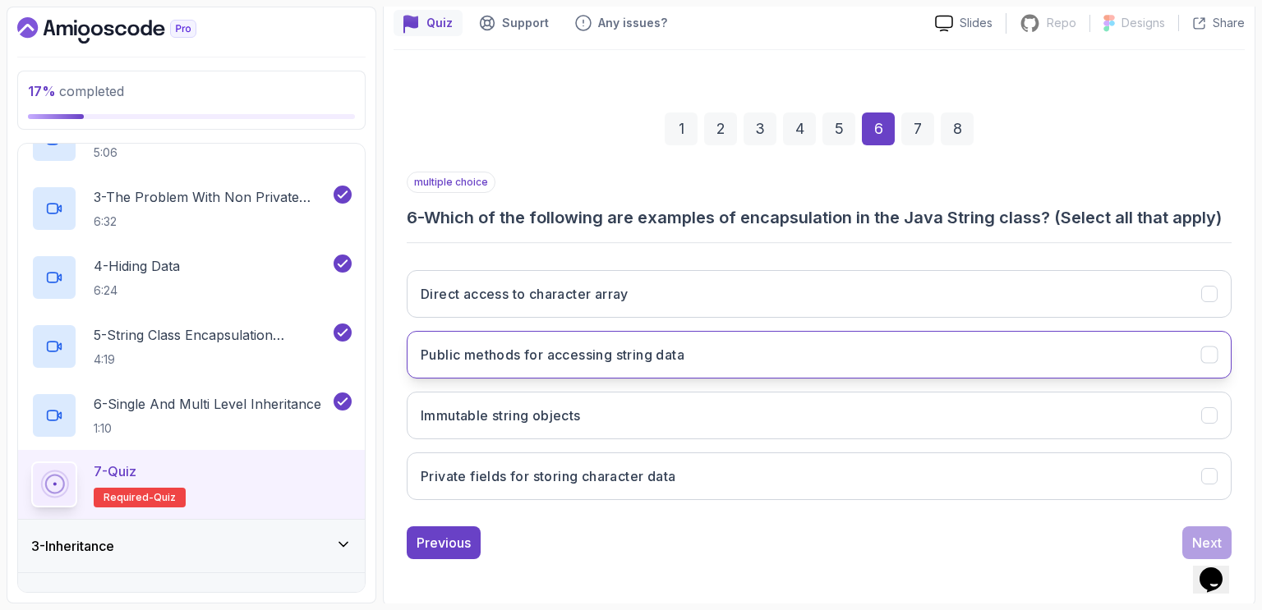
click at [733, 355] on button "Public methods for accessing string data" at bounding box center [819, 355] width 825 height 48
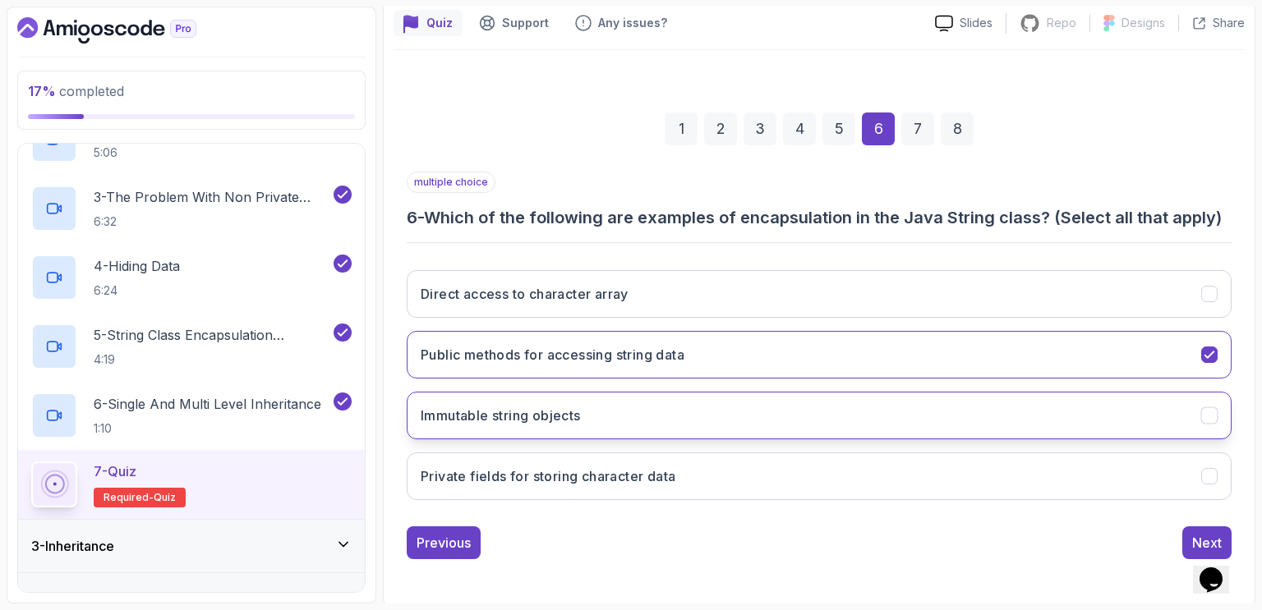
click at [707, 426] on button "Immutable string objects" at bounding box center [819, 416] width 825 height 48
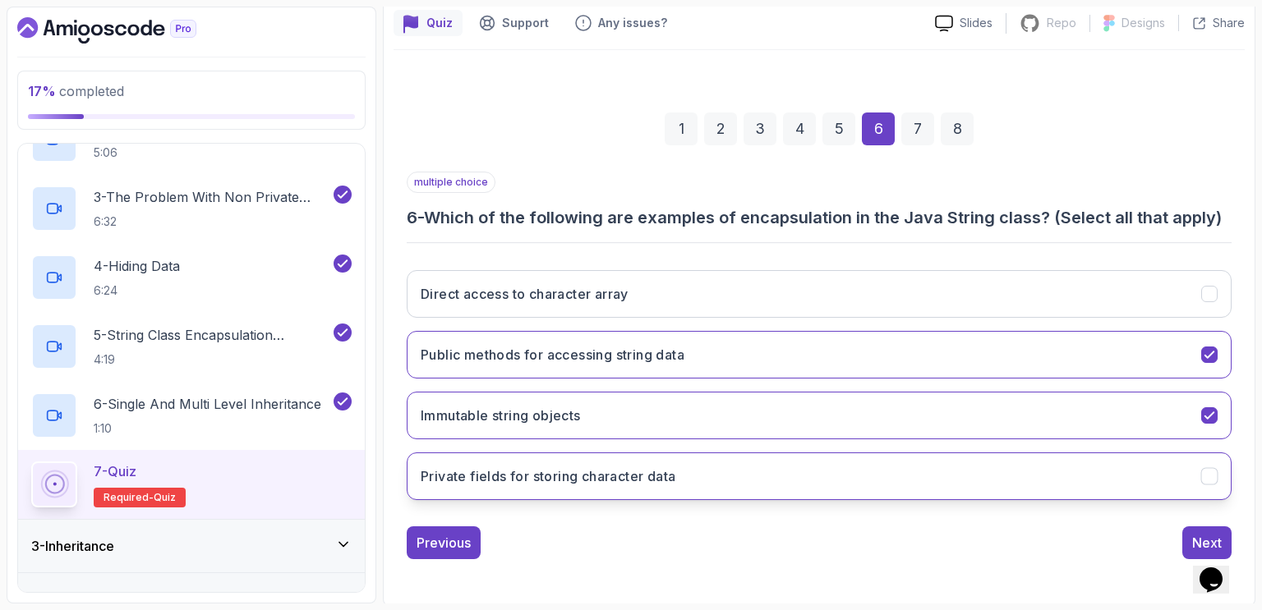
click at [708, 470] on button "Private fields for storing character data" at bounding box center [819, 477] width 825 height 48
click at [1209, 529] on button "Next" at bounding box center [1206, 543] width 49 height 33
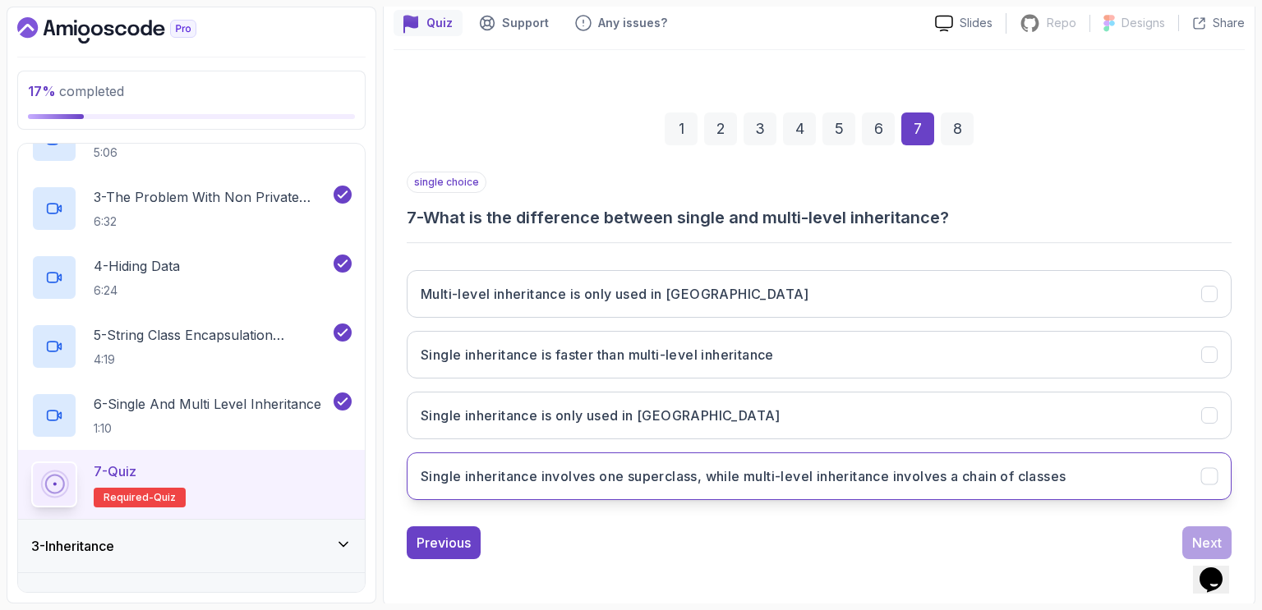
click at [951, 477] on h3 "Single inheritance involves one superclass, while multi-level inheritance invol…" at bounding box center [743, 477] width 645 height 20
click at [1191, 531] on button "Next" at bounding box center [1206, 543] width 49 height 33
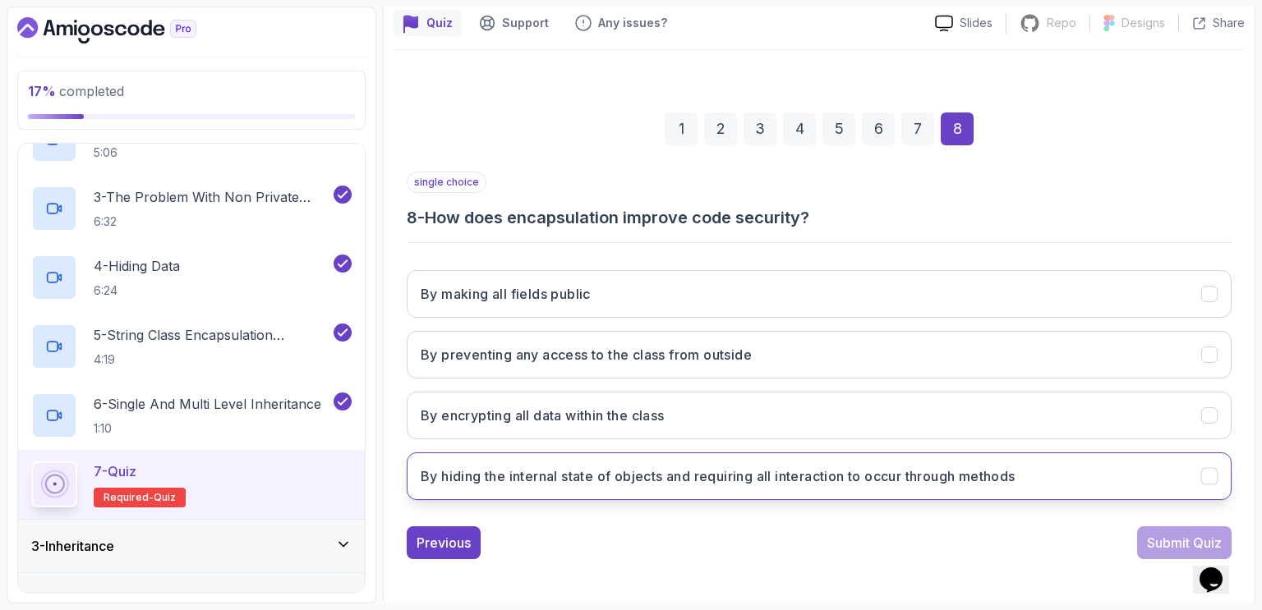
click at [656, 477] on h3 "By hiding the internal state of objects and requiring all interaction to occur …" at bounding box center [718, 477] width 595 height 20
click at [1144, 535] on button "Submit Quiz" at bounding box center [1184, 543] width 94 height 33
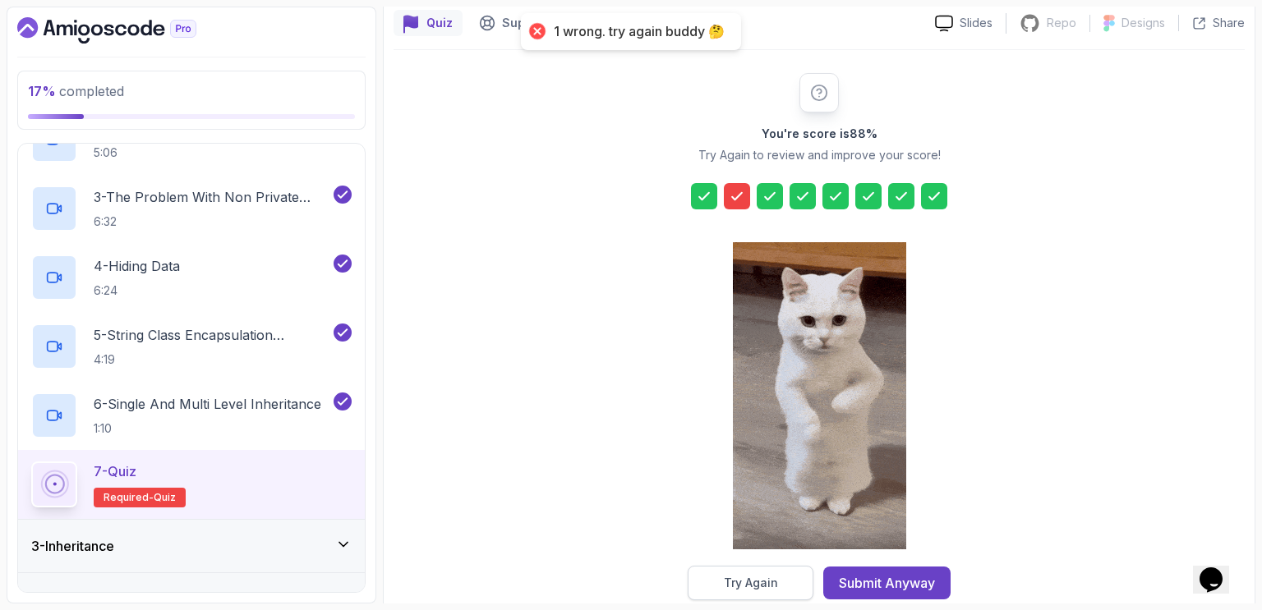
click at [779, 584] on button "Try Again" at bounding box center [751, 583] width 126 height 35
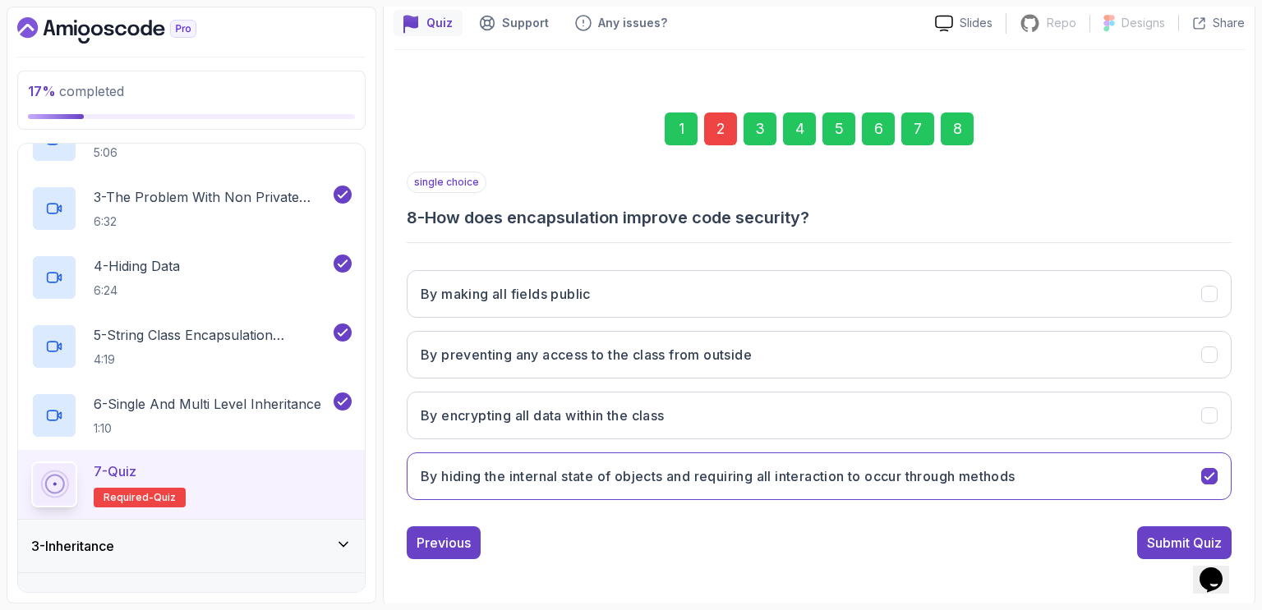
click at [712, 124] on div "2" at bounding box center [720, 129] width 33 height 33
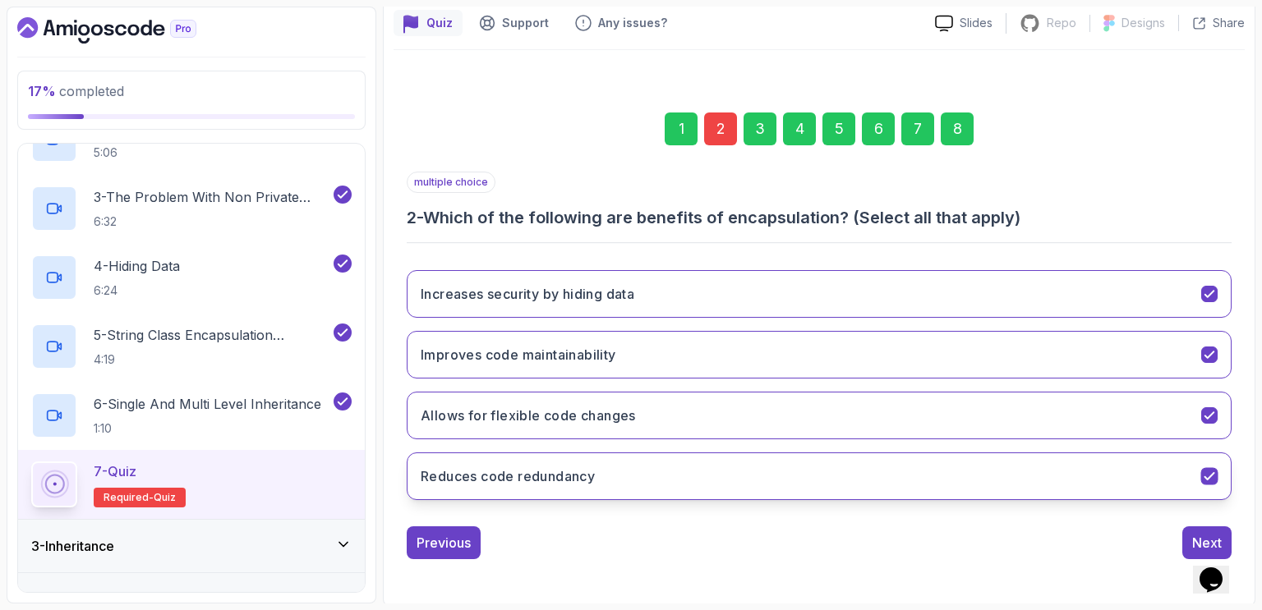
click at [628, 486] on button "Reduces code redundancy" at bounding box center [819, 477] width 825 height 48
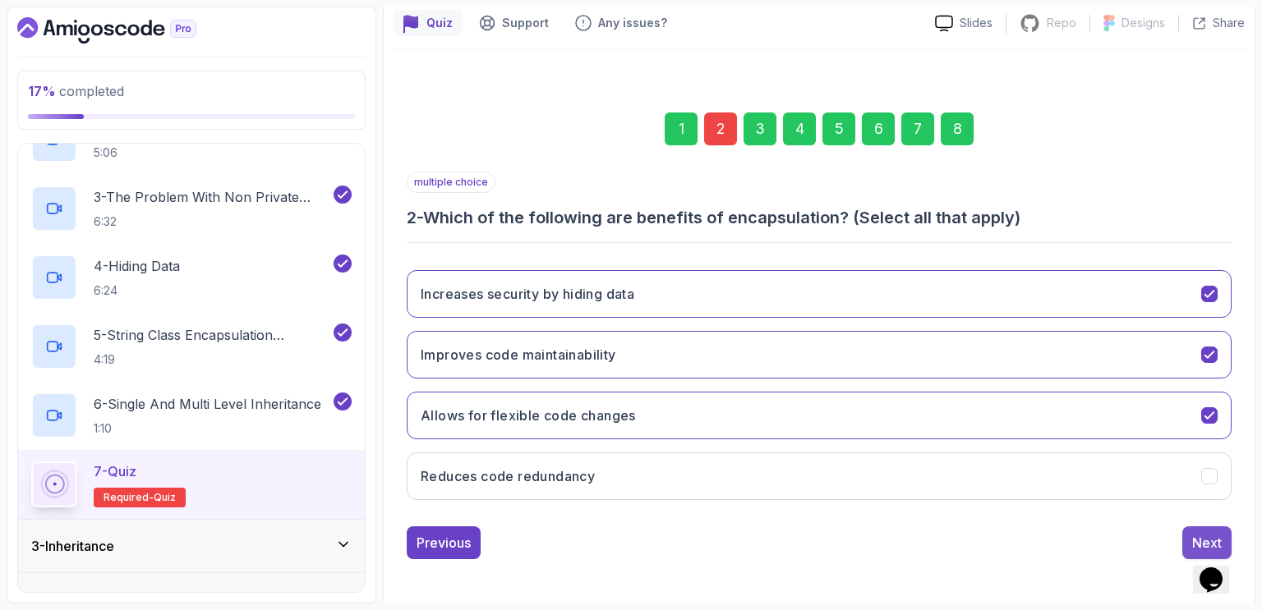
click at [1209, 533] on div "Next" at bounding box center [1207, 543] width 30 height 20
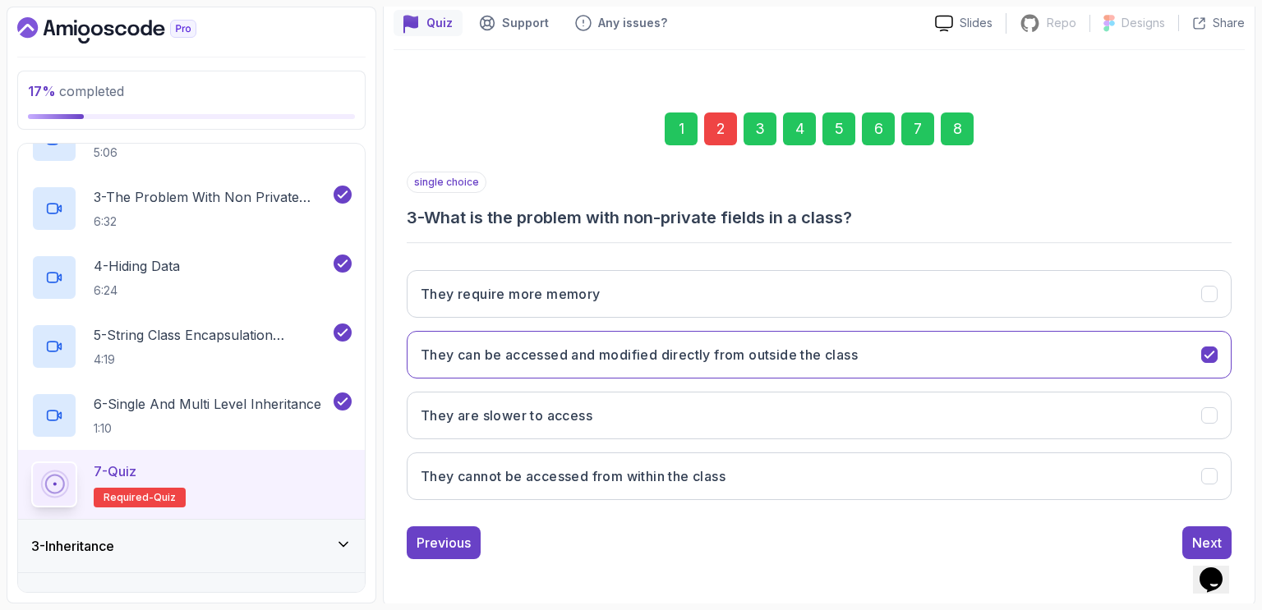
click at [954, 131] on div "8" at bounding box center [957, 129] width 33 height 33
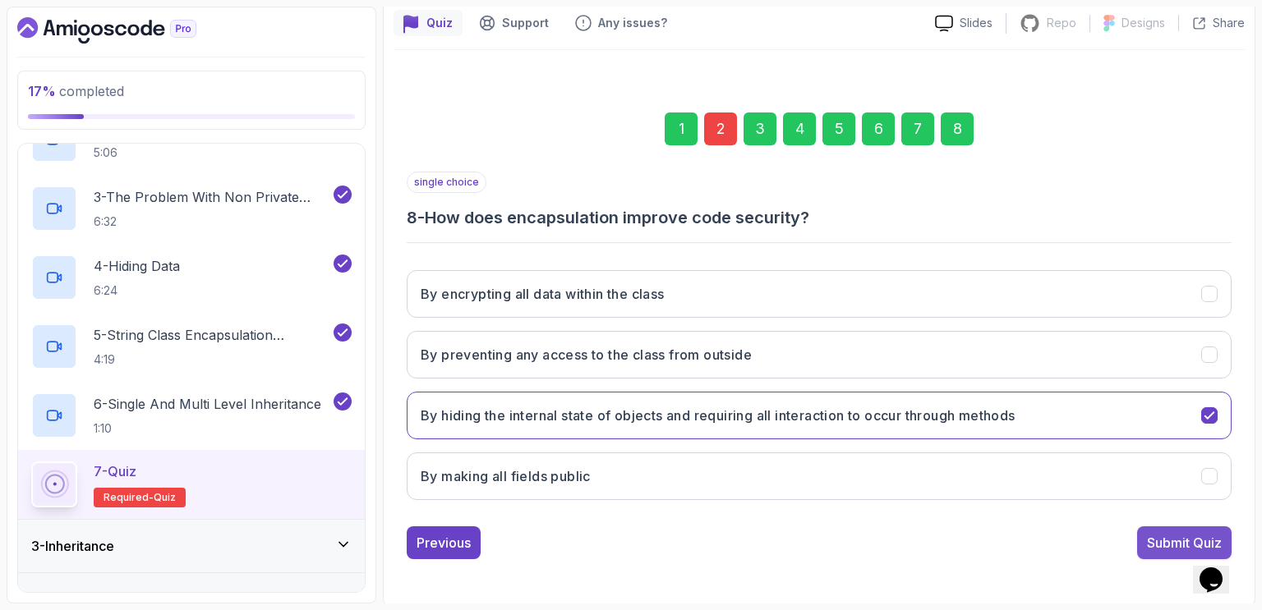
click at [1159, 541] on div "Submit Quiz" at bounding box center [1184, 543] width 75 height 20
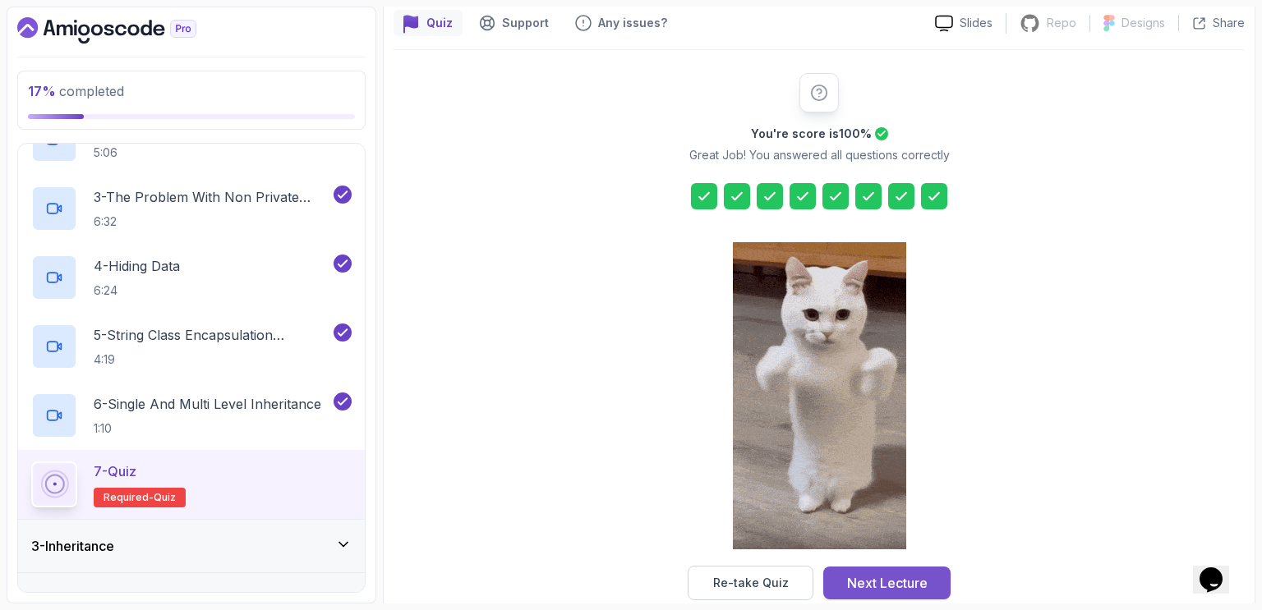
click at [898, 581] on div "Next Lecture" at bounding box center [887, 583] width 81 height 20
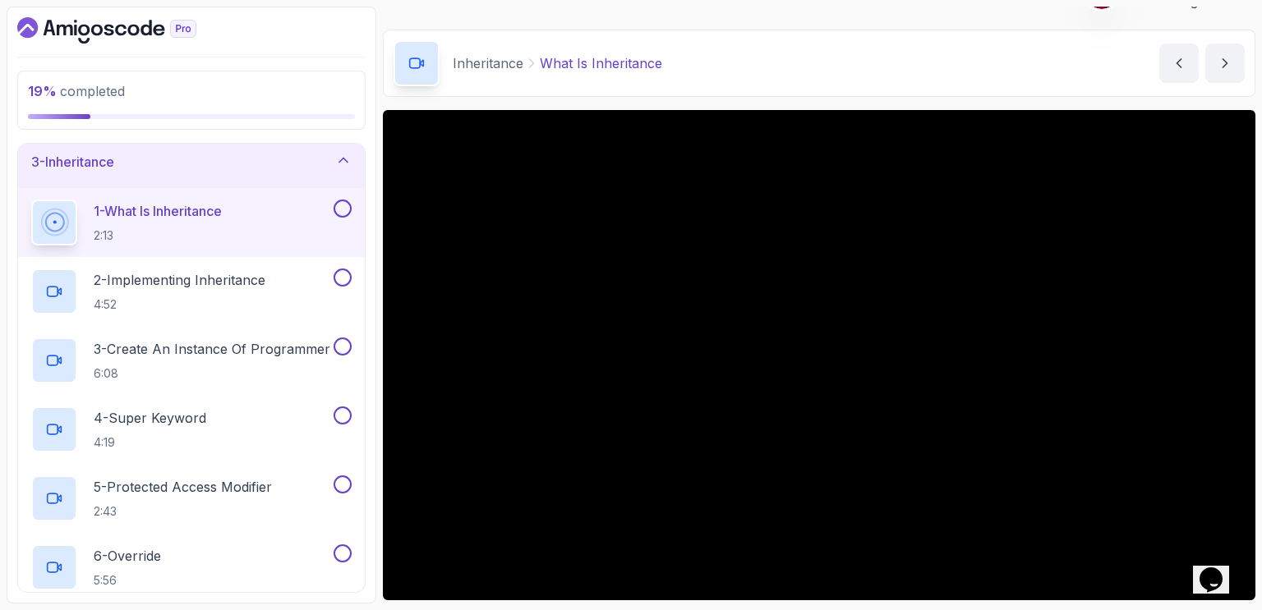
scroll to position [39, 0]
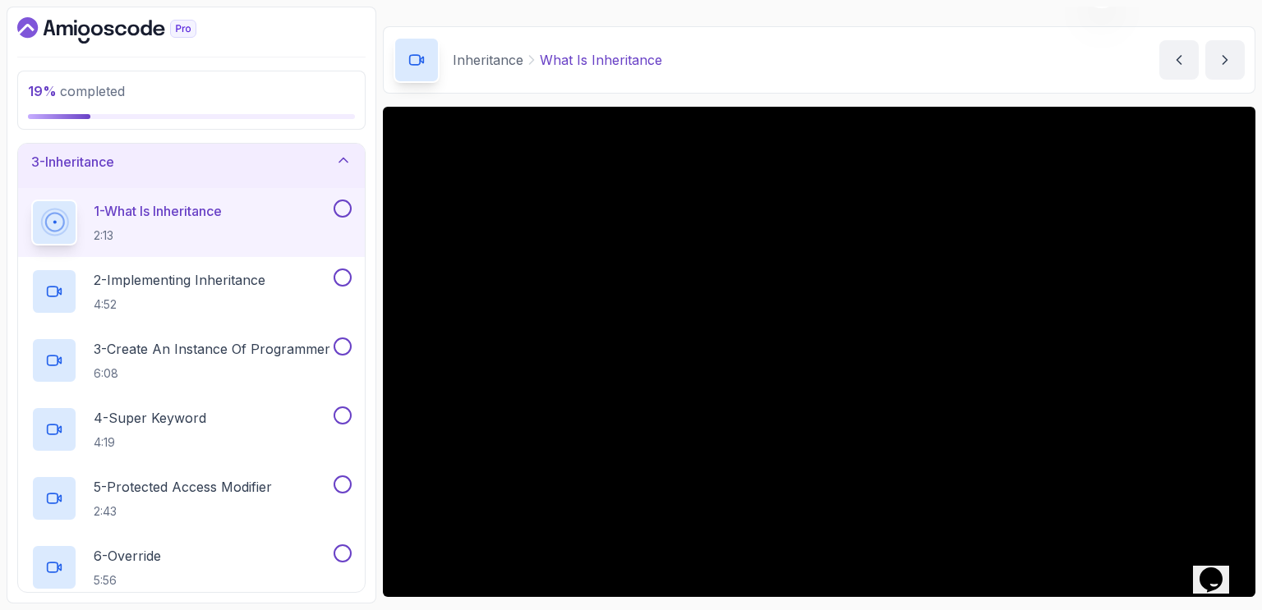
click at [375, 124] on div "19 % completed 1 - Intro 2 - Encapsulation 3 - Inheritance 1 - What Is Inherita…" at bounding box center [192, 305] width 370 height 597
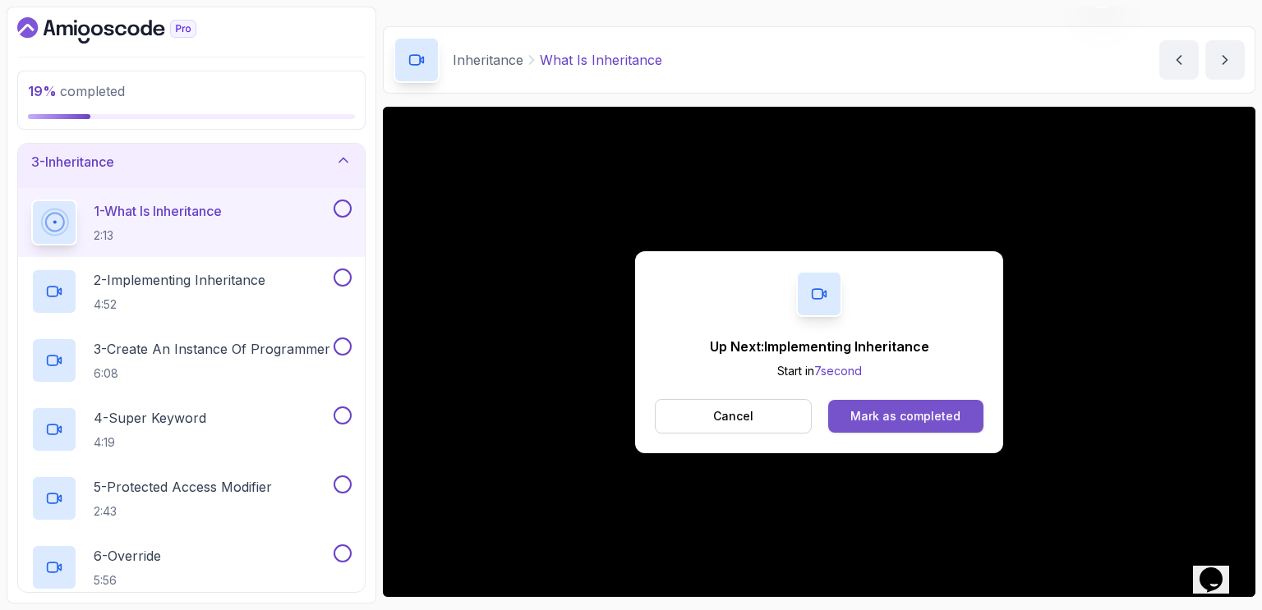
click at [888, 412] on div "Mark as completed" at bounding box center [905, 416] width 110 height 16
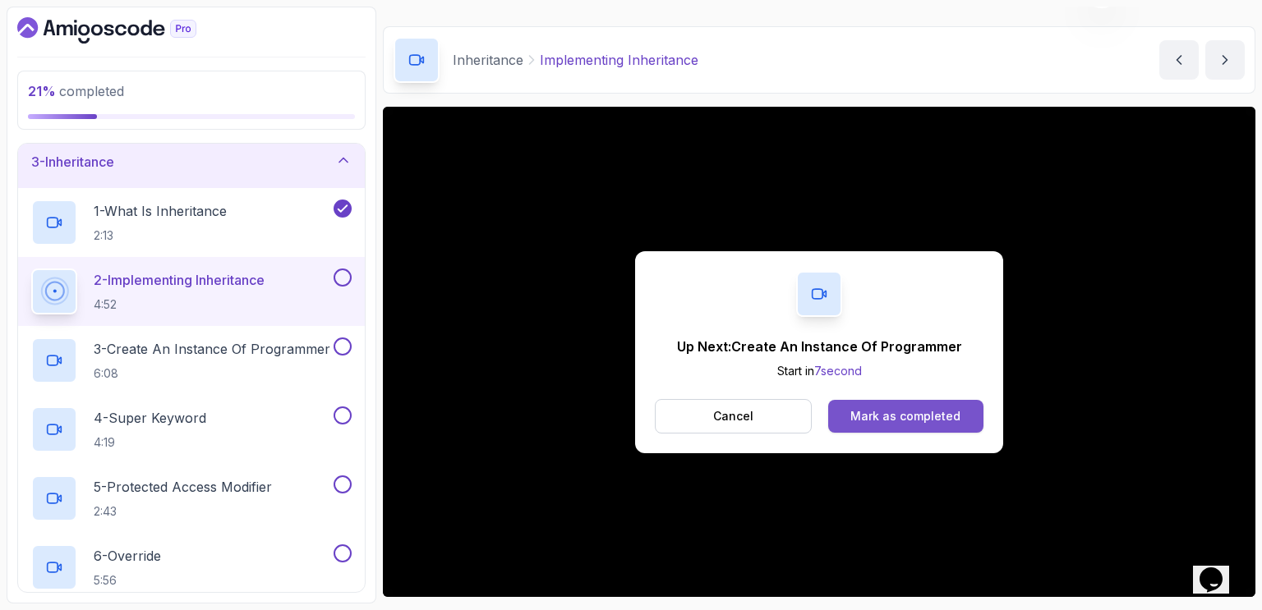
click at [935, 417] on div "Mark as completed" at bounding box center [905, 416] width 110 height 16
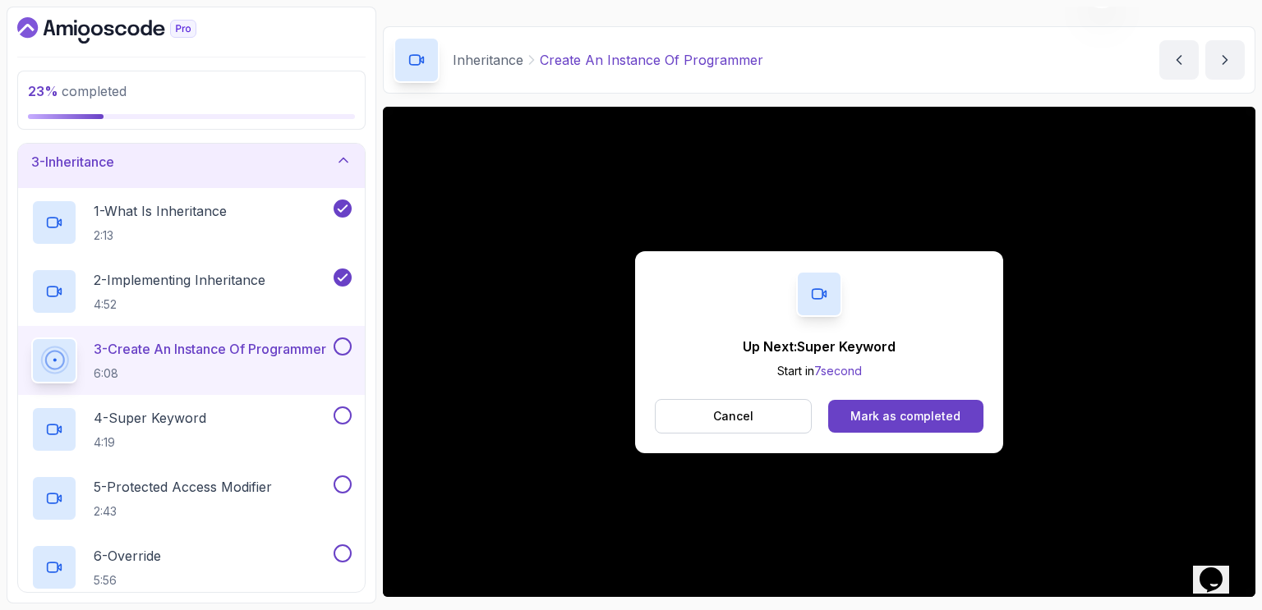
click at [935, 417] on div "Mark as completed" at bounding box center [905, 416] width 110 height 16
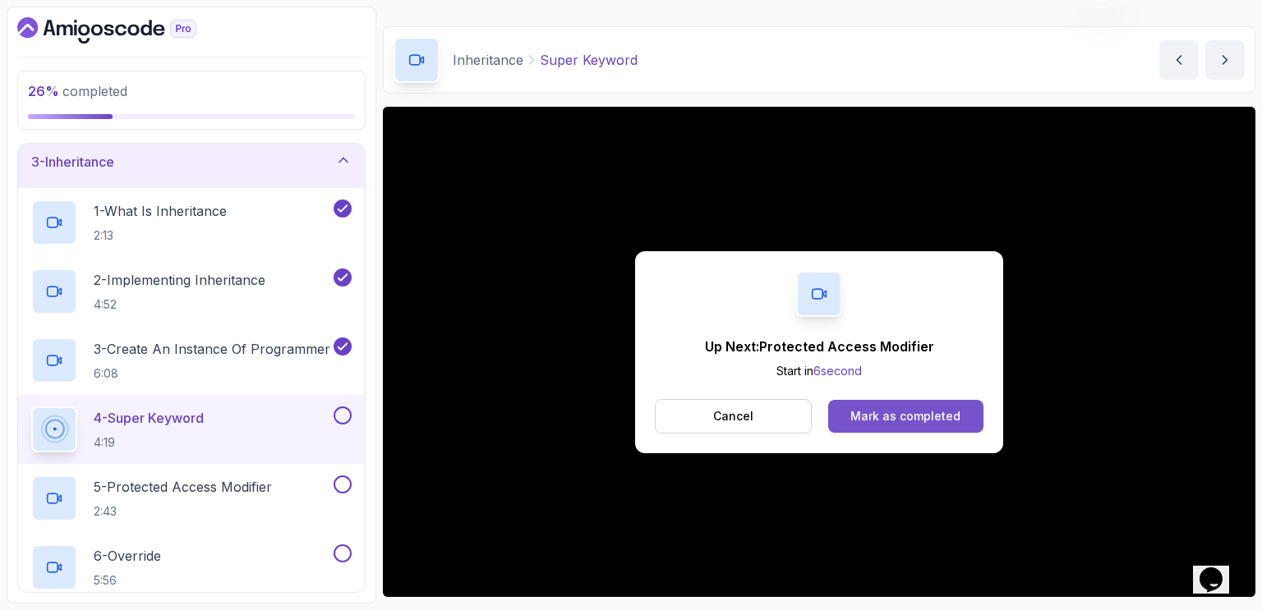
click at [924, 408] on div "Mark as completed" at bounding box center [905, 416] width 110 height 16
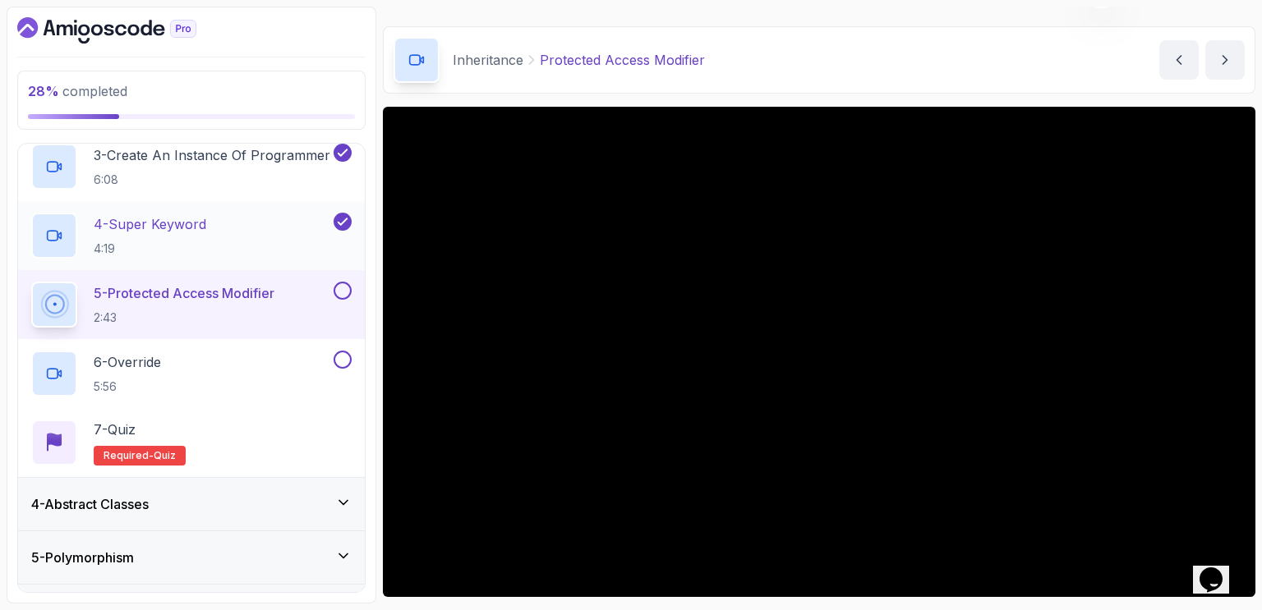
scroll to position [312, 0]
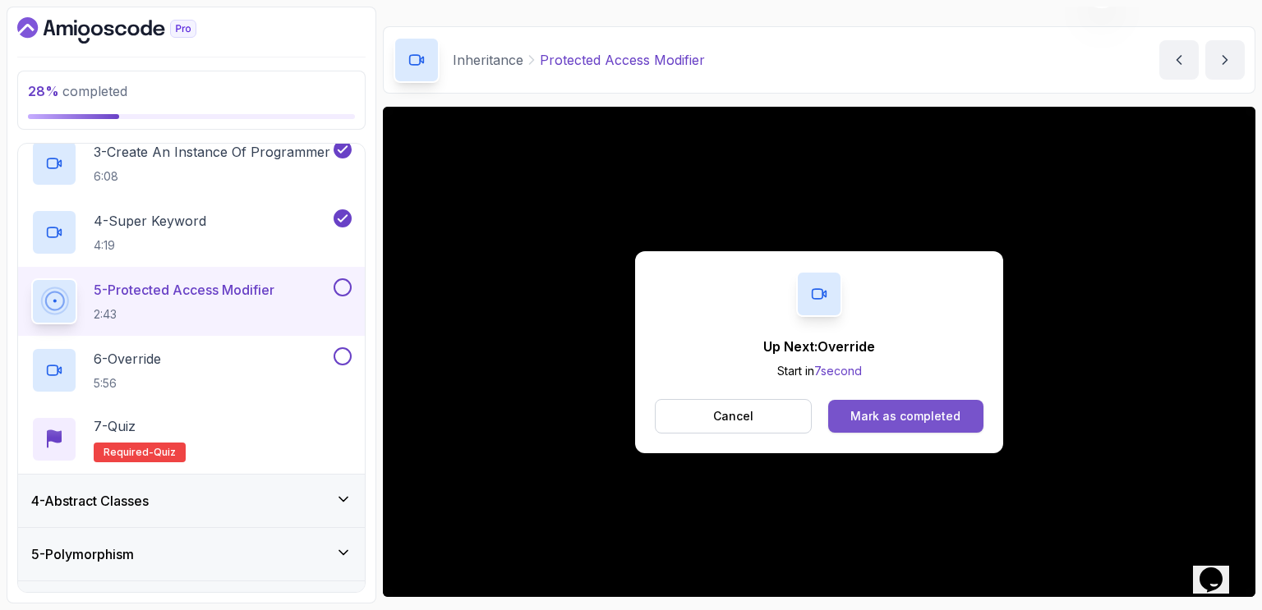
click at [914, 411] on div "Mark as completed" at bounding box center [905, 416] width 110 height 16
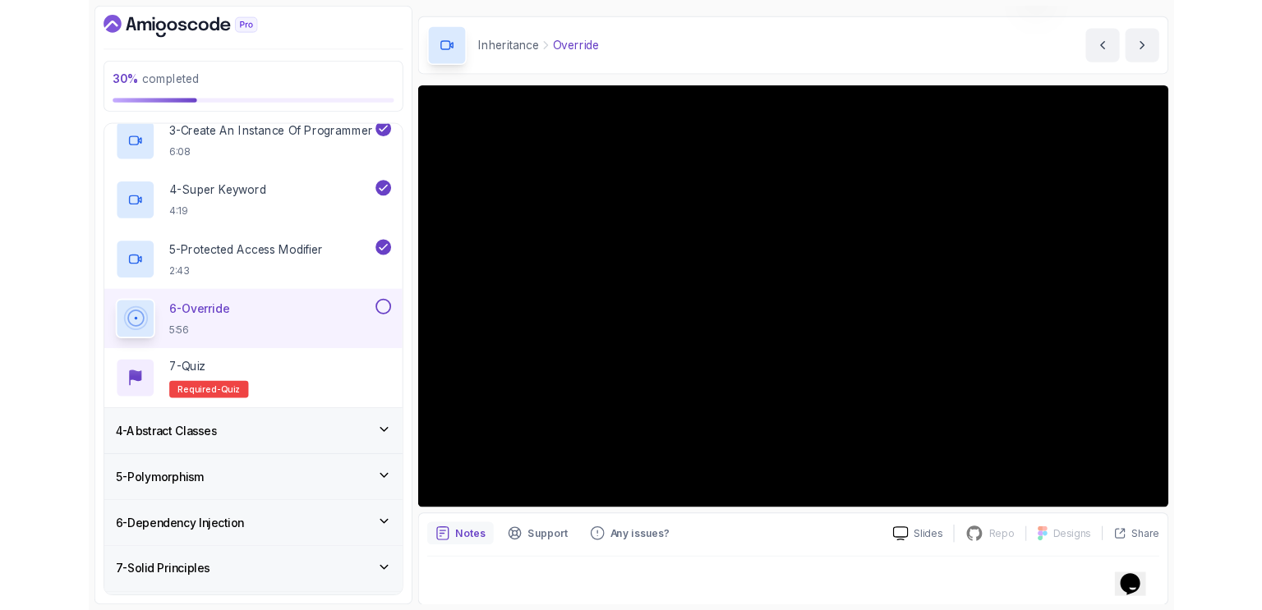
scroll to position [145, 0]
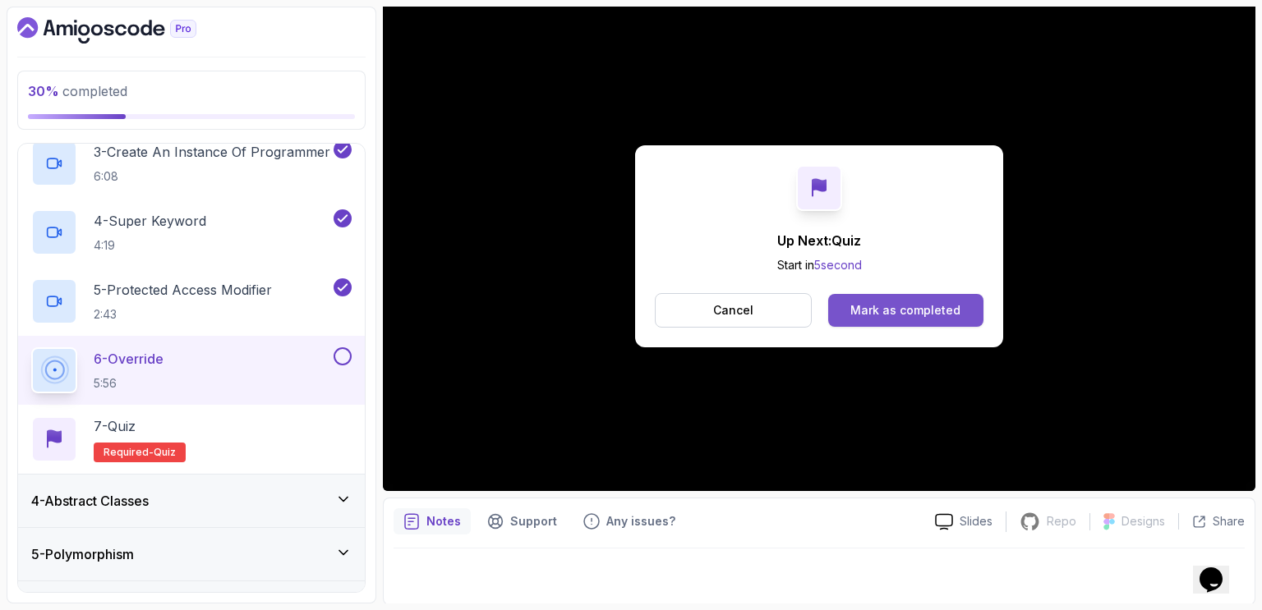
click at [843, 311] on button "Mark as completed" at bounding box center [905, 310] width 155 height 33
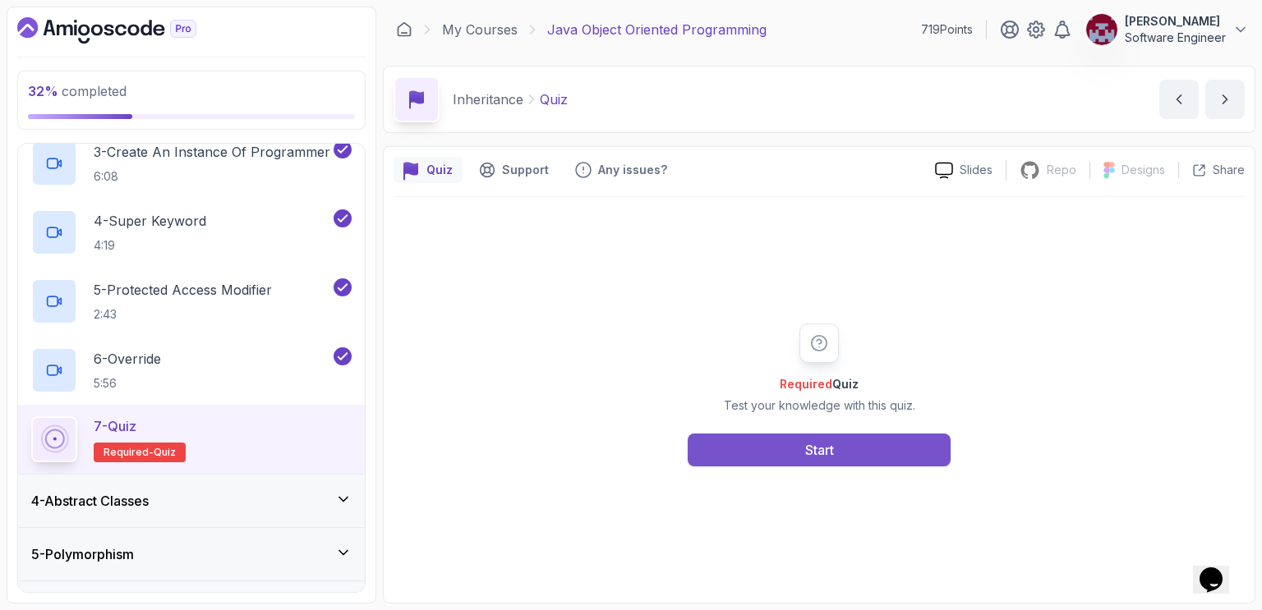
click at [814, 450] on div "Start" at bounding box center [819, 450] width 29 height 20
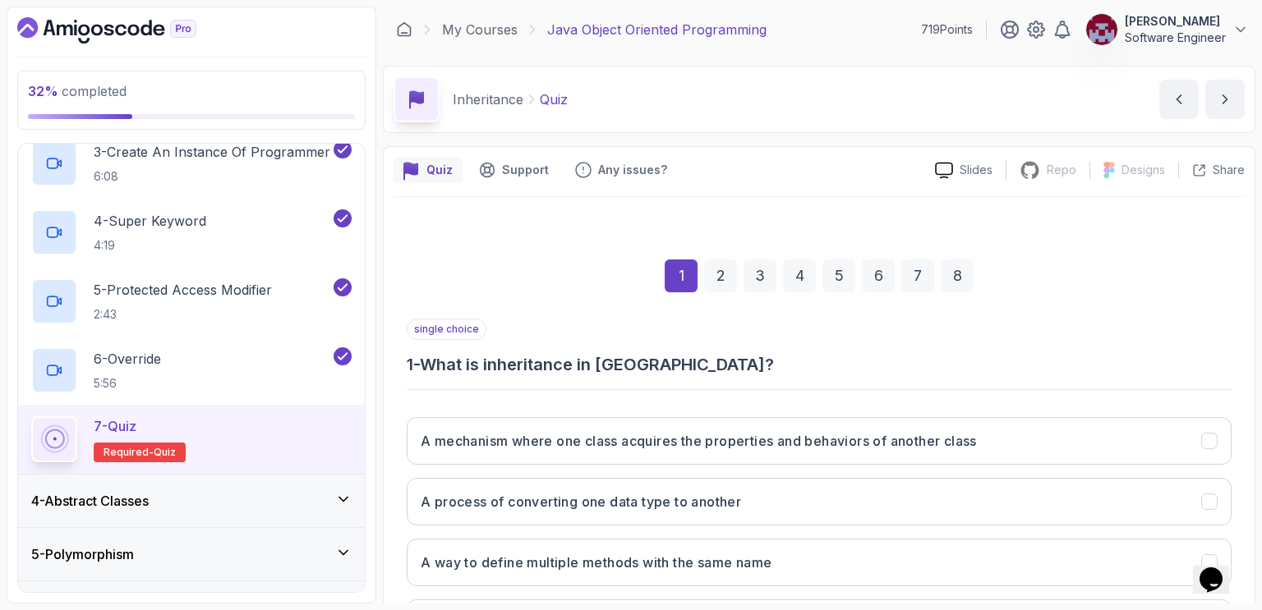
scroll to position [147, 0]
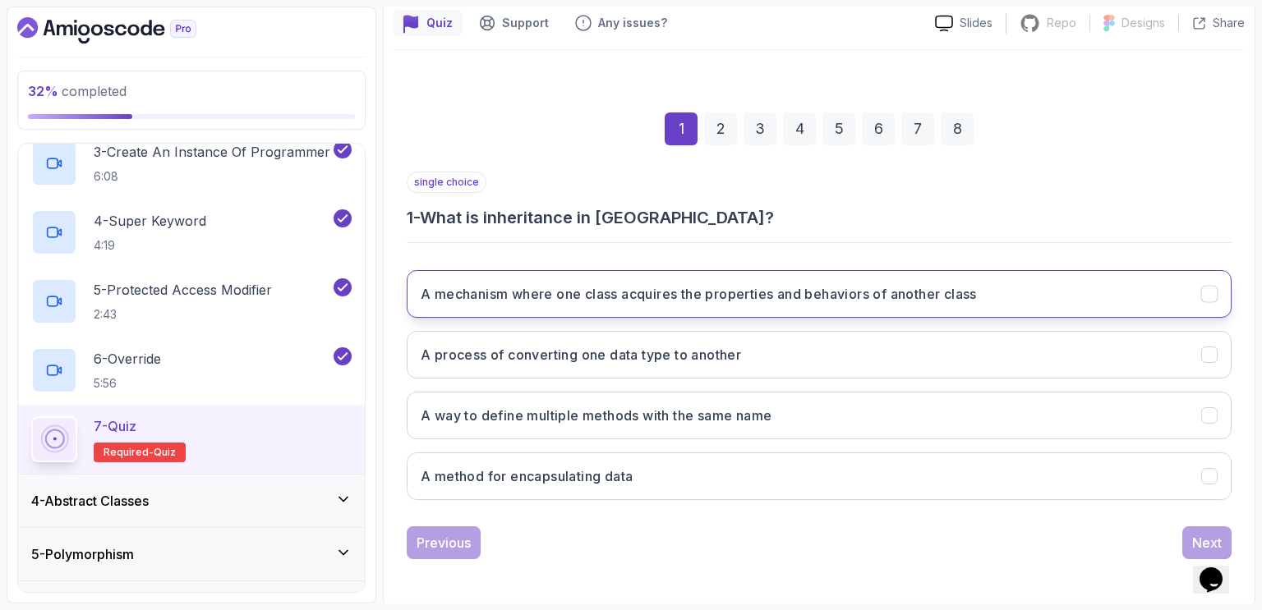
click at [736, 292] on h3 "A mechanism where one class acquires the properties and behaviors of another cl…" at bounding box center [699, 294] width 556 height 20
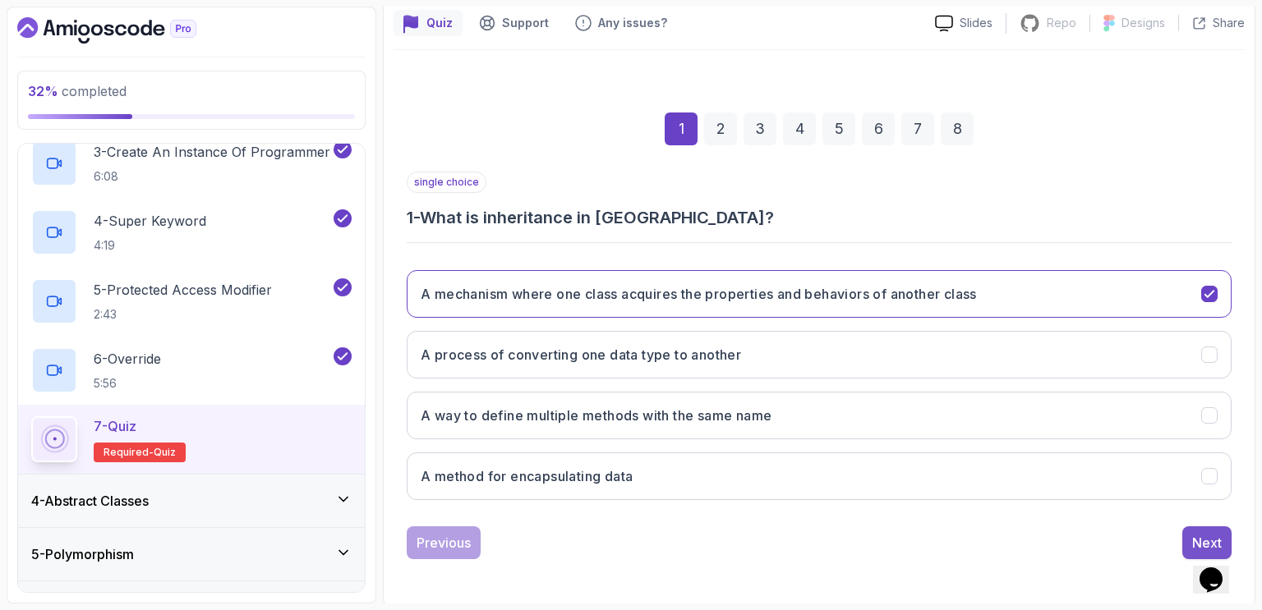
click at [1193, 533] on div "Next" at bounding box center [1207, 543] width 30 height 20
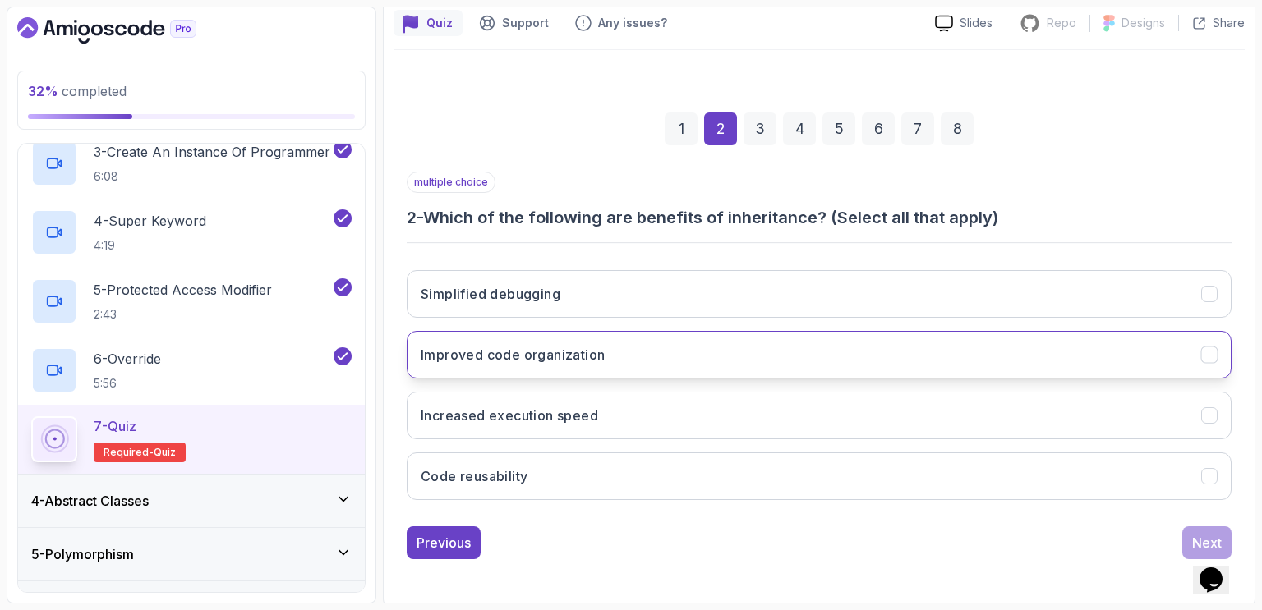
click at [632, 346] on button "Improved code organization" at bounding box center [819, 355] width 825 height 48
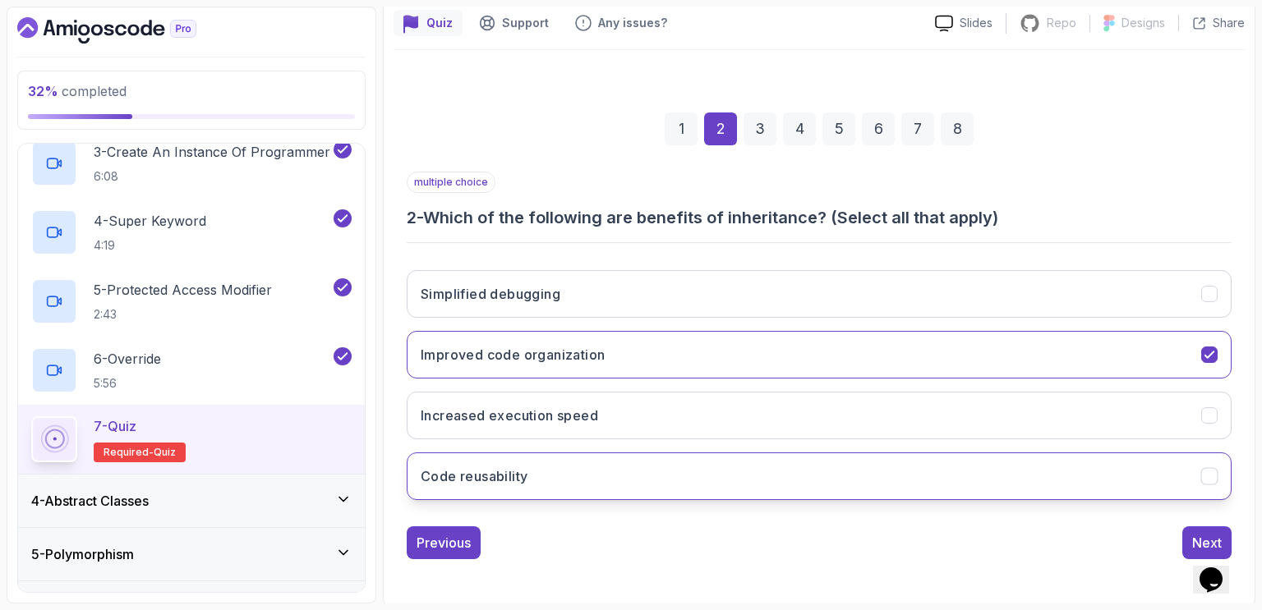
click at [573, 462] on button "Code reusability" at bounding box center [819, 477] width 825 height 48
click at [1195, 538] on div "Next" at bounding box center [1207, 543] width 30 height 20
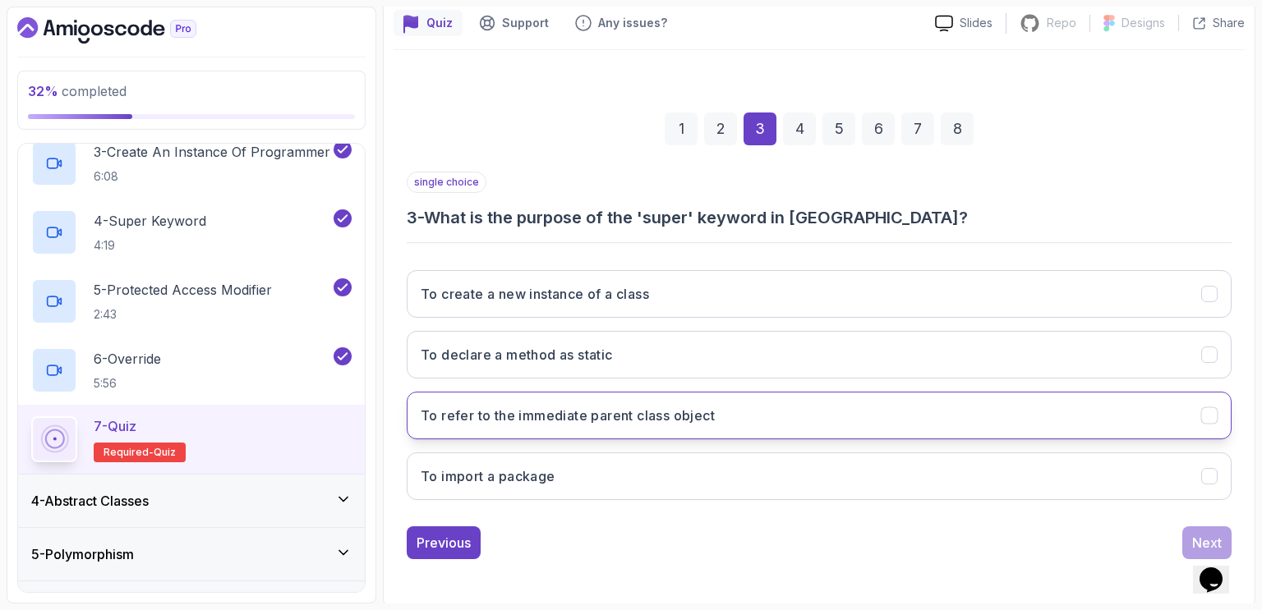
click at [651, 415] on h3 "To refer to the immediate parent class object" at bounding box center [568, 416] width 294 height 20
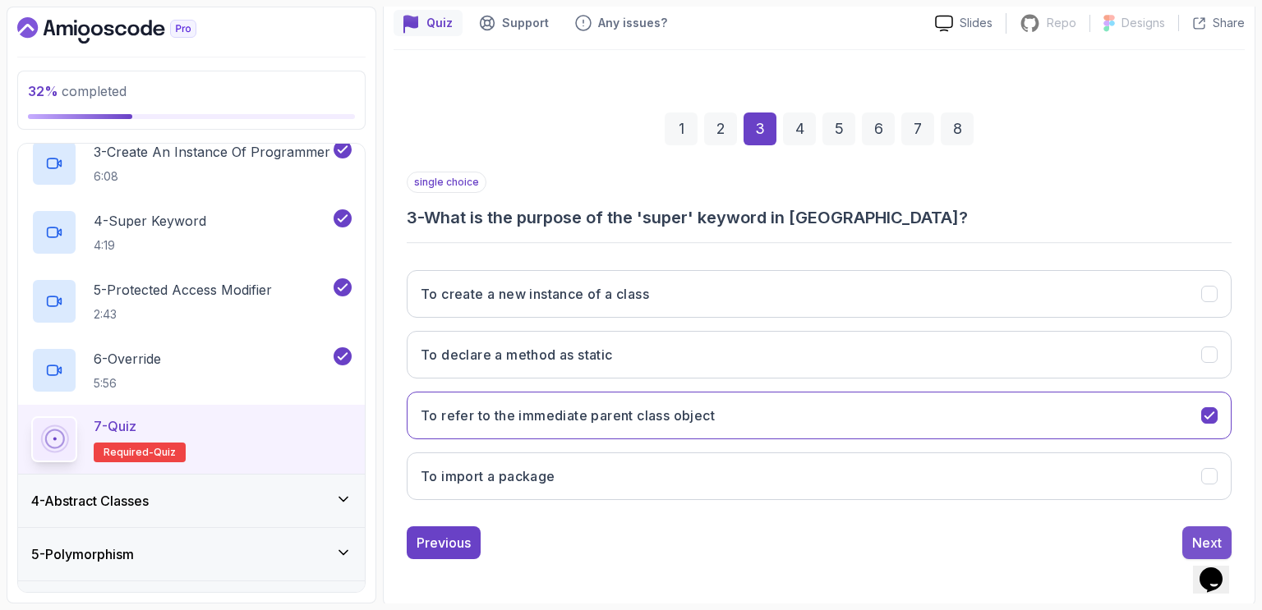
click at [1193, 533] on div "Next" at bounding box center [1207, 543] width 30 height 20
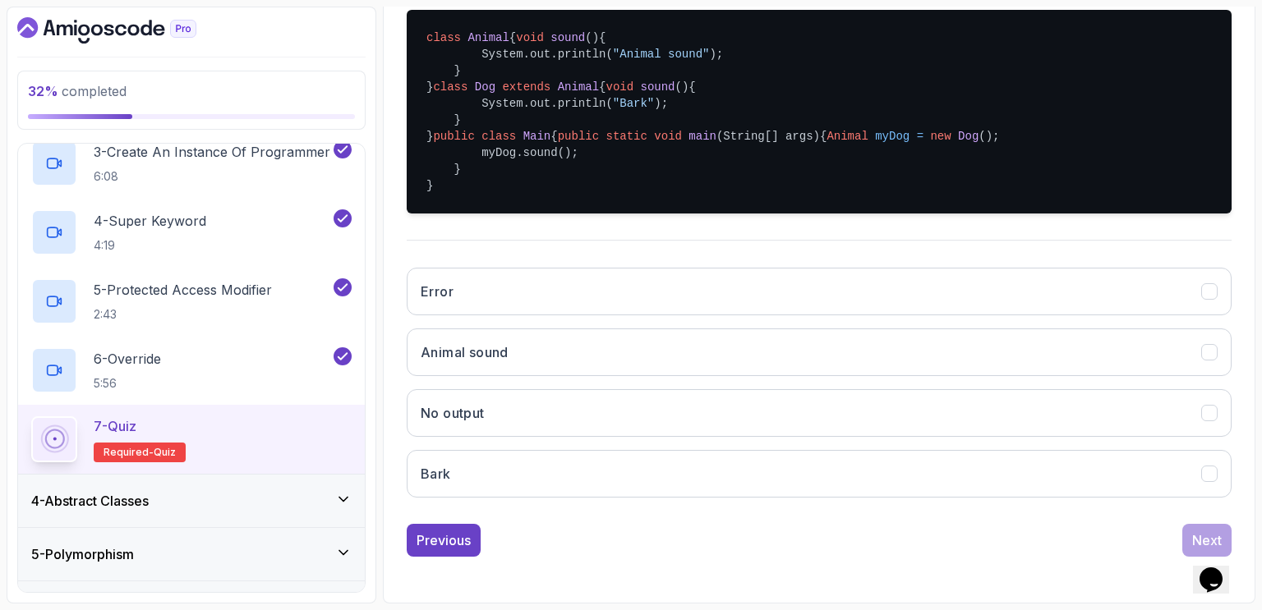
scroll to position [489, 0]
click at [504, 474] on button "Bark" at bounding box center [819, 474] width 825 height 48
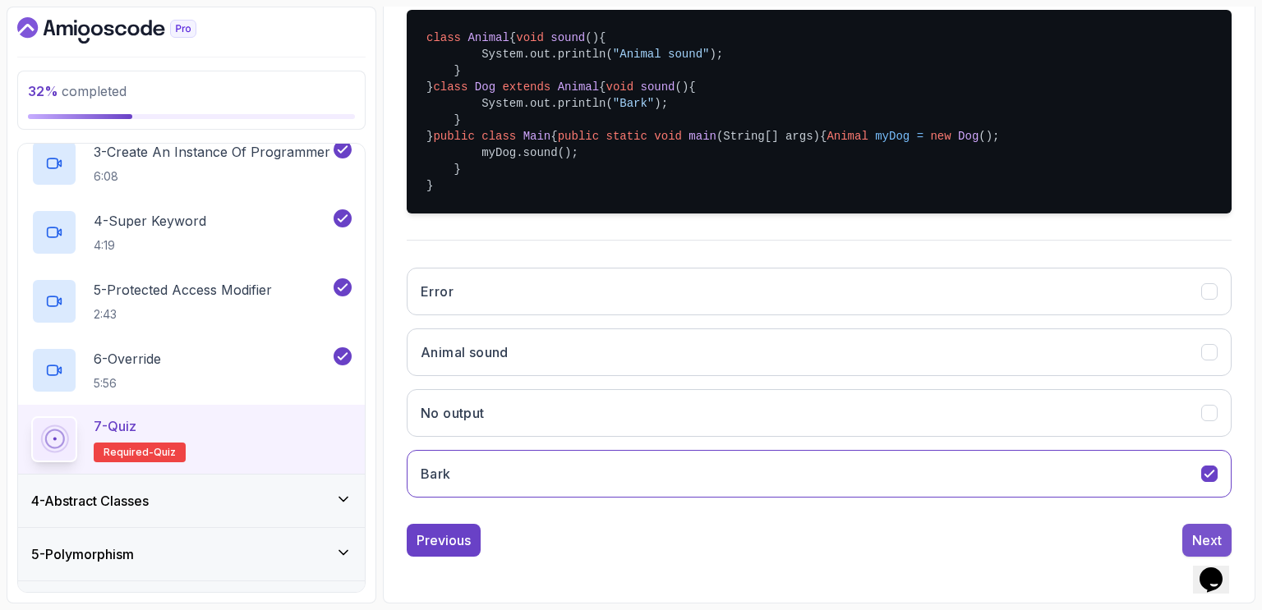
click at [1195, 534] on div "Next" at bounding box center [1207, 541] width 30 height 20
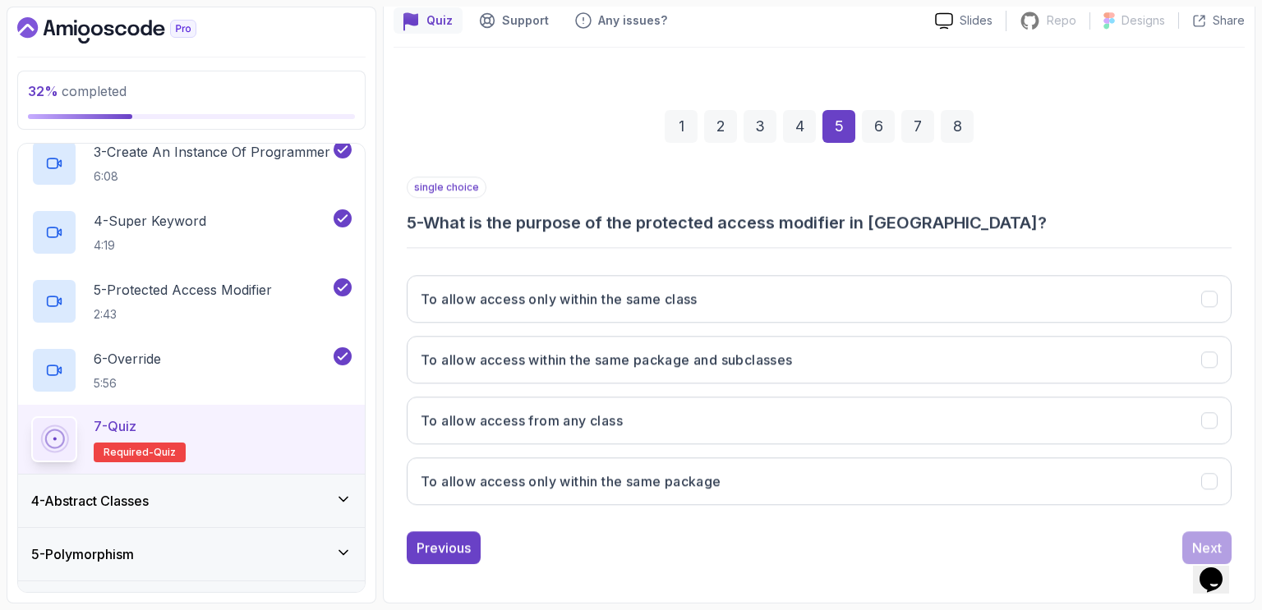
scroll to position [147, 0]
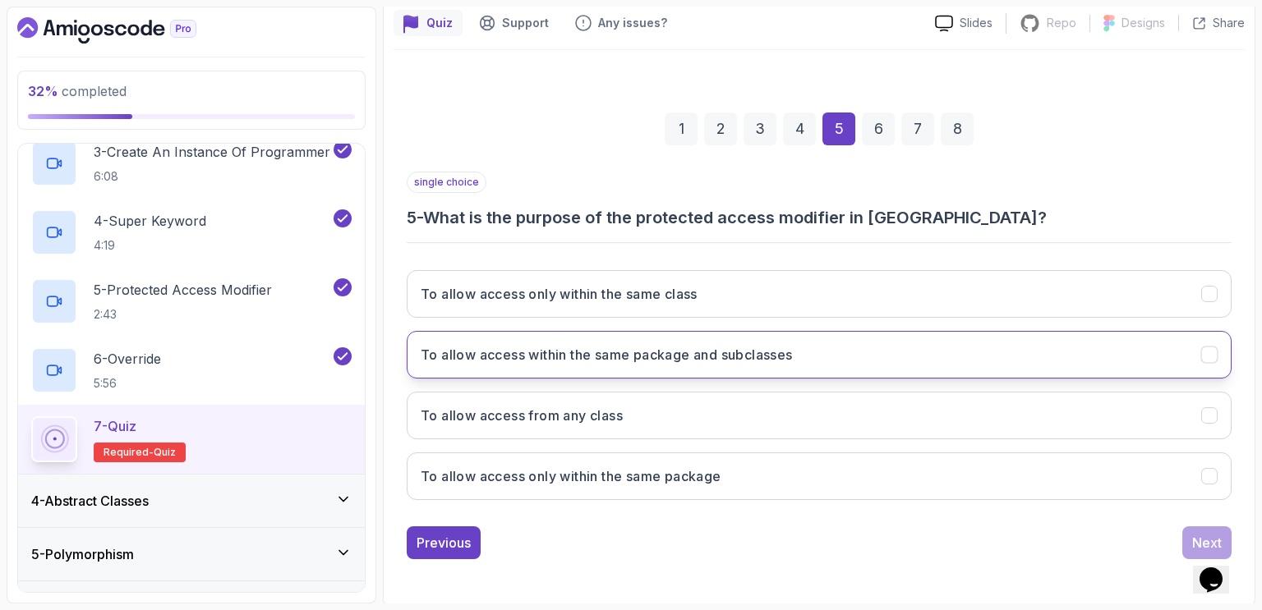
click at [625, 357] on h3 "To allow access within the same package and subclasses" at bounding box center [607, 355] width 372 height 20
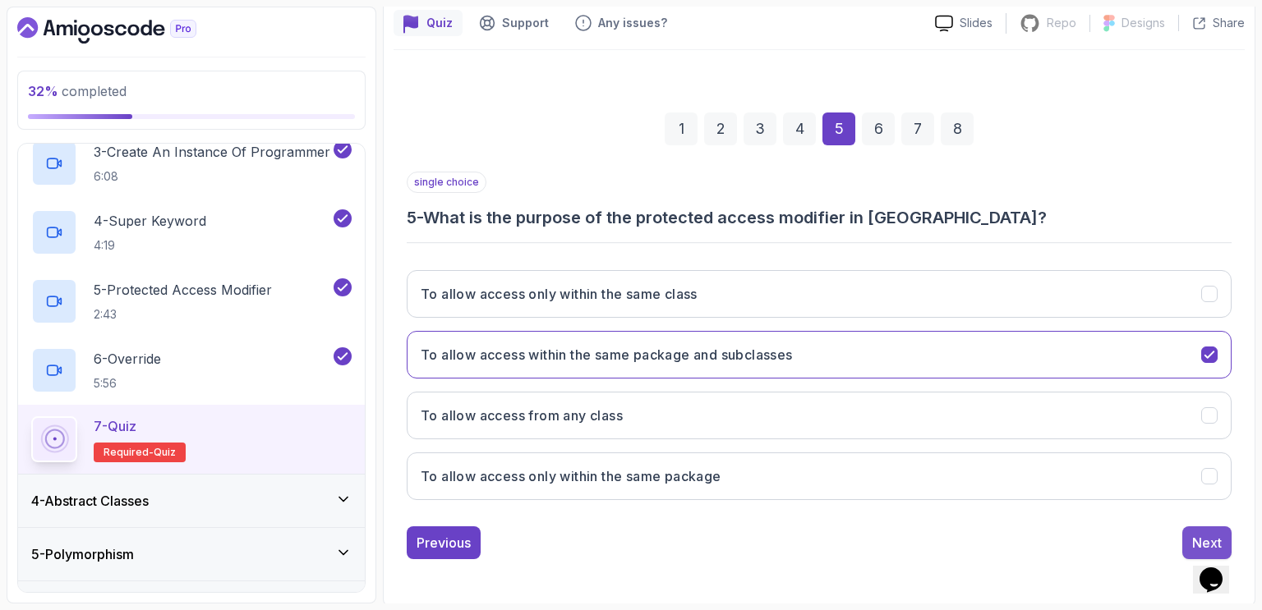
click at [1205, 535] on div "Next" at bounding box center [1207, 543] width 30 height 20
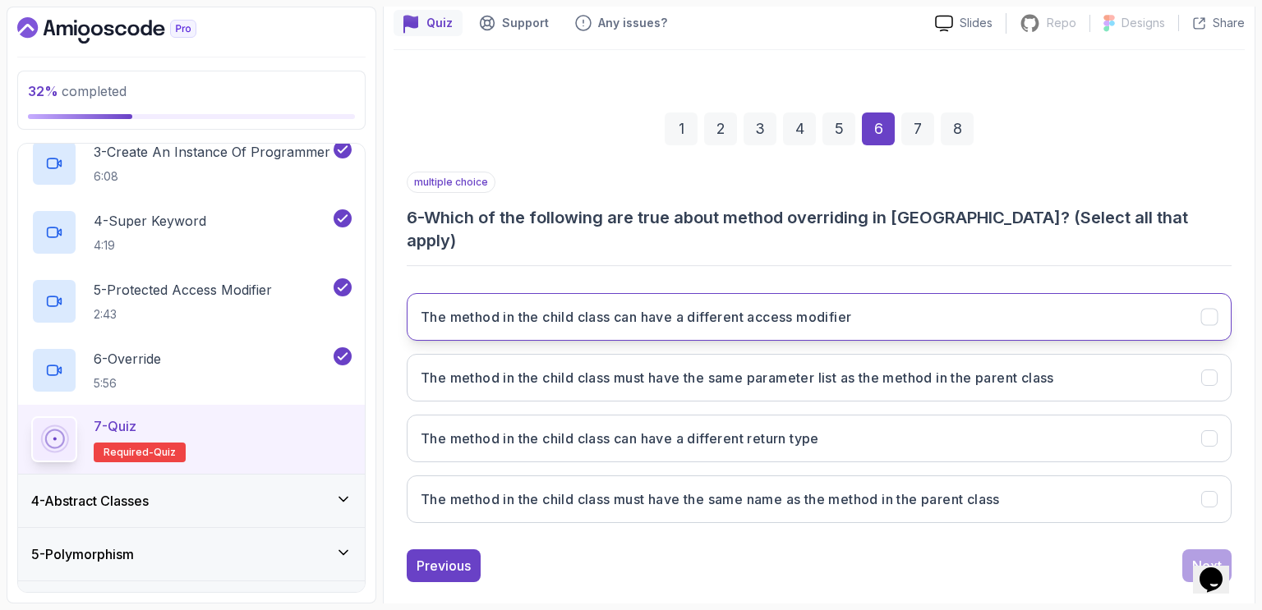
click at [504, 307] on h3 "The method in the child class can have a different access modifier" at bounding box center [636, 317] width 430 height 20
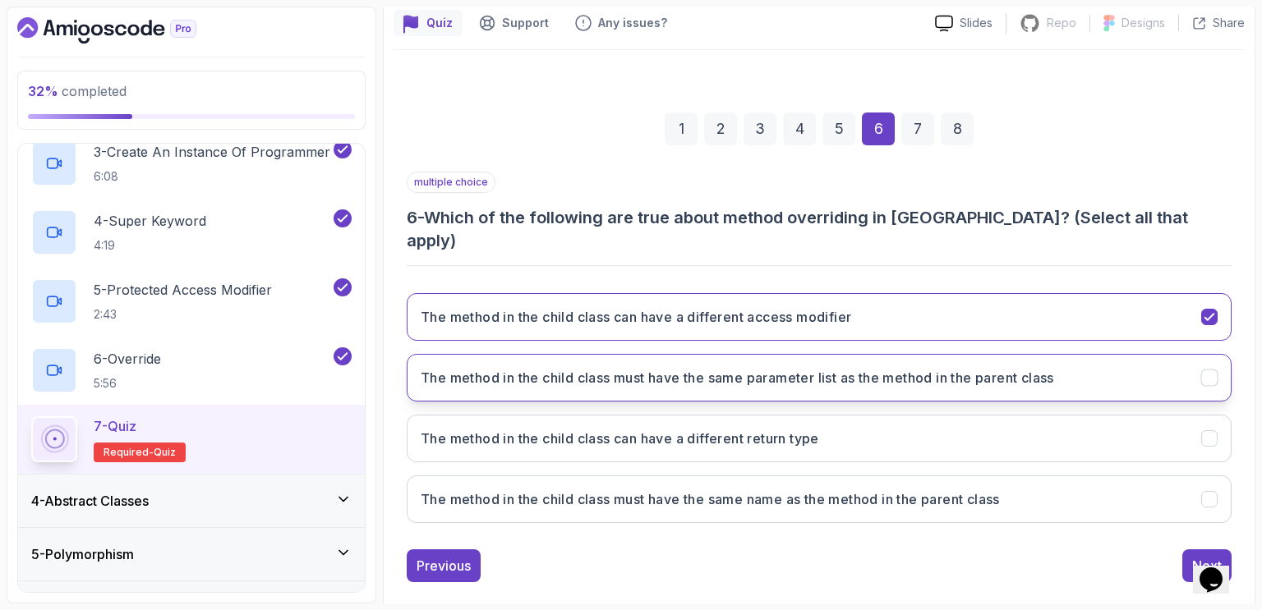
click at [532, 368] on h3 "The method in the child class must have the same parameter list as the method i…" at bounding box center [737, 378] width 633 height 20
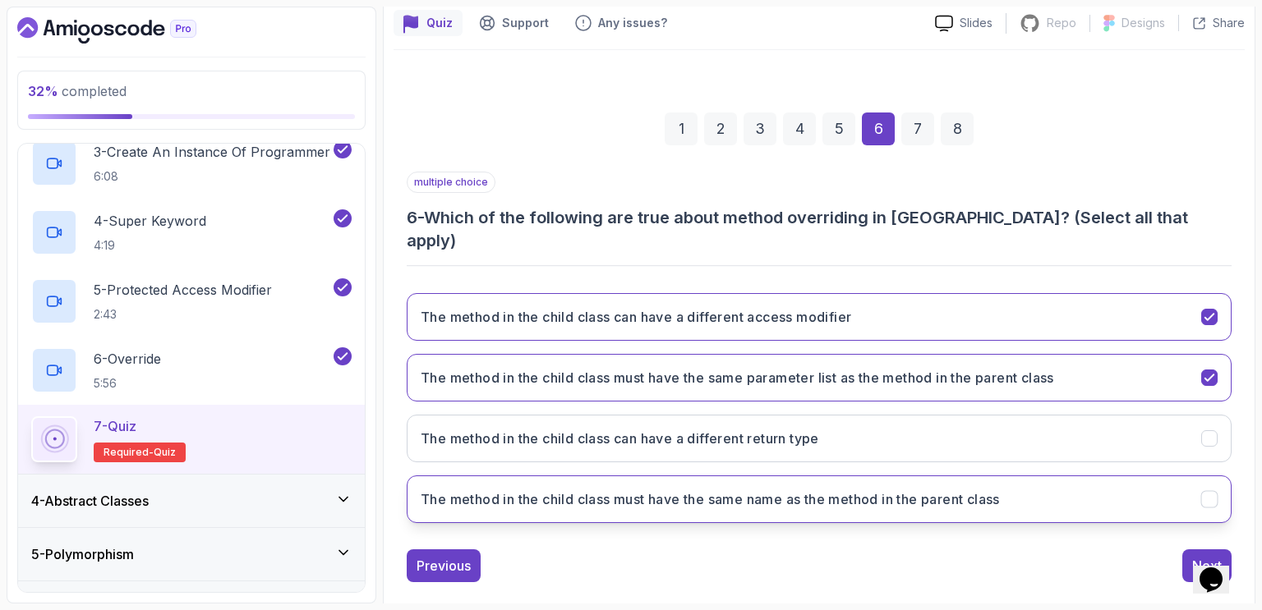
click at [534, 490] on h3 "The method in the child class must have the same name as the method in the pare…" at bounding box center [710, 500] width 579 height 20
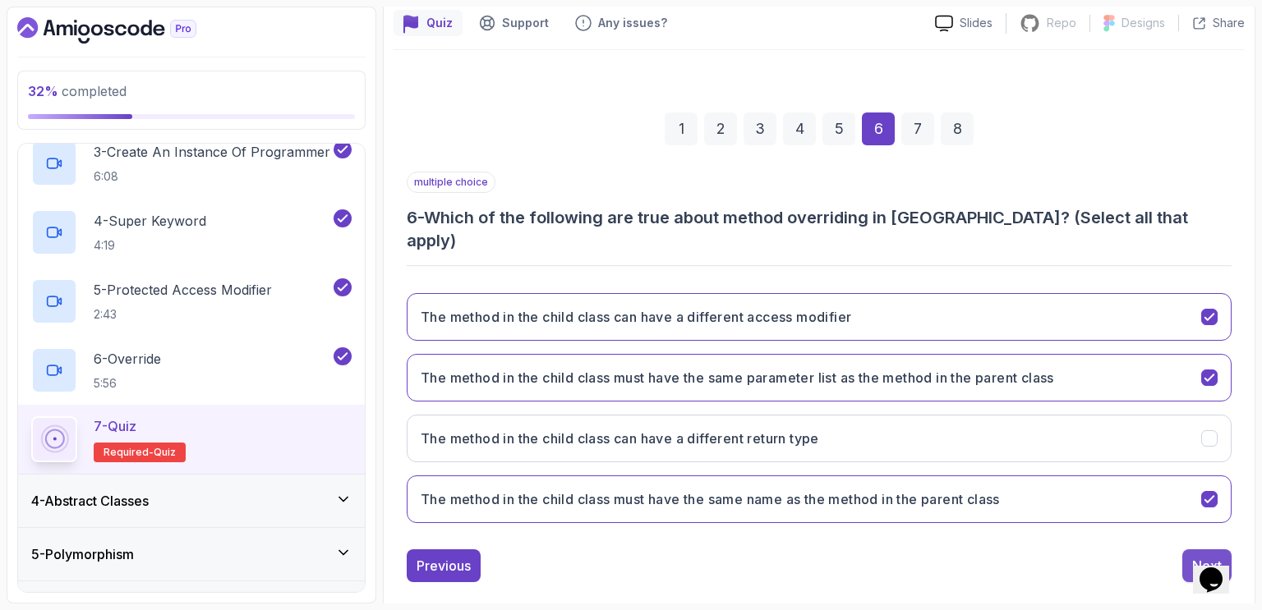
click at [1204, 556] on div "Next" at bounding box center [1207, 566] width 30 height 20
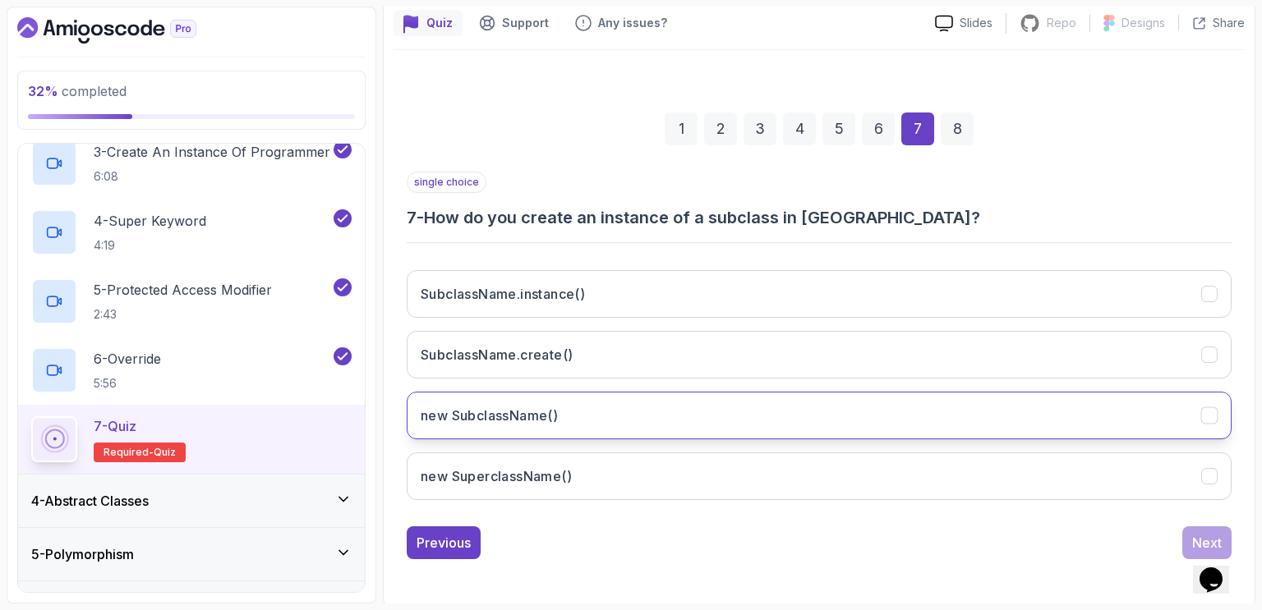
click at [615, 405] on button "new SubclassName()" at bounding box center [819, 416] width 825 height 48
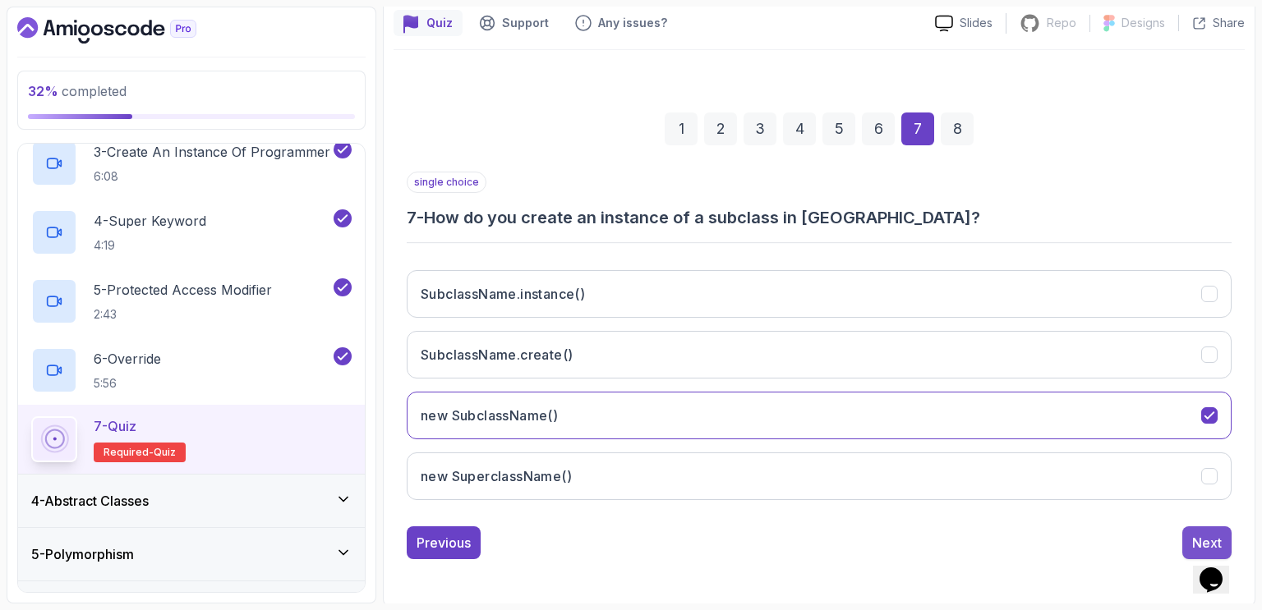
click at [1216, 535] on div "Next" at bounding box center [1207, 543] width 30 height 20
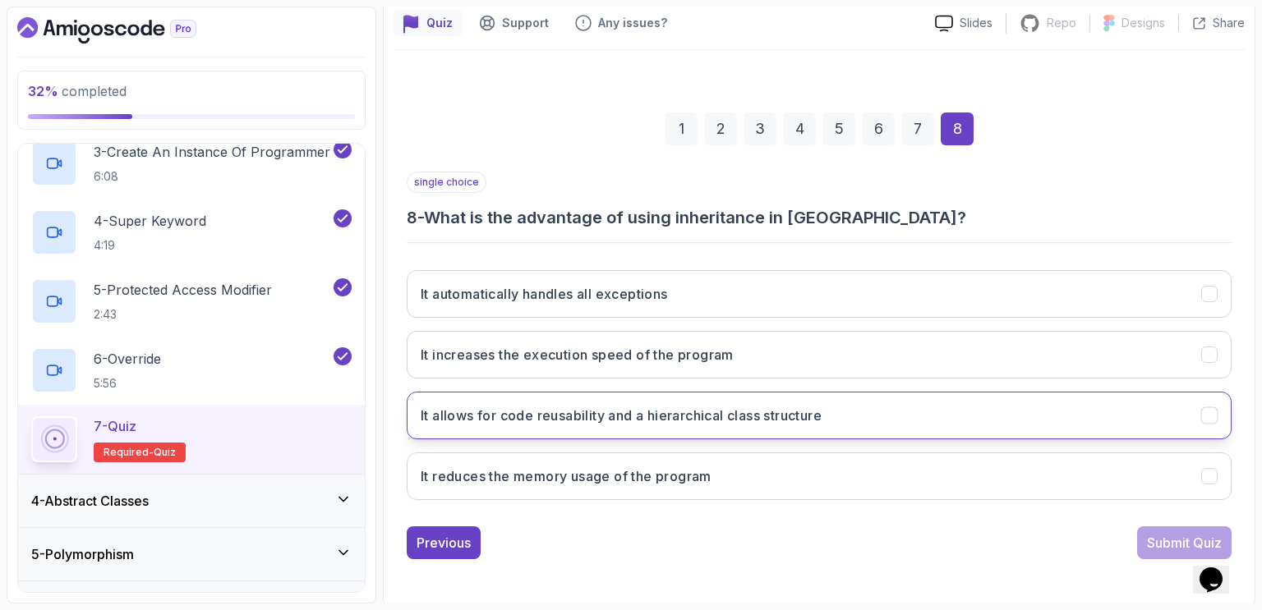
click at [687, 412] on h3 "It allows for code reusability and a hierarchical class structure" at bounding box center [621, 416] width 401 height 20
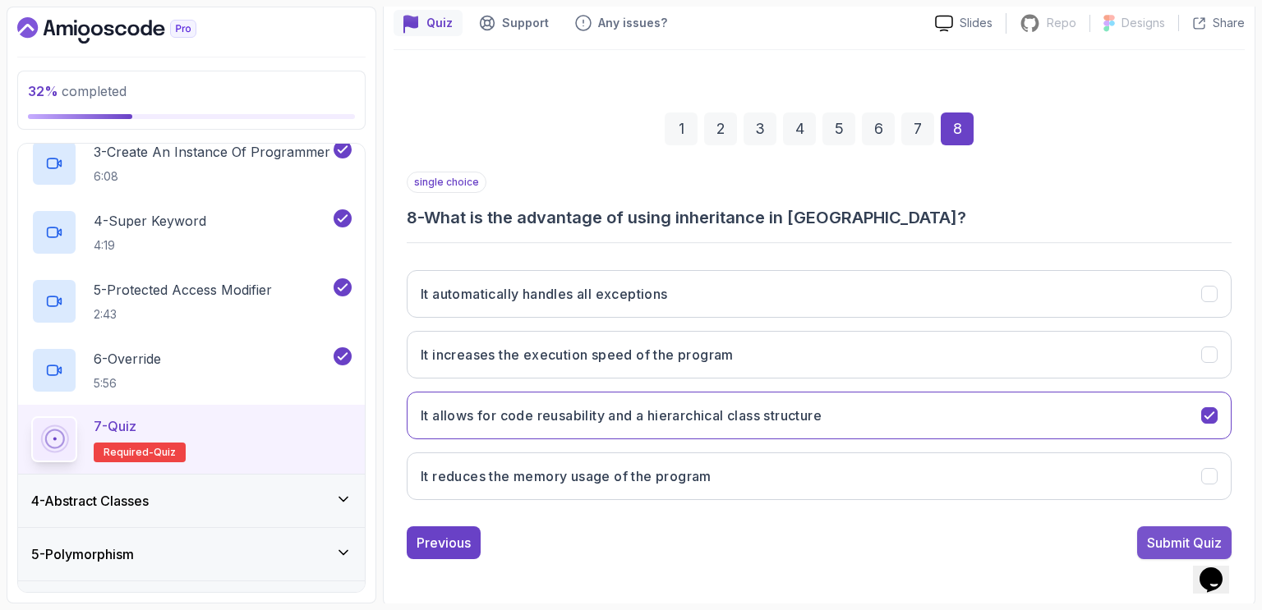
click at [1160, 536] on div "Submit Quiz" at bounding box center [1184, 543] width 75 height 20
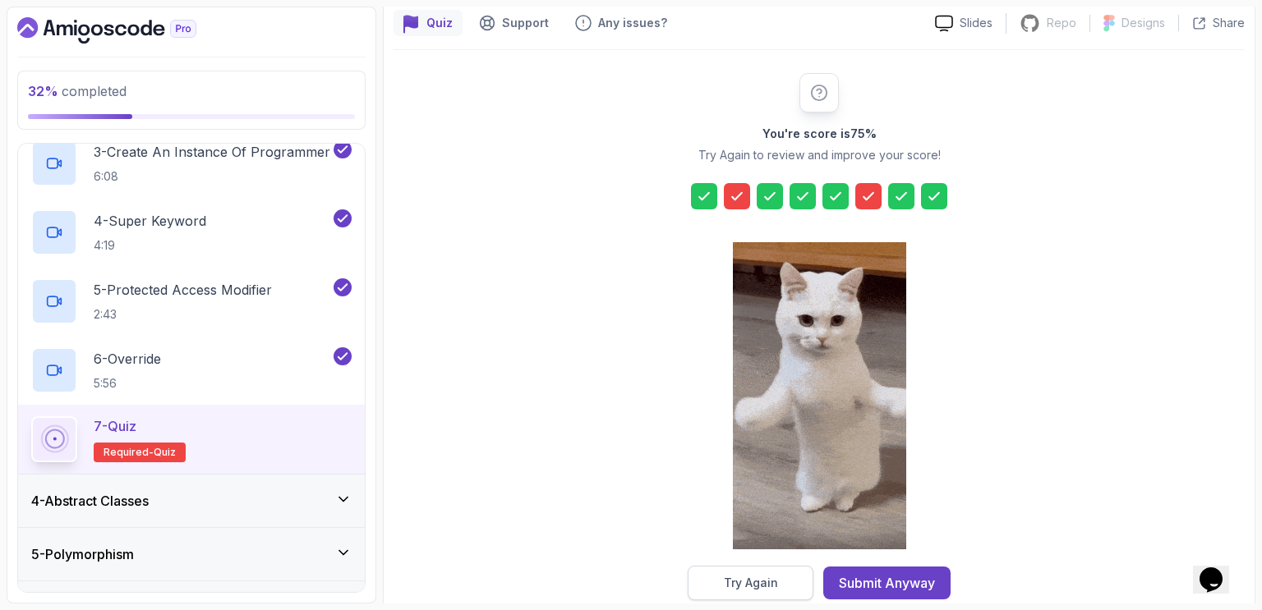
click at [779, 578] on button "Try Again" at bounding box center [751, 583] width 126 height 35
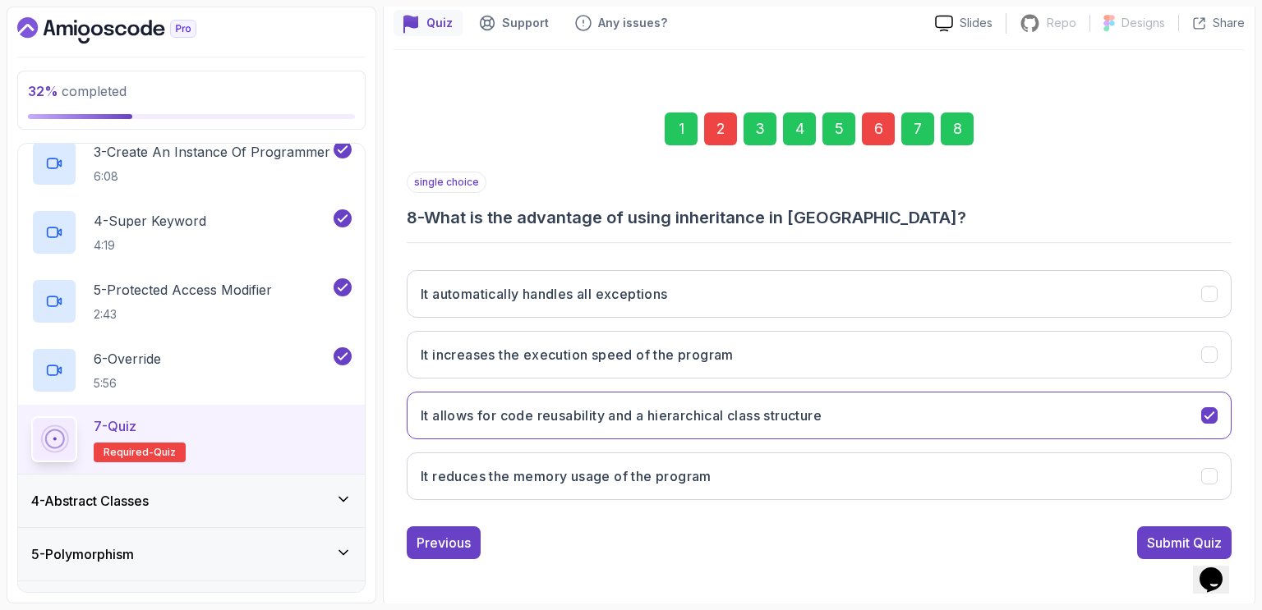
click at [719, 127] on div "2" at bounding box center [720, 129] width 33 height 33
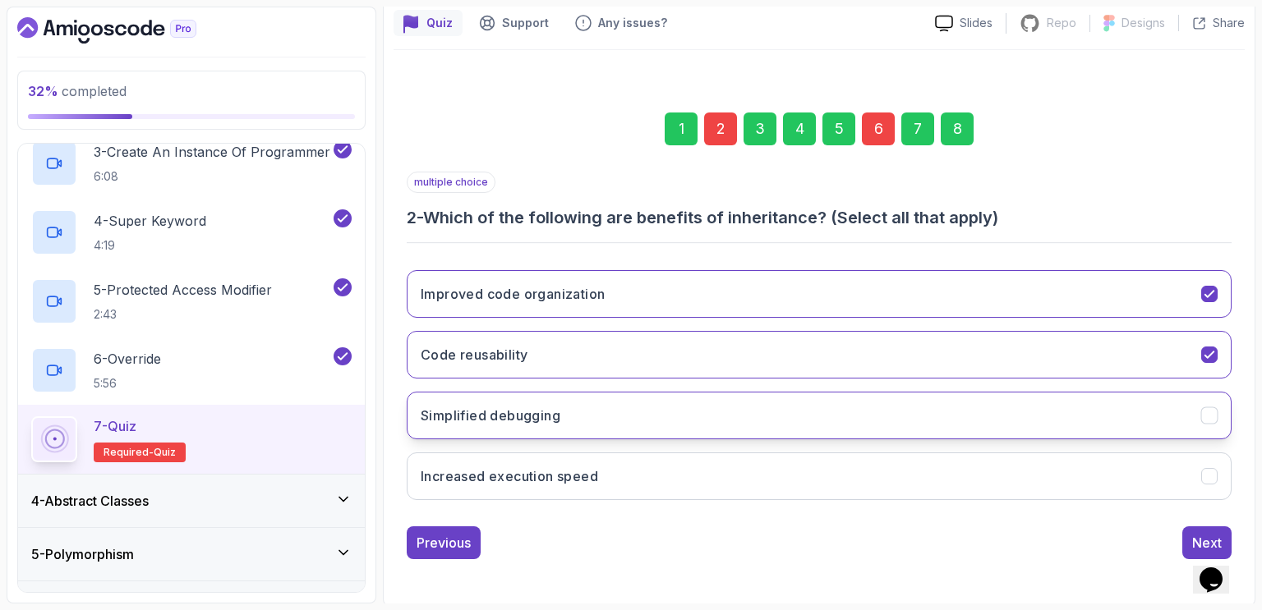
click at [501, 425] on button "Simplified debugging" at bounding box center [819, 416] width 825 height 48
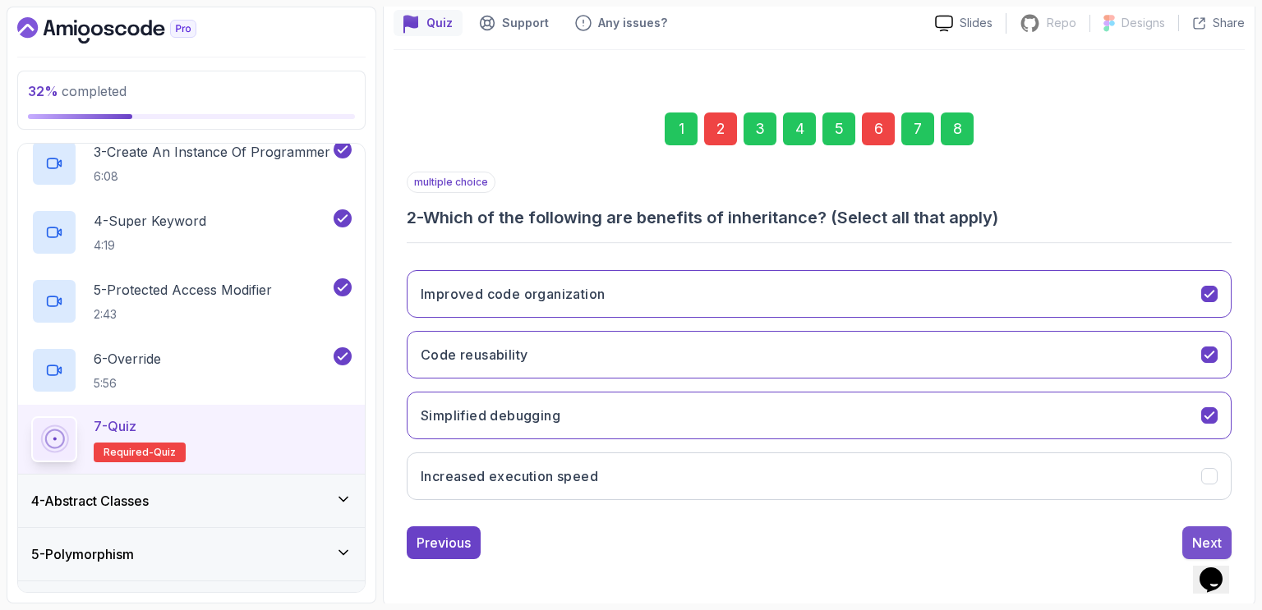
click at [1202, 536] on div "Next" at bounding box center [1207, 543] width 30 height 20
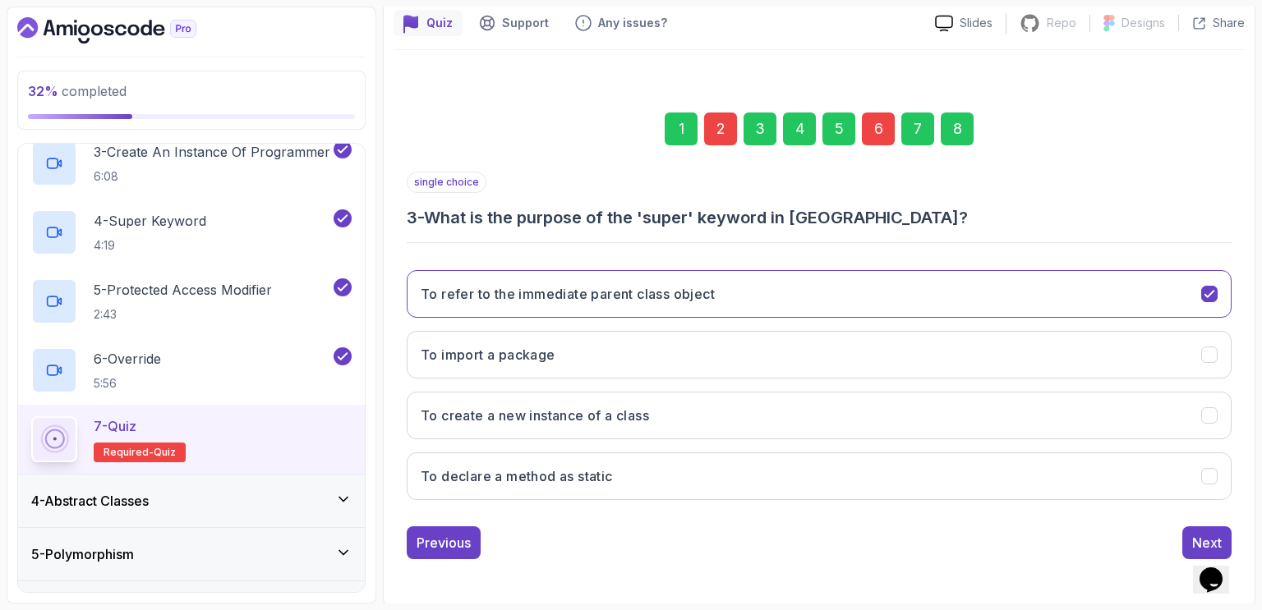
click at [874, 127] on div "6" at bounding box center [878, 129] width 33 height 33
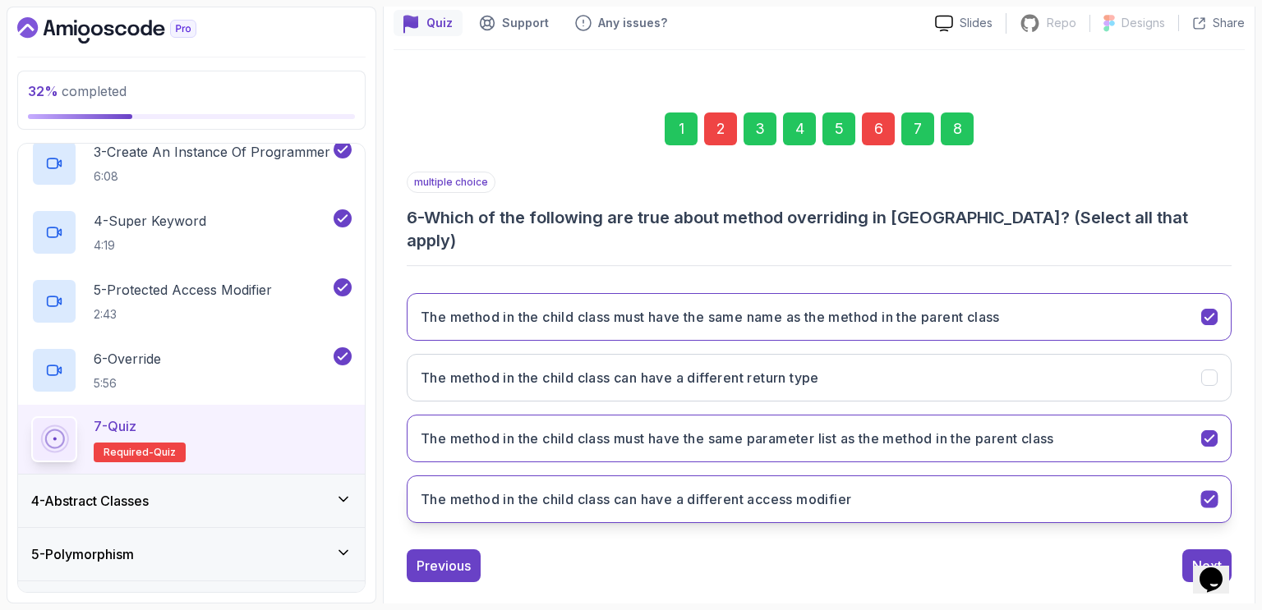
click at [1216, 492] on icon "The method in the child class can have a different access modifier" at bounding box center [1210, 500] width 16 height 16
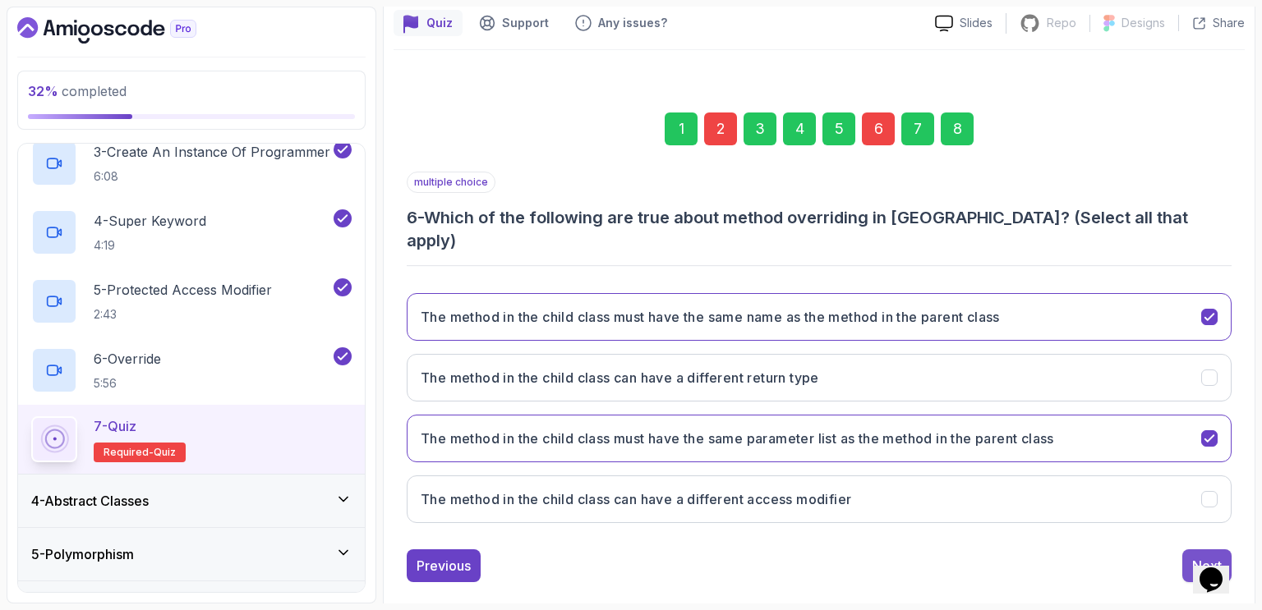
click at [1203, 556] on div "Next" at bounding box center [1207, 566] width 30 height 20
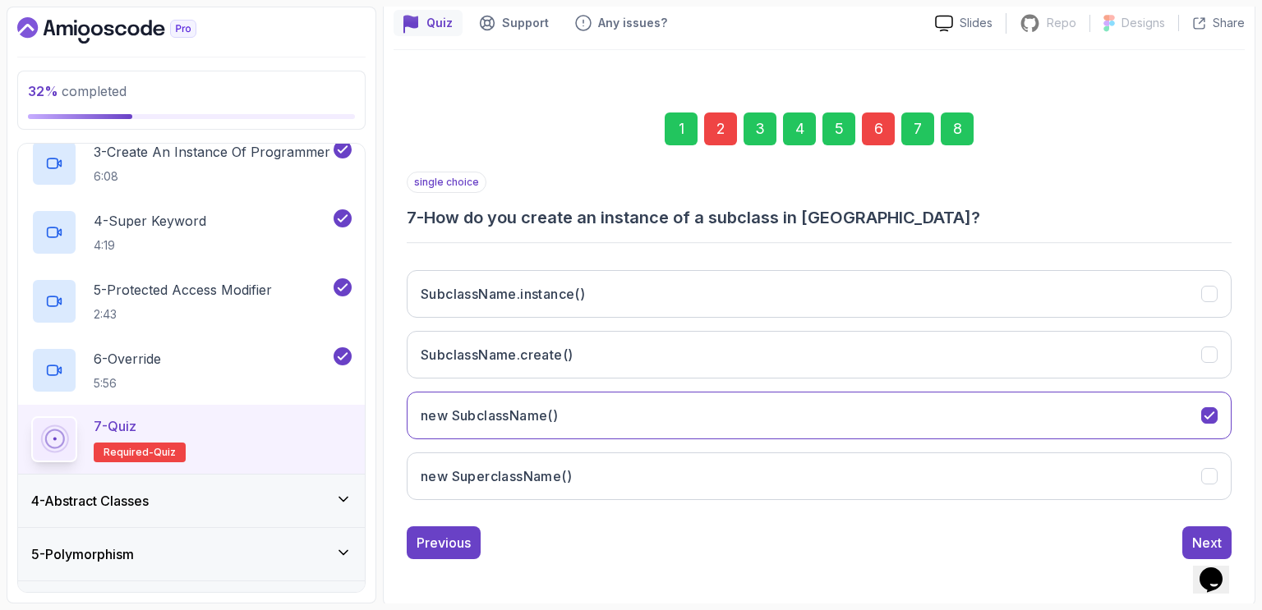
click at [965, 131] on div "8" at bounding box center [957, 129] width 33 height 33
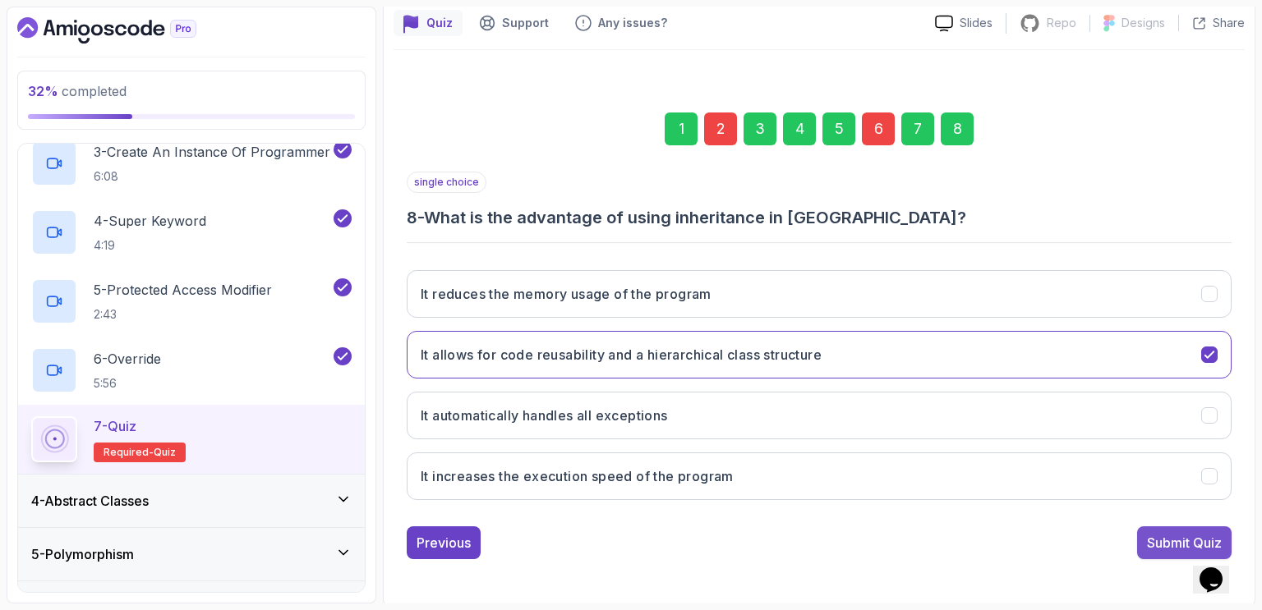
click at [1172, 548] on div "Submit Quiz" at bounding box center [1184, 543] width 75 height 20
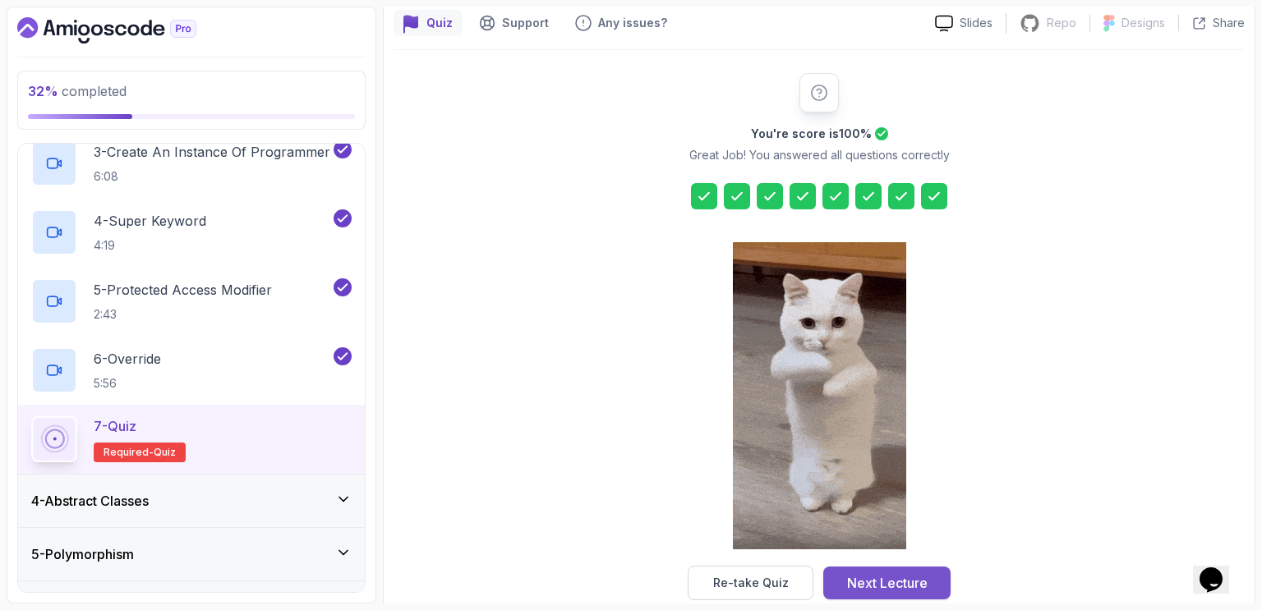
click at [890, 586] on div "Next Lecture" at bounding box center [887, 583] width 81 height 20
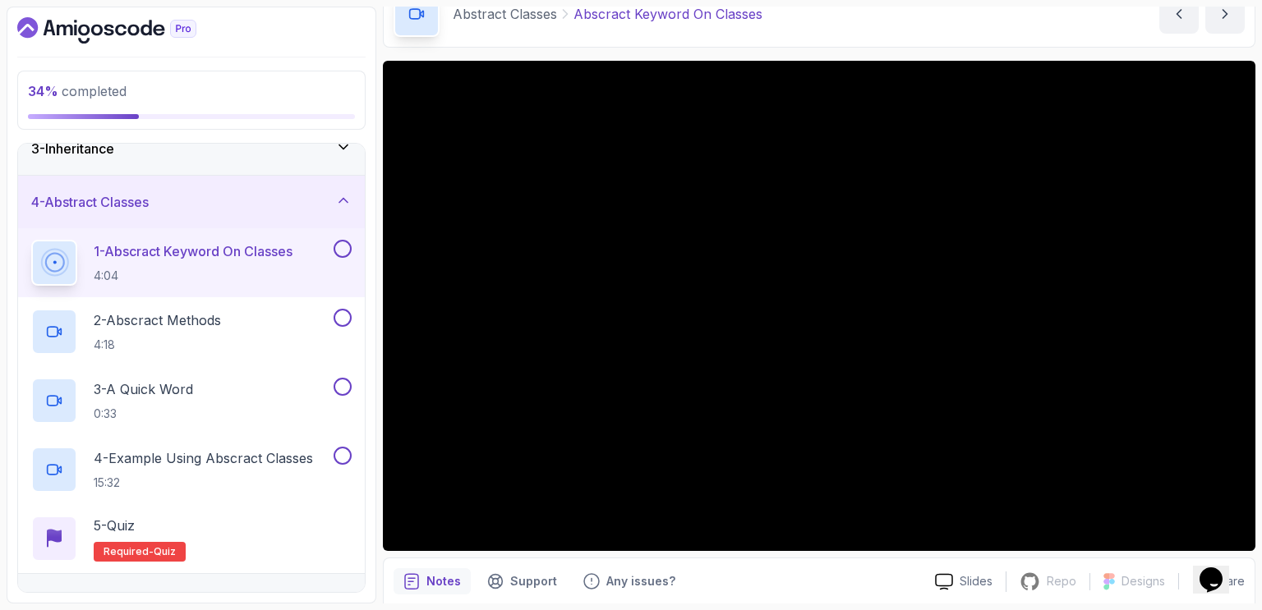
scroll to position [85, 0]
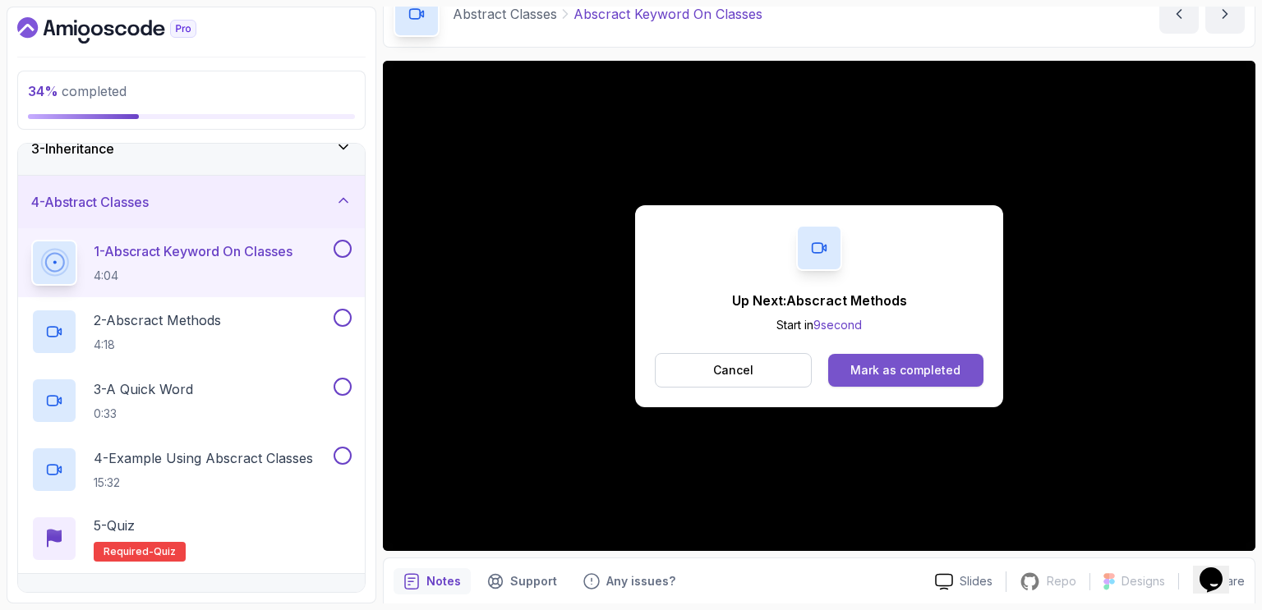
click at [967, 368] on button "Mark as completed" at bounding box center [905, 370] width 155 height 33
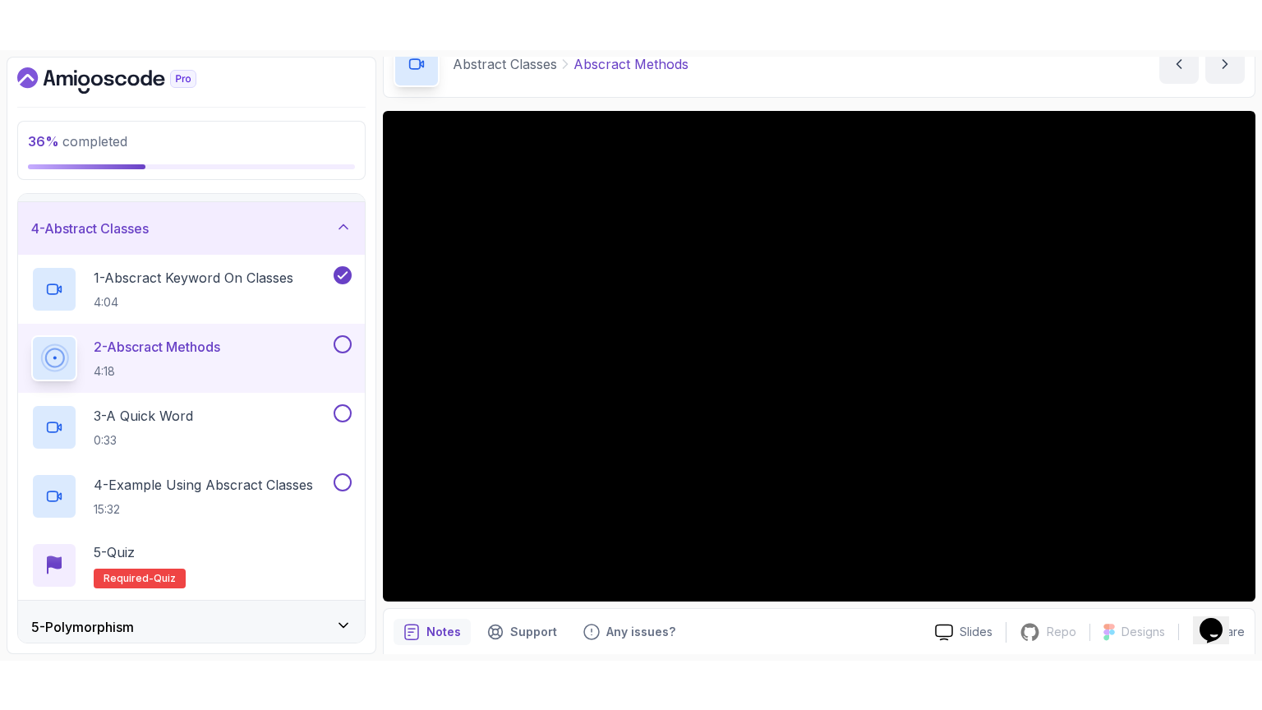
scroll to position [153, 0]
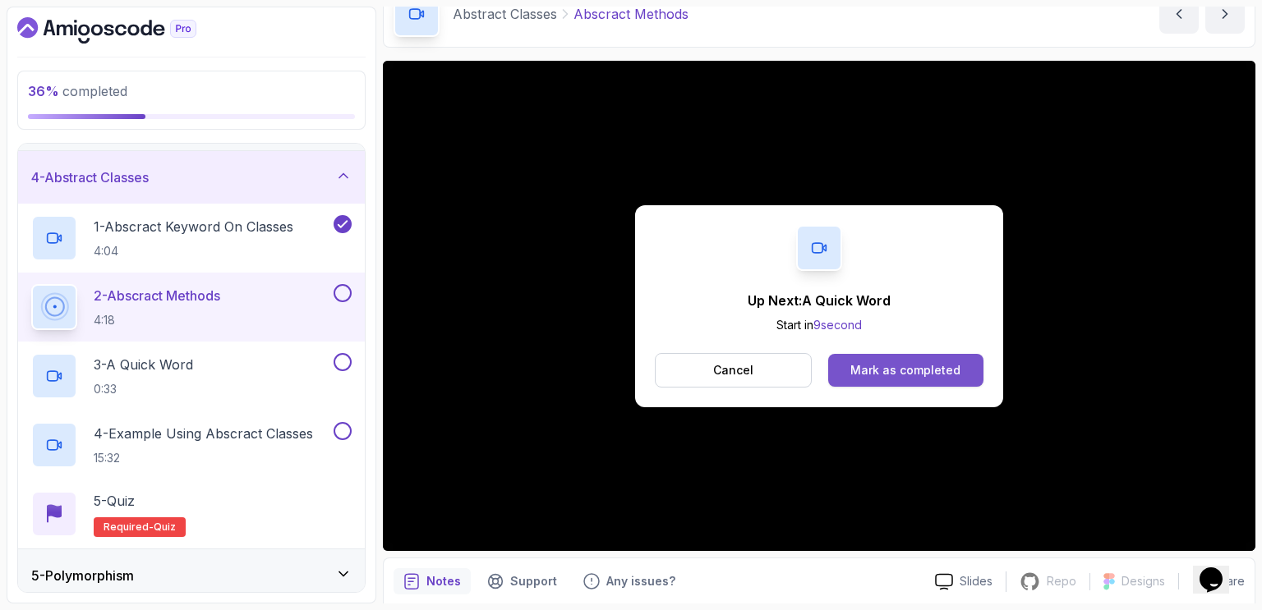
click at [909, 366] on div "Mark as completed" at bounding box center [905, 370] width 110 height 16
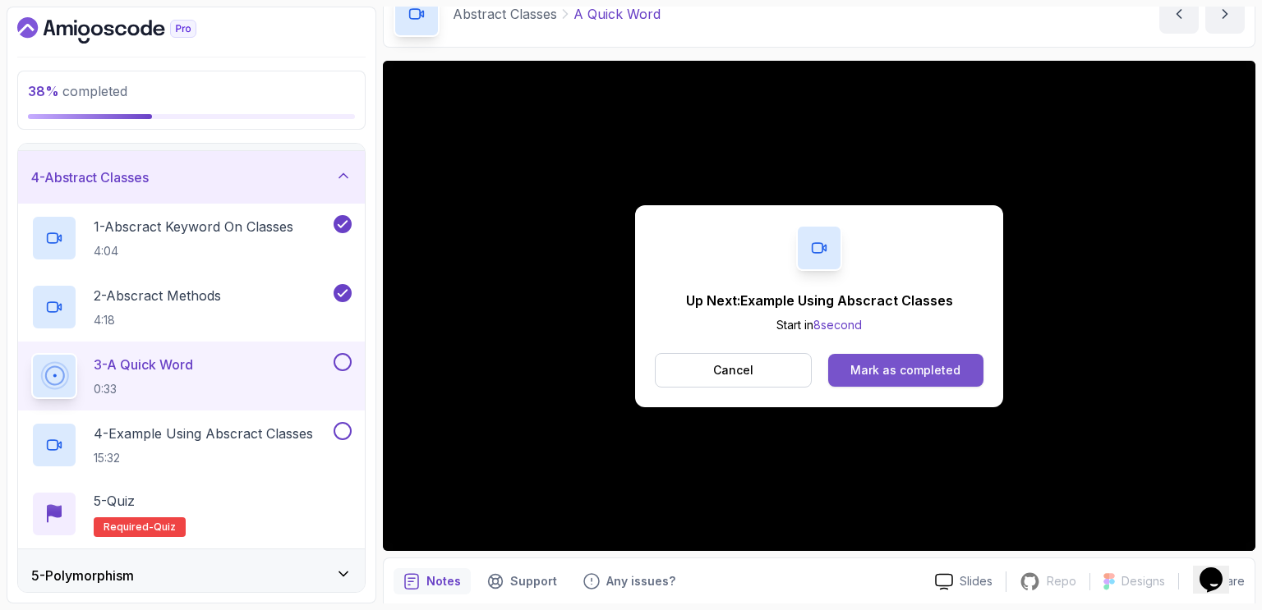
click at [948, 370] on div "Mark as completed" at bounding box center [905, 370] width 110 height 16
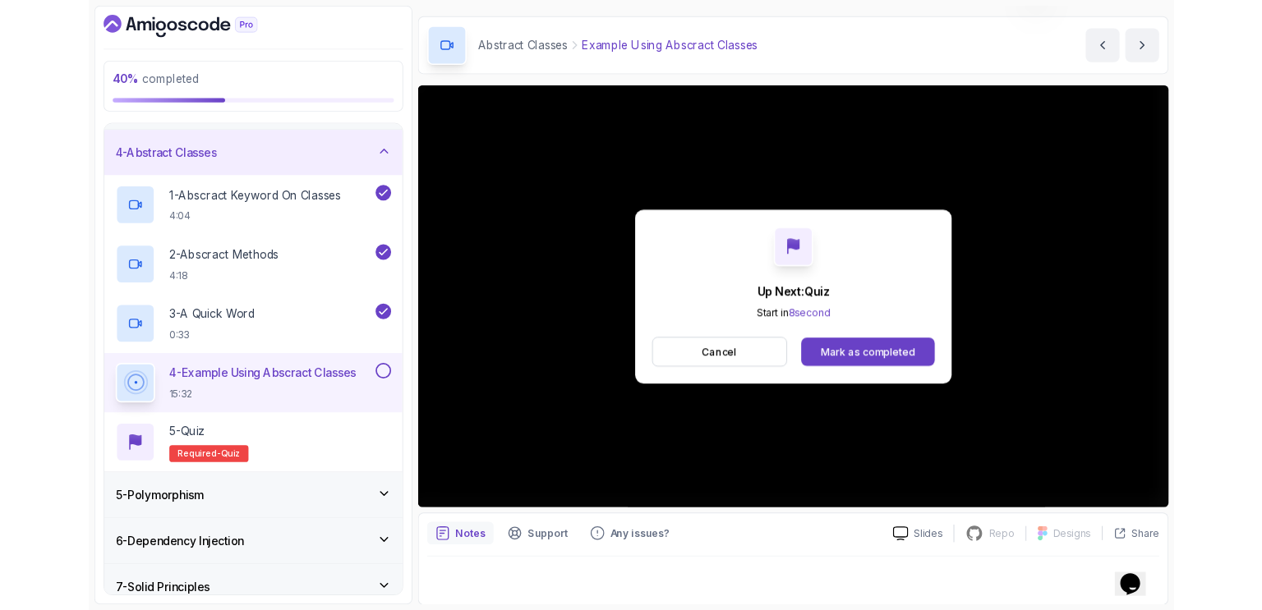
scroll to position [85, 0]
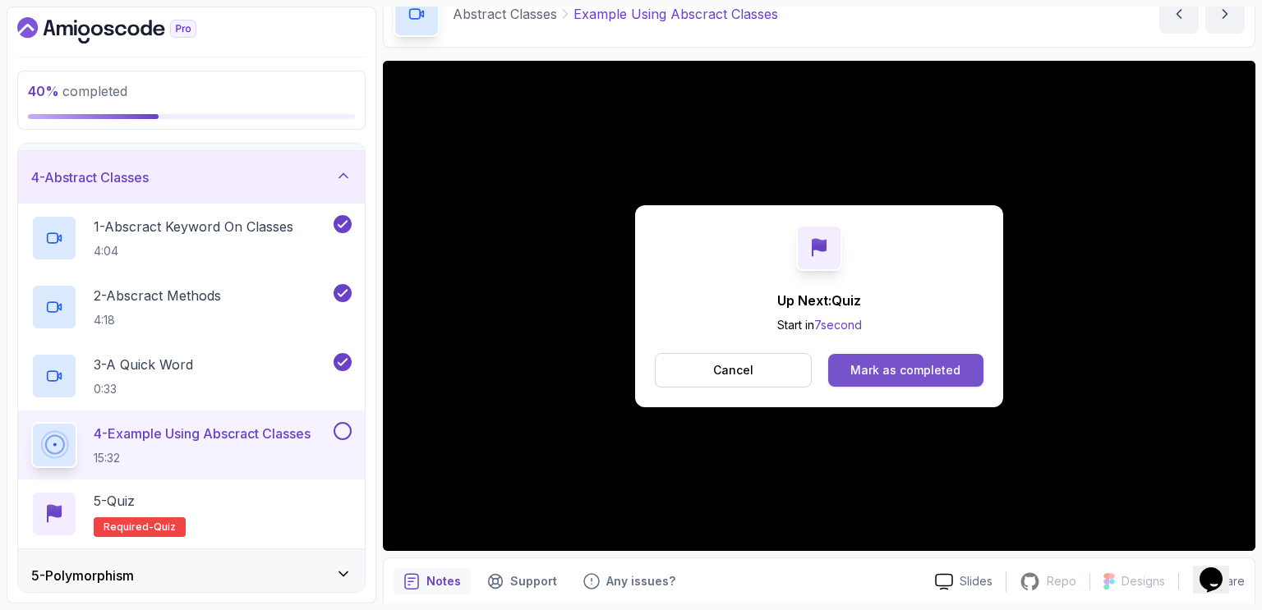
click at [914, 372] on div "Mark as completed" at bounding box center [905, 370] width 110 height 16
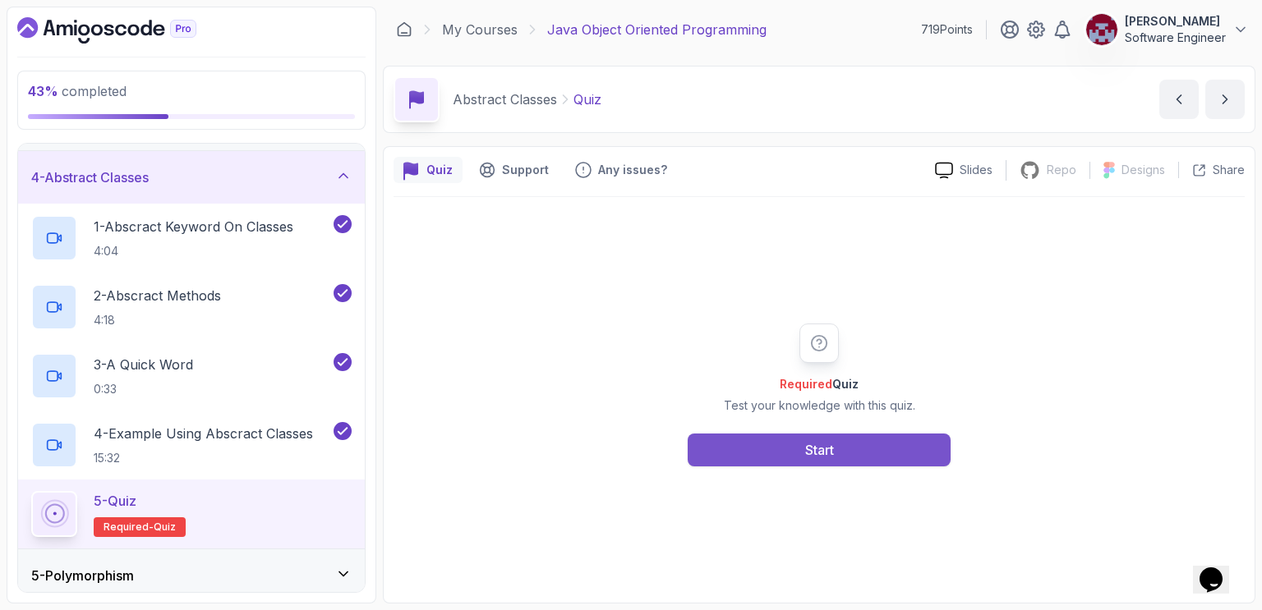
click at [868, 447] on button "Start" at bounding box center [819, 450] width 263 height 33
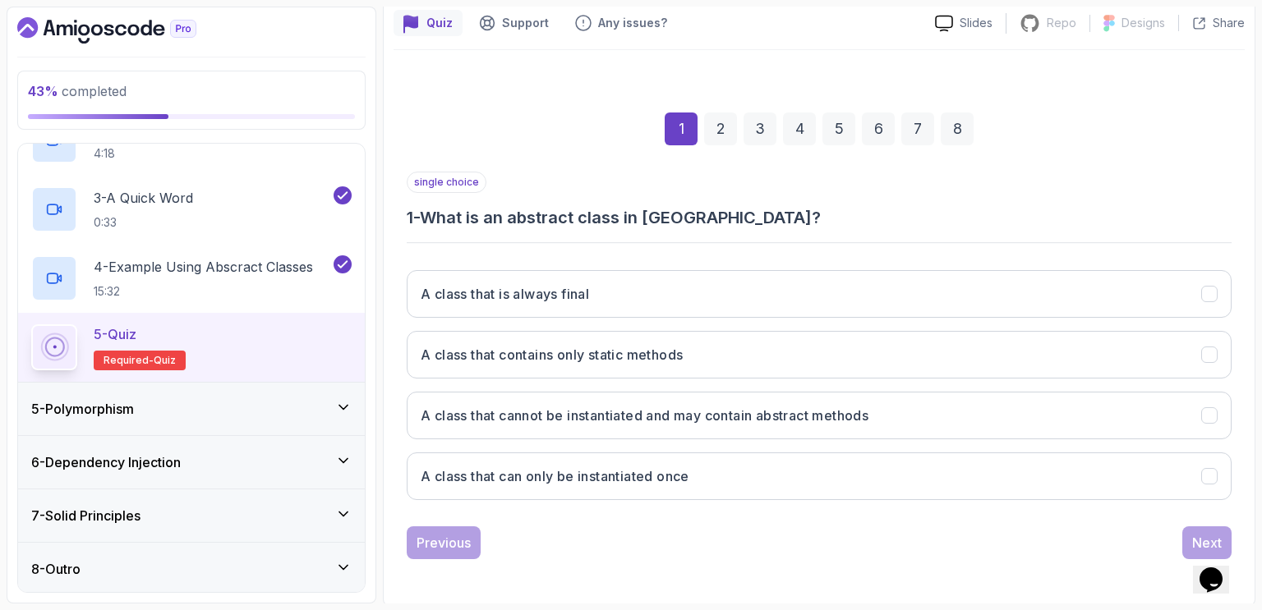
scroll to position [147, 0]
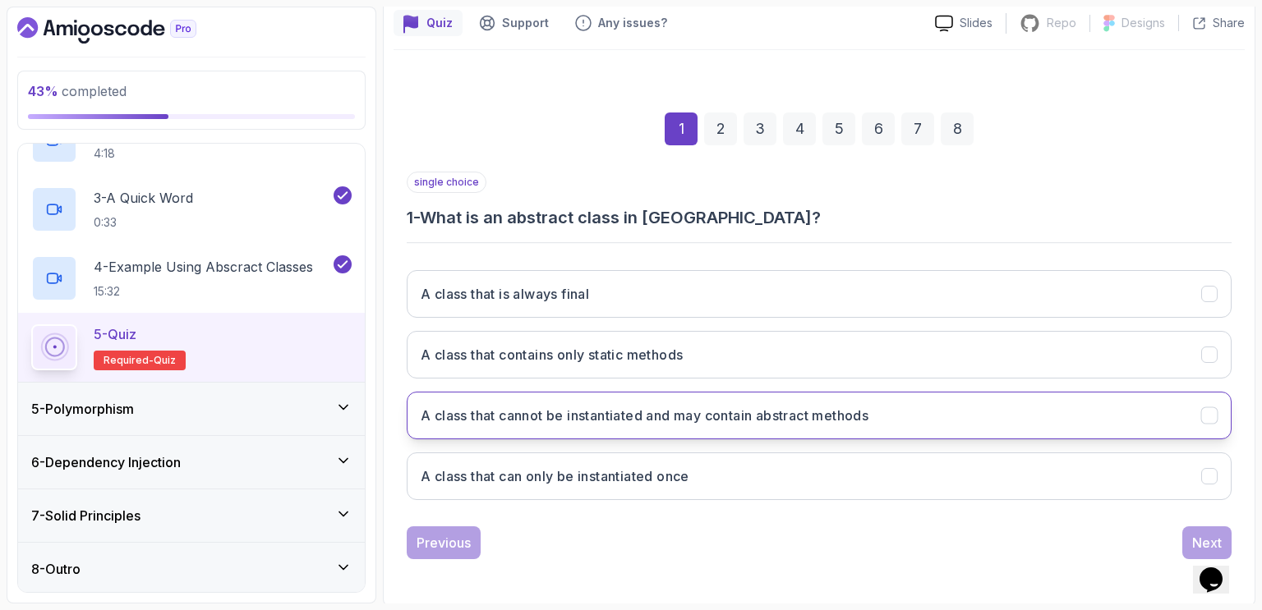
click at [651, 406] on h3 "A class that cannot be instantiated and may contain abstract methods" at bounding box center [645, 416] width 448 height 20
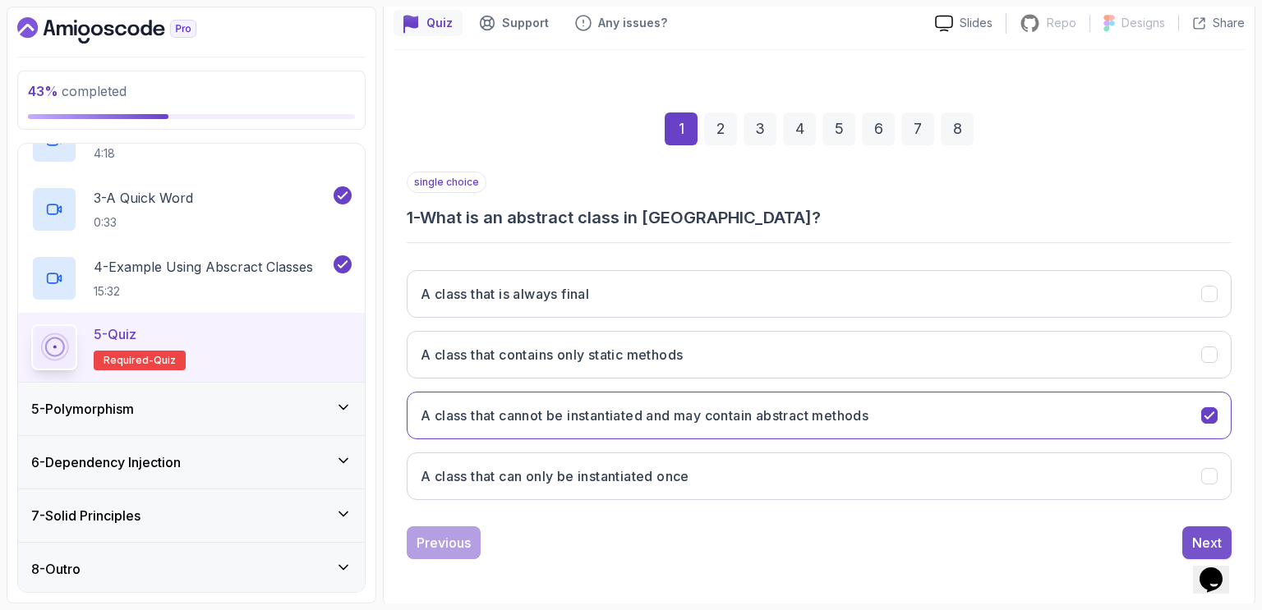
click at [1207, 533] on div "Next" at bounding box center [1207, 543] width 30 height 20
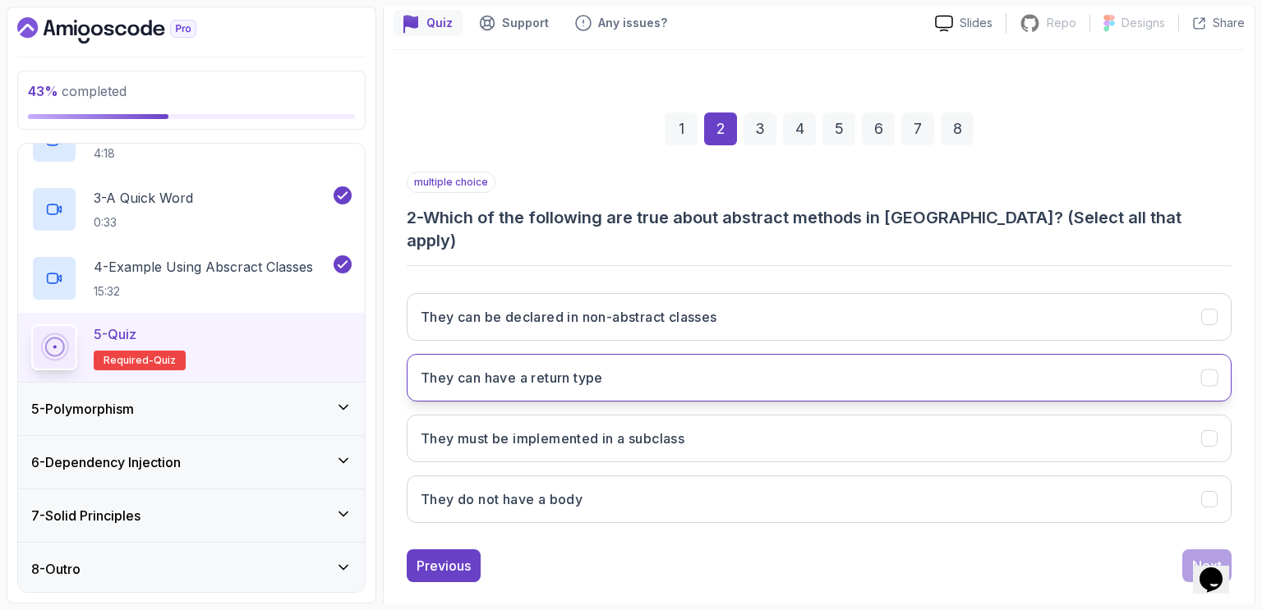
click at [582, 368] on h3 "They can have a return type" at bounding box center [512, 378] width 182 height 20
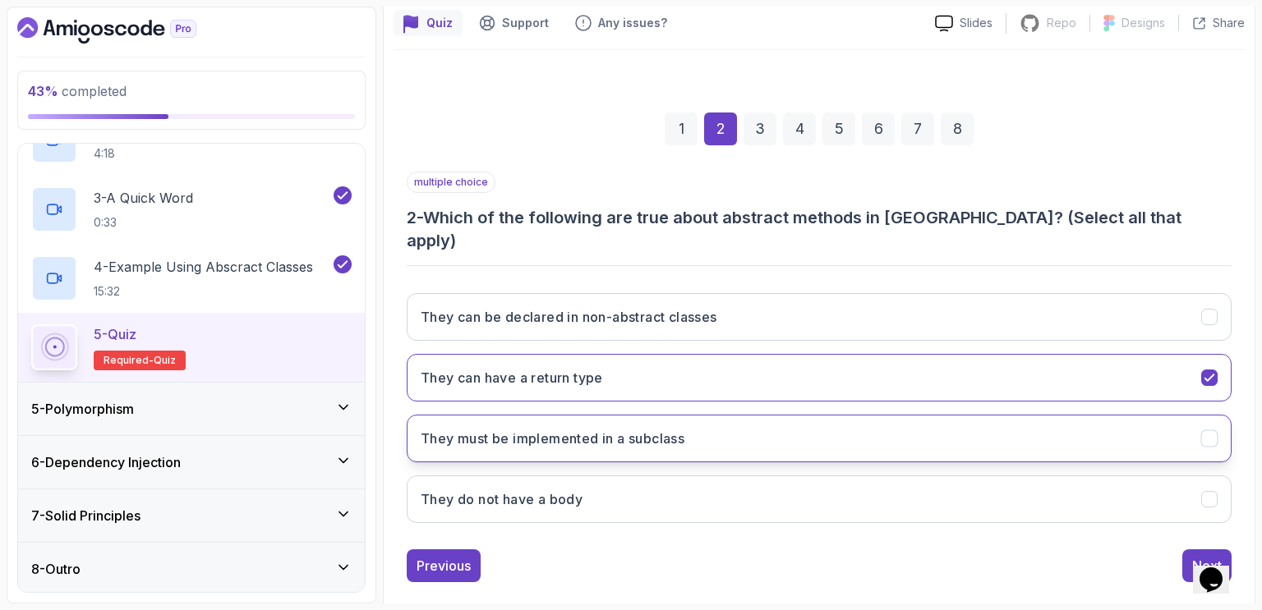
click at [590, 429] on h3 "They must be implemented in a subclass" at bounding box center [553, 439] width 264 height 20
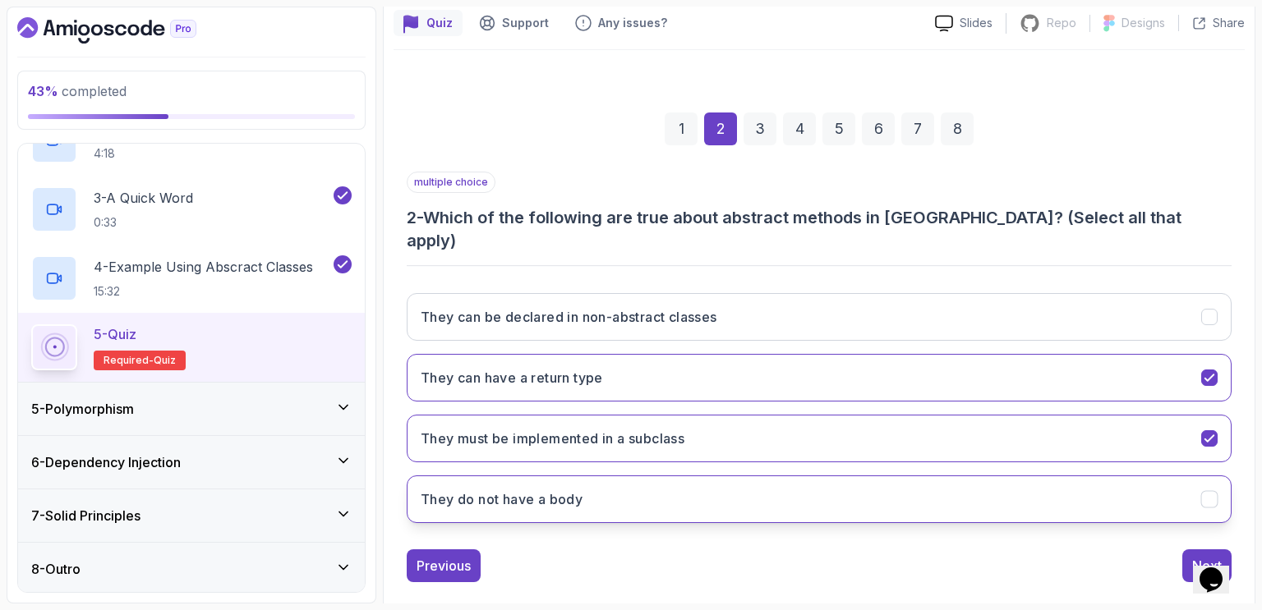
click at [580, 490] on h3 "They do not have a body" at bounding box center [502, 500] width 162 height 20
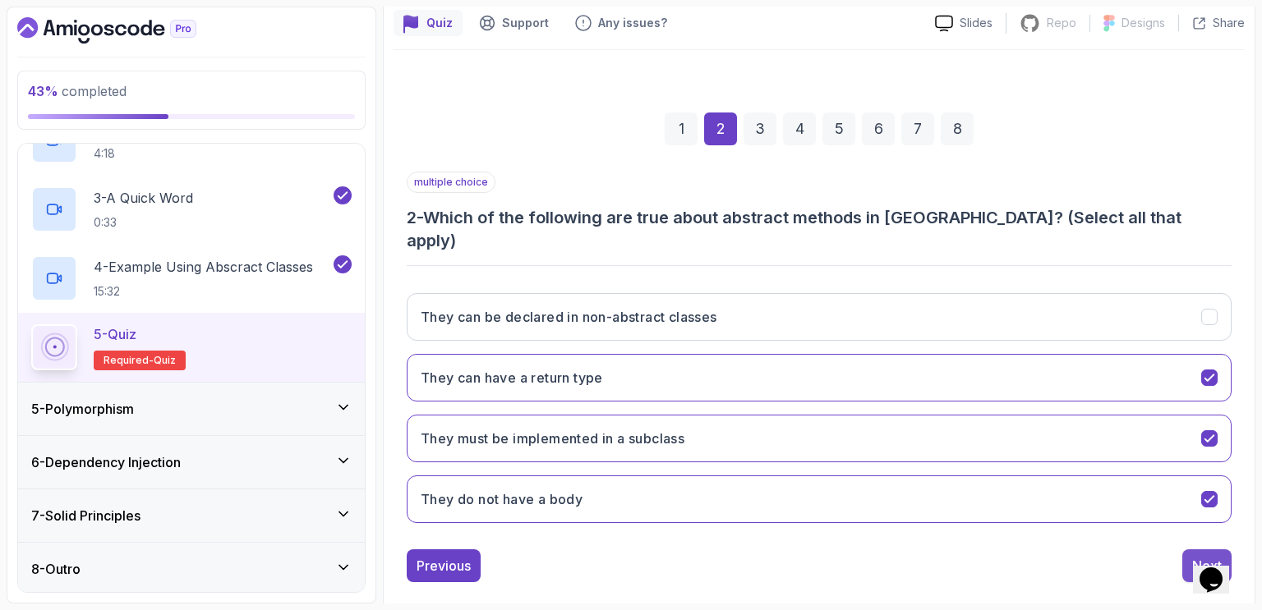
click at [1195, 556] on div "Next" at bounding box center [1207, 566] width 30 height 20
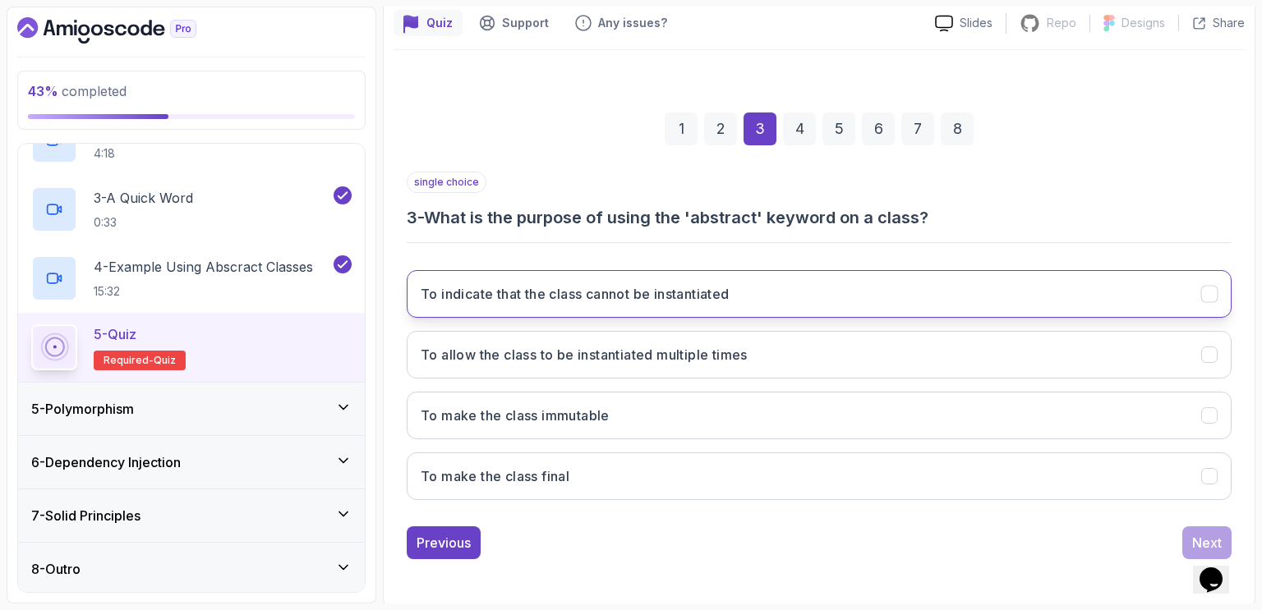
click at [588, 311] on button "To indicate that the class cannot be instantiated" at bounding box center [819, 294] width 825 height 48
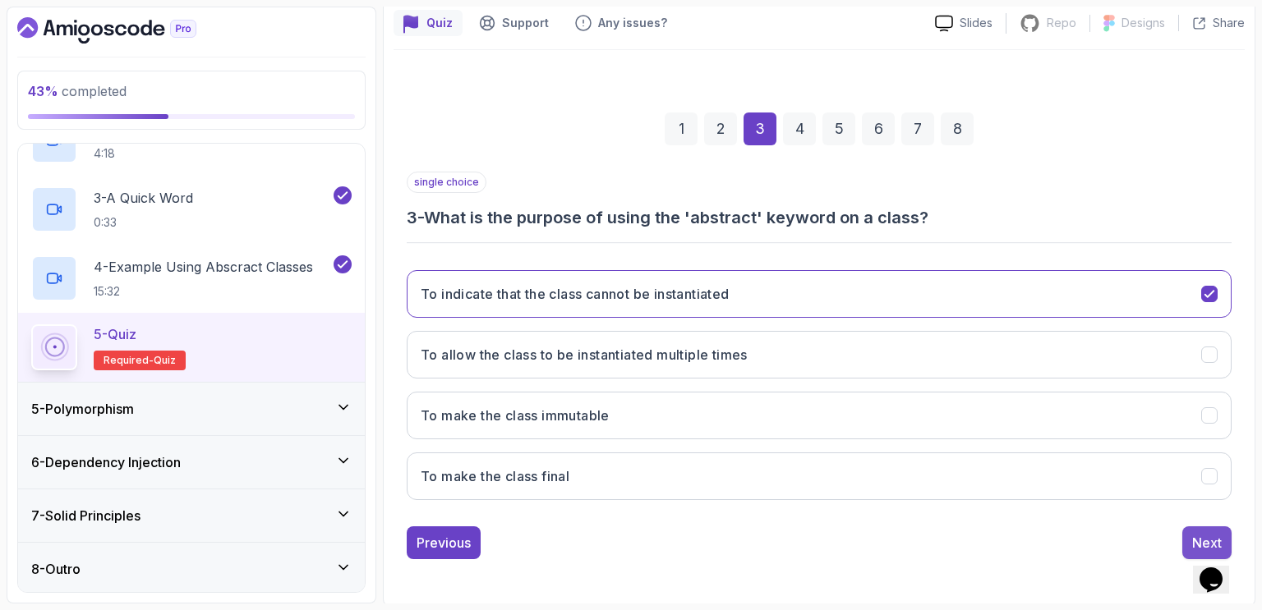
click at [1192, 536] on div "Next" at bounding box center [1207, 543] width 30 height 20
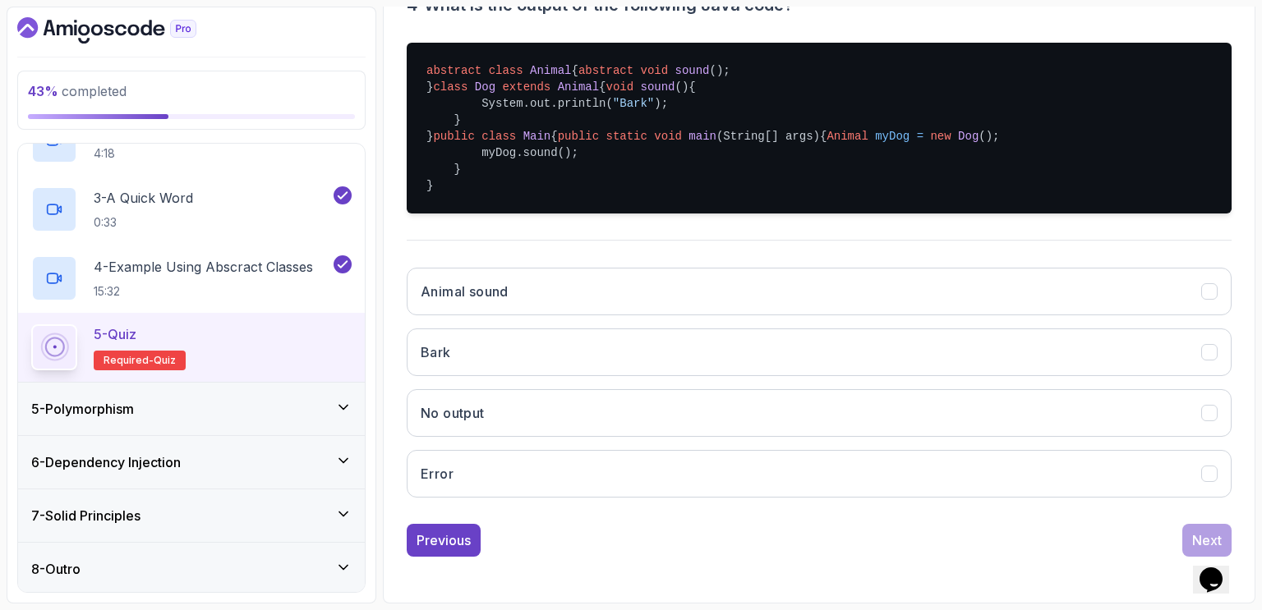
scroll to position [371, 0]
click at [547, 376] on button "Bark" at bounding box center [819, 353] width 825 height 48
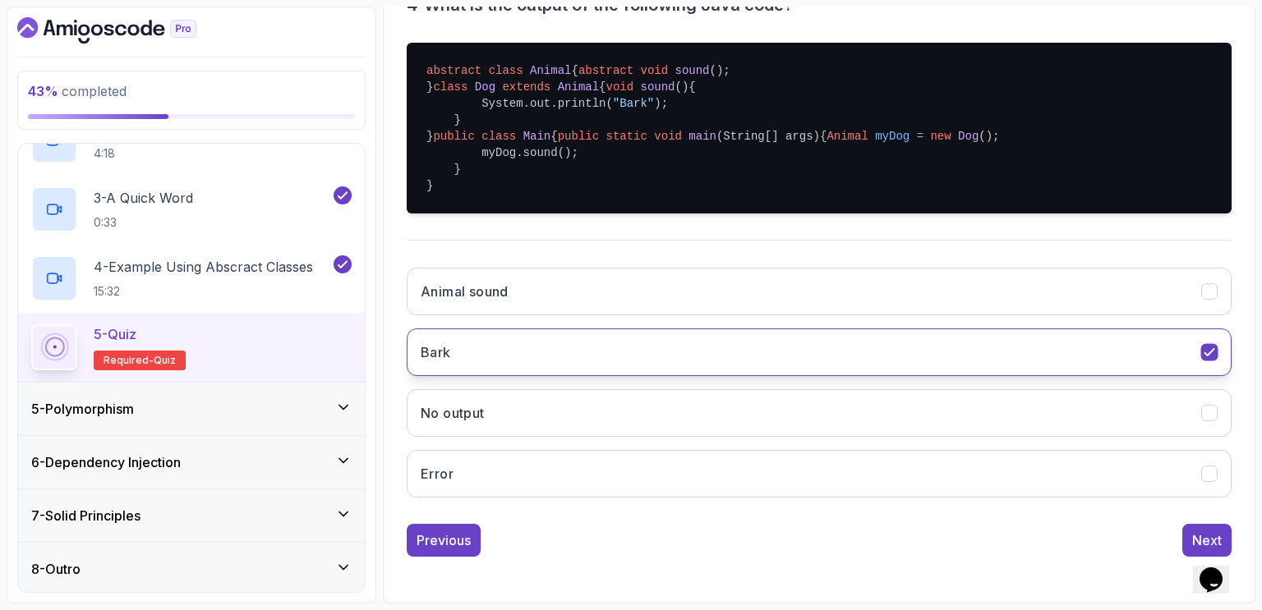
scroll to position [456, 0]
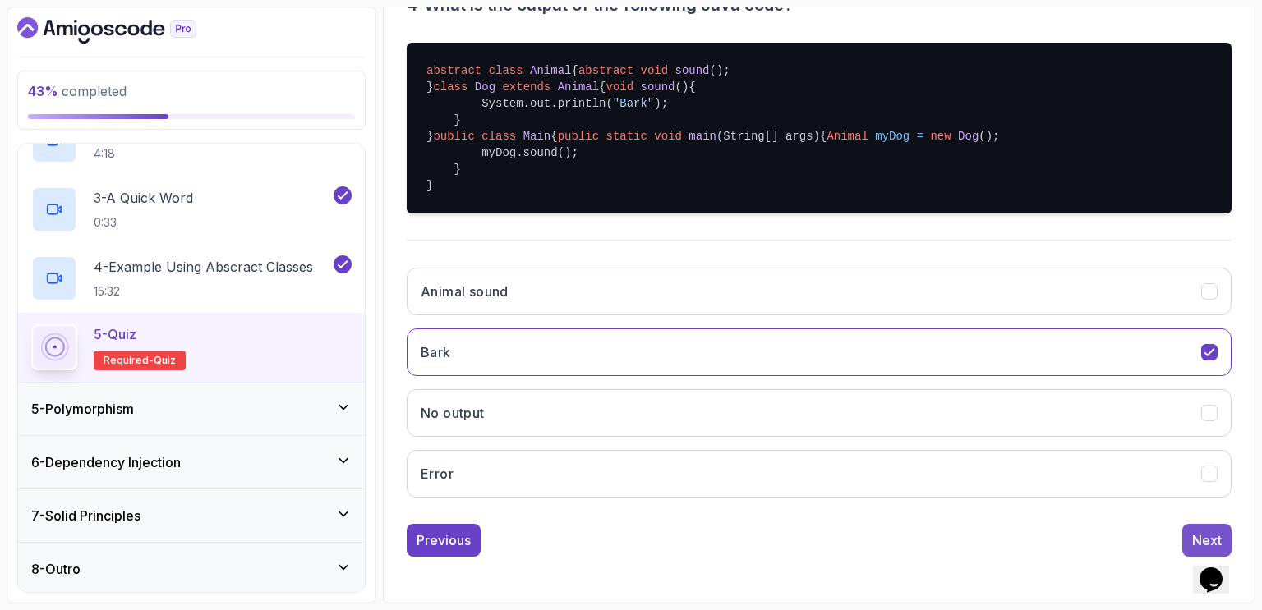
click at [1202, 533] on div "Next" at bounding box center [1207, 541] width 30 height 20
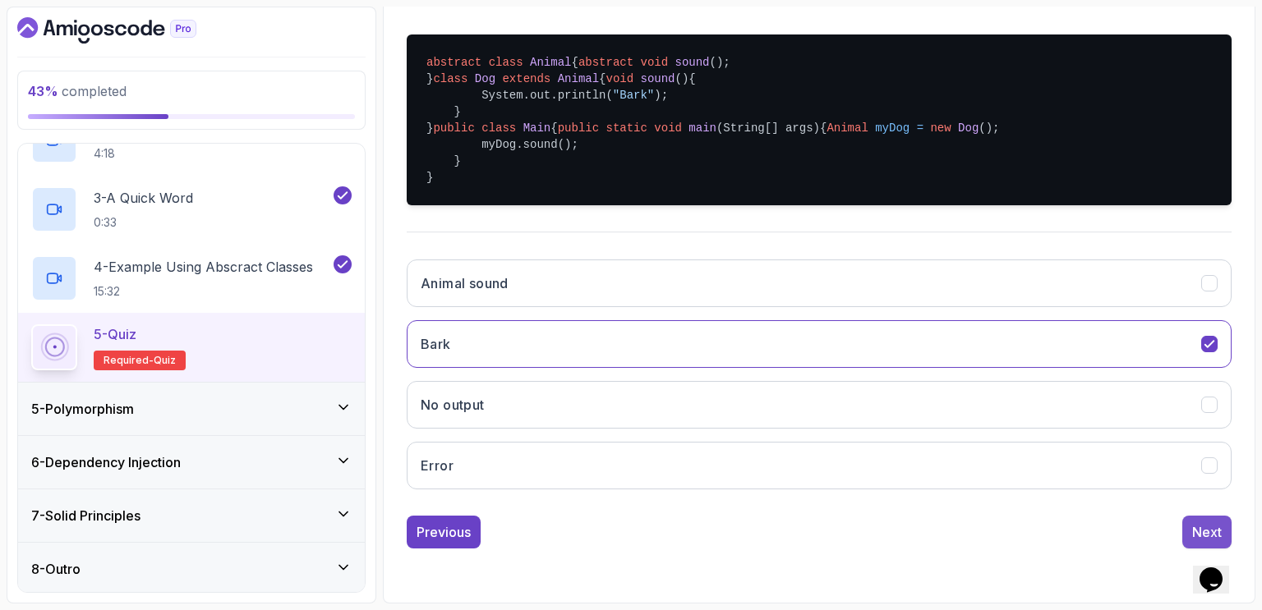
scroll to position [147, 0]
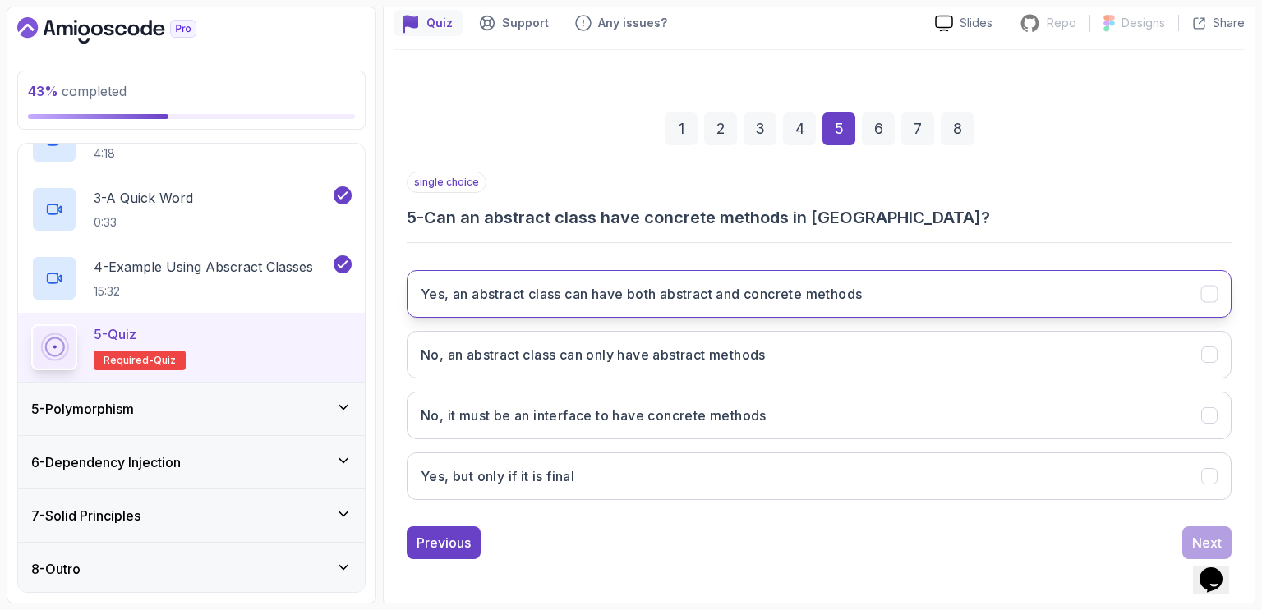
click at [776, 302] on h3 "Yes, an abstract class can have both abstract and concrete methods" at bounding box center [641, 294] width 441 height 20
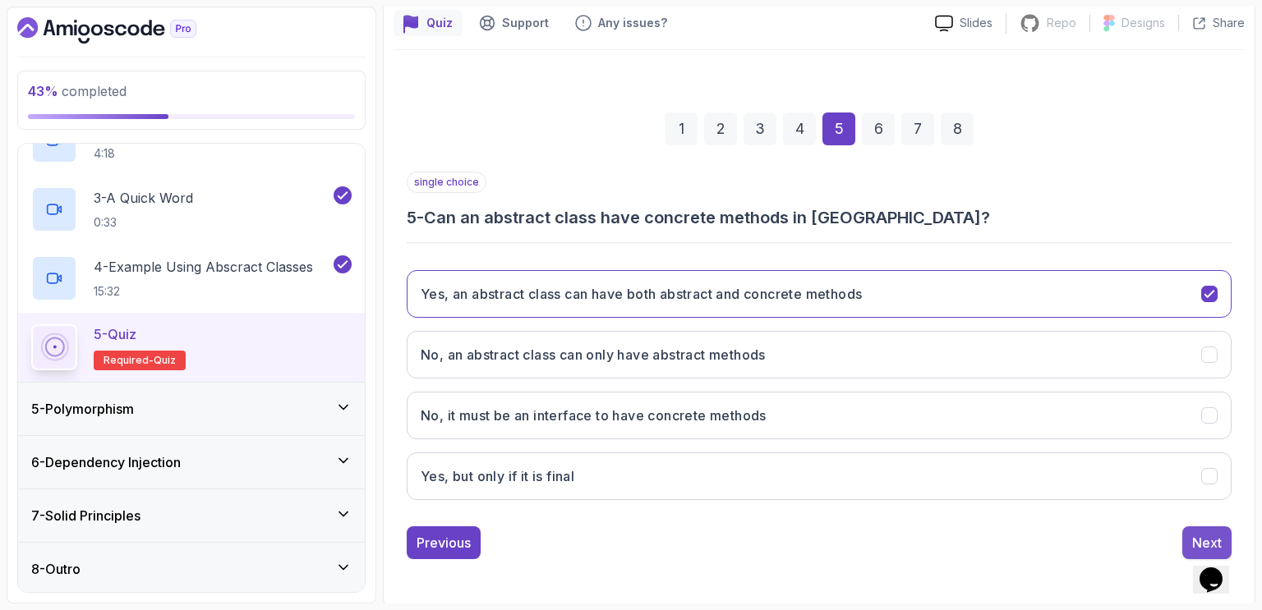
click at [1196, 536] on div "Next" at bounding box center [1207, 543] width 30 height 20
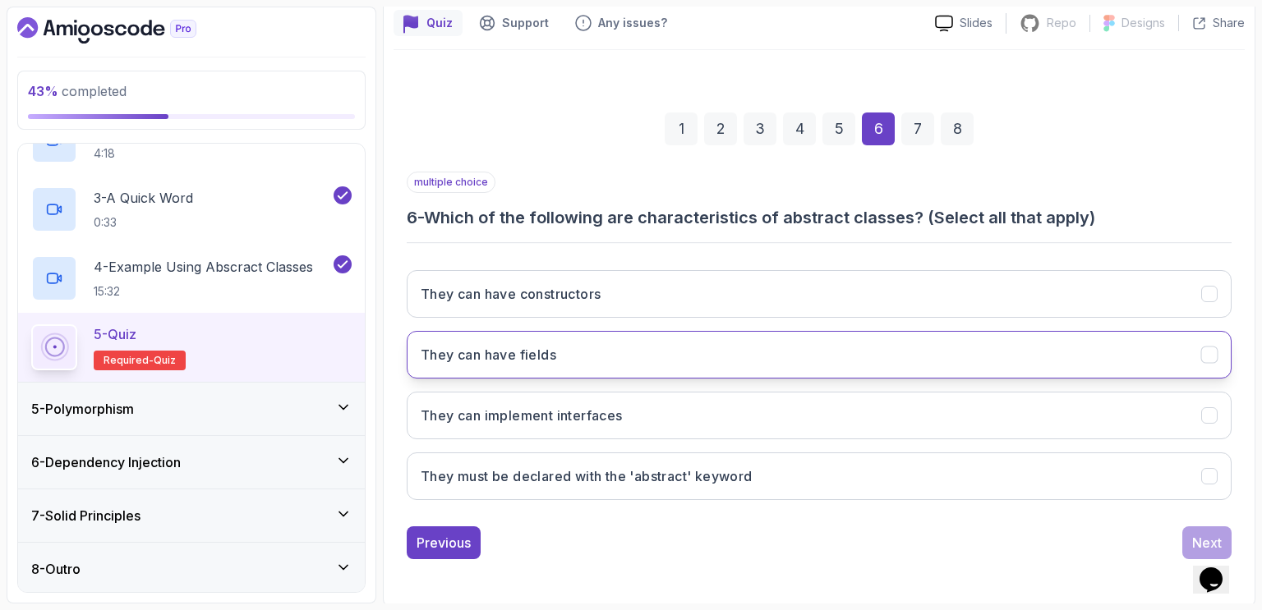
click at [628, 363] on button "They can have fields" at bounding box center [819, 355] width 825 height 48
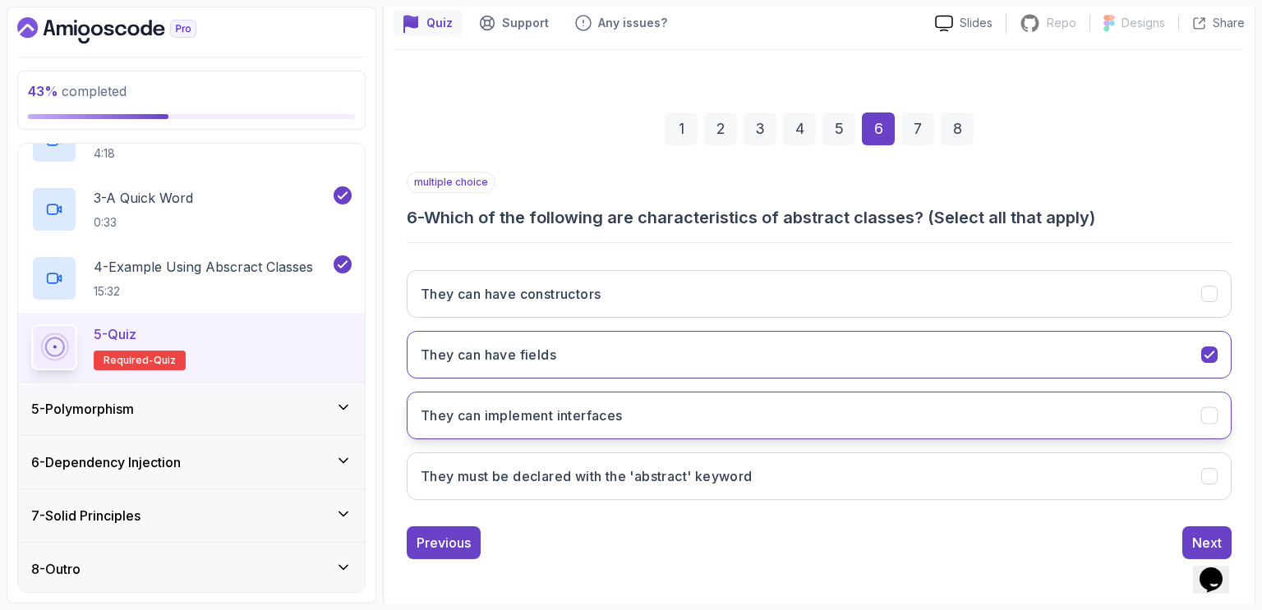
click at [628, 412] on button "They can implement interfaces" at bounding box center [819, 416] width 825 height 48
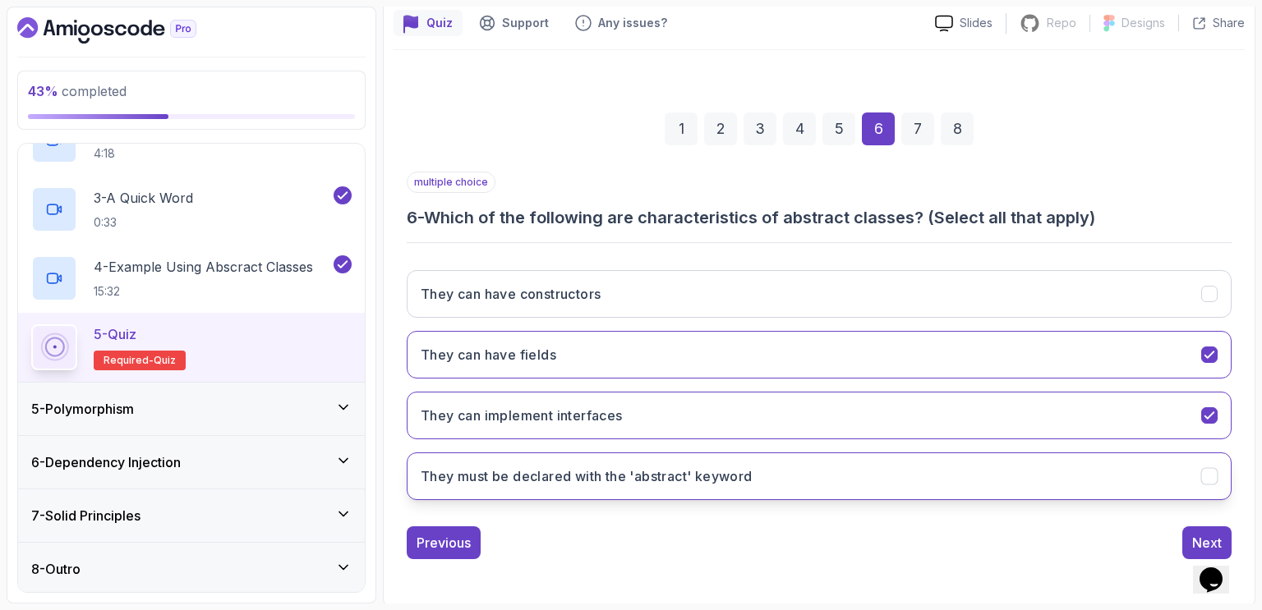
click at [651, 482] on h3 "They must be declared with the 'abstract' keyword" at bounding box center [587, 477] width 332 height 20
click at [1193, 535] on div "Next" at bounding box center [1207, 543] width 30 height 20
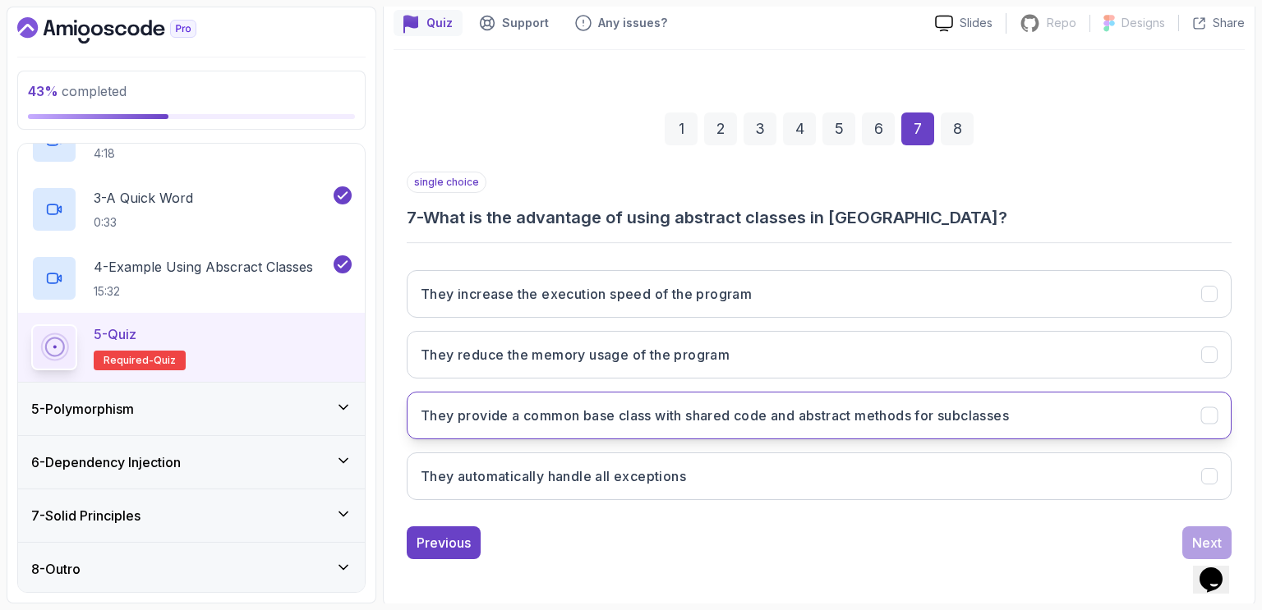
click at [745, 413] on h3 "They provide a common base class with shared code and abstract methods for subc…" at bounding box center [715, 416] width 588 height 20
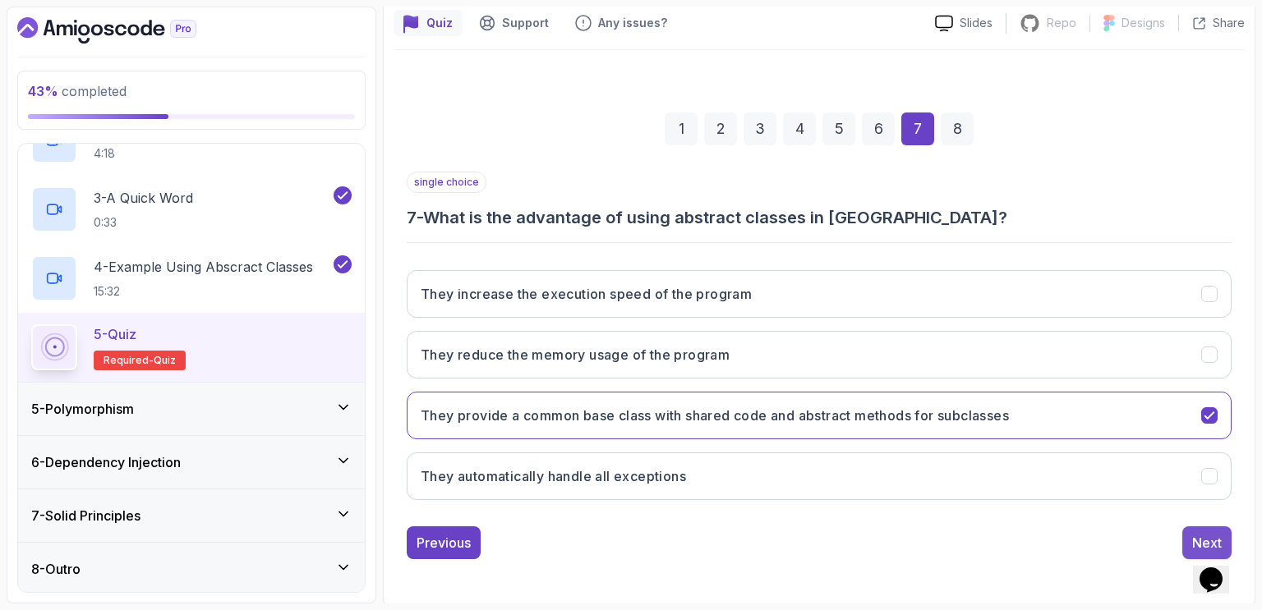
click at [1216, 533] on div "Next" at bounding box center [1207, 543] width 30 height 20
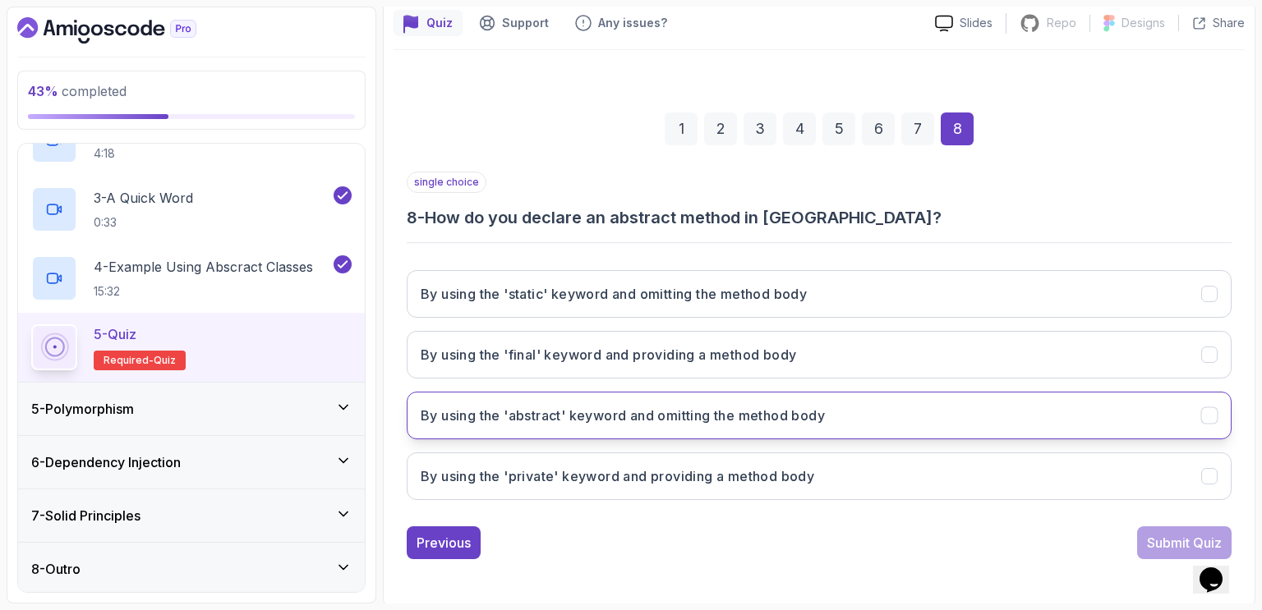
click at [677, 421] on h3 "By using the 'abstract' keyword and omitting the method body" at bounding box center [623, 416] width 404 height 20
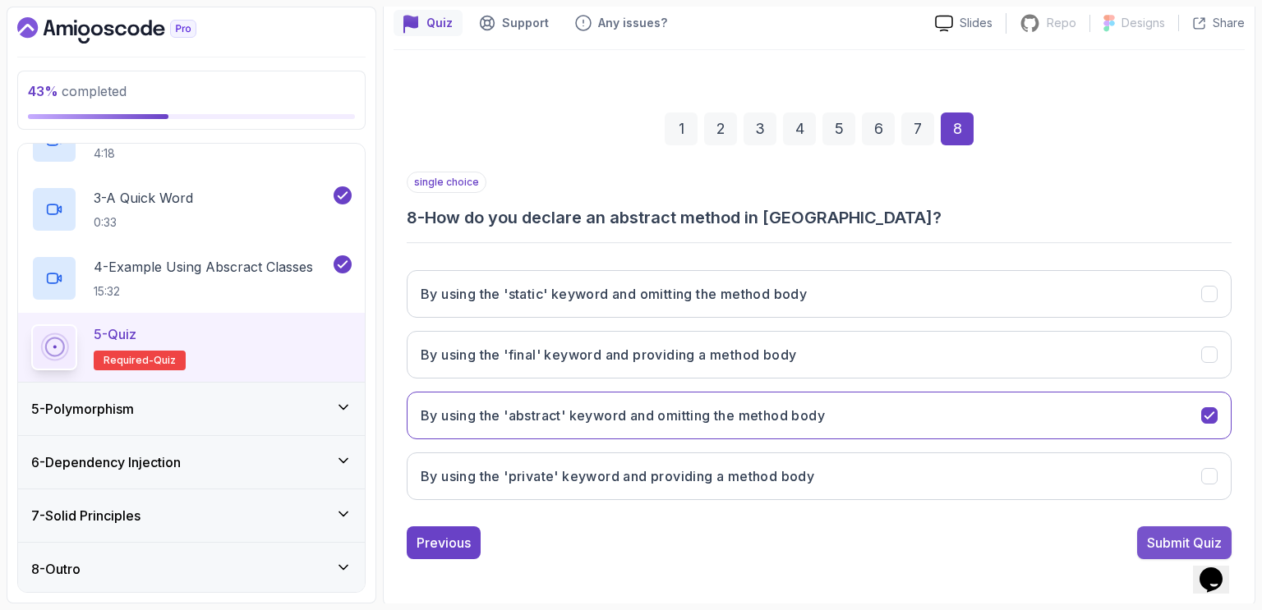
click at [1157, 533] on div "Submit Quiz" at bounding box center [1184, 543] width 75 height 20
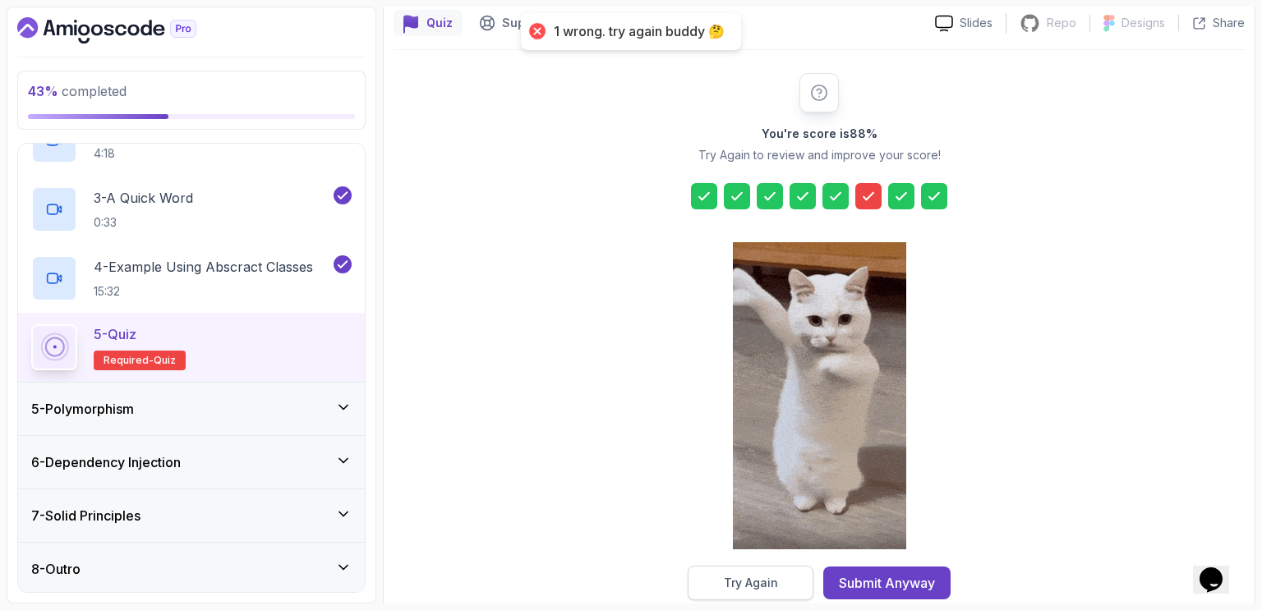
click at [743, 586] on div "Try Again" at bounding box center [751, 583] width 54 height 16
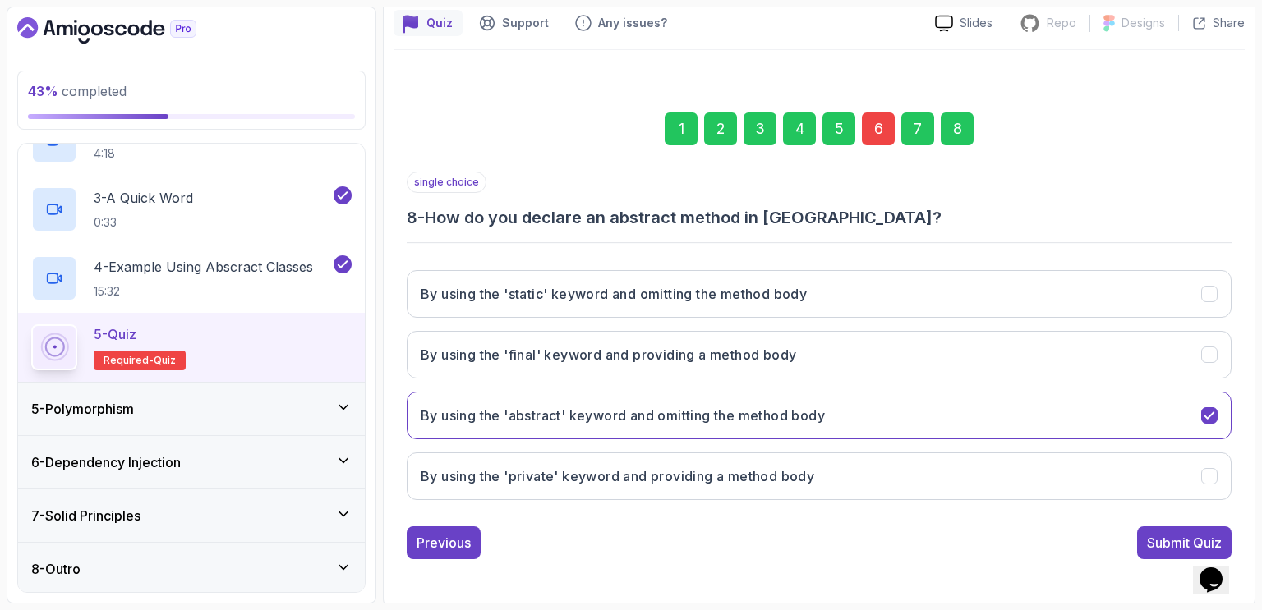
click at [876, 132] on div "6" at bounding box center [878, 129] width 33 height 33
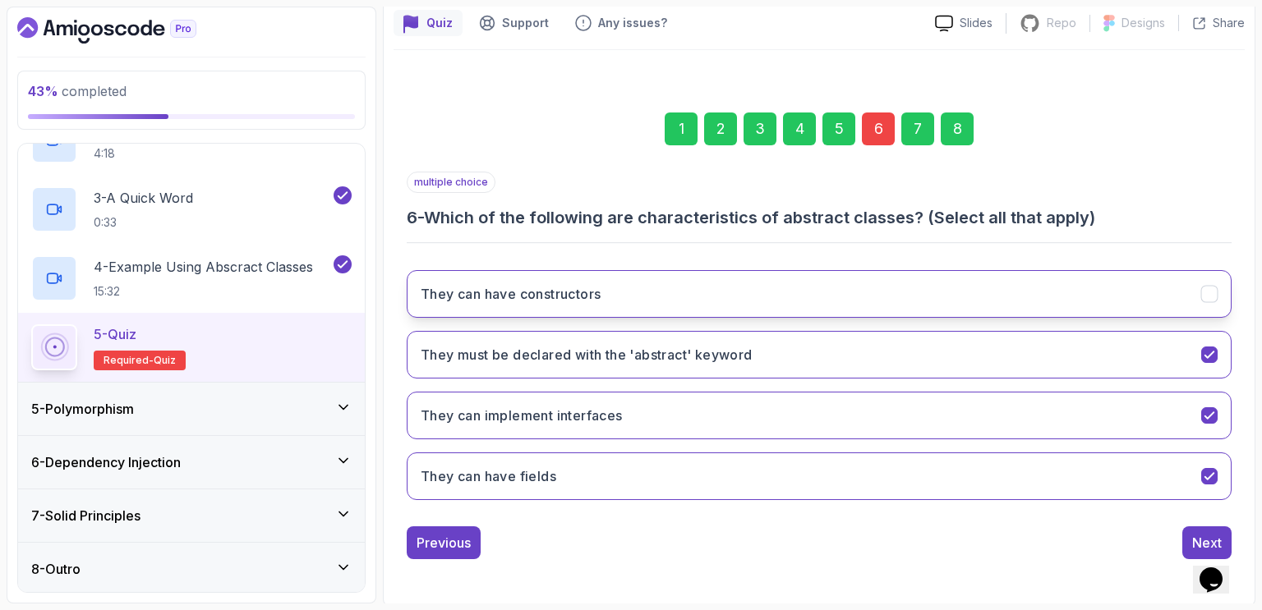
click at [831, 294] on button "They can have constructors" at bounding box center [819, 294] width 825 height 48
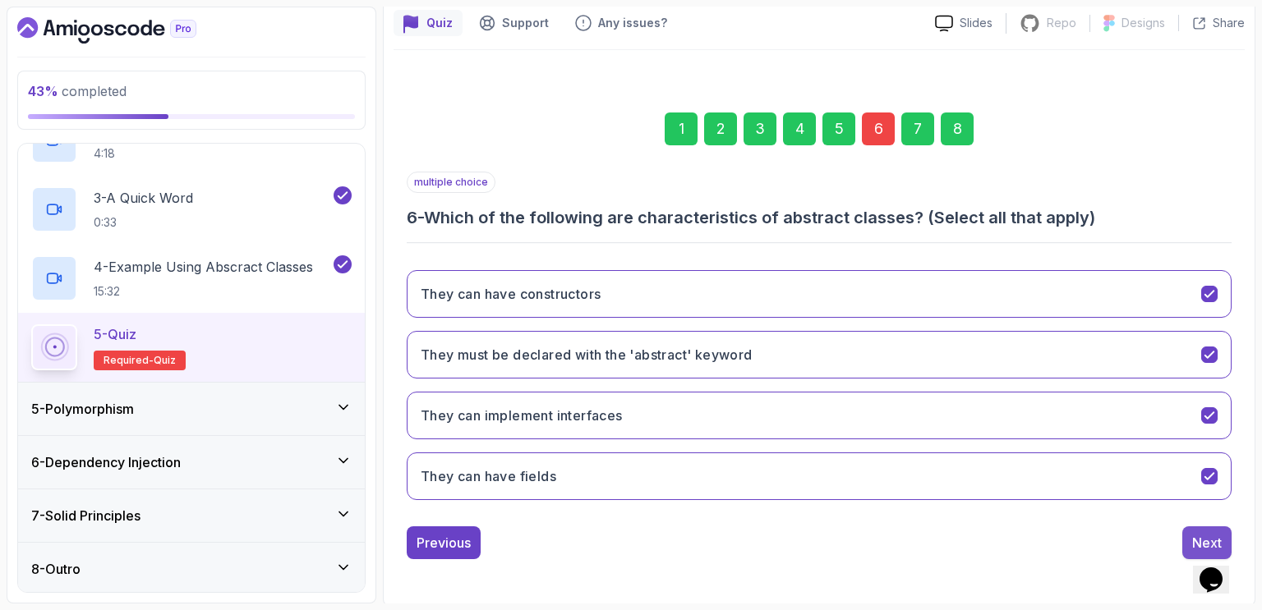
click at [1194, 538] on div "Next" at bounding box center [1207, 543] width 30 height 20
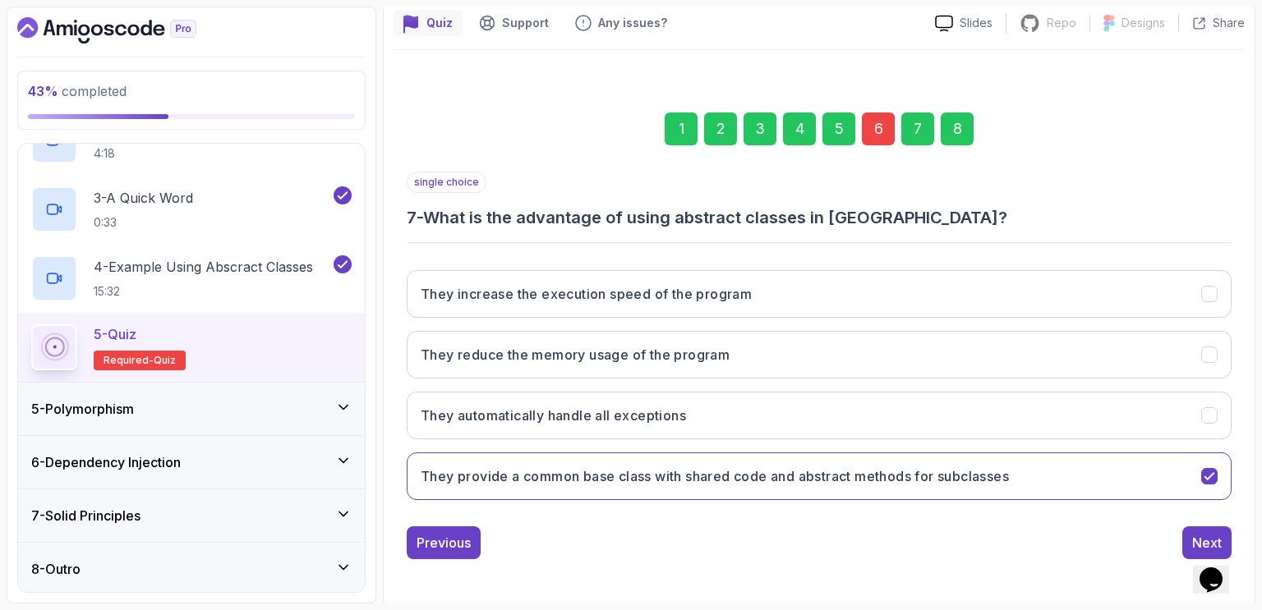
click at [959, 134] on div "8" at bounding box center [957, 129] width 33 height 33
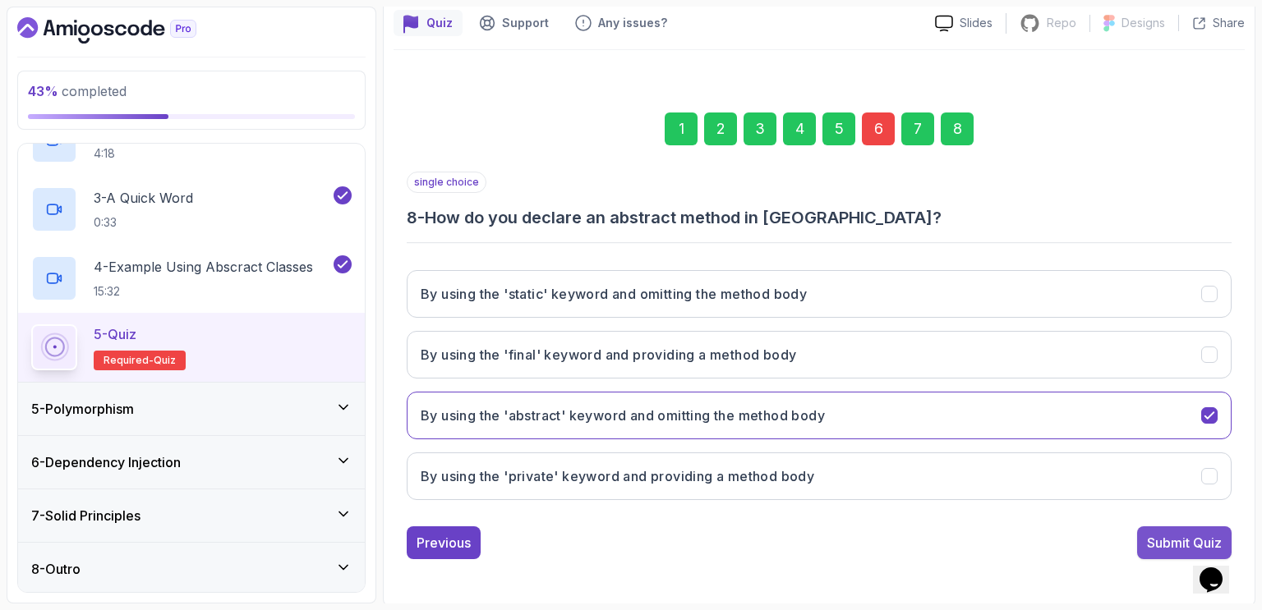
click at [1186, 538] on div "Submit Quiz" at bounding box center [1184, 543] width 75 height 20
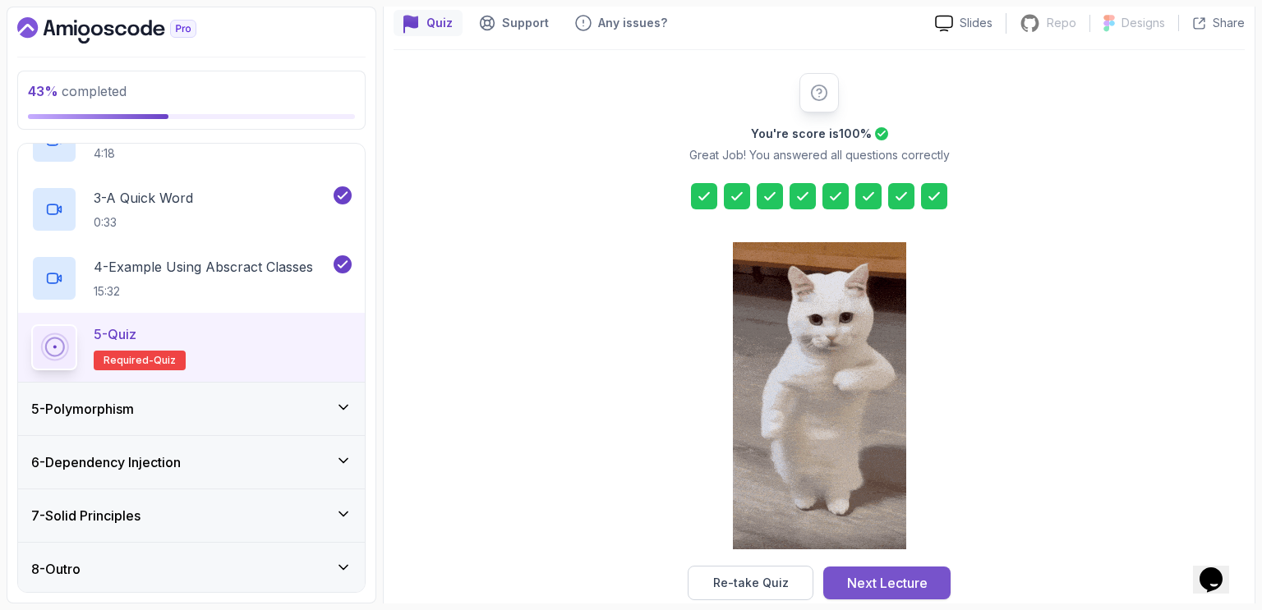
click at [882, 581] on div "Next Lecture" at bounding box center [887, 583] width 81 height 20
